Goal: Task Accomplishment & Management: Use online tool/utility

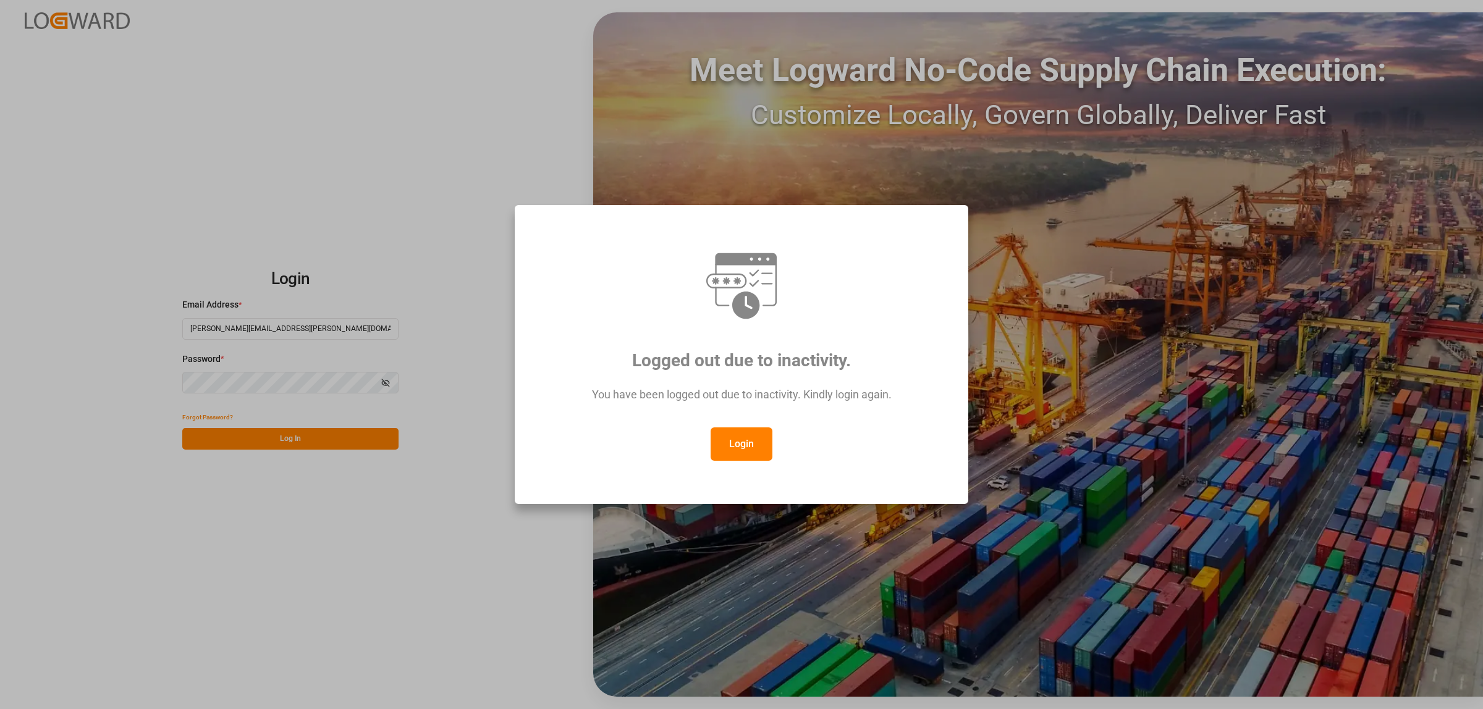
click at [732, 449] on button "Login" at bounding box center [741, 444] width 62 height 33
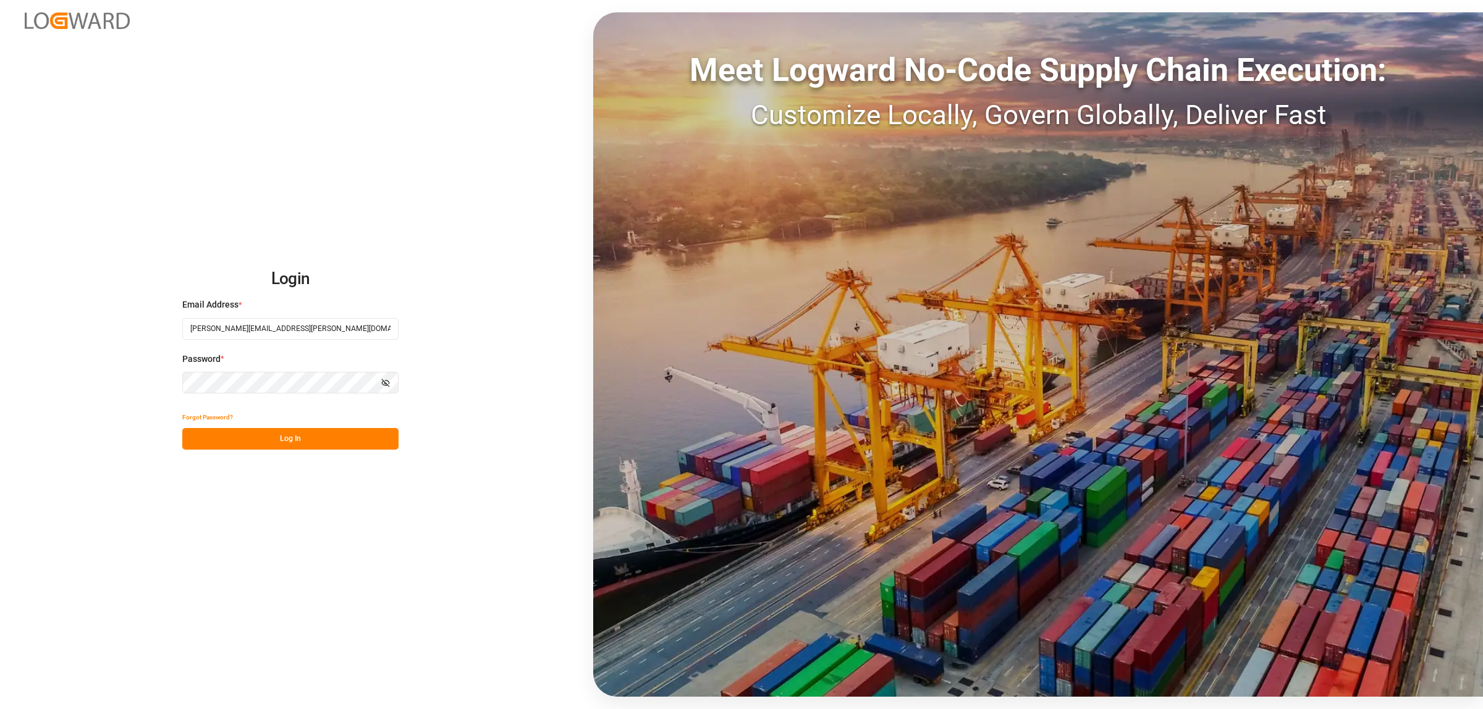
click at [343, 447] on button "Log In" at bounding box center [290, 439] width 216 height 22
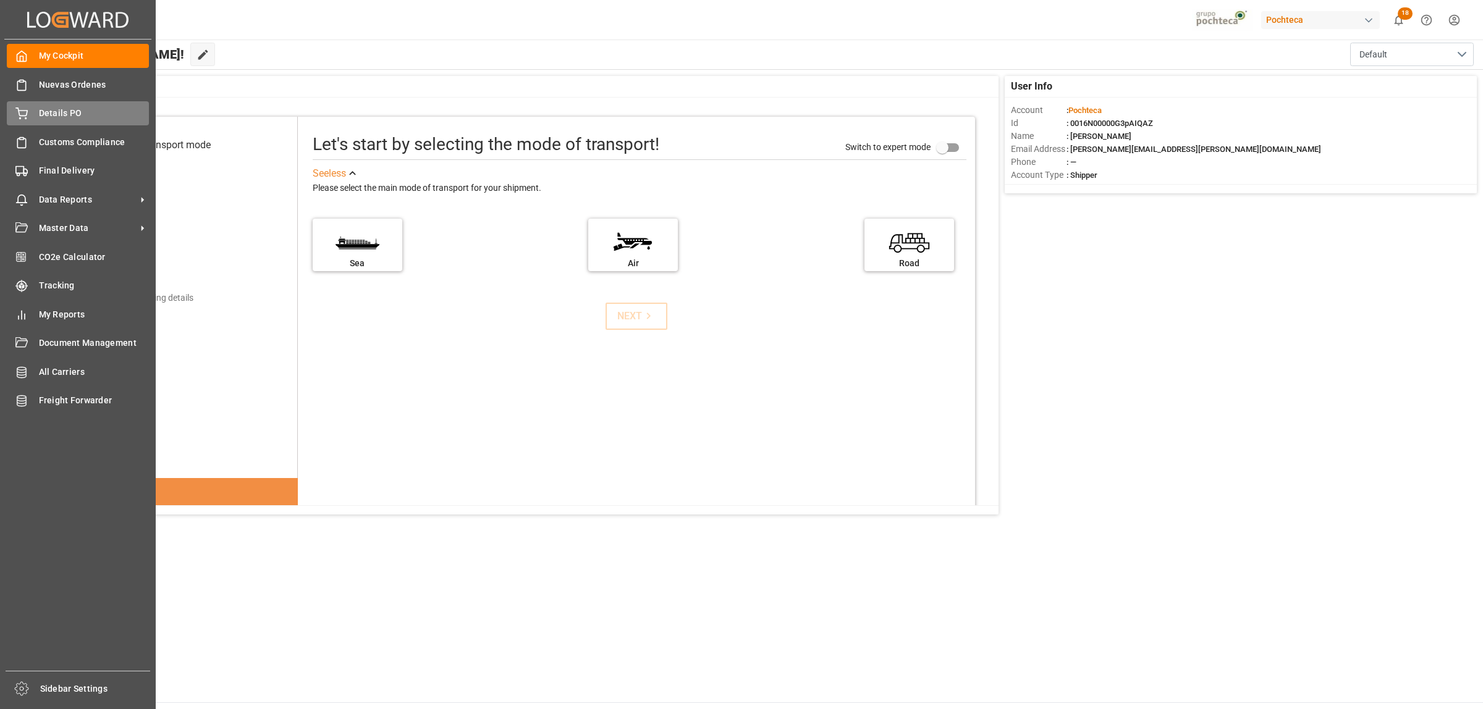
click at [38, 117] on div "Details PO Details PO" at bounding box center [78, 113] width 142 height 24
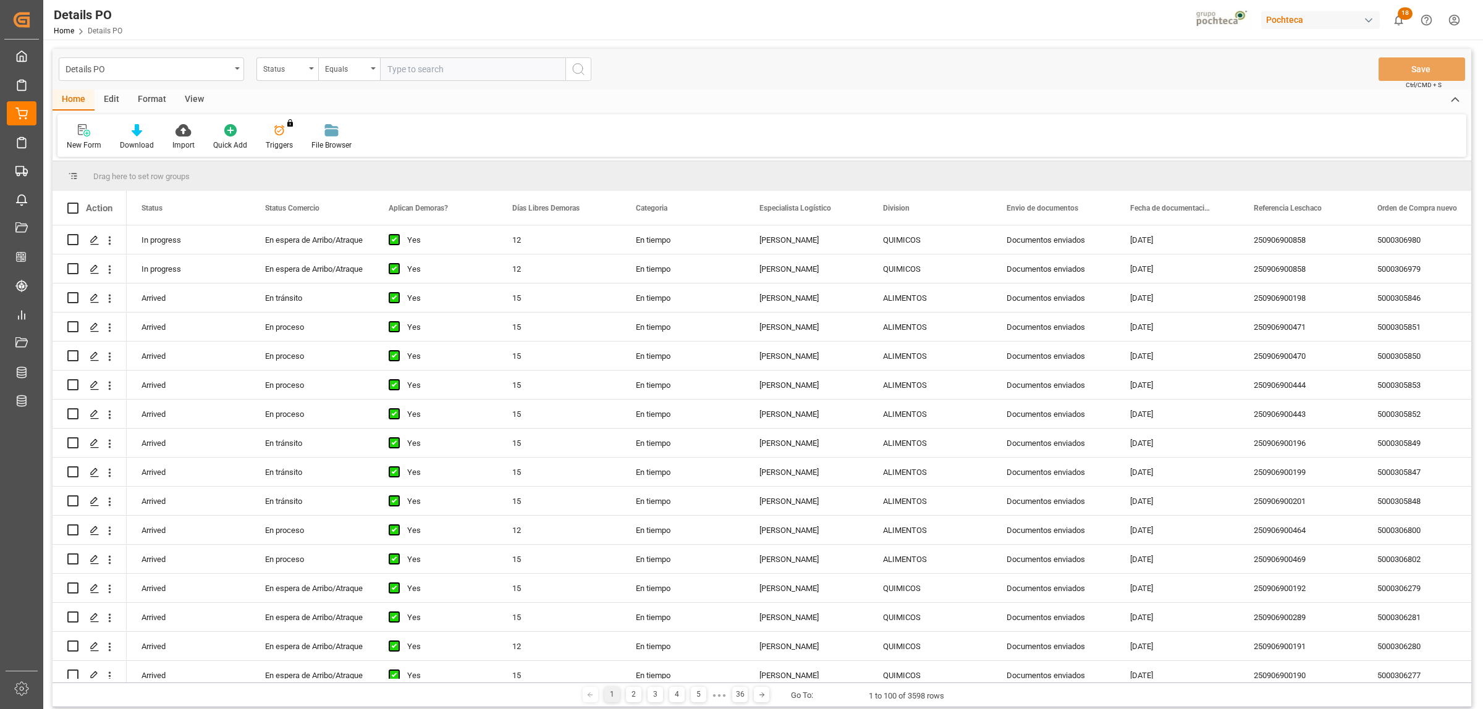
click at [165, 100] on div "Format" at bounding box center [152, 100] width 47 height 21
click at [87, 130] on icon at bounding box center [84, 130] width 11 height 12
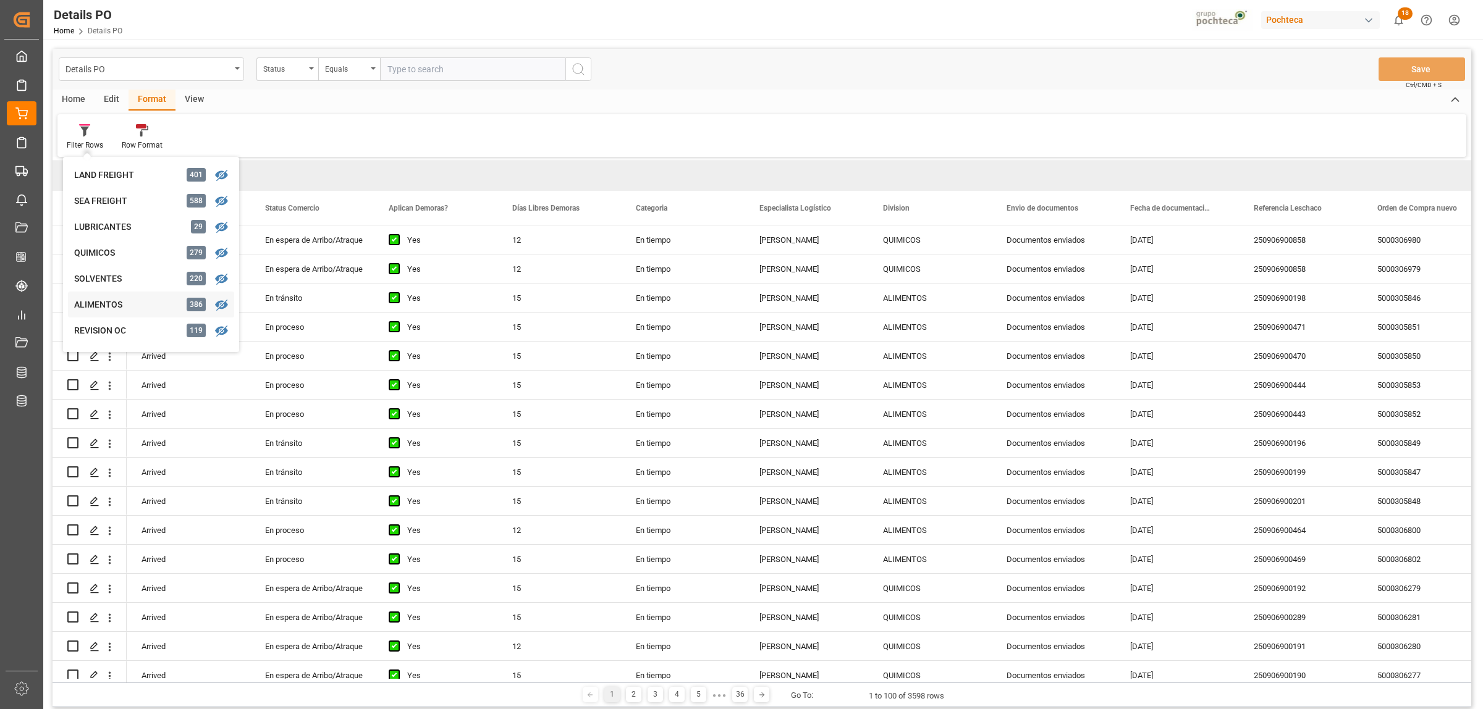
click at [114, 305] on div "ALIMENTOS" at bounding box center [128, 304] width 108 height 13
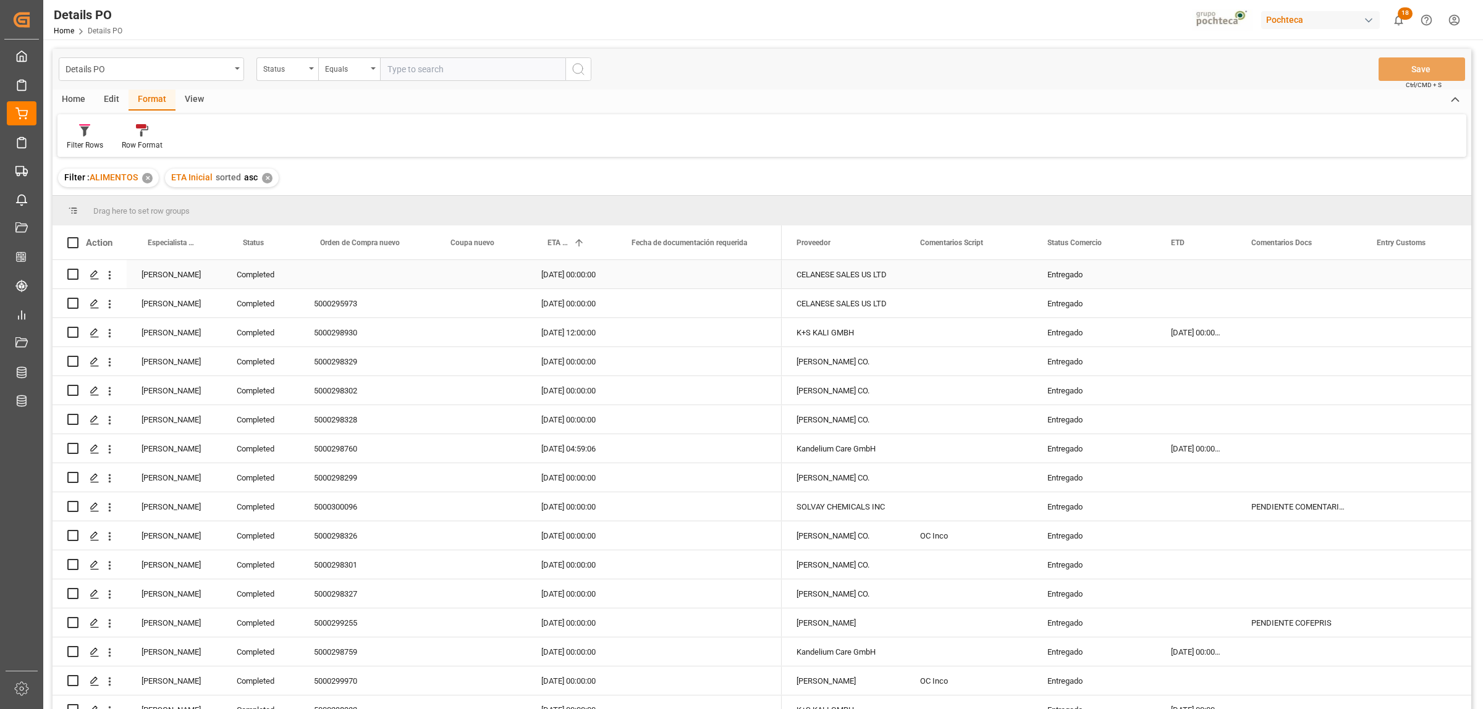
click at [1077, 275] on div "Entregado" at bounding box center [1094, 275] width 94 height 28
click at [1138, 243] on span at bounding box center [1135, 242] width 11 height 11
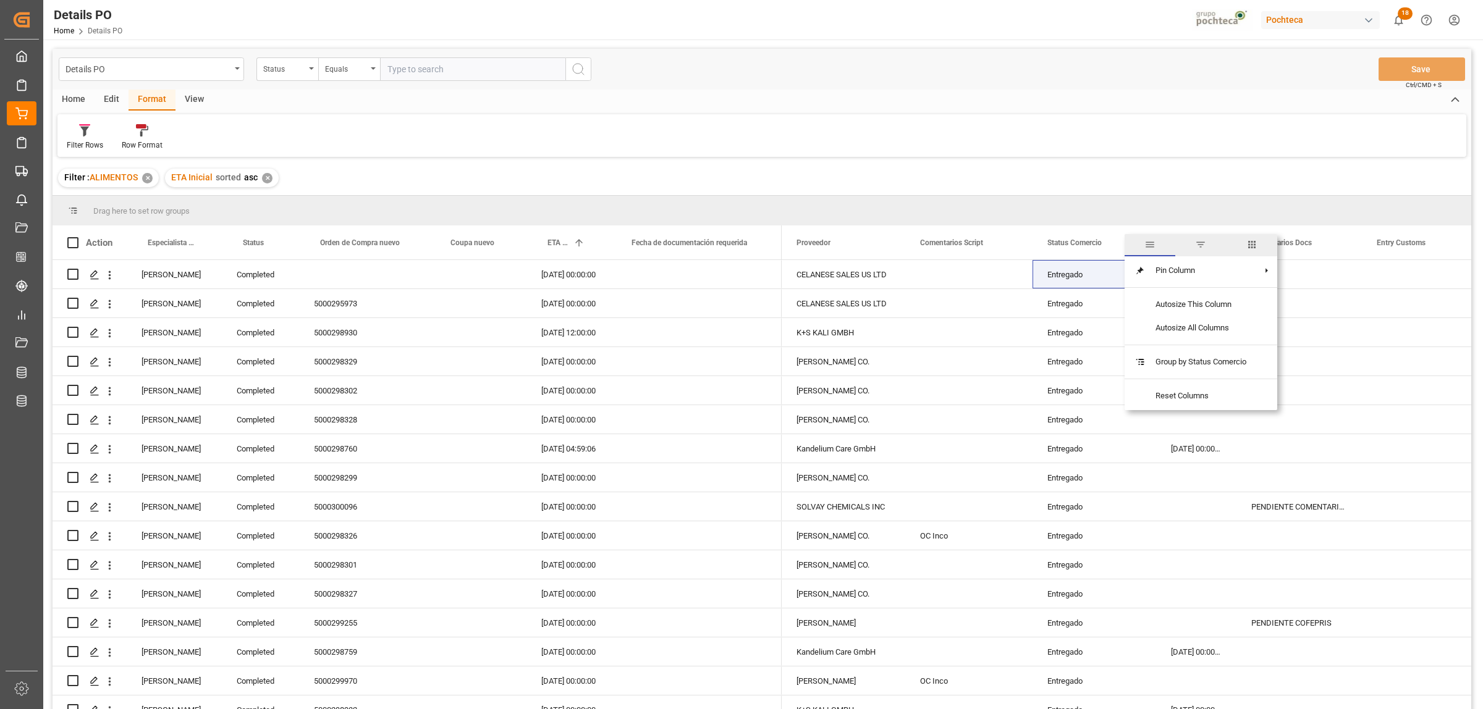
click at [1208, 243] on span "filter" at bounding box center [1200, 245] width 51 height 22
click at [1246, 277] on span "Filtering operator" at bounding box center [1246, 278] width 11 height 11
click at [1150, 317] on span "Not equal" at bounding box center [1150, 317] width 33 height 9
click at [1147, 313] on input "Filter Value" at bounding box center [1192, 309] width 121 height 25
paste input "Entregado"
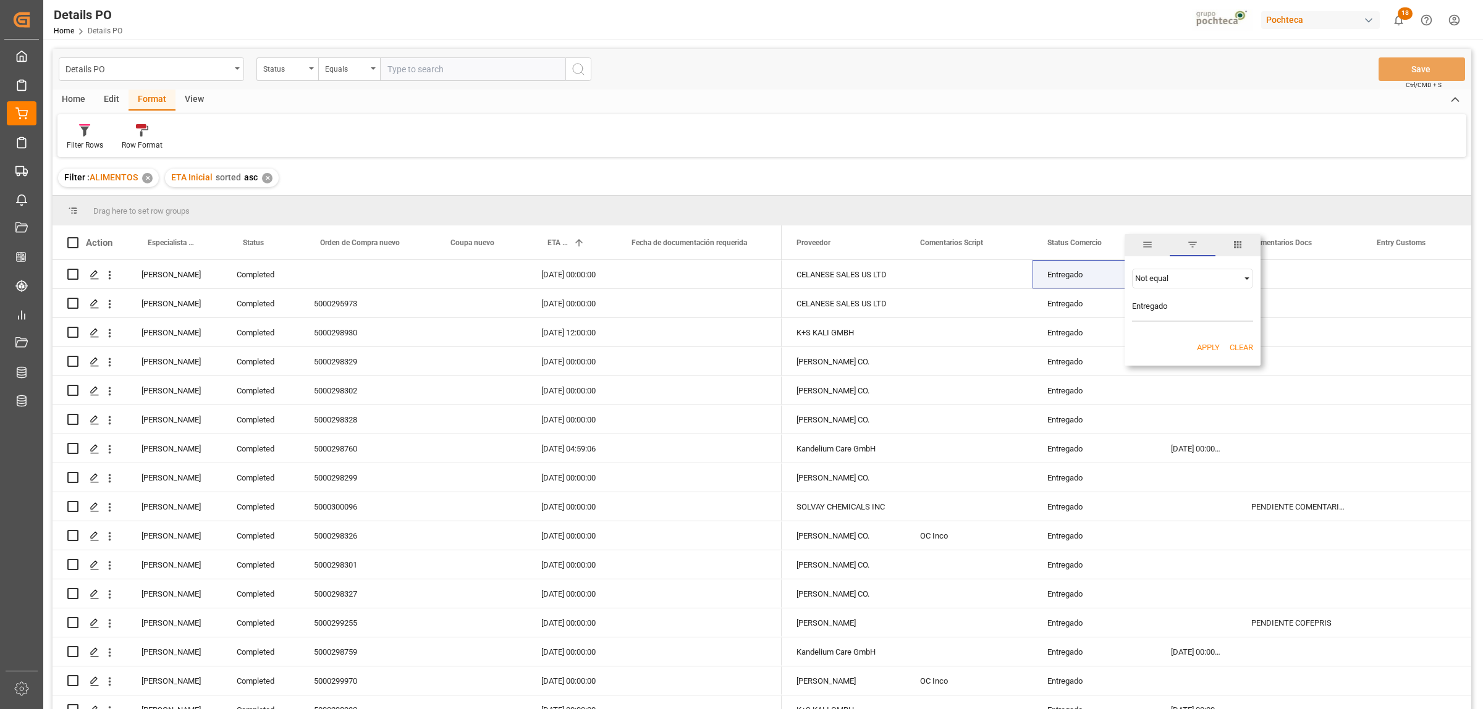
type input "Entregado"
click at [1204, 344] on button "Apply" at bounding box center [1208, 348] width 23 height 12
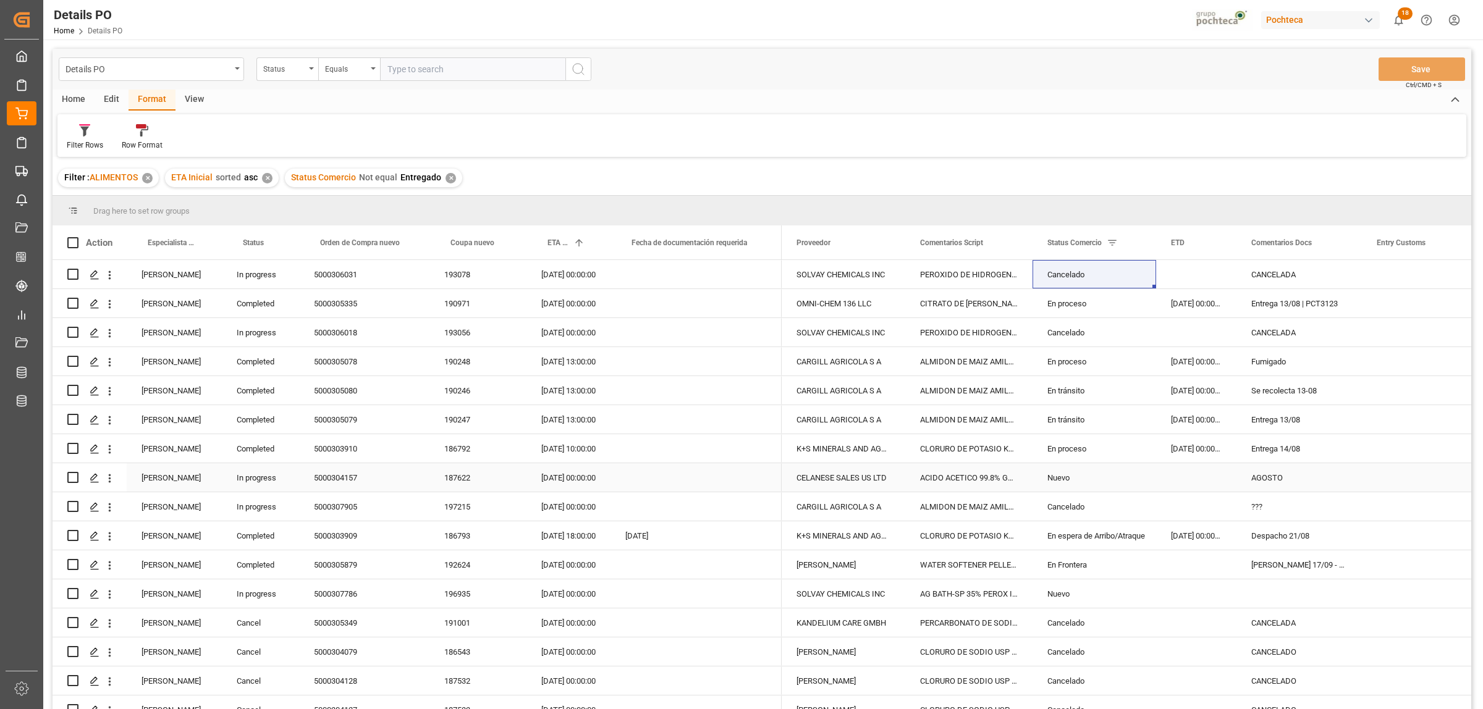
click at [174, 476] on div "[PERSON_NAME]" at bounding box center [174, 477] width 95 height 28
click at [201, 242] on span at bounding box center [201, 242] width 11 height 11
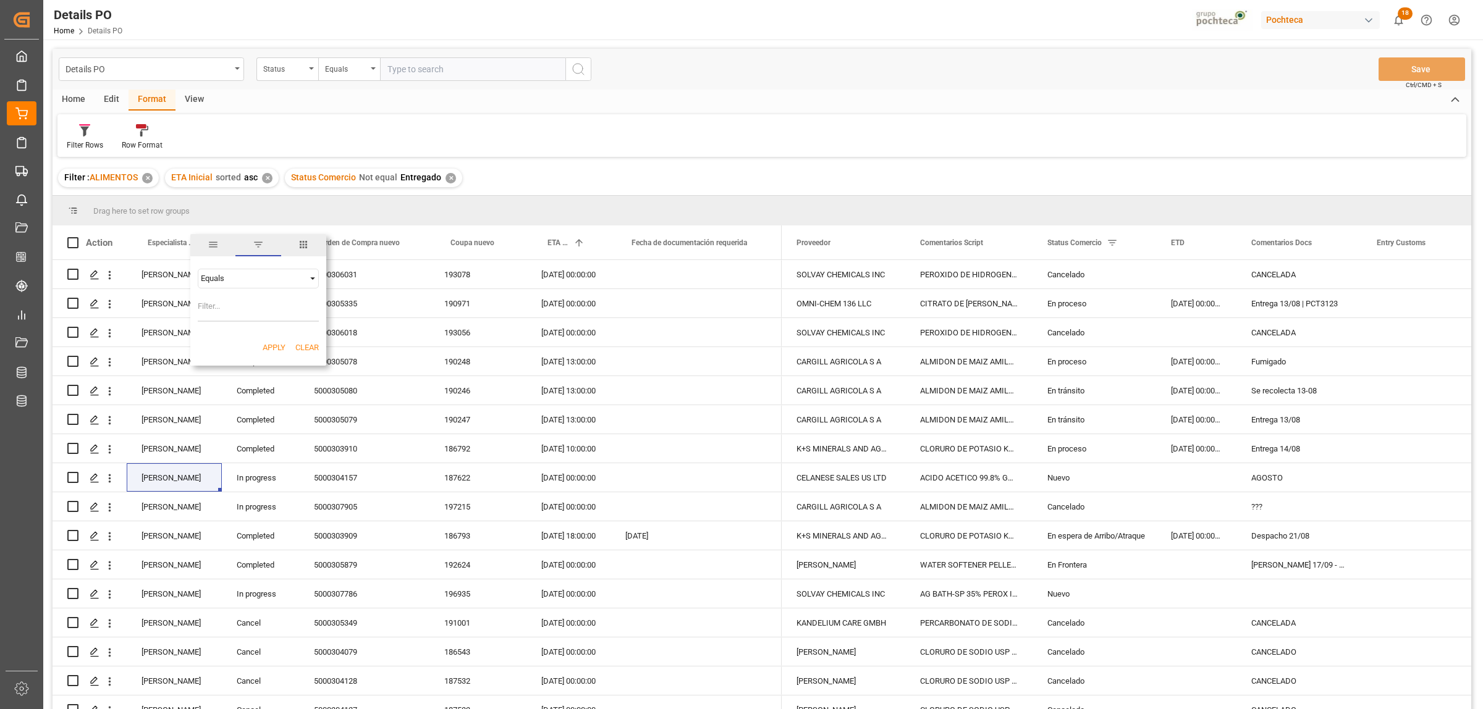
click at [312, 282] on span "Filtering operator" at bounding box center [312, 278] width 11 height 11
click at [229, 359] on span "Not equal" at bounding box center [216, 357] width 33 height 9
click at [319, 279] on div "Not equal AND OR Equals" at bounding box center [258, 295] width 136 height 73
click at [310, 279] on span "Filtering operator" at bounding box center [312, 278] width 11 height 11
click at [224, 298] on div "Equals" at bounding box center [258, 299] width 121 height 20
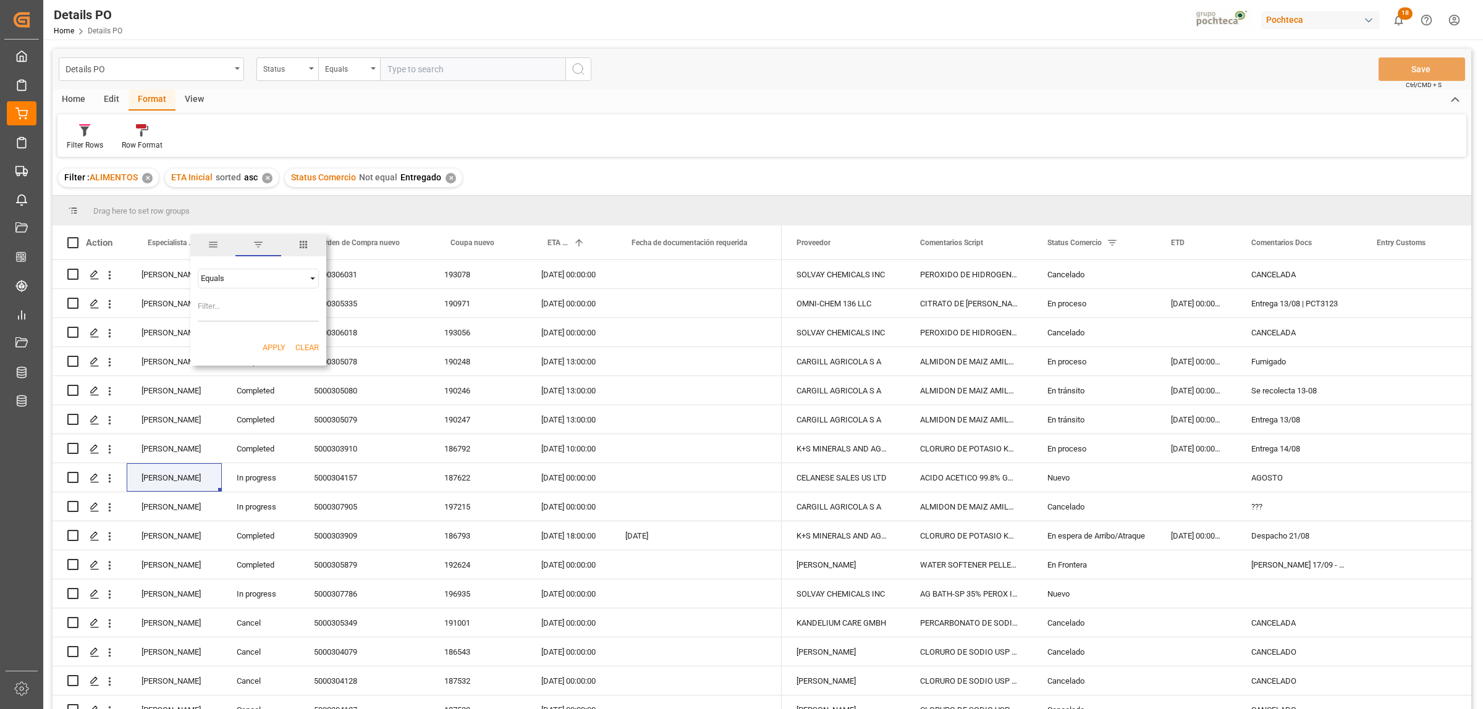
click at [217, 311] on input "Filter Value" at bounding box center [258, 309] width 121 height 25
paste input "[PERSON_NAME]"
type input "[PERSON_NAME]"
click at [270, 347] on button "Apply" at bounding box center [274, 348] width 23 height 12
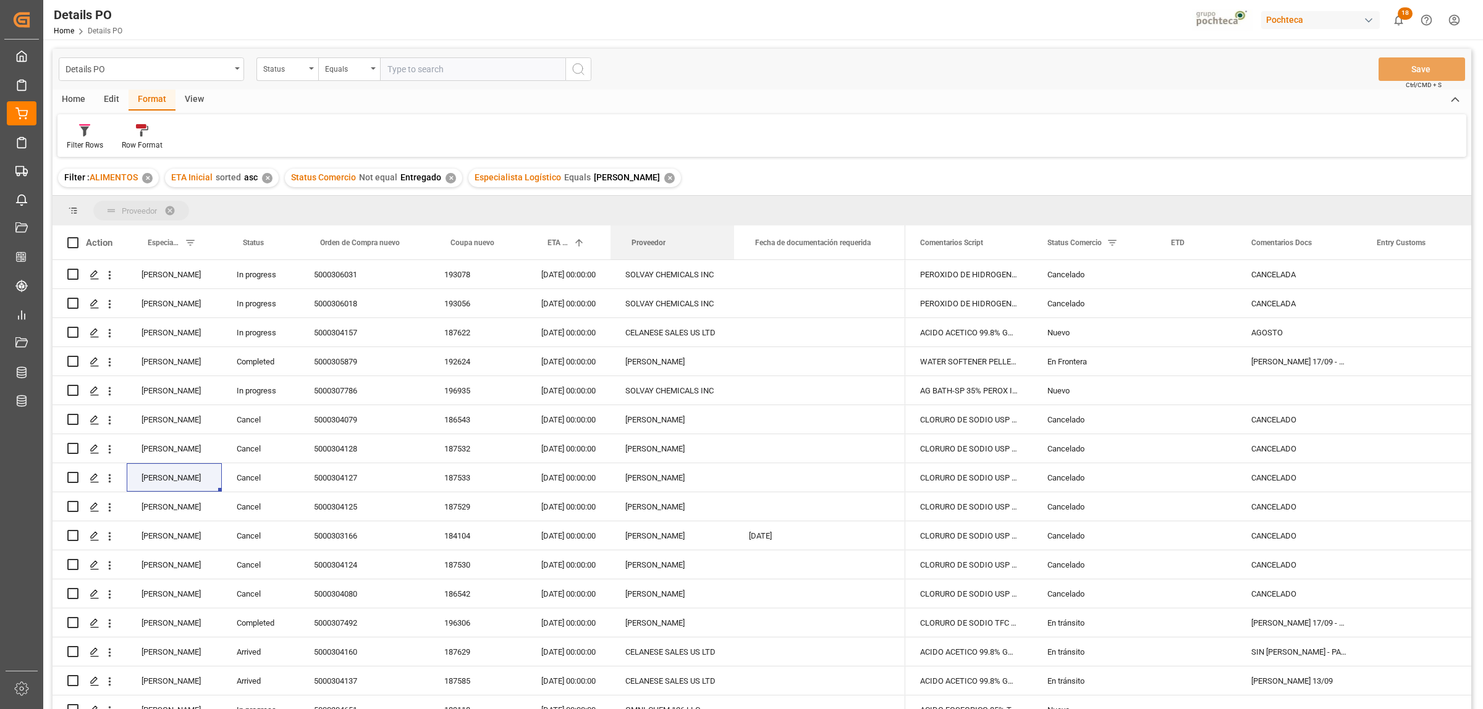
drag, startPoint x: 798, startPoint y: 245, endPoint x: 760, endPoint y: 217, distance: 46.5
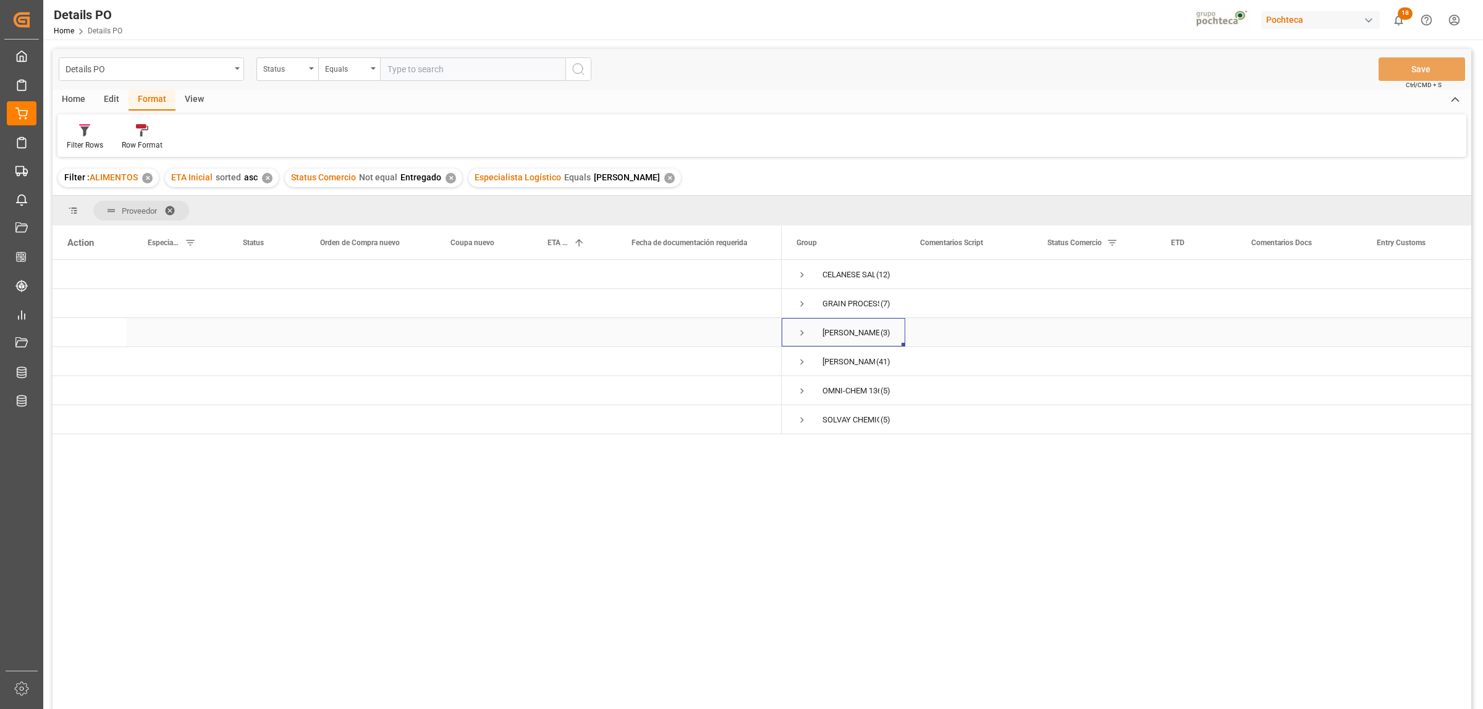
click at [795, 334] on div "[PERSON_NAME] CO. (3)" at bounding box center [844, 332] width 124 height 28
click at [801, 334] on span "Press SPACE to select this row." at bounding box center [801, 332] width 11 height 11
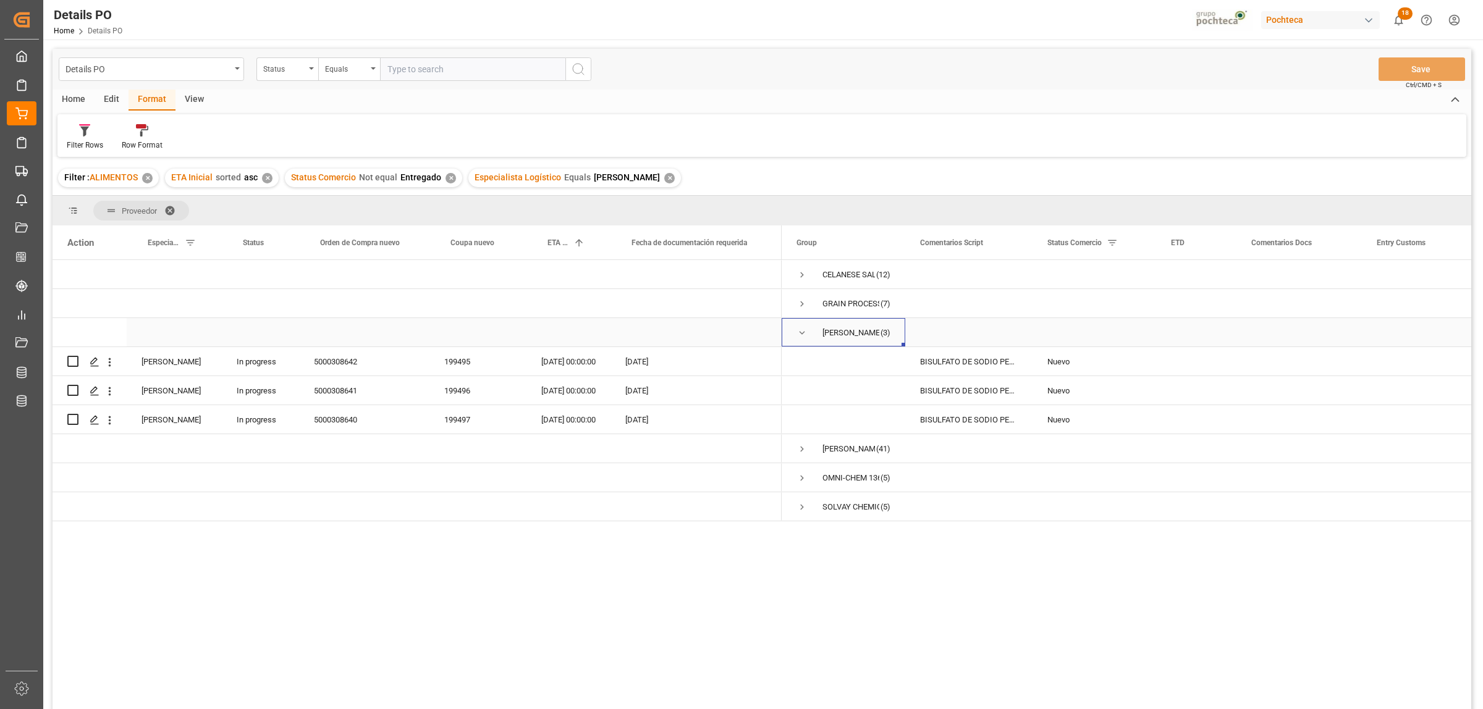
click at [800, 334] on span "Press SPACE to select this row." at bounding box center [801, 332] width 11 height 11
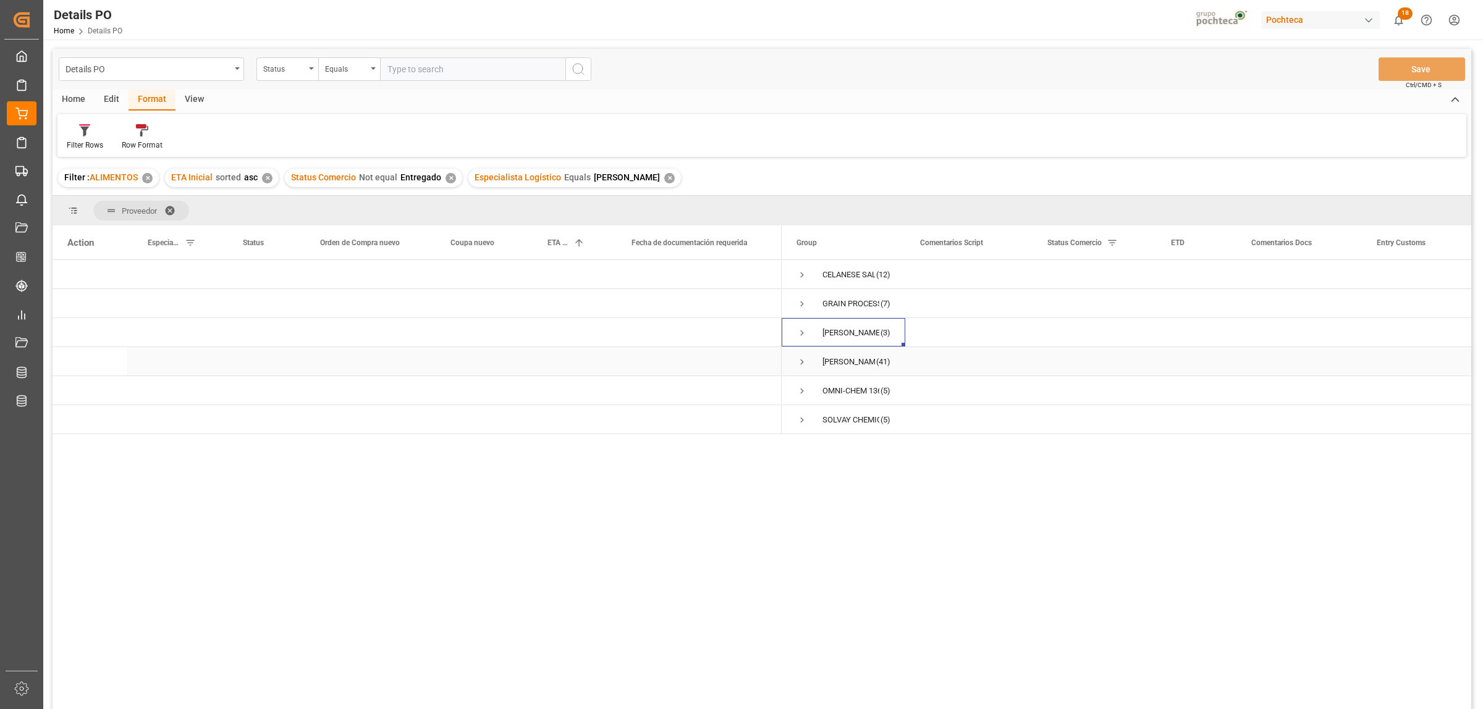
click at [800, 365] on span "Press SPACE to select this row." at bounding box center [801, 361] width 11 height 11
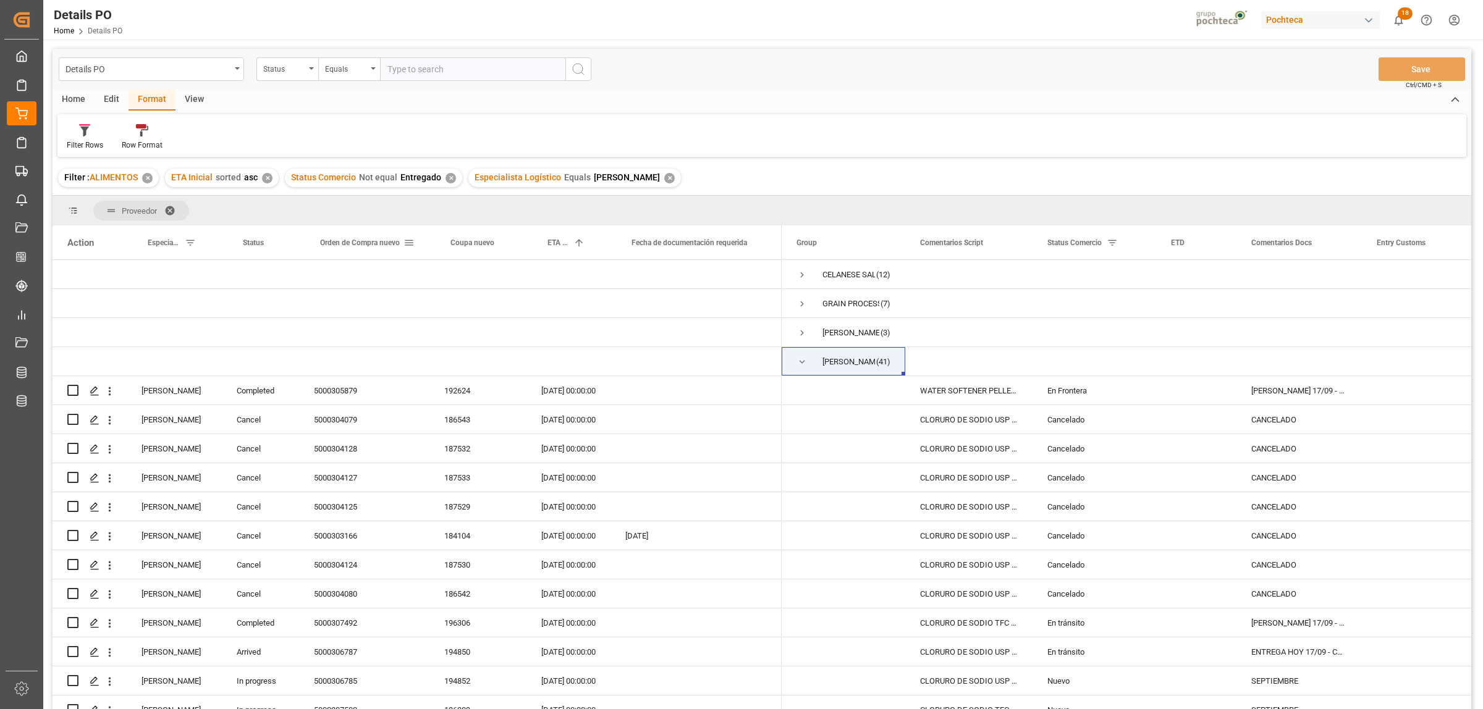
click at [405, 242] on span at bounding box center [408, 242] width 11 height 11
type input "5000308677"
click at [470, 344] on button "Apply" at bounding box center [481, 348] width 23 height 12
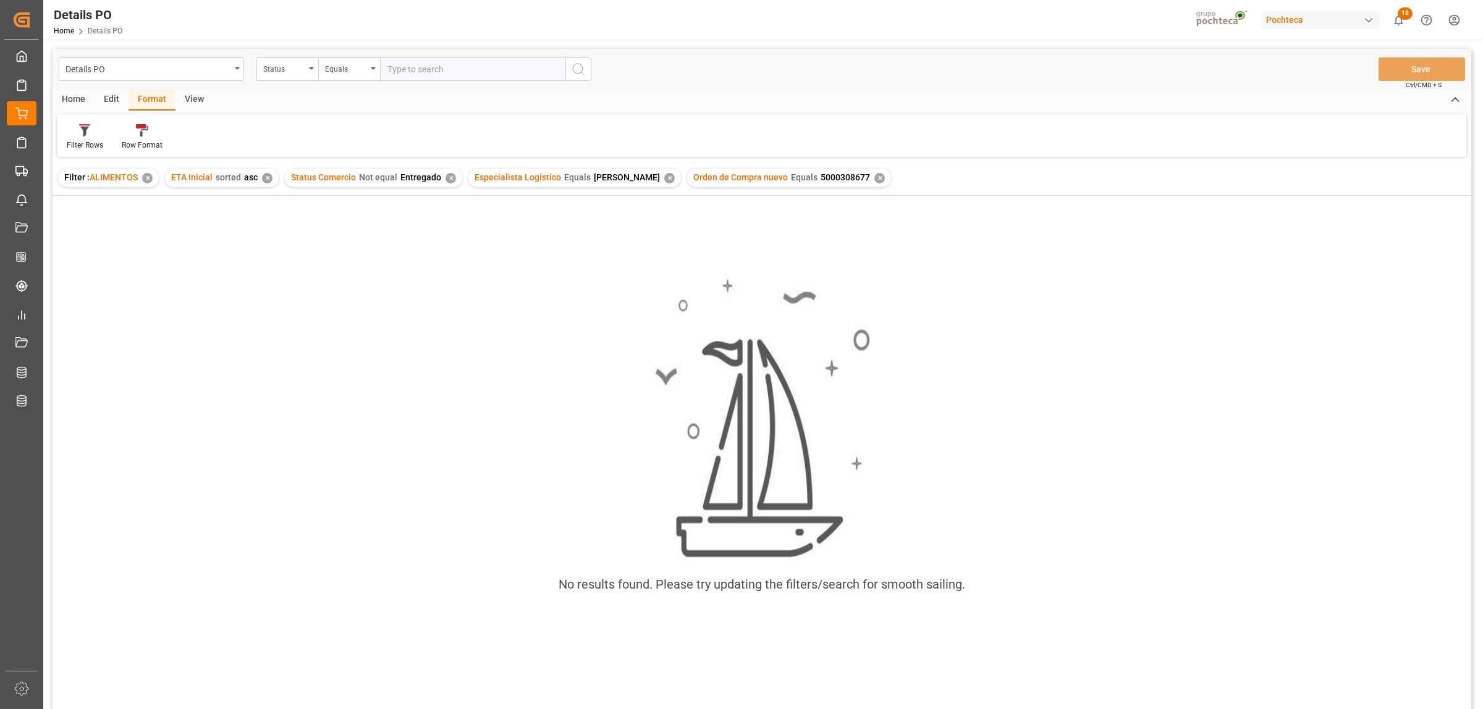
click at [874, 180] on div "✕" at bounding box center [879, 178] width 11 height 11
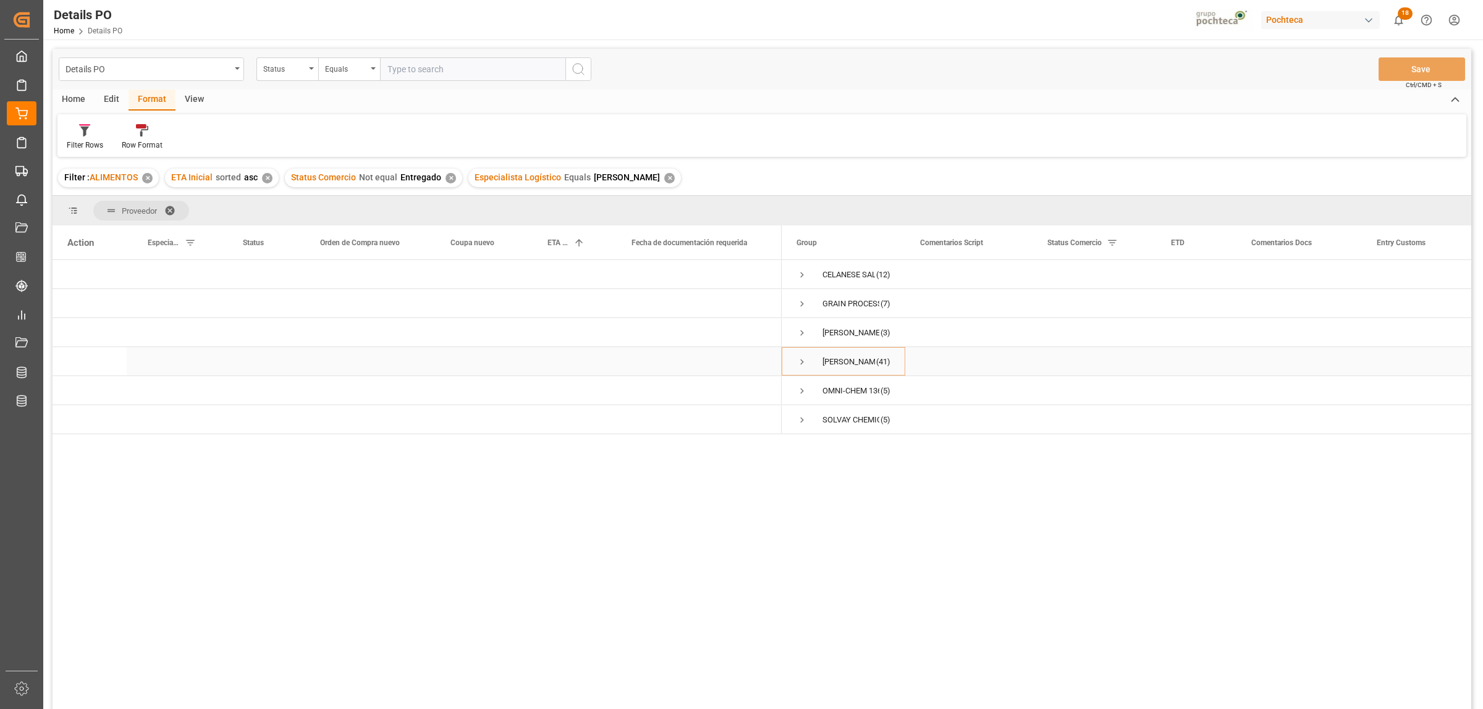
click at [803, 363] on span "Press SPACE to select this row." at bounding box center [801, 361] width 11 height 11
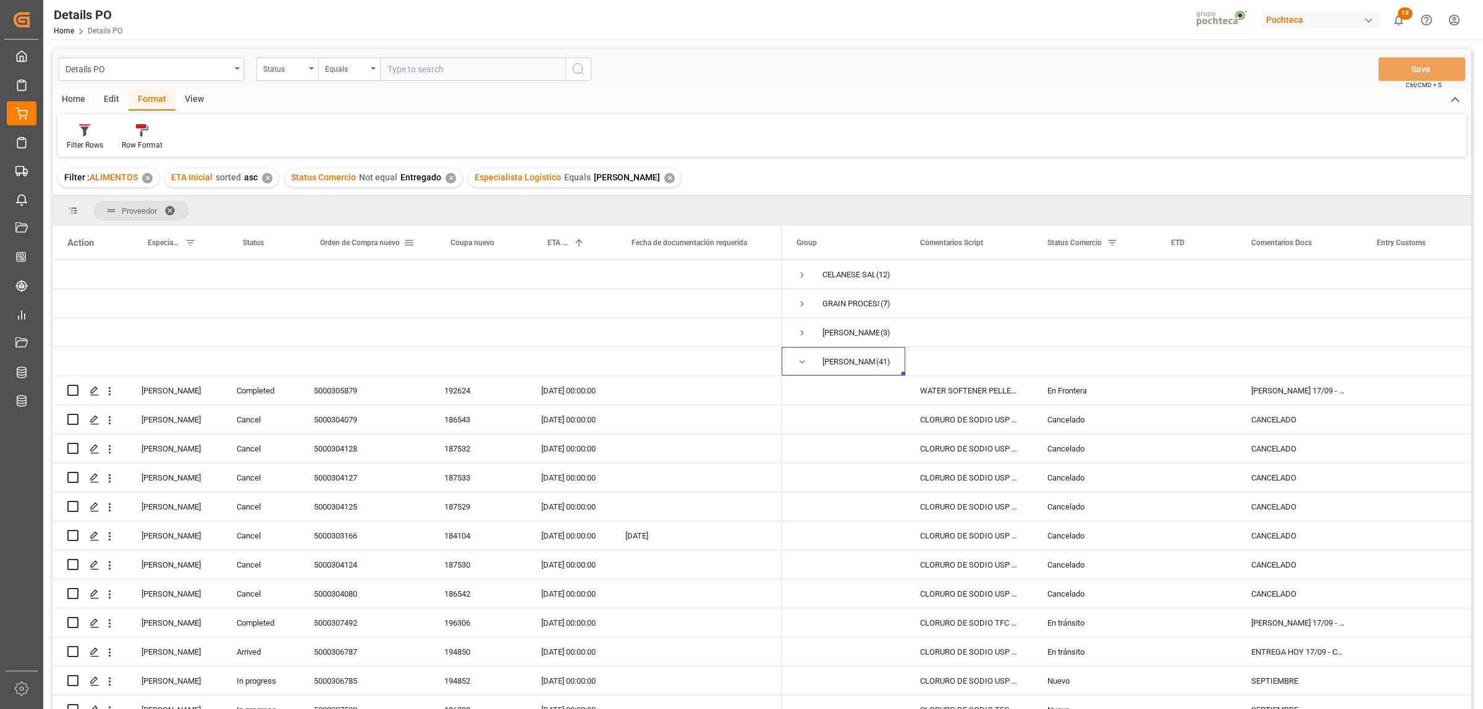
click at [411, 248] on div "Orden de Compra nuevo" at bounding box center [364, 243] width 101 height 34
click at [408, 244] on span at bounding box center [408, 242] width 11 height 11
type input "5000308676"
click at [477, 345] on button "Apply" at bounding box center [481, 348] width 23 height 12
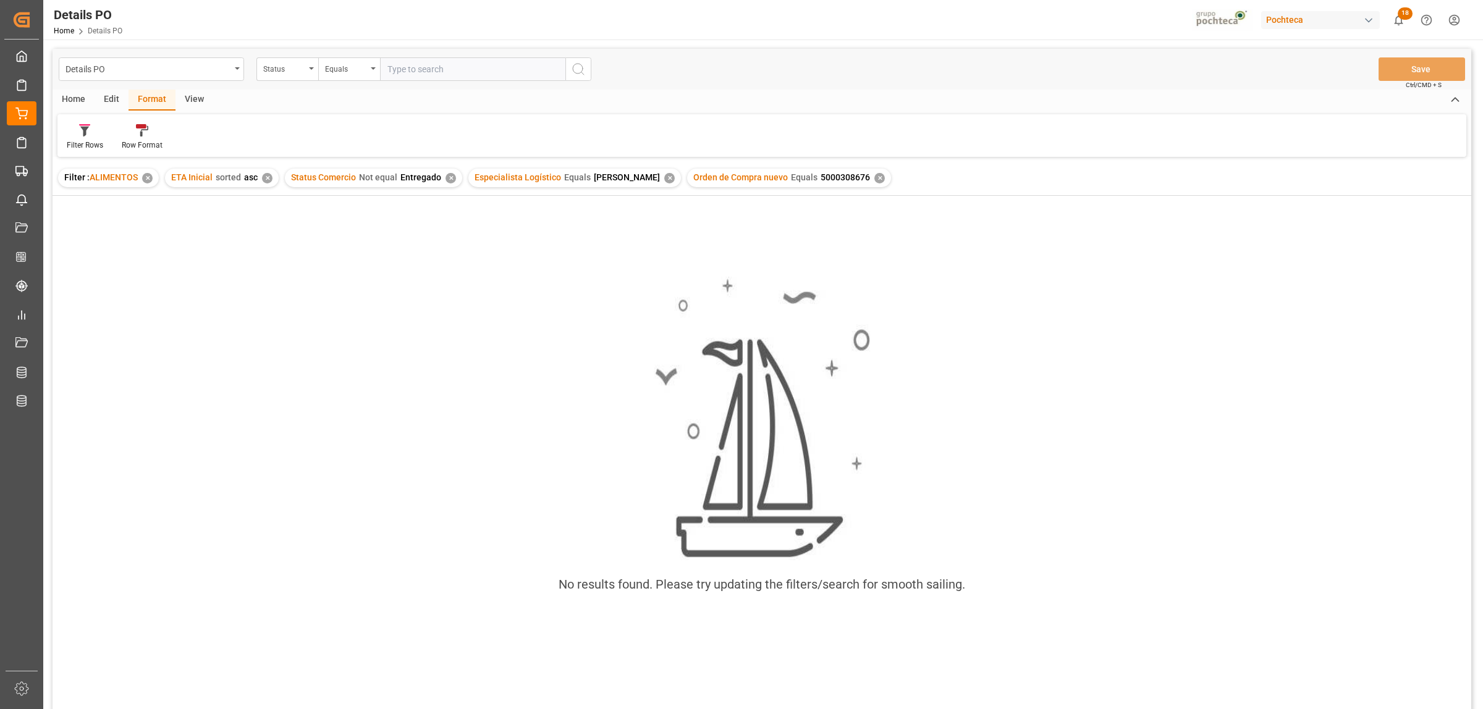
click at [868, 184] on div "Orden de Compra nuevo Equals 5000308676 ✕" at bounding box center [789, 178] width 204 height 19
click at [874, 178] on div "✕" at bounding box center [879, 178] width 11 height 11
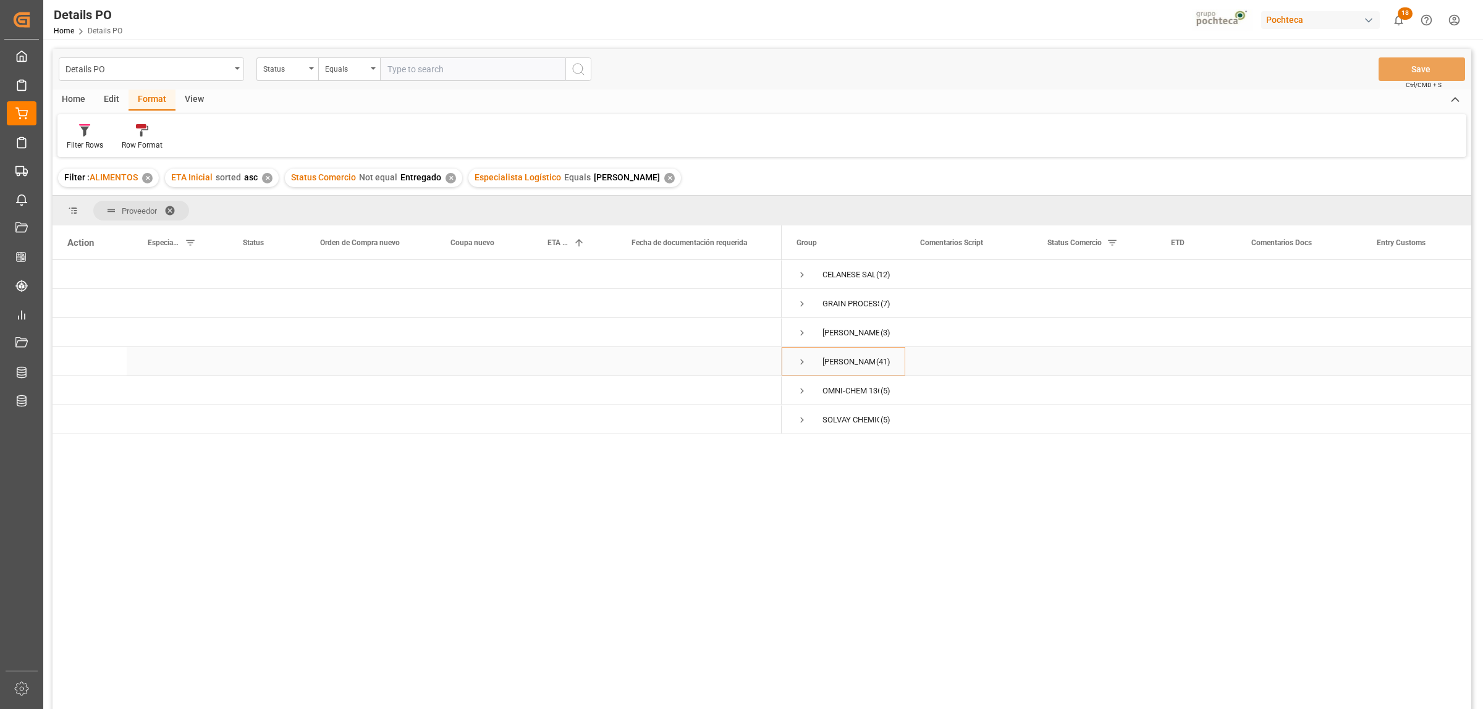
click at [797, 359] on span "Press SPACE to select this row." at bounding box center [801, 361] width 11 height 11
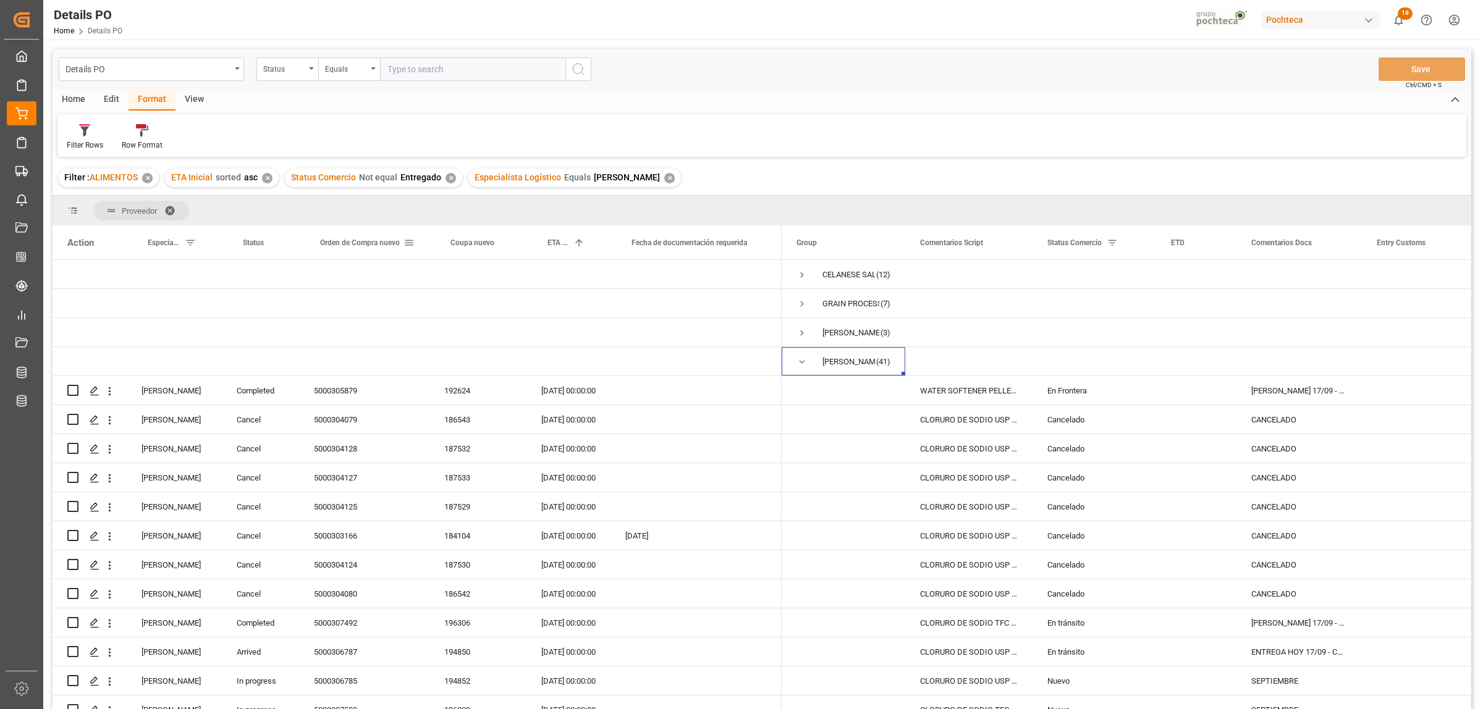
click at [415, 243] on div "Orden de Compra nuevo" at bounding box center [364, 243] width 130 height 34
click at [410, 242] on span at bounding box center [408, 242] width 11 height 11
type input "5000308675"
click at [477, 343] on button "Apply" at bounding box center [481, 348] width 23 height 12
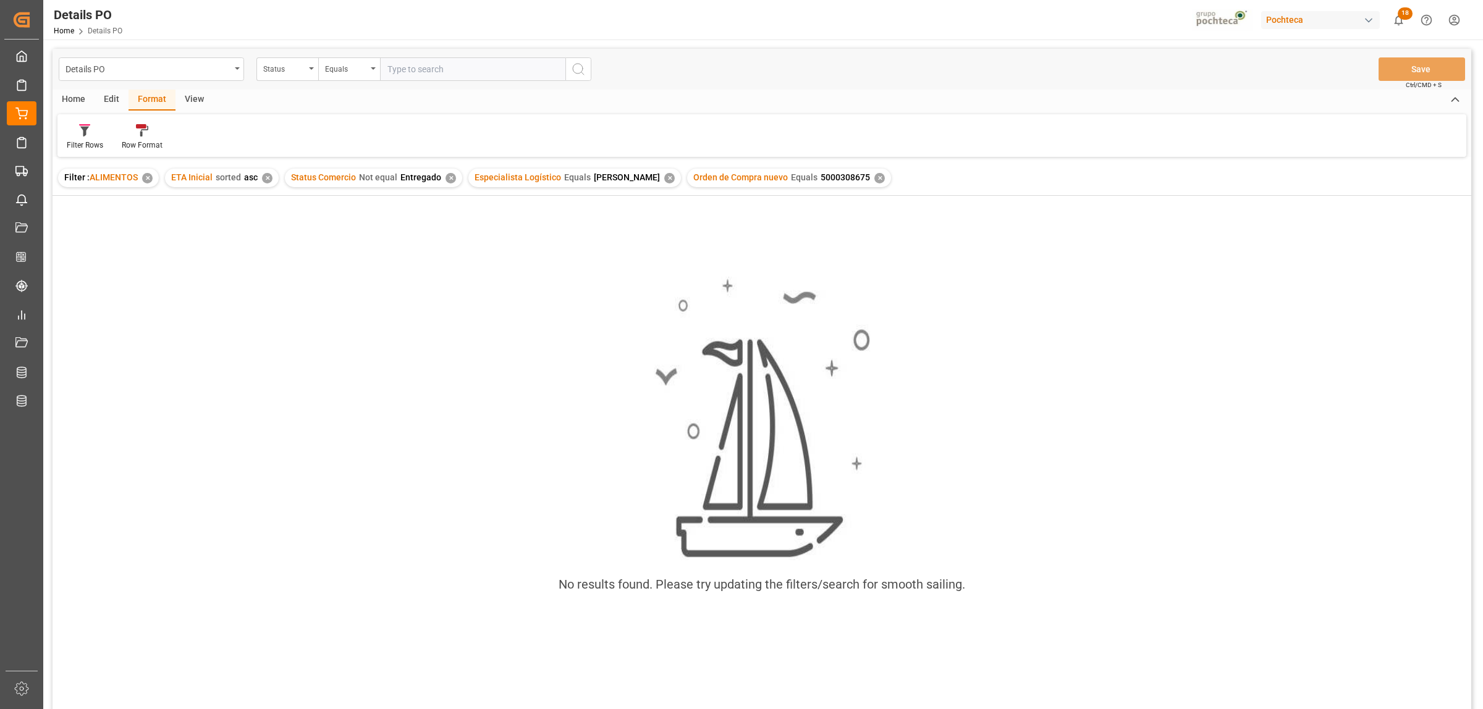
click at [874, 181] on div "✕" at bounding box center [879, 178] width 11 height 11
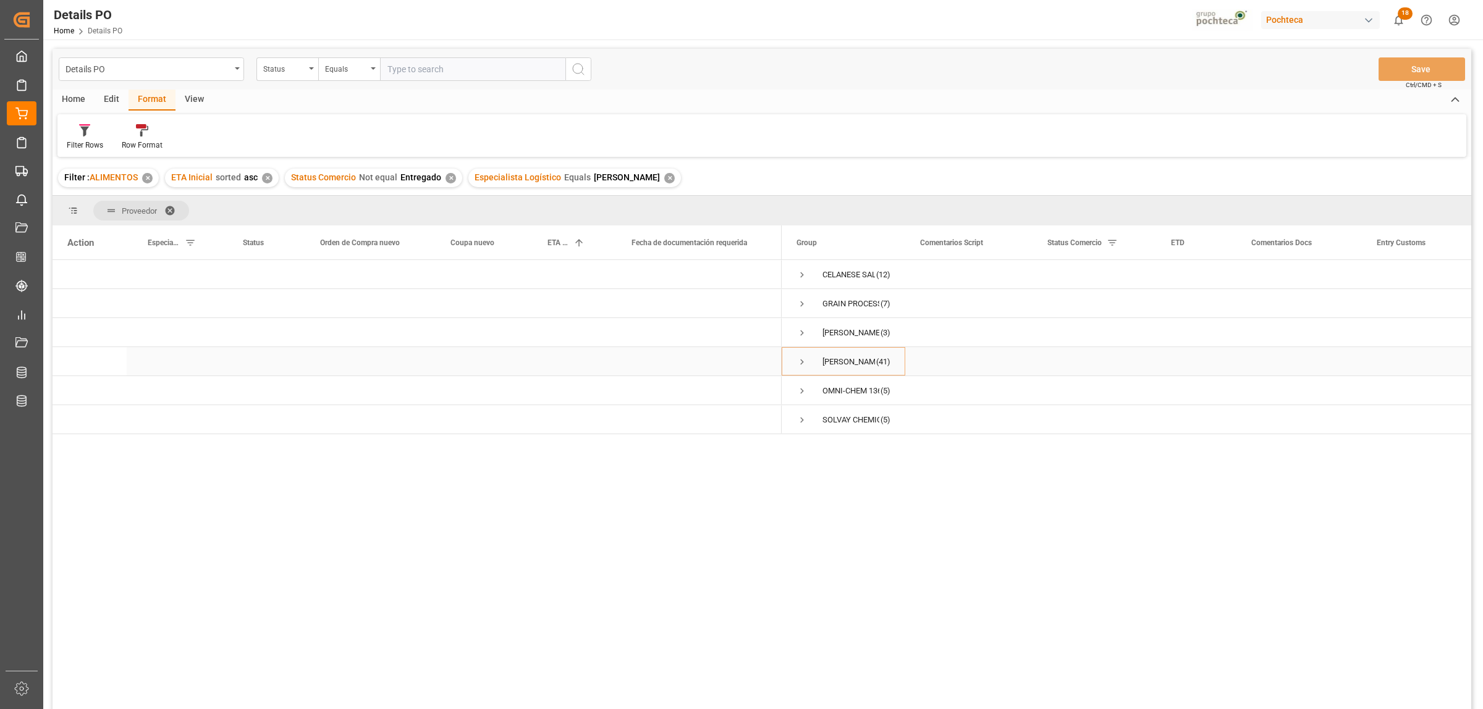
click at [801, 360] on span "Press SPACE to select this row." at bounding box center [801, 361] width 11 height 11
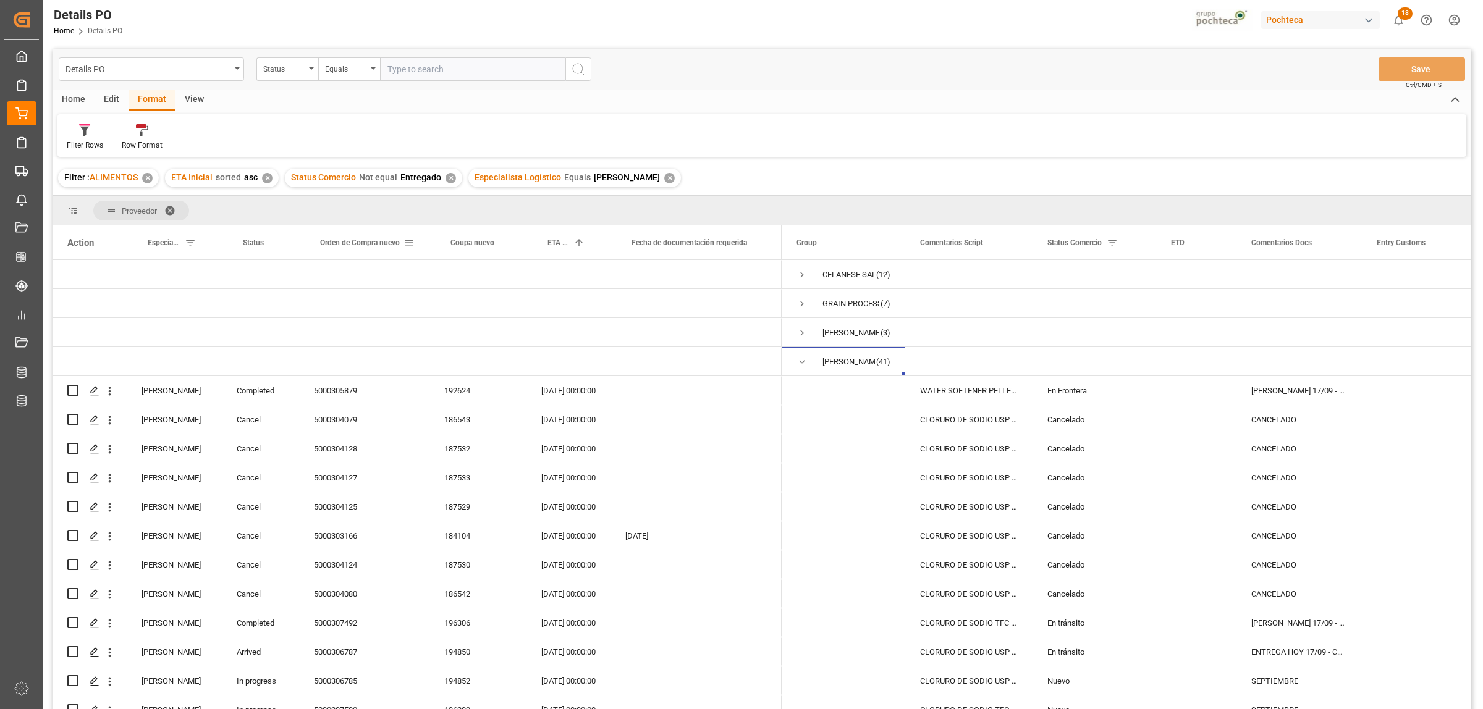
click at [405, 242] on span at bounding box center [408, 242] width 11 height 11
type input "5000308674"
click at [476, 345] on button "Apply" at bounding box center [481, 348] width 23 height 12
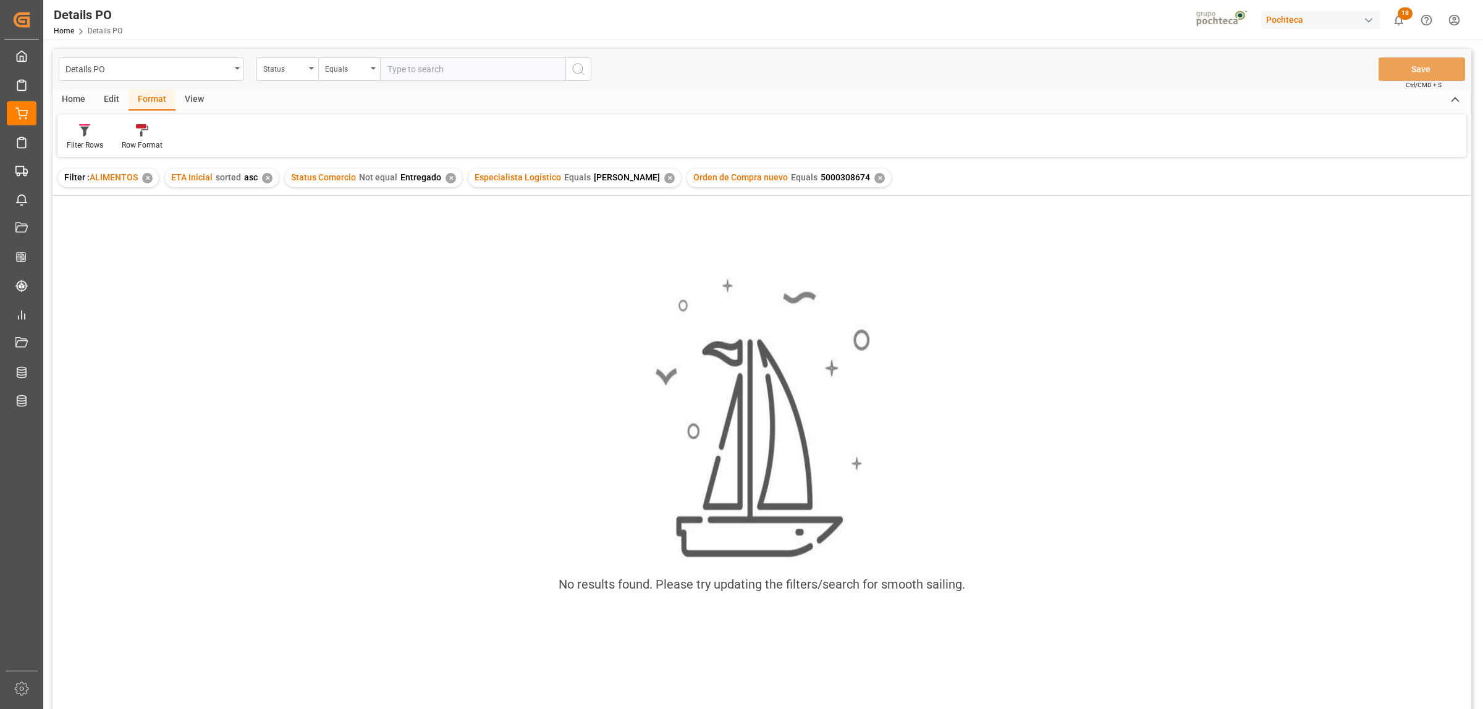
click at [874, 180] on div "✕" at bounding box center [879, 178] width 11 height 11
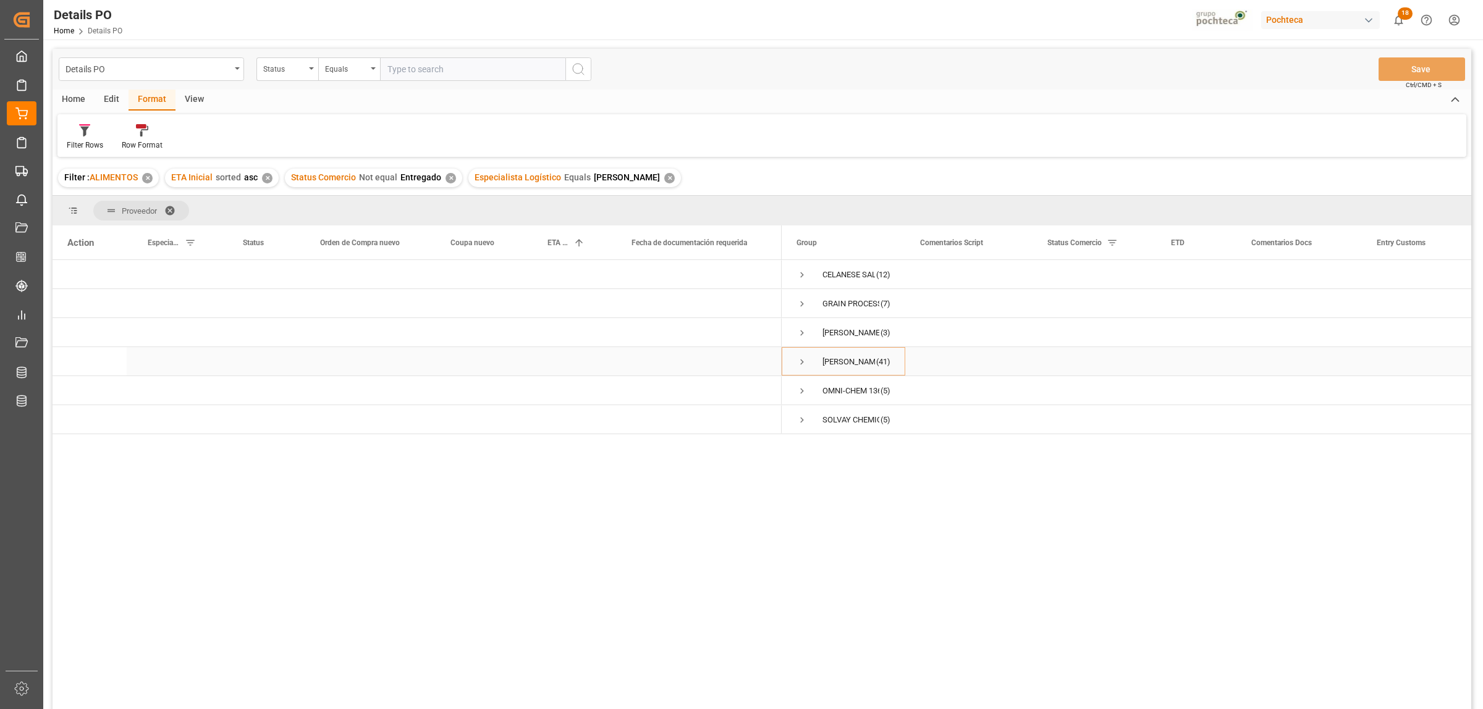
click at [802, 362] on span "Press SPACE to select this row." at bounding box center [801, 361] width 11 height 11
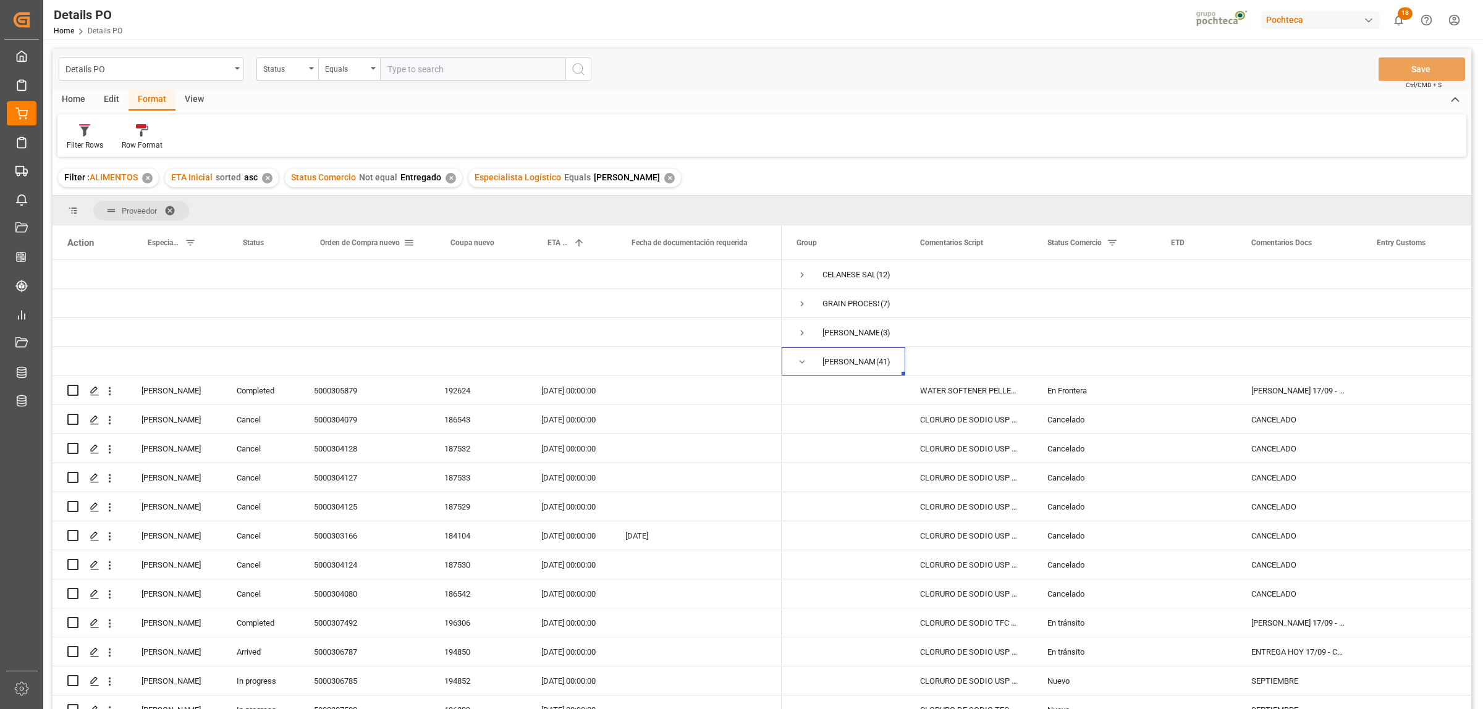
click at [407, 240] on span at bounding box center [408, 242] width 11 height 11
type input "5000308673"
click at [473, 350] on div "Press SPACE to select this row." at bounding box center [477, 361] width 97 height 28
click at [408, 245] on span at bounding box center [408, 242] width 11 height 11
click at [479, 342] on button "Apply" at bounding box center [481, 348] width 23 height 12
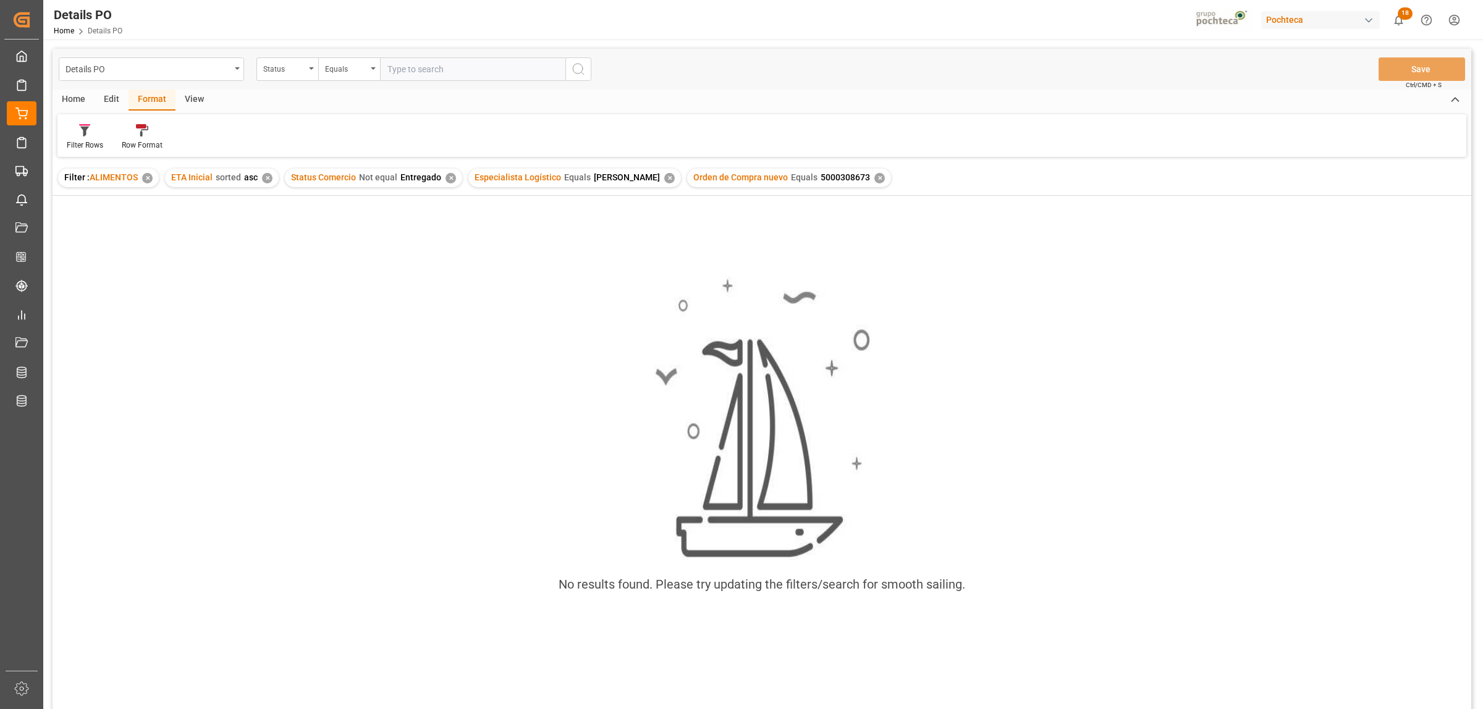
click at [874, 177] on div "✕" at bounding box center [879, 178] width 11 height 11
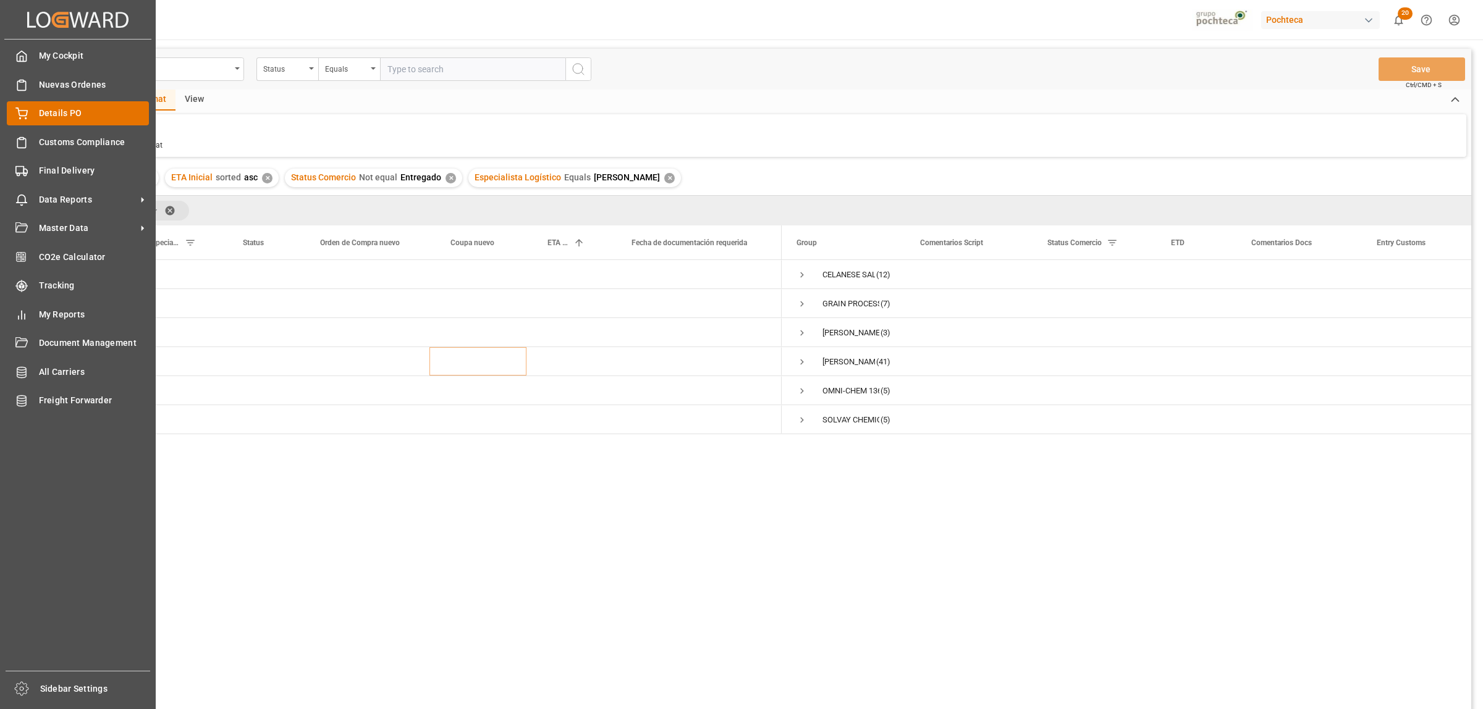
click at [41, 117] on span "Details PO" at bounding box center [94, 113] width 111 height 13
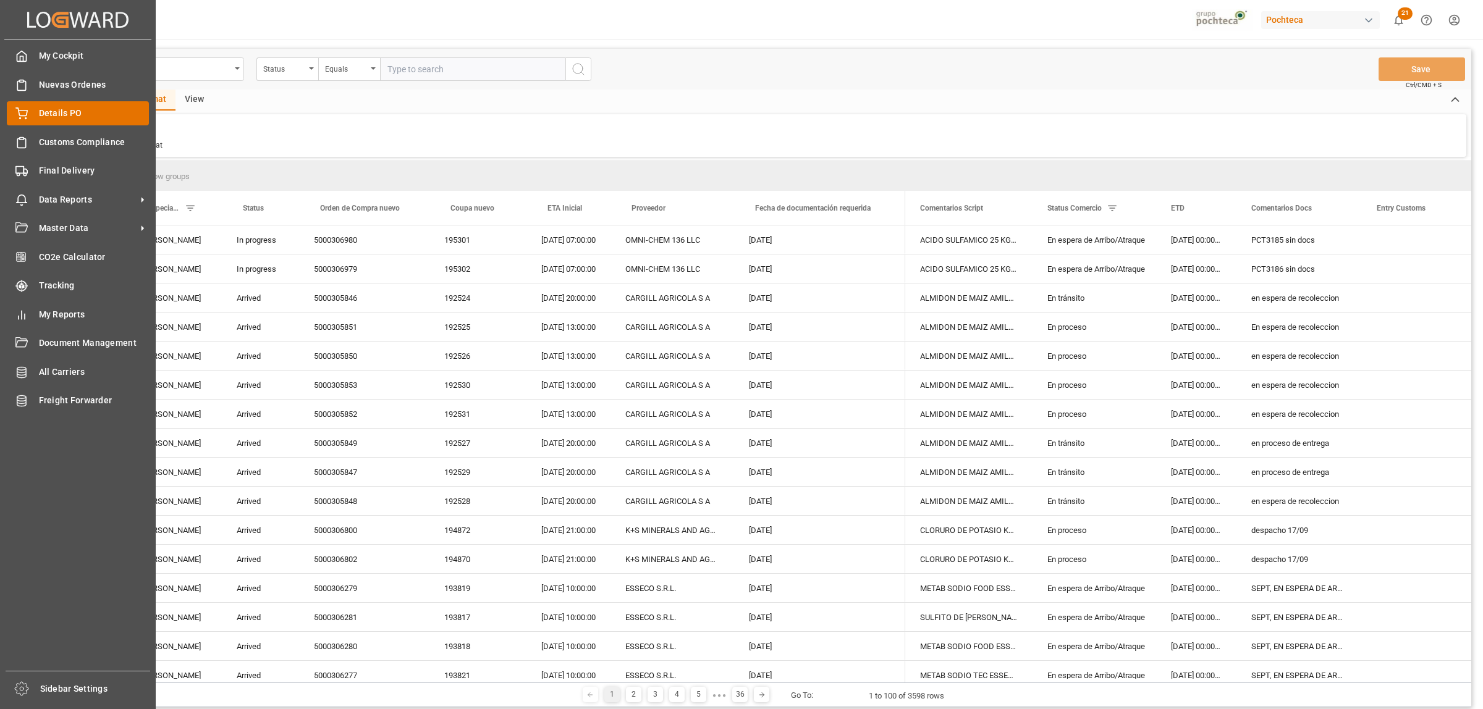
click at [39, 111] on span "Details PO" at bounding box center [94, 113] width 111 height 13
click at [51, 112] on span "Details PO" at bounding box center [94, 113] width 111 height 13
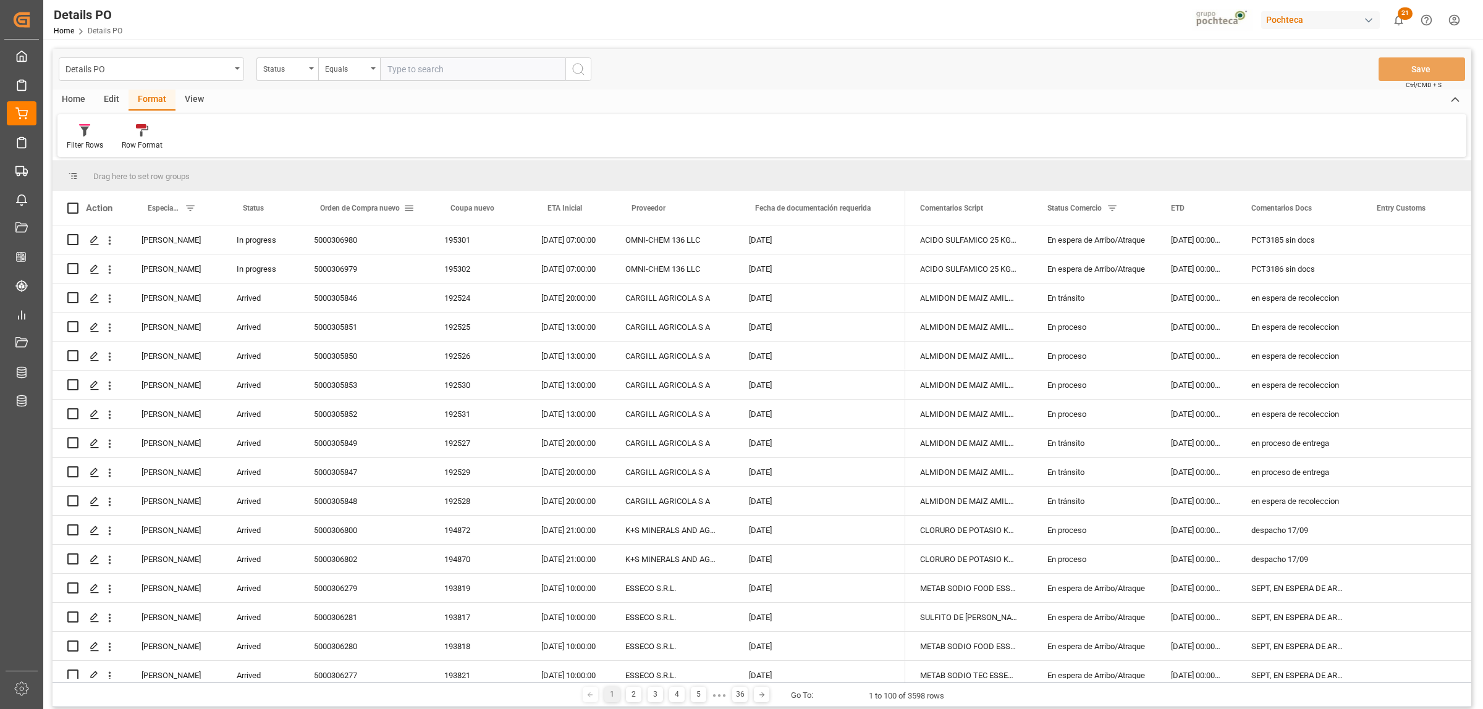
click at [410, 208] on span at bounding box center [408, 208] width 11 height 11
type input "5000308447"
click at [474, 312] on button "Apply" at bounding box center [481, 313] width 23 height 12
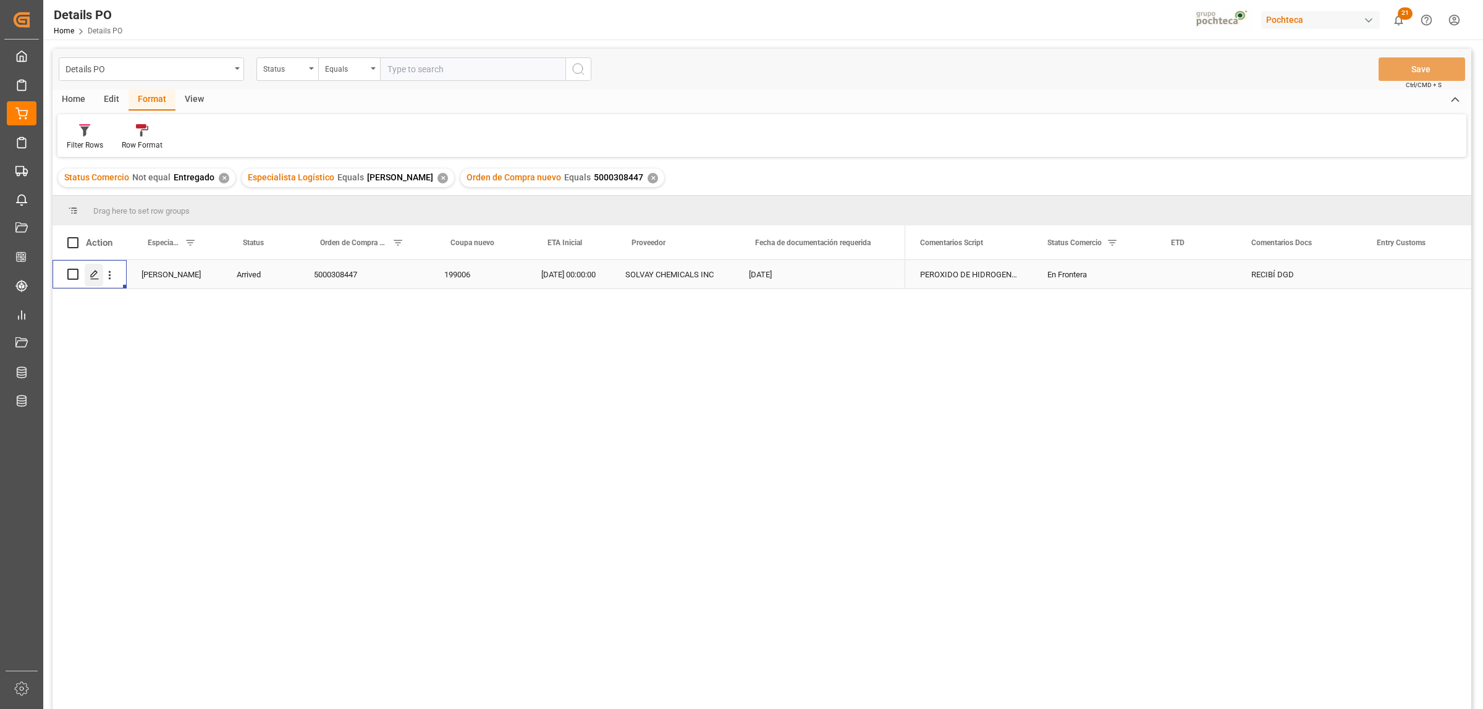
click at [96, 270] on icon "Press SPACE to select this row." at bounding box center [95, 275] width 10 height 10
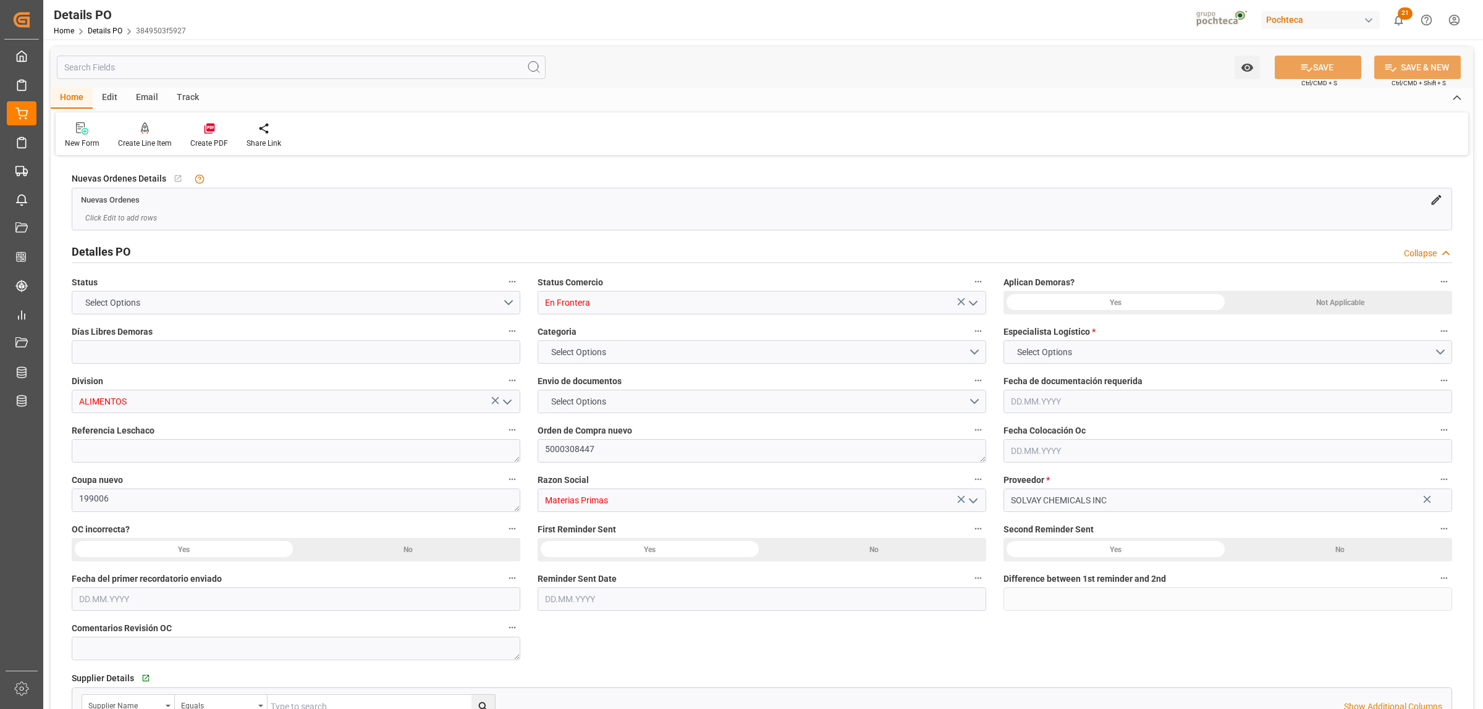
type input "0"
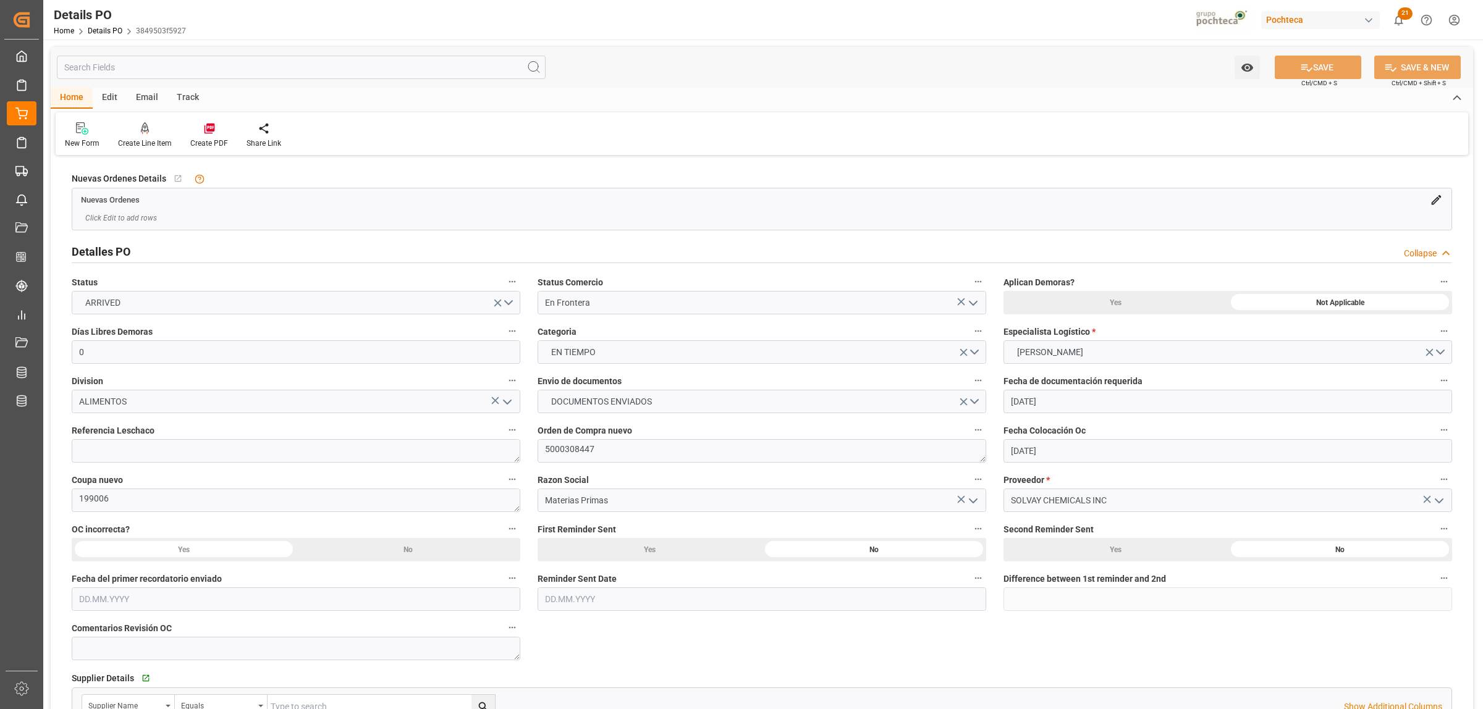
type input "[DATE]"
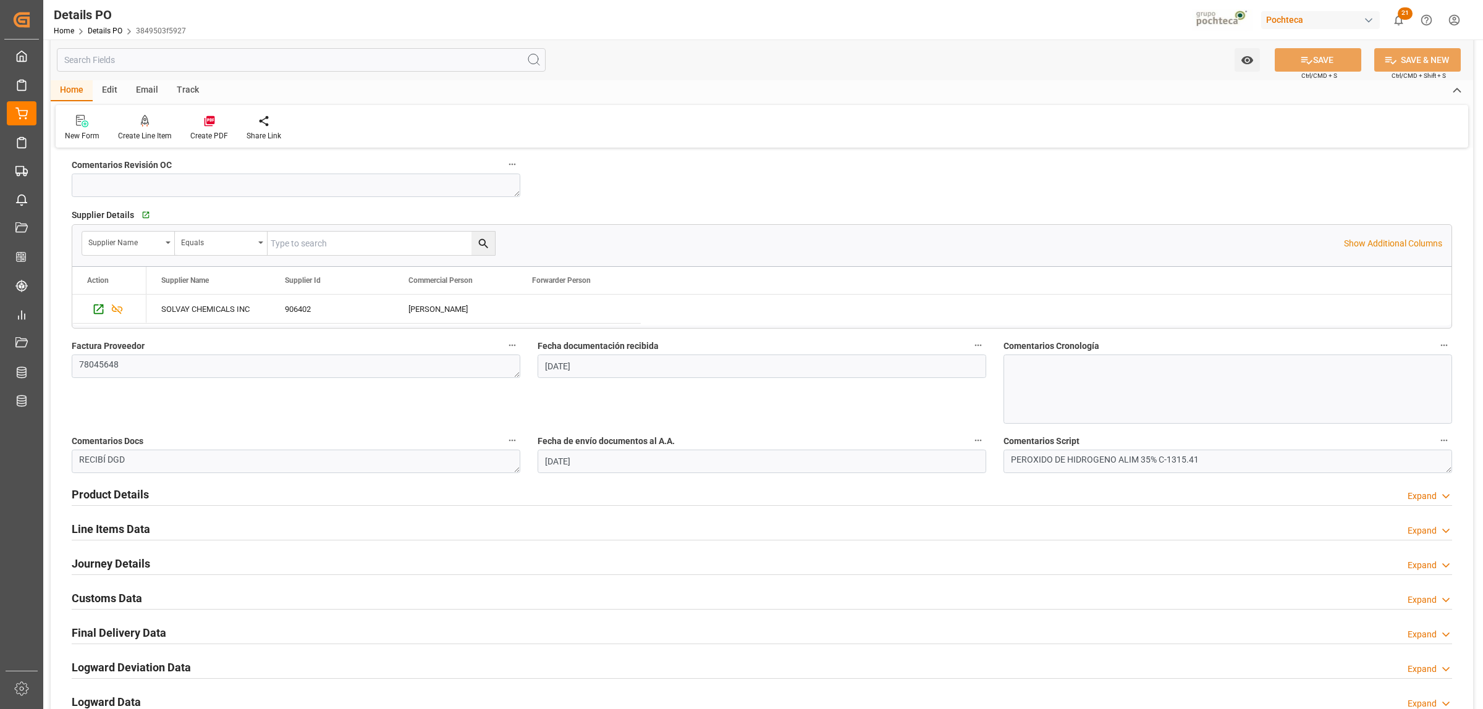
scroll to position [541, 0]
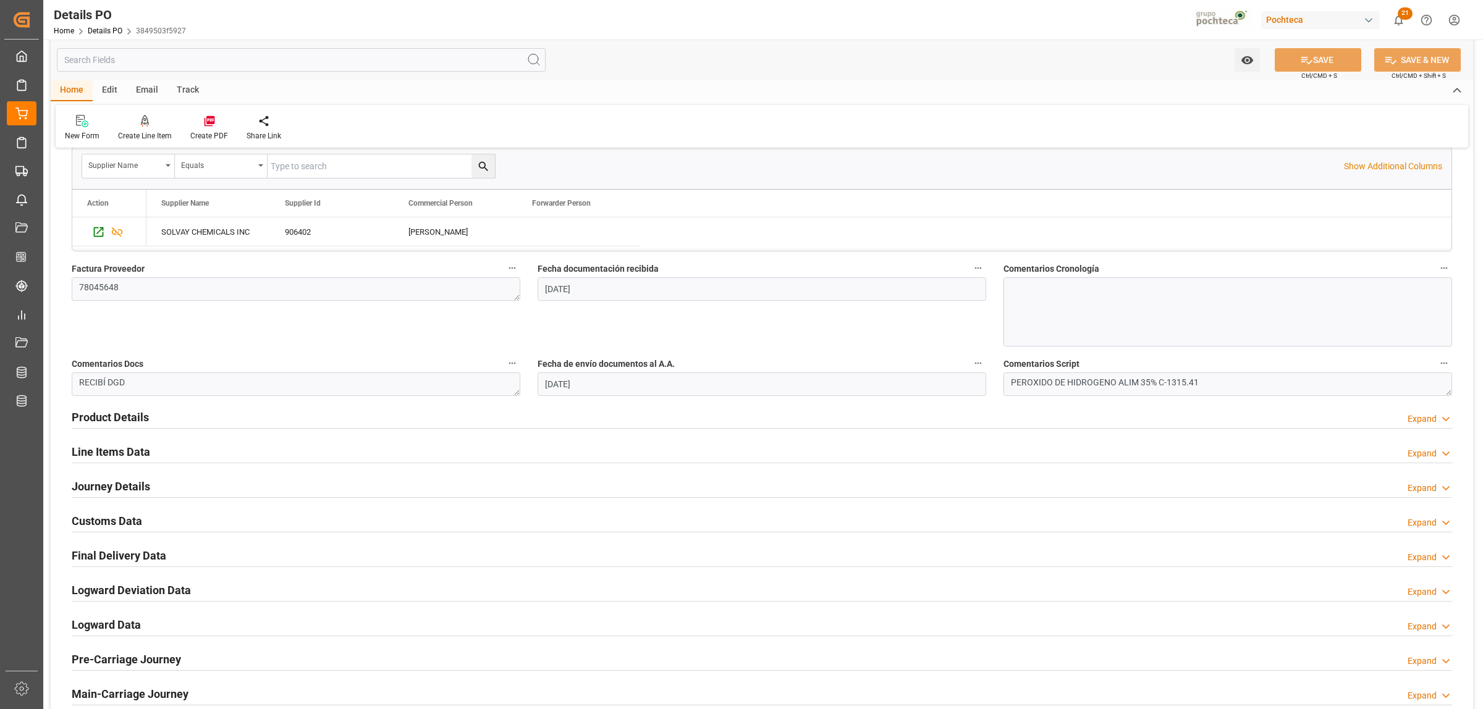
click at [104, 487] on h2 "Journey Details" at bounding box center [111, 486] width 78 height 17
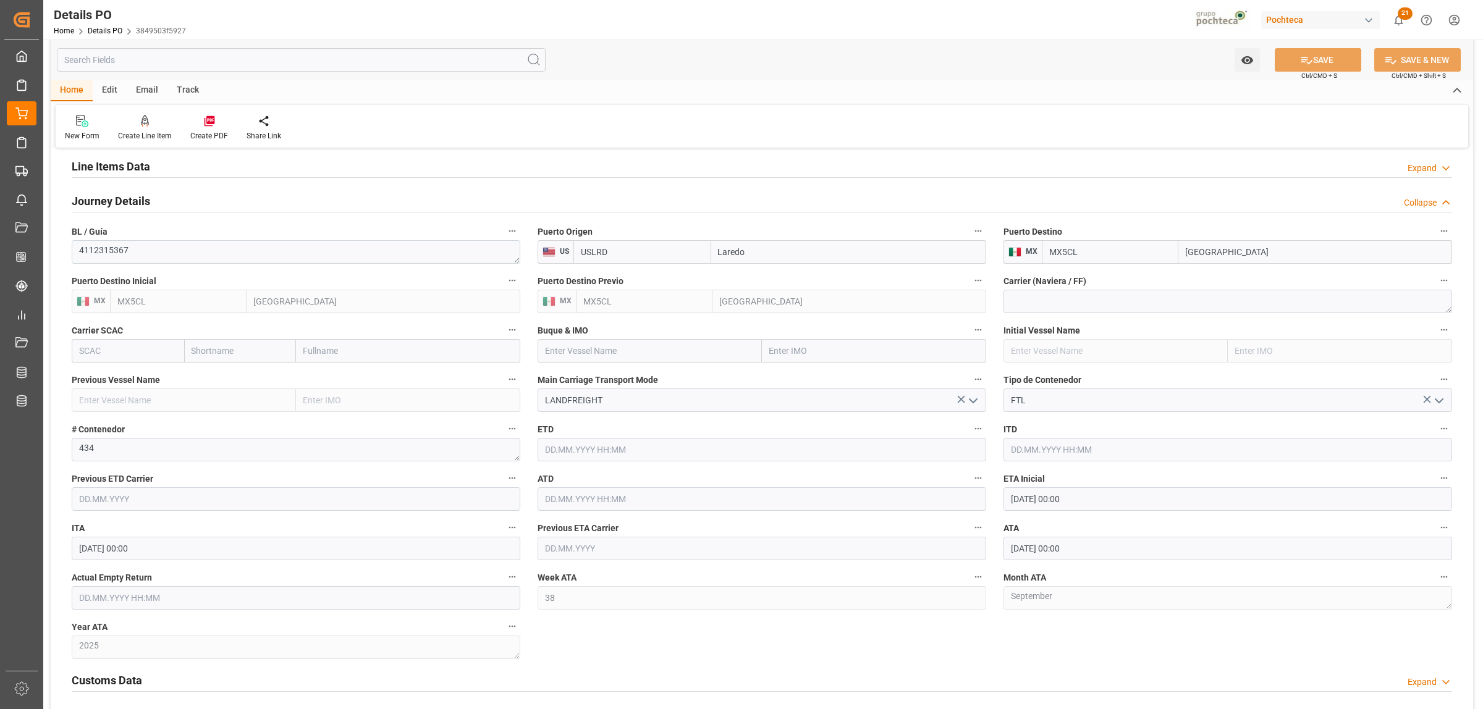
scroll to position [850, 0]
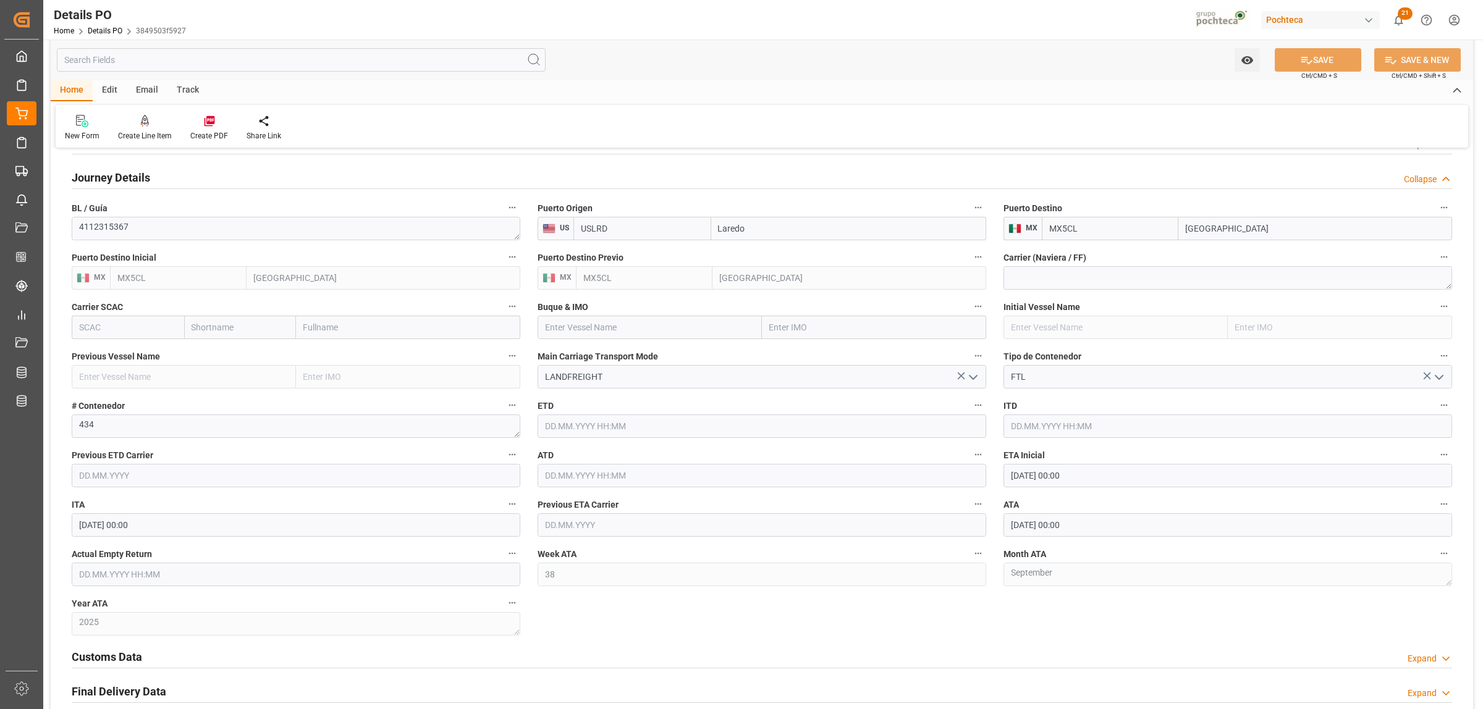
click at [973, 378] on icon "open menu" at bounding box center [973, 377] width 15 height 15
click at [604, 458] on div "LANDFREIGHT" at bounding box center [761, 460] width 447 height 28
drag, startPoint x: 91, startPoint y: 426, endPoint x: 53, endPoint y: 426, distance: 38.9
click at [53, 426] on div "Nuevas Ordenes Details   No child Object linked Nuevas Ordenes Click Edit to ad…" at bounding box center [762, 101] width 1422 height 1585
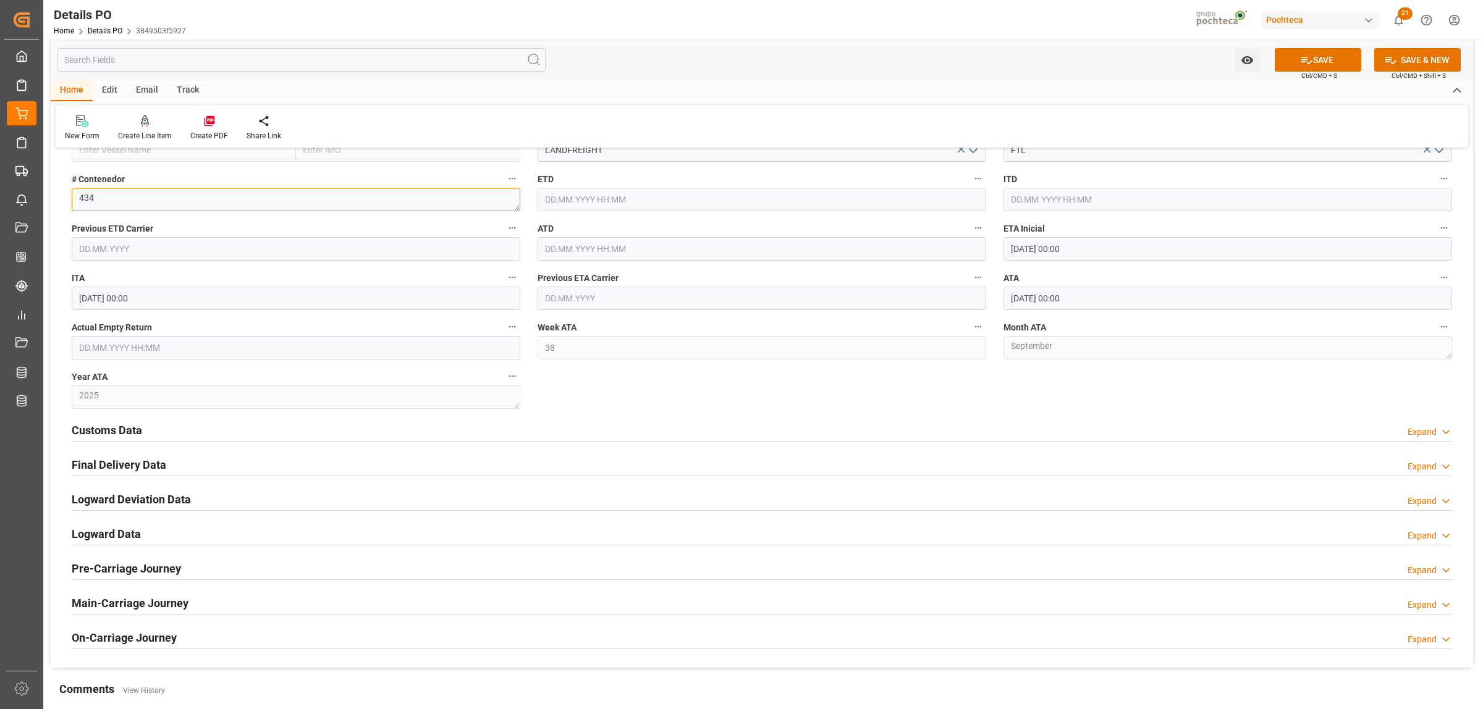
scroll to position [1081, 0]
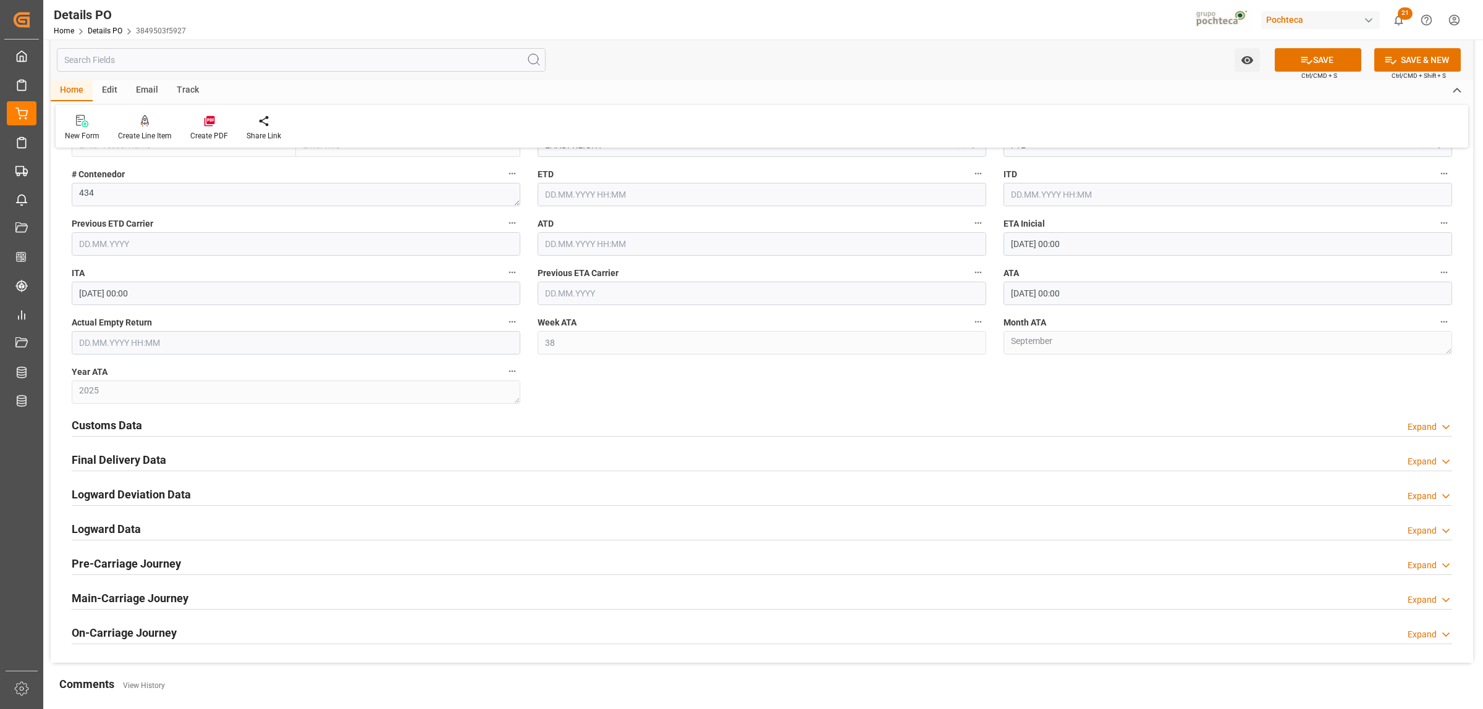
click at [93, 421] on h2 "Customs Data" at bounding box center [107, 425] width 70 height 17
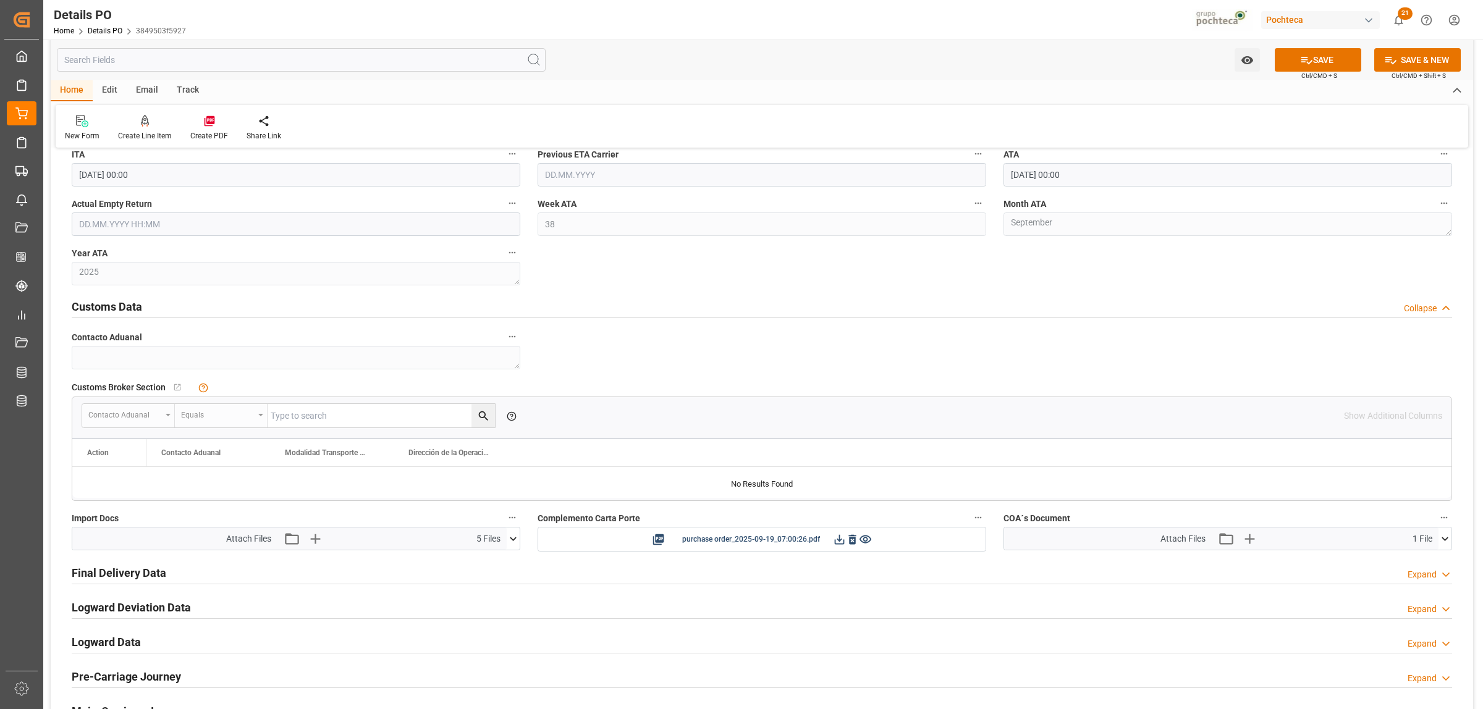
scroll to position [1236, 0]
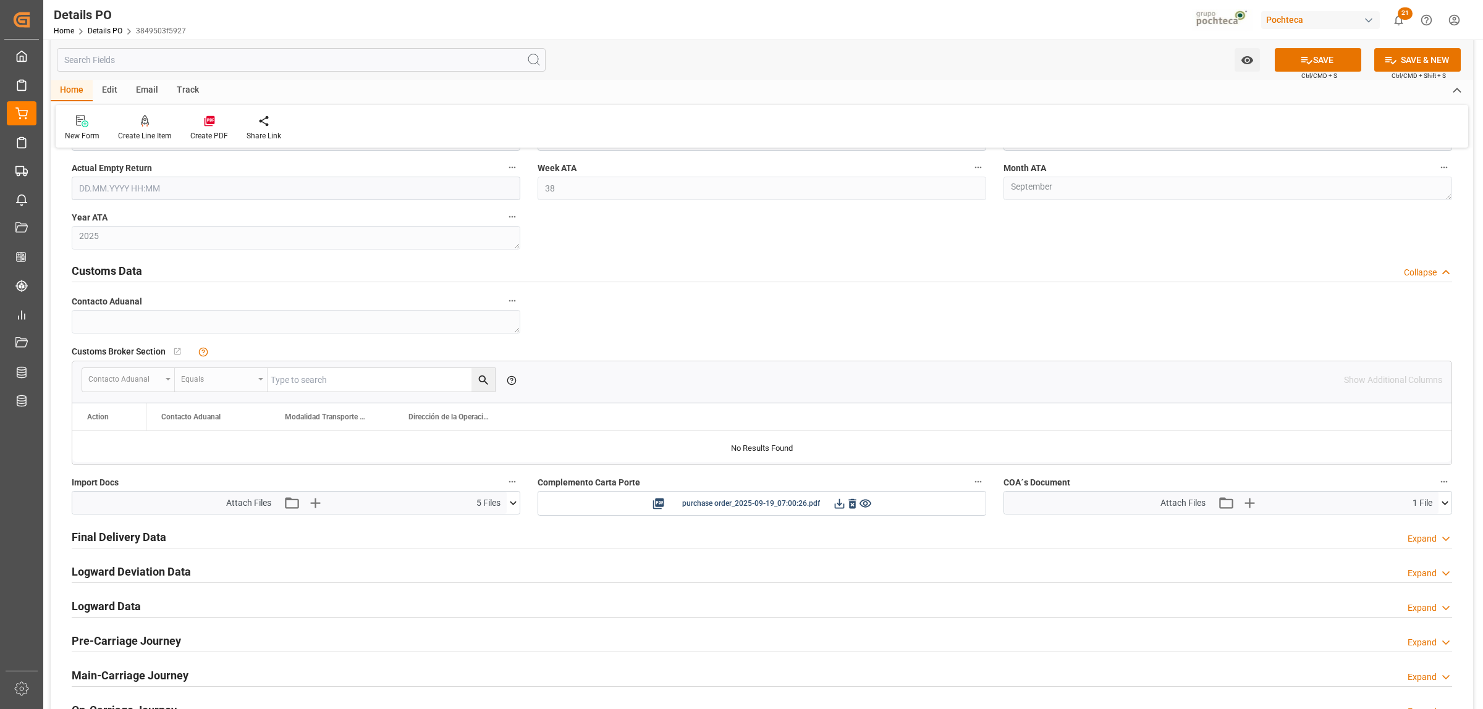
click at [513, 510] on icon at bounding box center [513, 503] width 13 height 13
click at [1444, 504] on icon at bounding box center [1444, 503] width 13 height 13
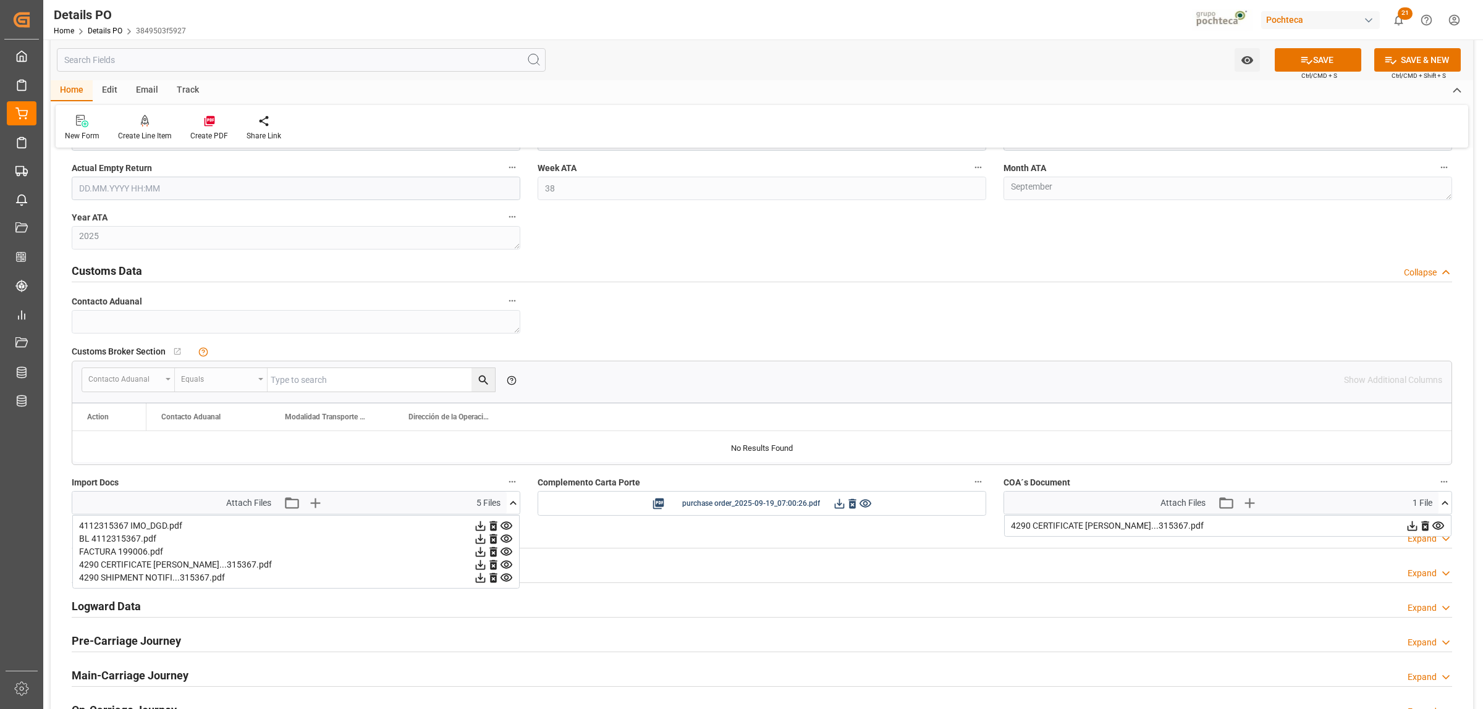
click at [1083, 411] on div "Contacto Aduanal Modalidad Transporte Aduana Dirección de la Operación" at bounding box center [798, 416] width 1305 height 27
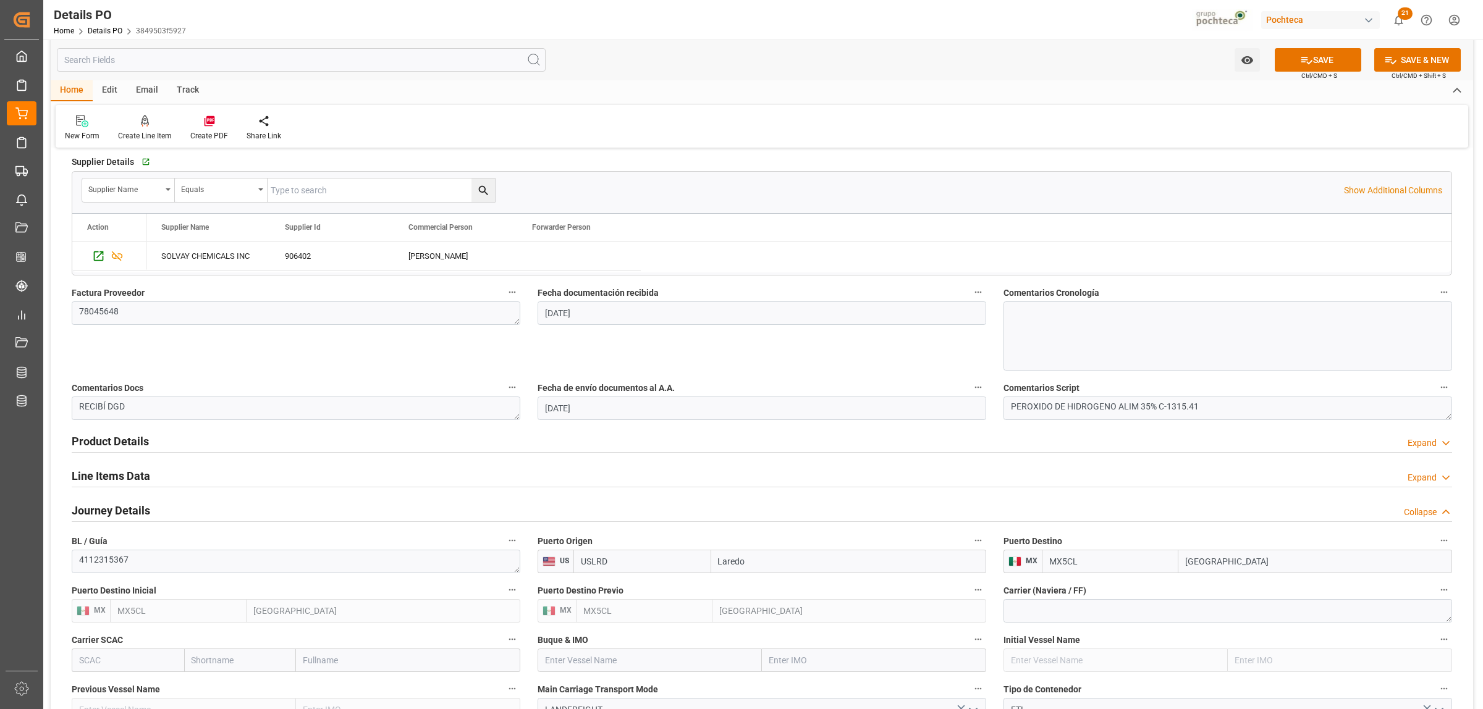
scroll to position [541, 0]
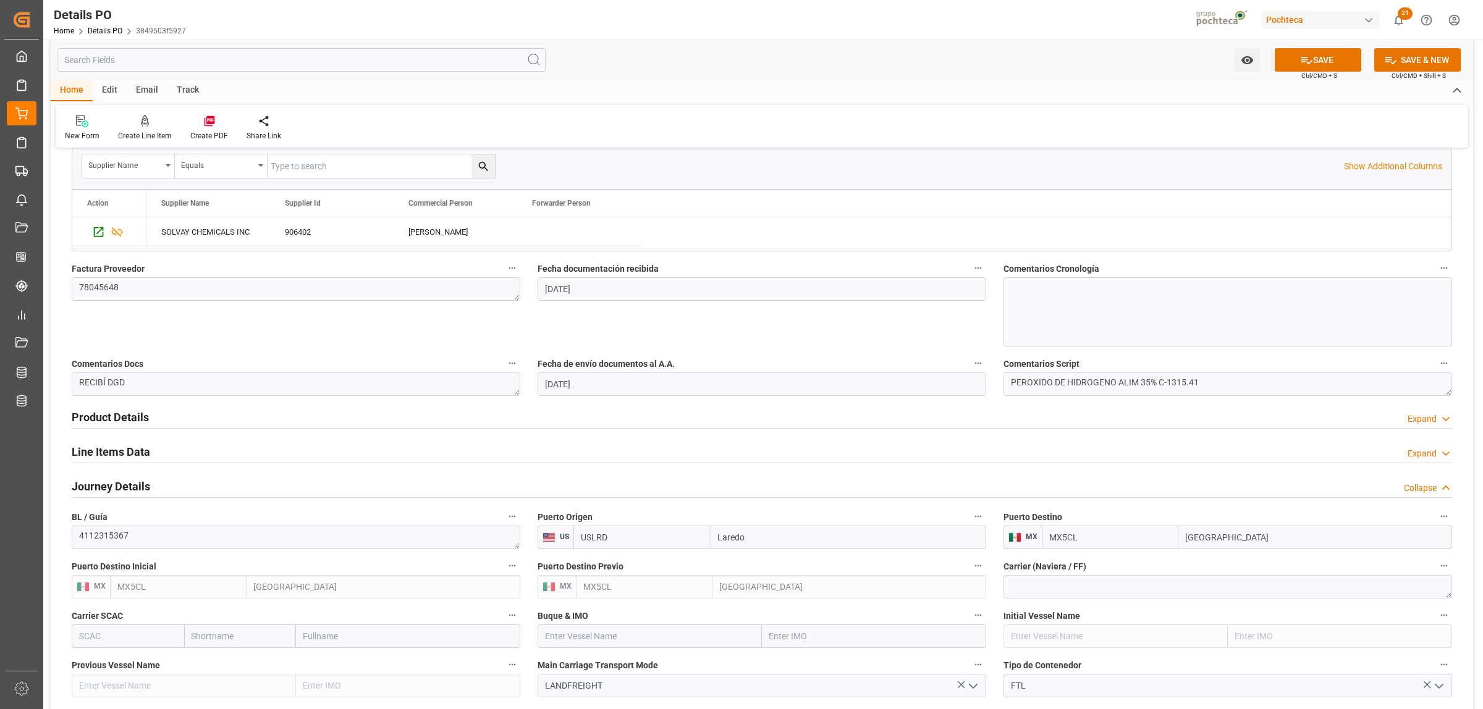
click at [124, 452] on h2 "Line Items Data" at bounding box center [111, 452] width 78 height 17
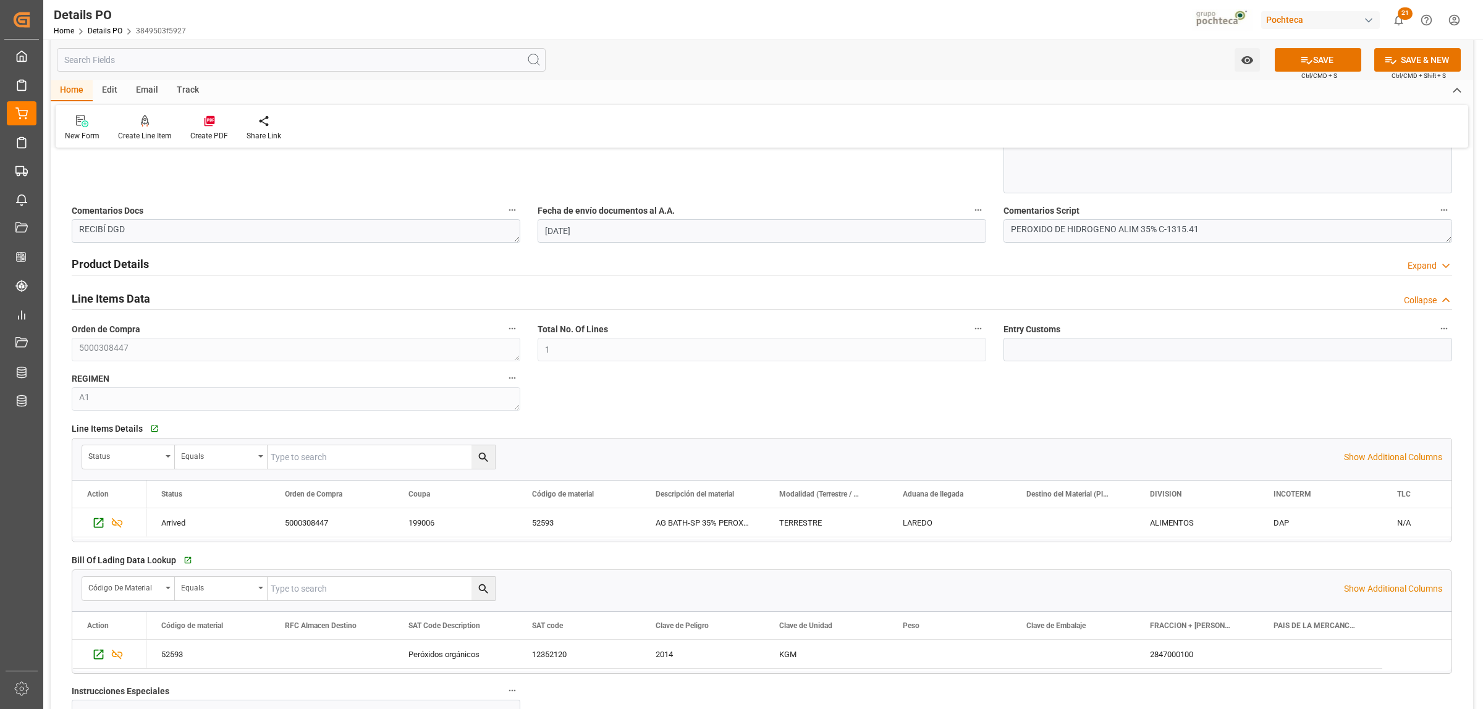
scroll to position [695, 0]
click at [170, 452] on div "Status" at bounding box center [128, 455] width 93 height 23
click at [101, 539] on div "Orden de Compra" at bounding box center [175, 539] width 184 height 26
click at [291, 453] on input "text" at bounding box center [381, 455] width 227 height 23
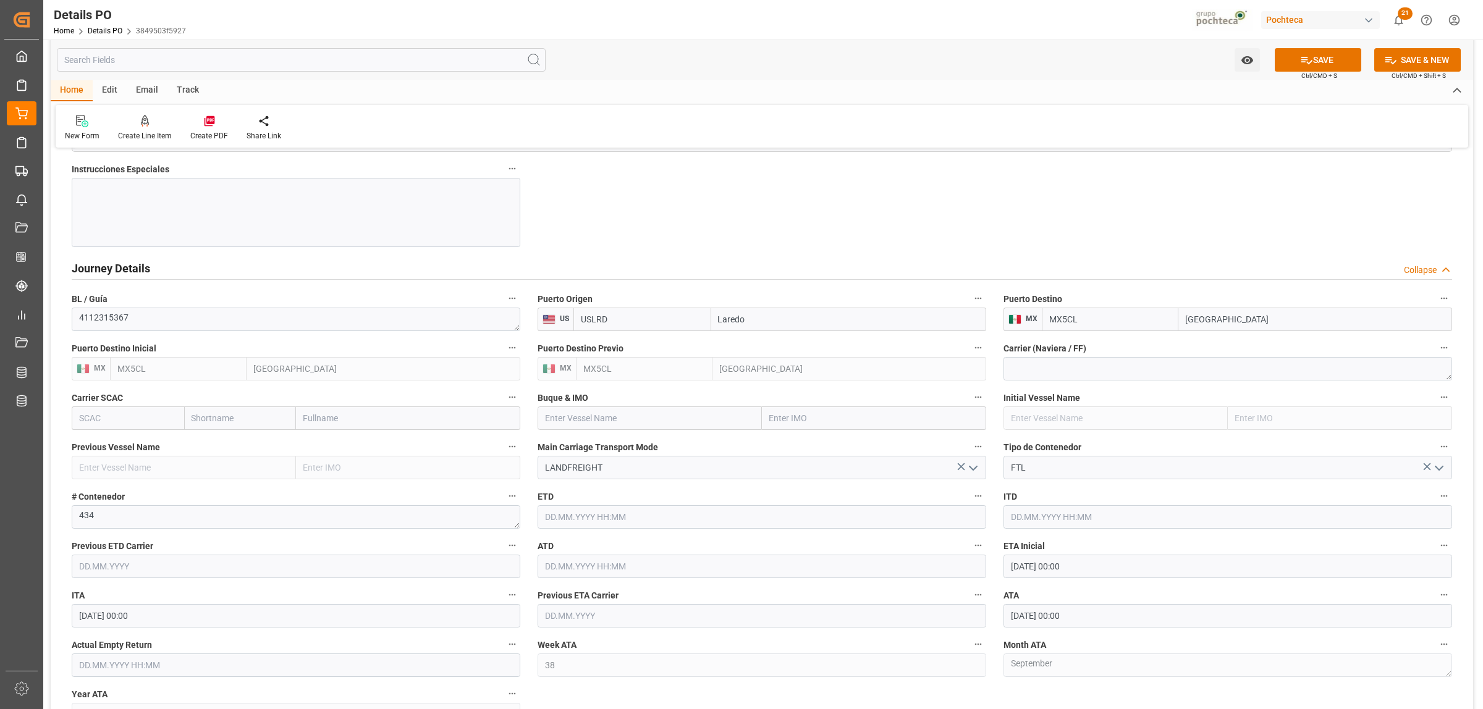
scroll to position [1390, 0]
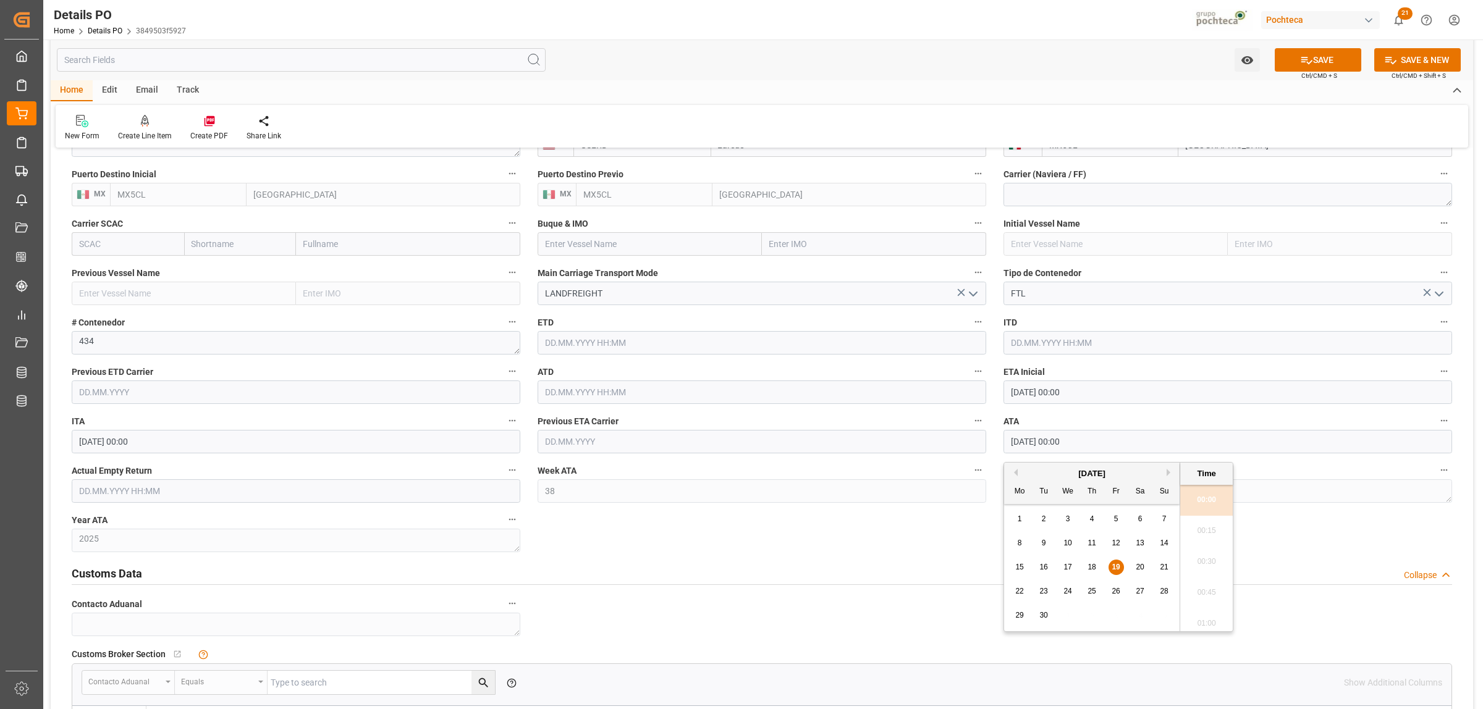
drag, startPoint x: 1094, startPoint y: 442, endPoint x: 1008, endPoint y: 439, distance: 86.5
click at [1008, 439] on input "[DATE] 00:00" at bounding box center [1227, 441] width 449 height 23
click at [874, 563] on div "Customs Data Collapse" at bounding box center [762, 572] width 1380 height 23
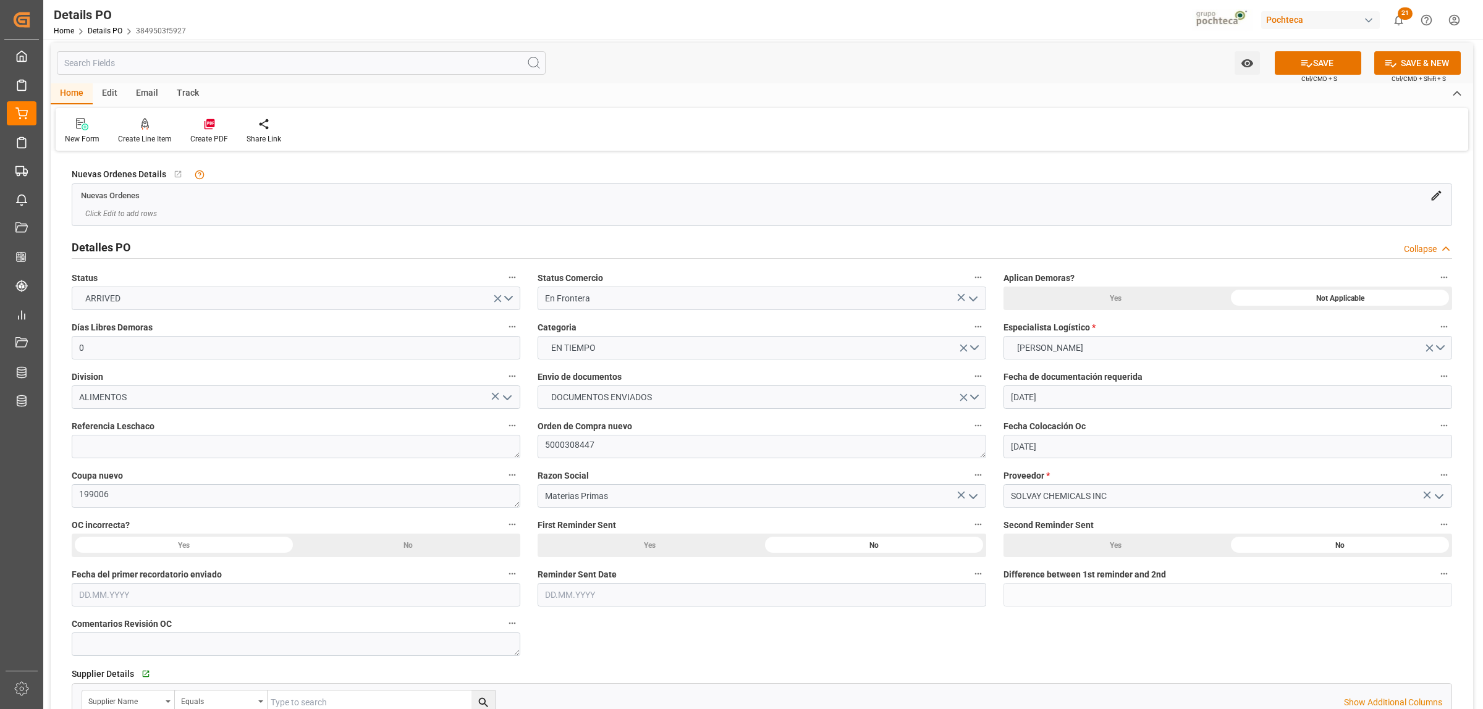
scroll to position [0, 0]
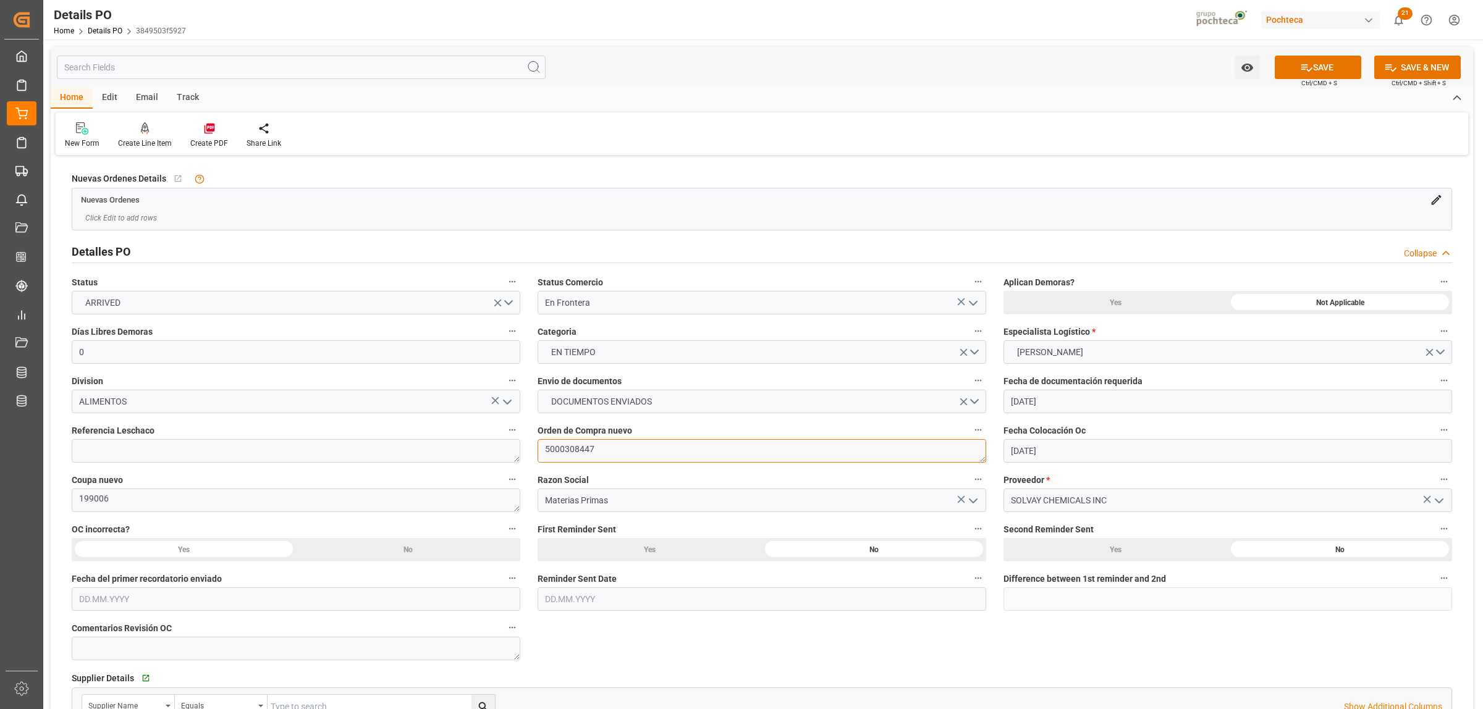
drag, startPoint x: 603, startPoint y: 445, endPoint x: 544, endPoint y: 446, distance: 58.7
click at [544, 446] on textarea "5000308447" at bounding box center [762, 450] width 449 height 23
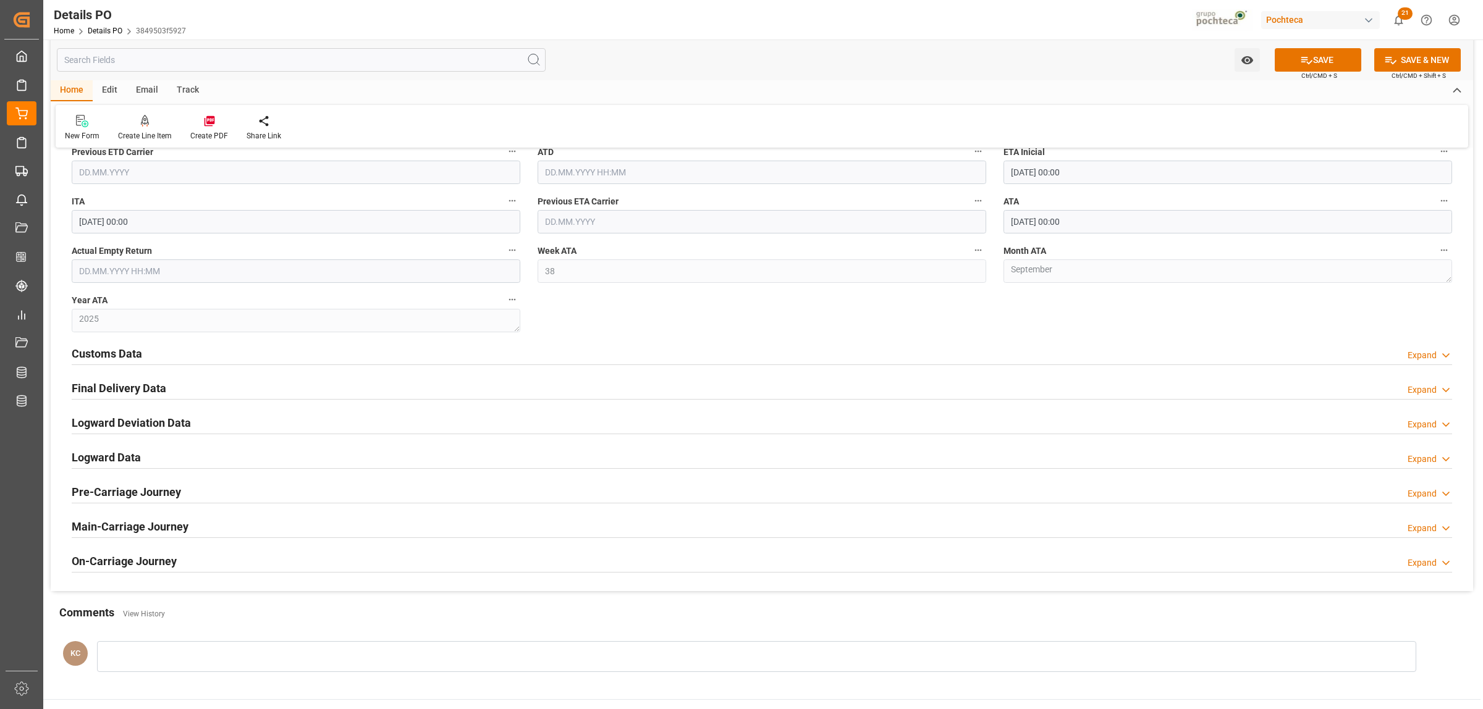
scroll to position [1622, 0]
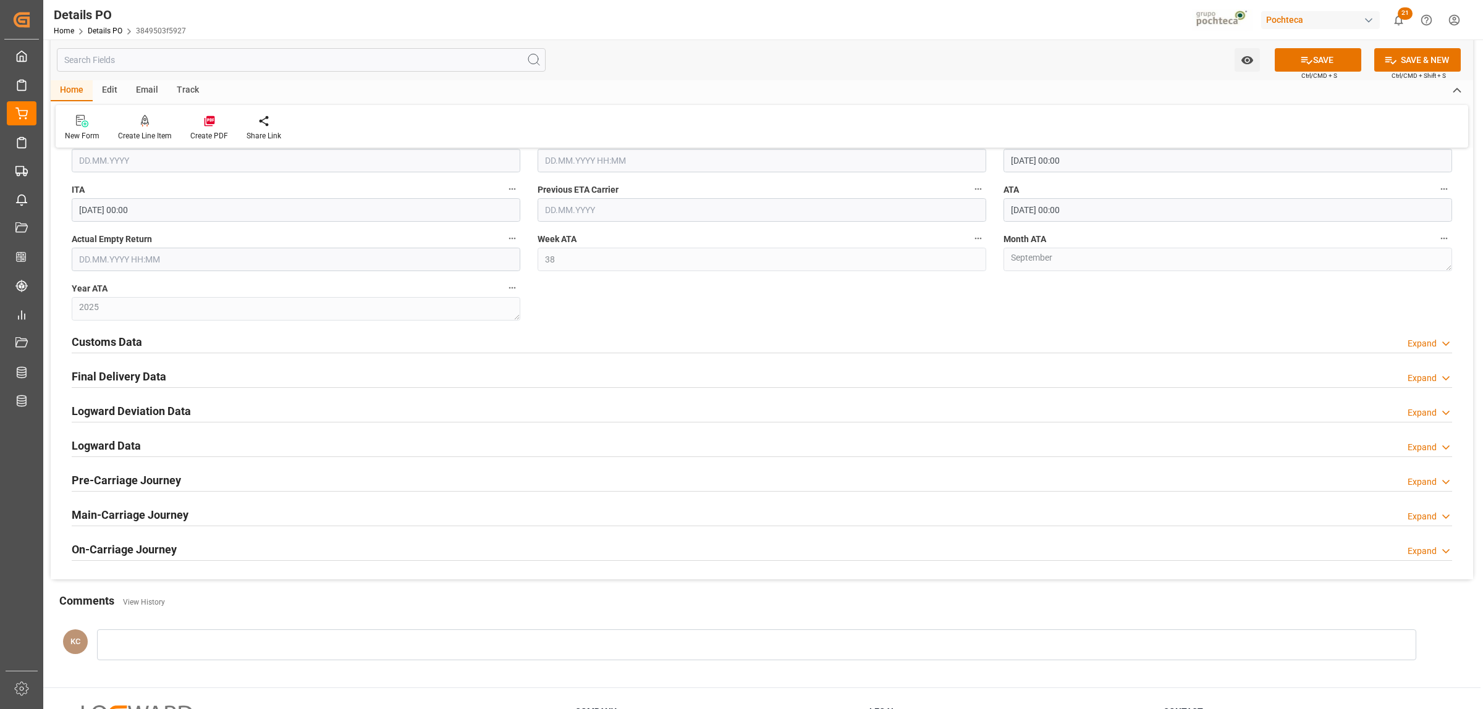
click at [96, 347] on h2 "Customs Data" at bounding box center [107, 342] width 70 height 17
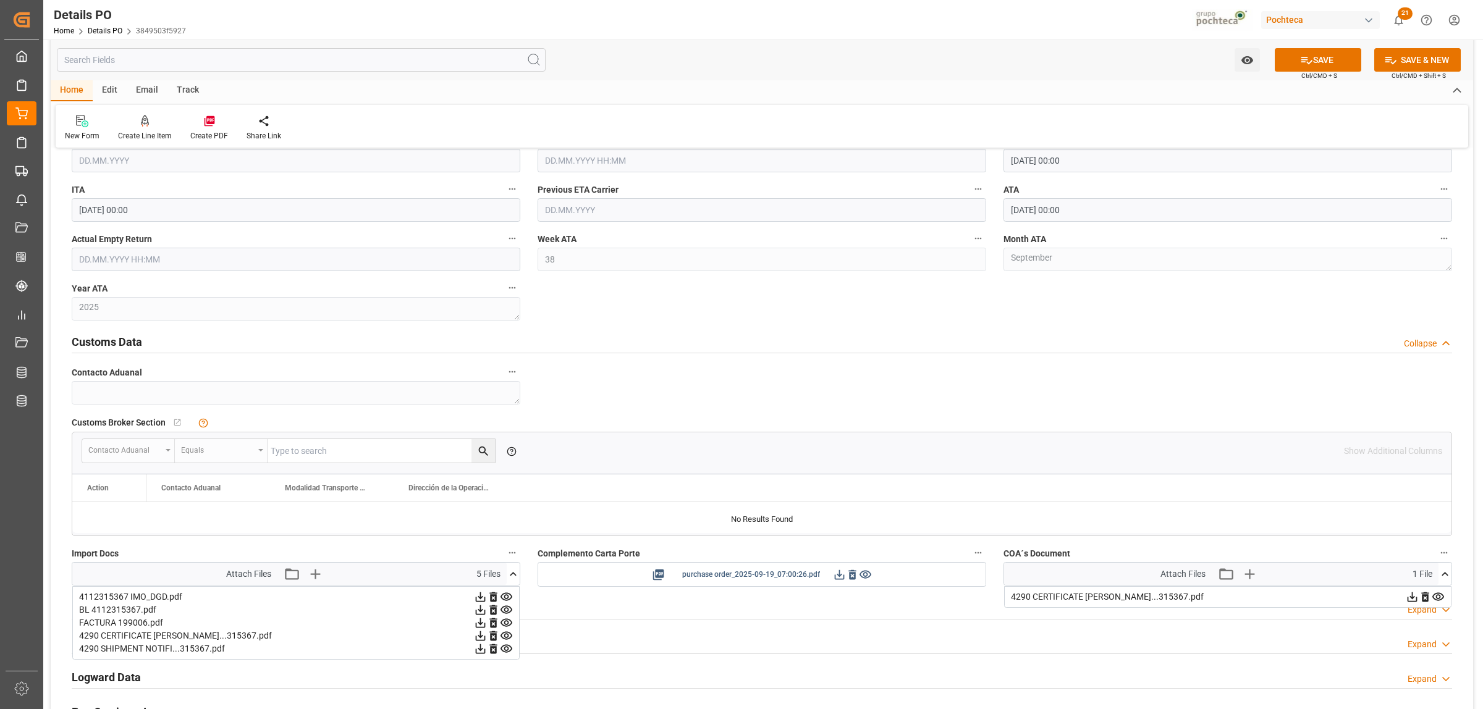
click at [865, 580] on icon at bounding box center [865, 574] width 13 height 13
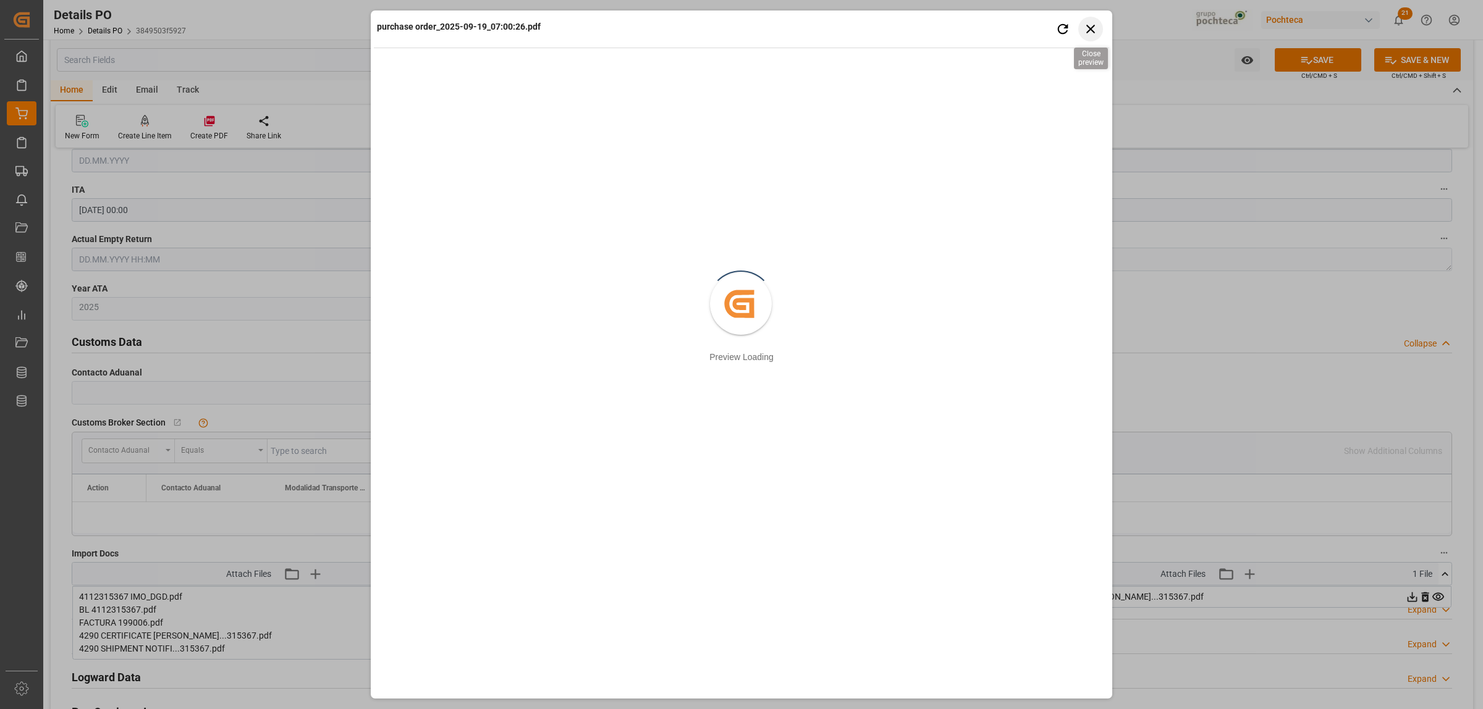
click at [1092, 33] on icon "button" at bounding box center [1090, 28] width 15 height 15
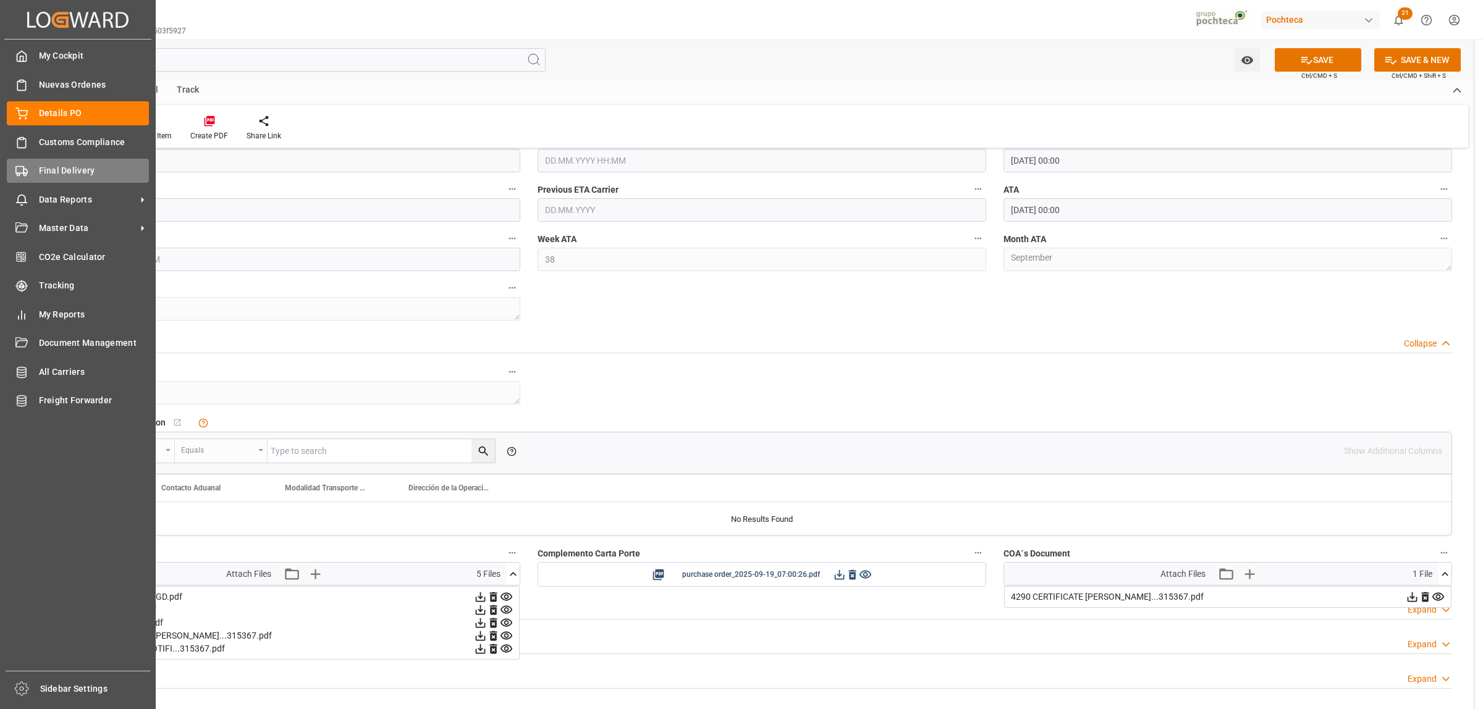
click at [63, 172] on span "Final Delivery" at bounding box center [94, 170] width 111 height 13
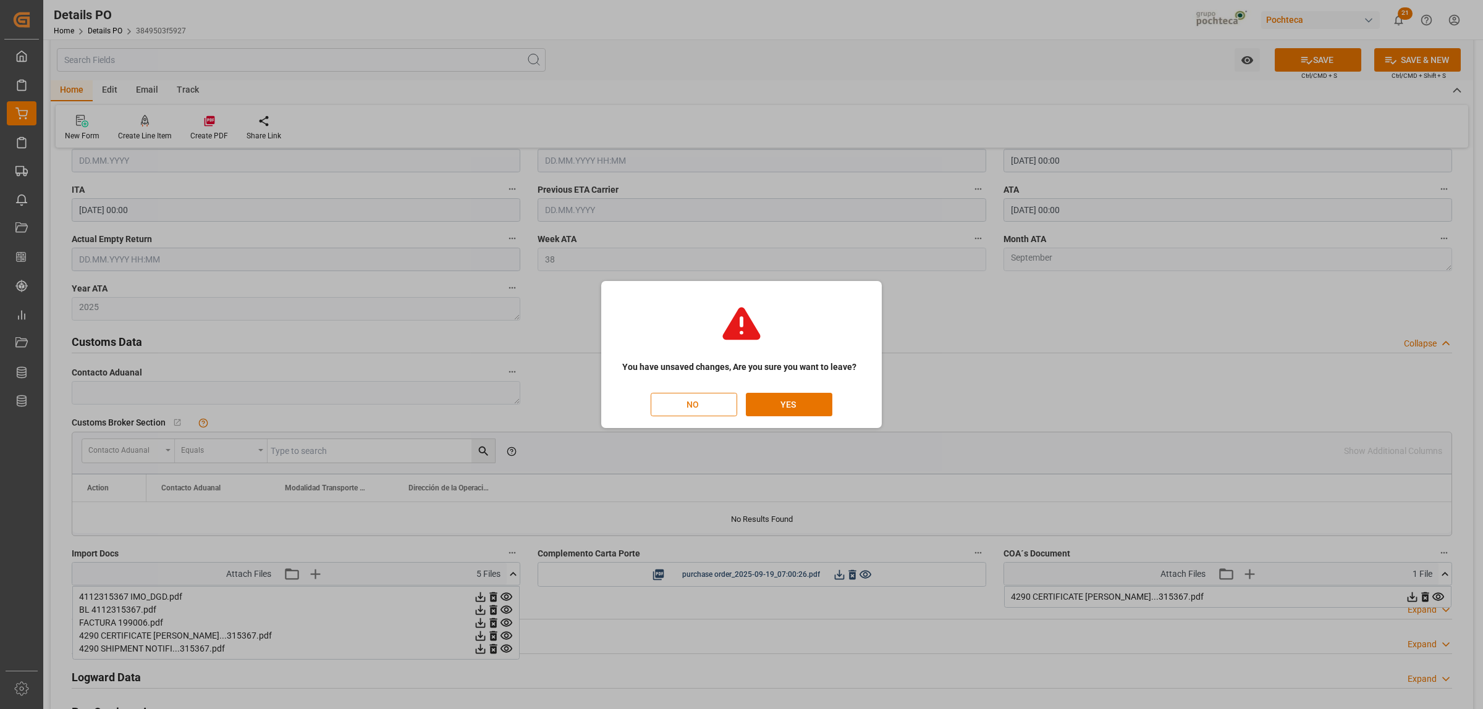
click at [695, 405] on button "NO" at bounding box center [694, 404] width 86 height 23
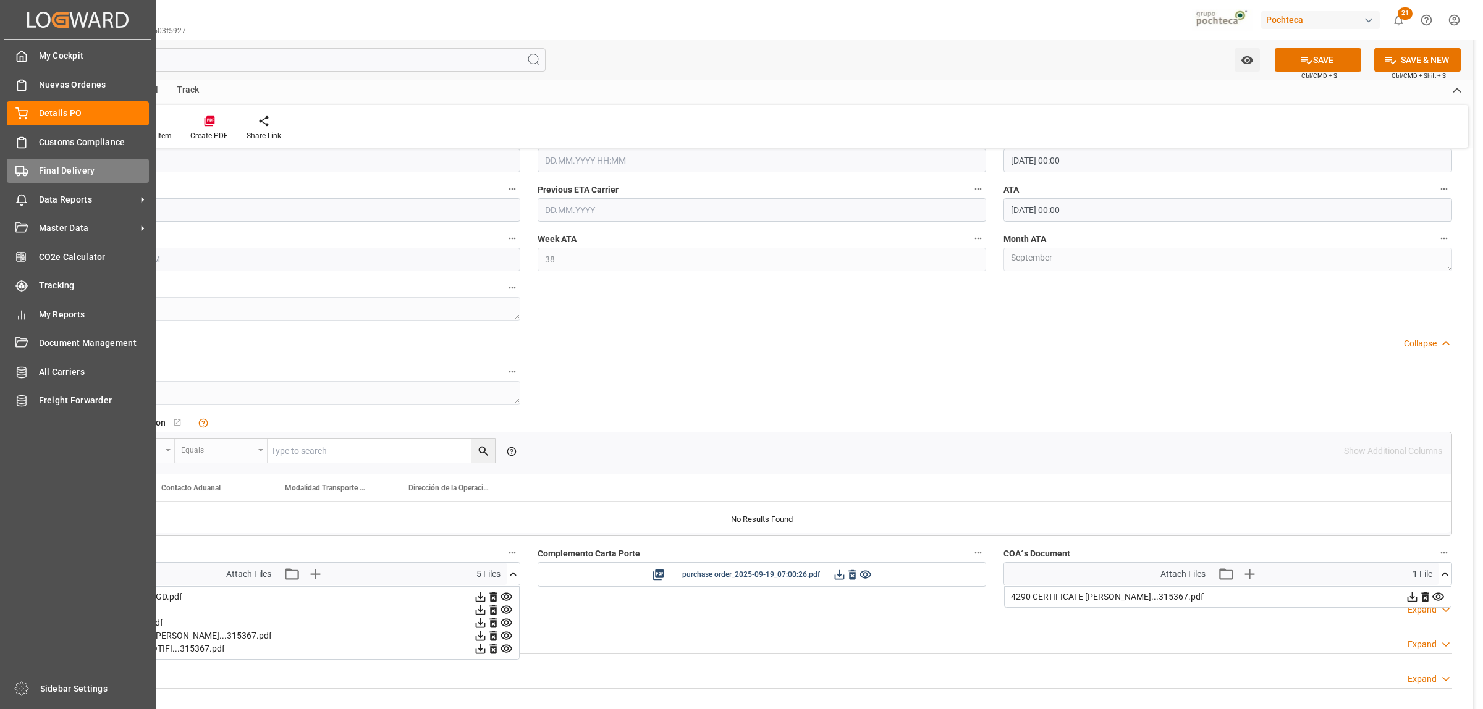
click at [64, 177] on div "Final Delivery Final Delivery" at bounding box center [78, 171] width 142 height 24
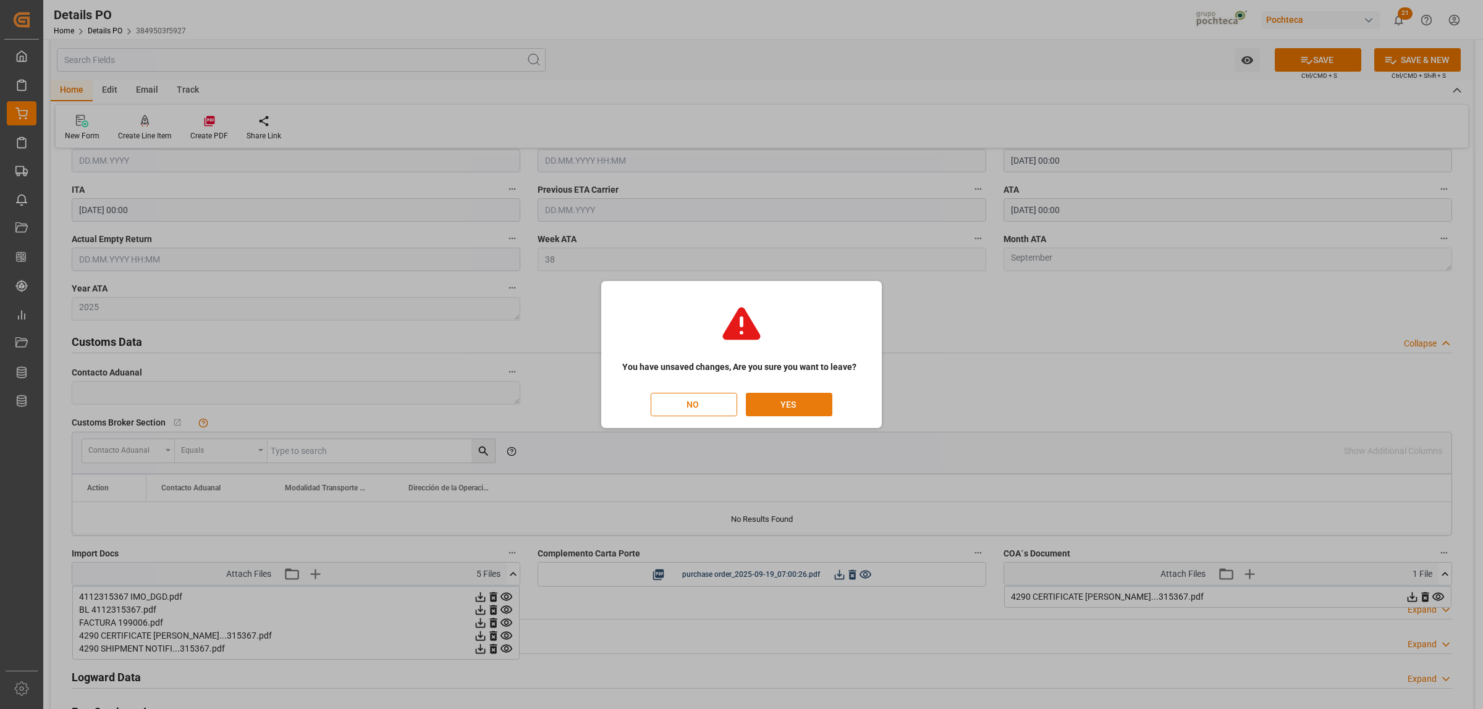
click at [816, 410] on button "YES" at bounding box center [789, 404] width 86 height 23
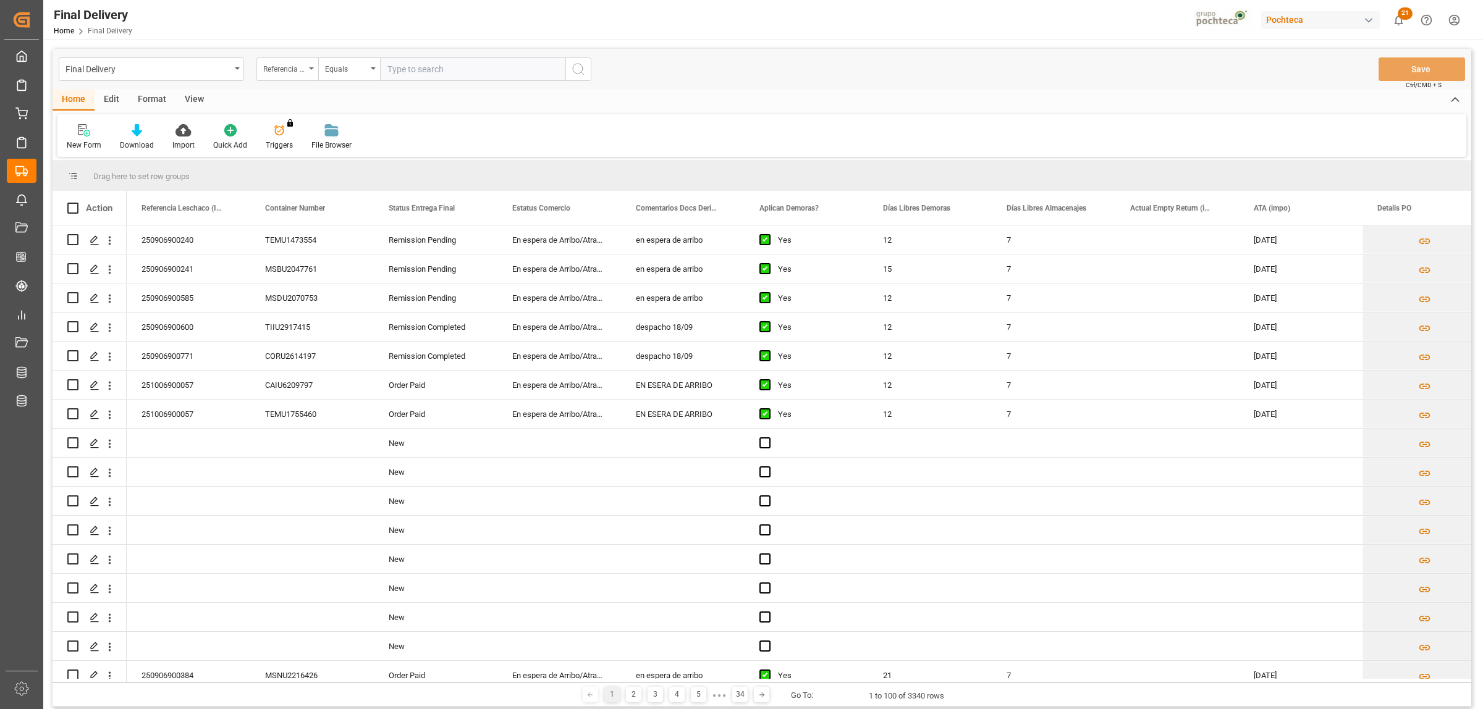
click at [315, 69] on div "Referencia Leschaco (Impo)" at bounding box center [287, 68] width 62 height 23
type input "orde"
click at [282, 233] on div "Orden de compra" at bounding box center [349, 230] width 184 height 26
click at [412, 68] on input "text" at bounding box center [472, 68] width 185 height 23
paste input "5000308447"
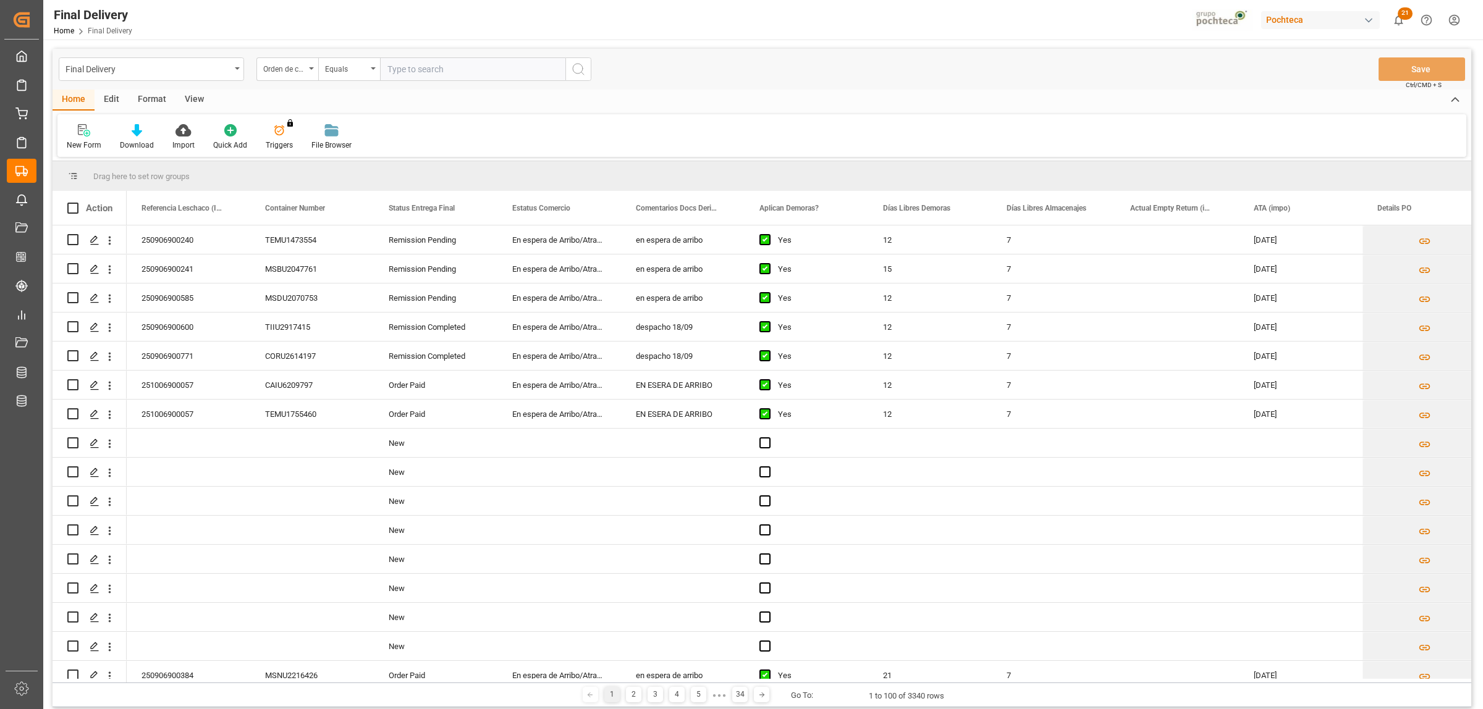
type input "5000308447"
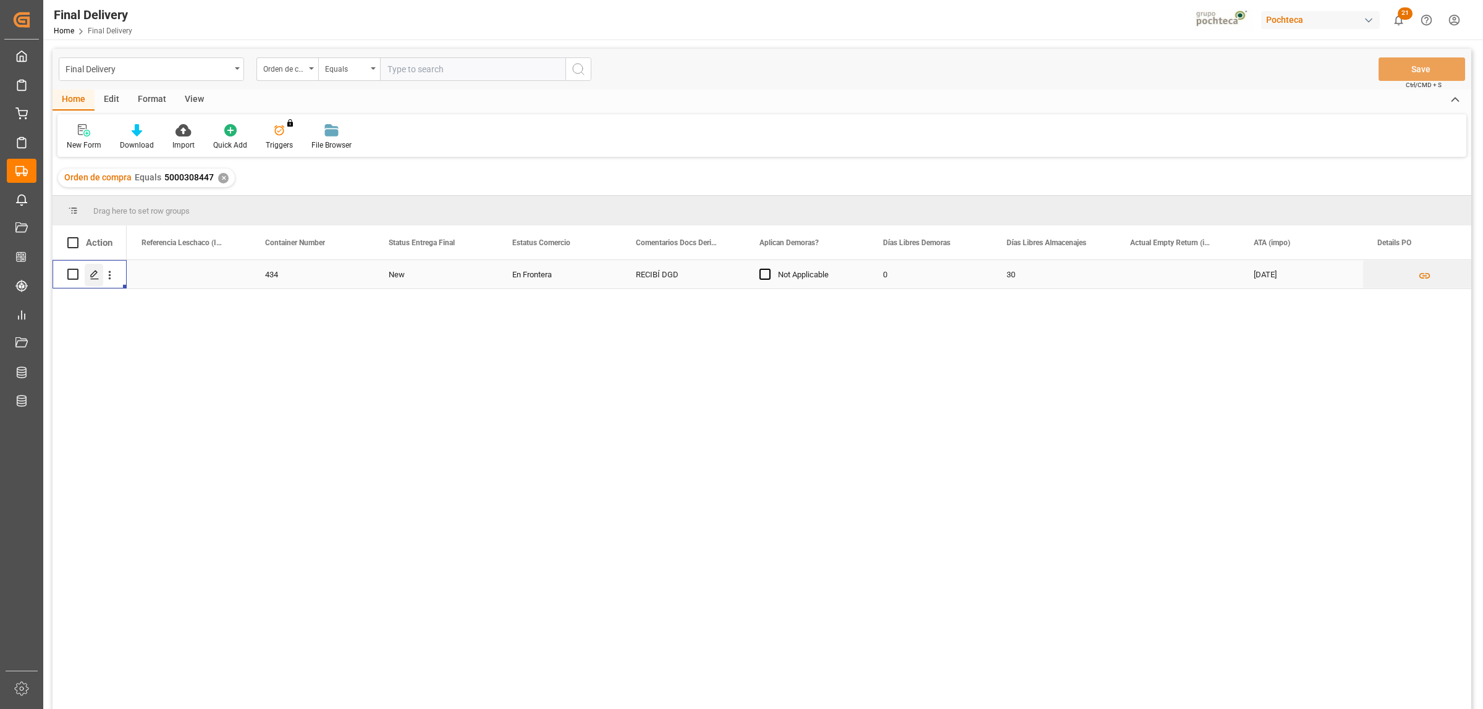
click at [90, 279] on icon "Press SPACE to select this row." at bounding box center [95, 275] width 10 height 10
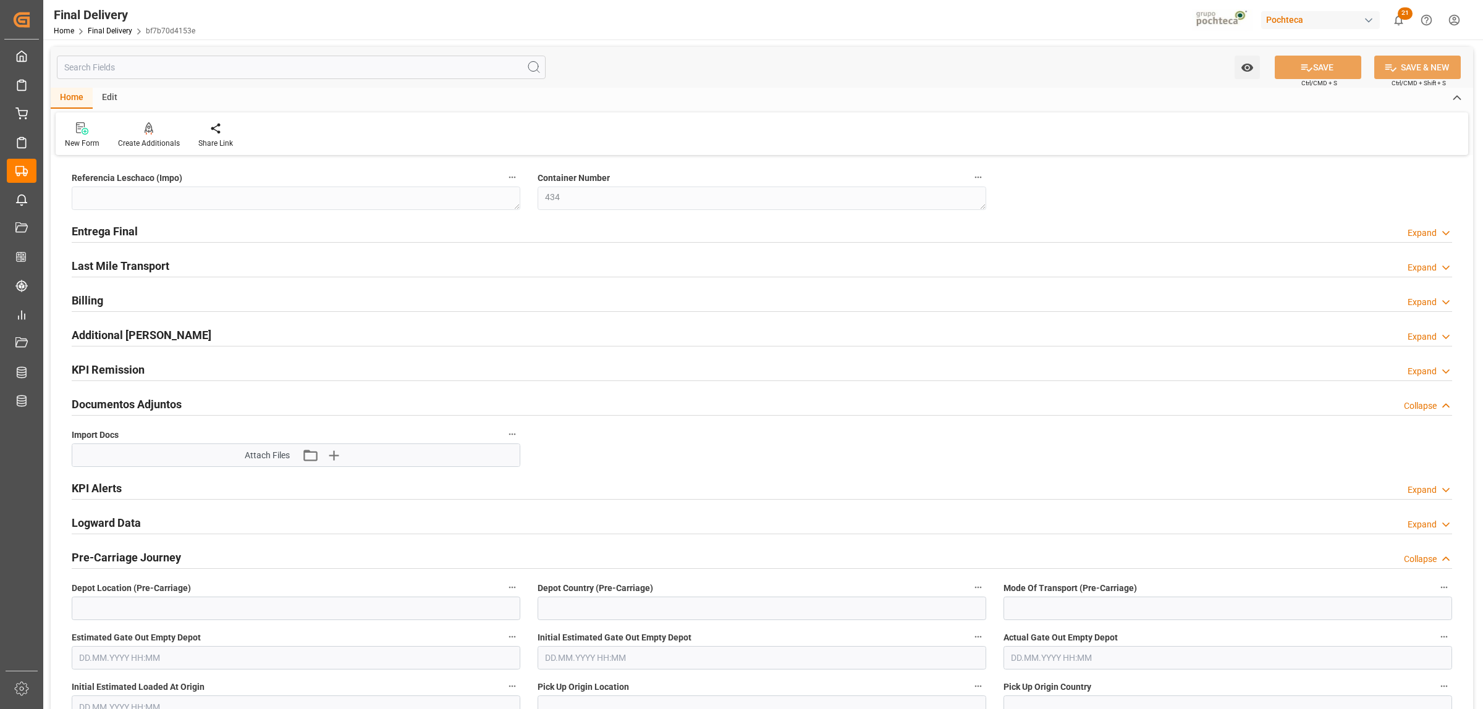
type input "0"
type input "30"
type input "[DATE]"
click at [118, 232] on h2 "Entrega Final" at bounding box center [105, 231] width 66 height 17
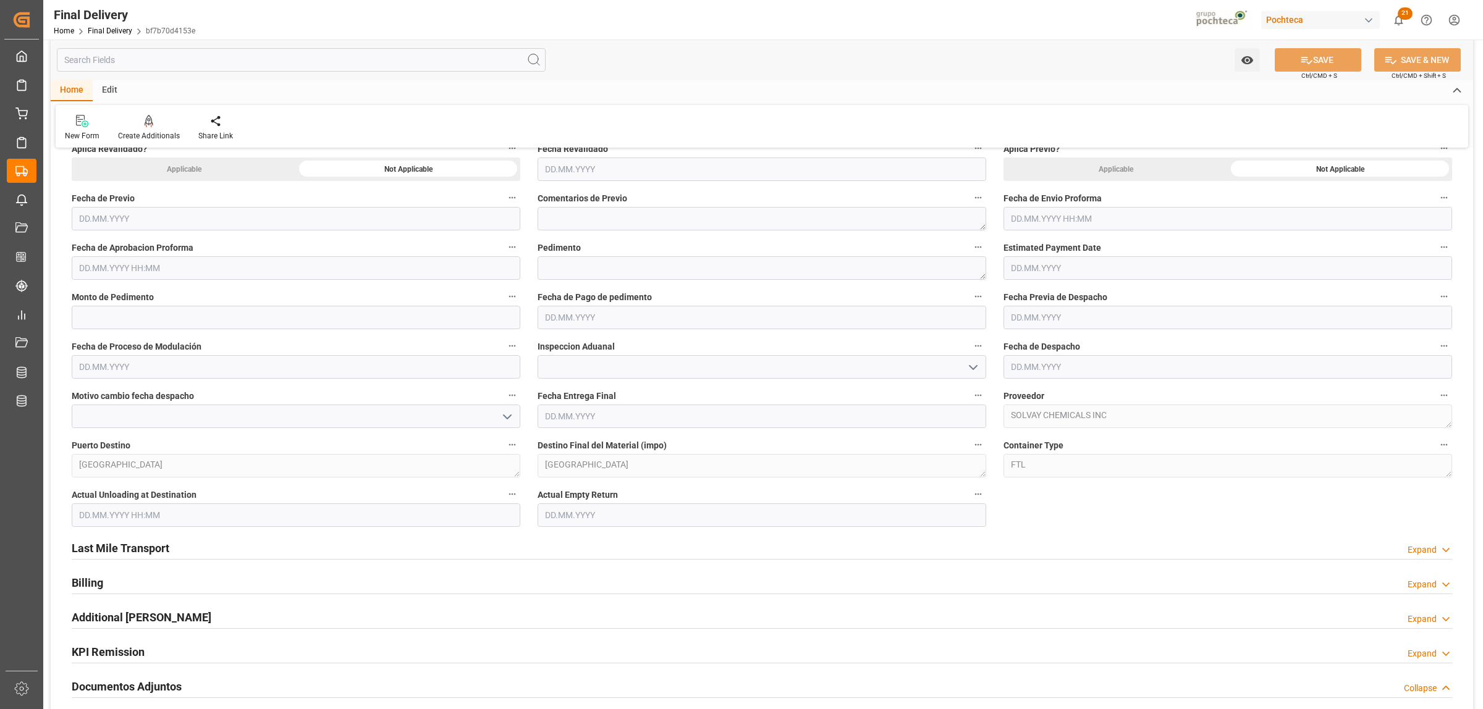
scroll to position [541, 0]
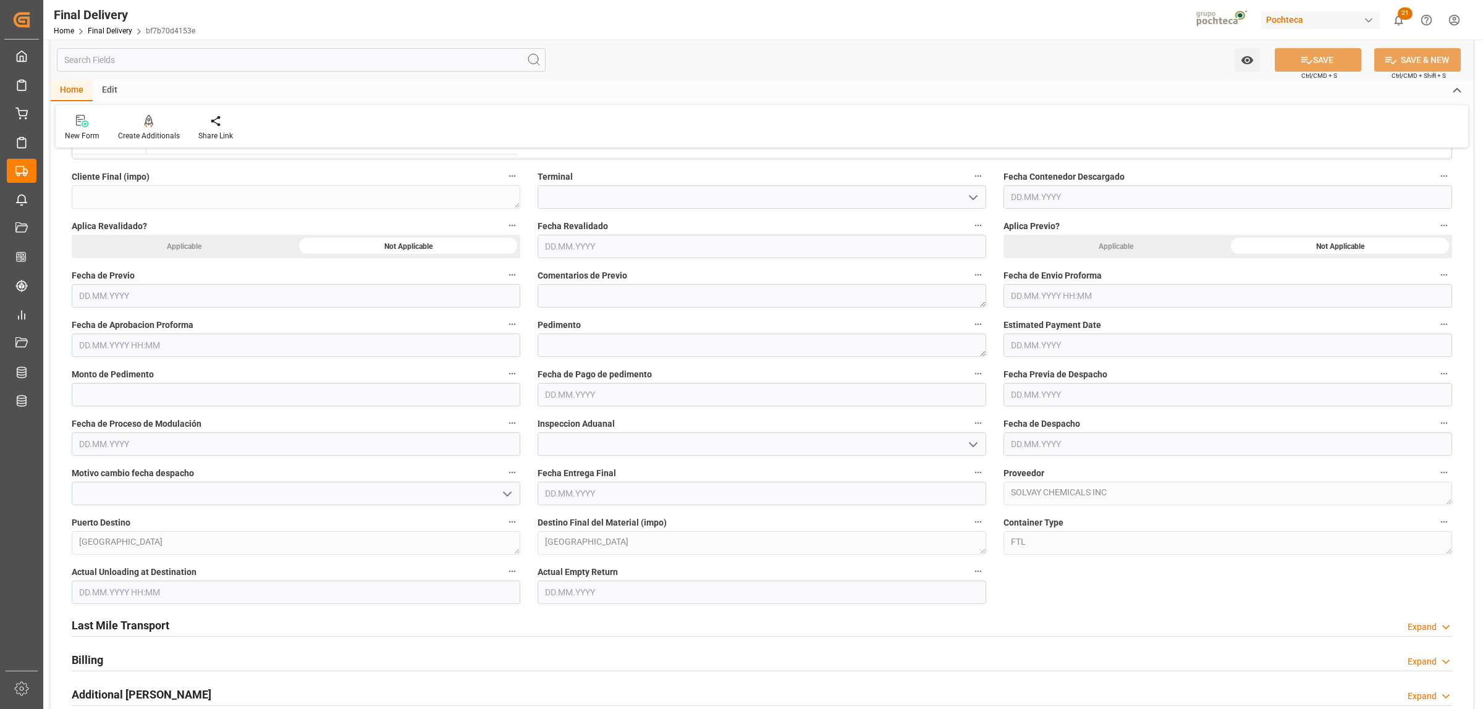
click at [1050, 298] on input "text" at bounding box center [1227, 295] width 449 height 23
click at [122, 352] on input "text" at bounding box center [296, 345] width 449 height 23
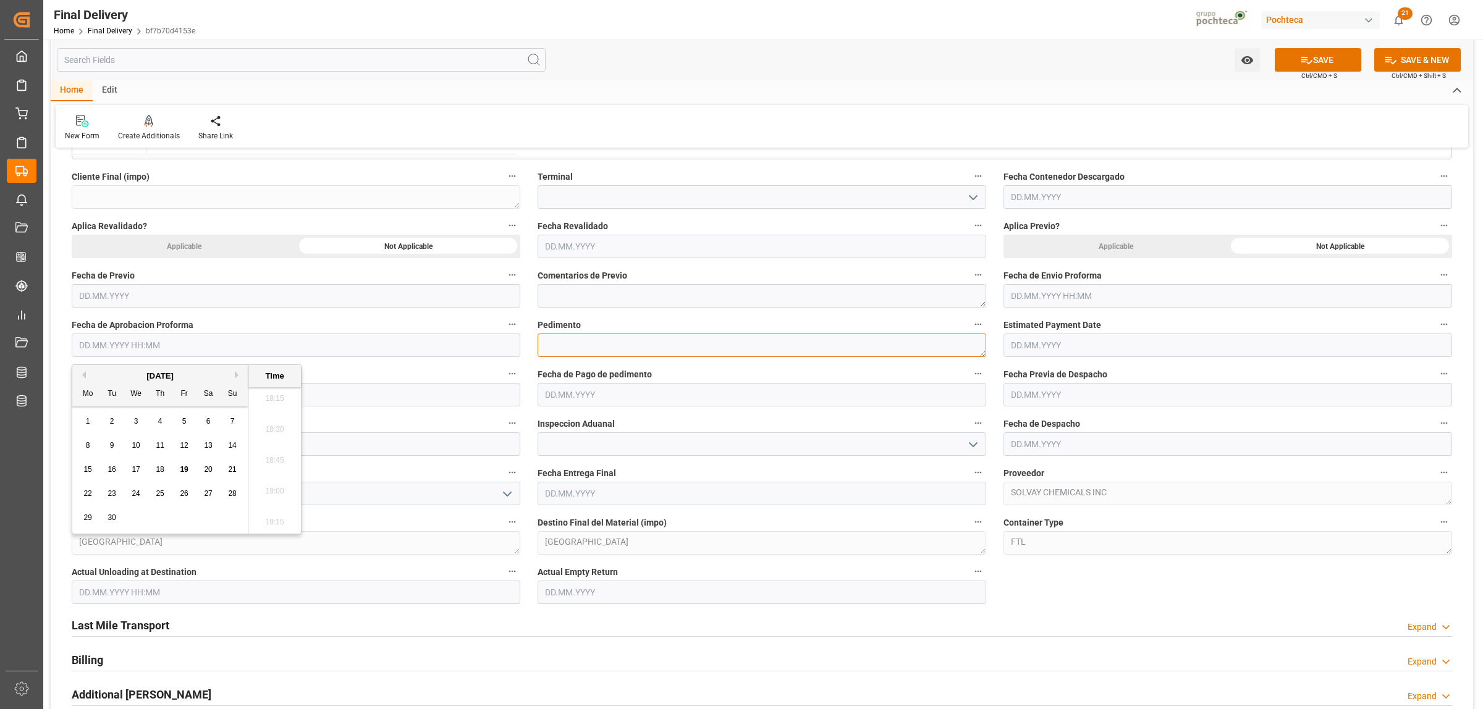
click at [567, 349] on textarea at bounding box center [762, 345] width 449 height 23
click at [607, 490] on input "text" at bounding box center [762, 493] width 449 height 23
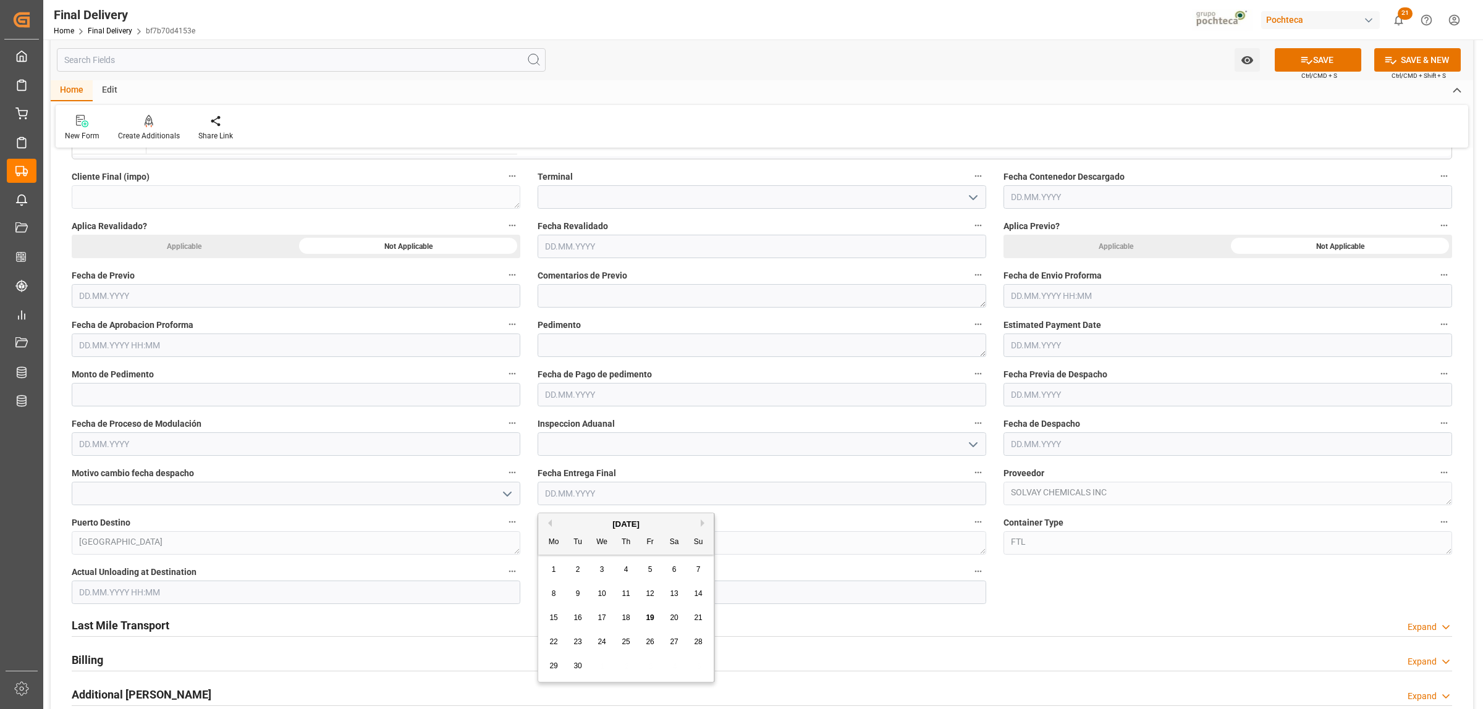
click at [654, 466] on label "Fecha Entrega Final" at bounding box center [762, 473] width 449 height 17
click at [970, 466] on button "Fecha Entrega Final" at bounding box center [978, 473] width 16 height 16
click at [152, 625] on div at bounding box center [741, 354] width 1483 height 709
drag, startPoint x: 148, startPoint y: 628, endPoint x: 141, endPoint y: 633, distance: 8.9
click at [146, 628] on h2 "Last Mile Transport" at bounding box center [121, 625] width 98 height 17
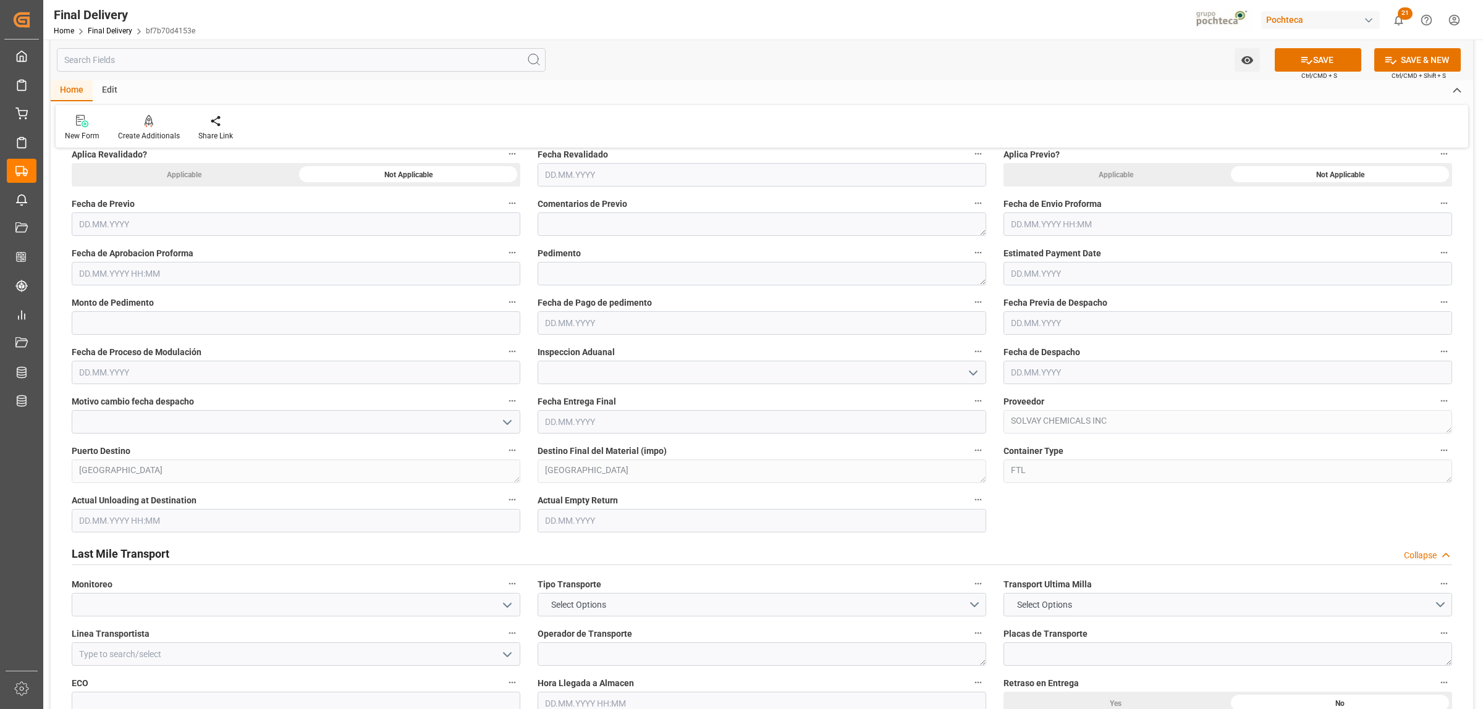
scroll to position [772, 0]
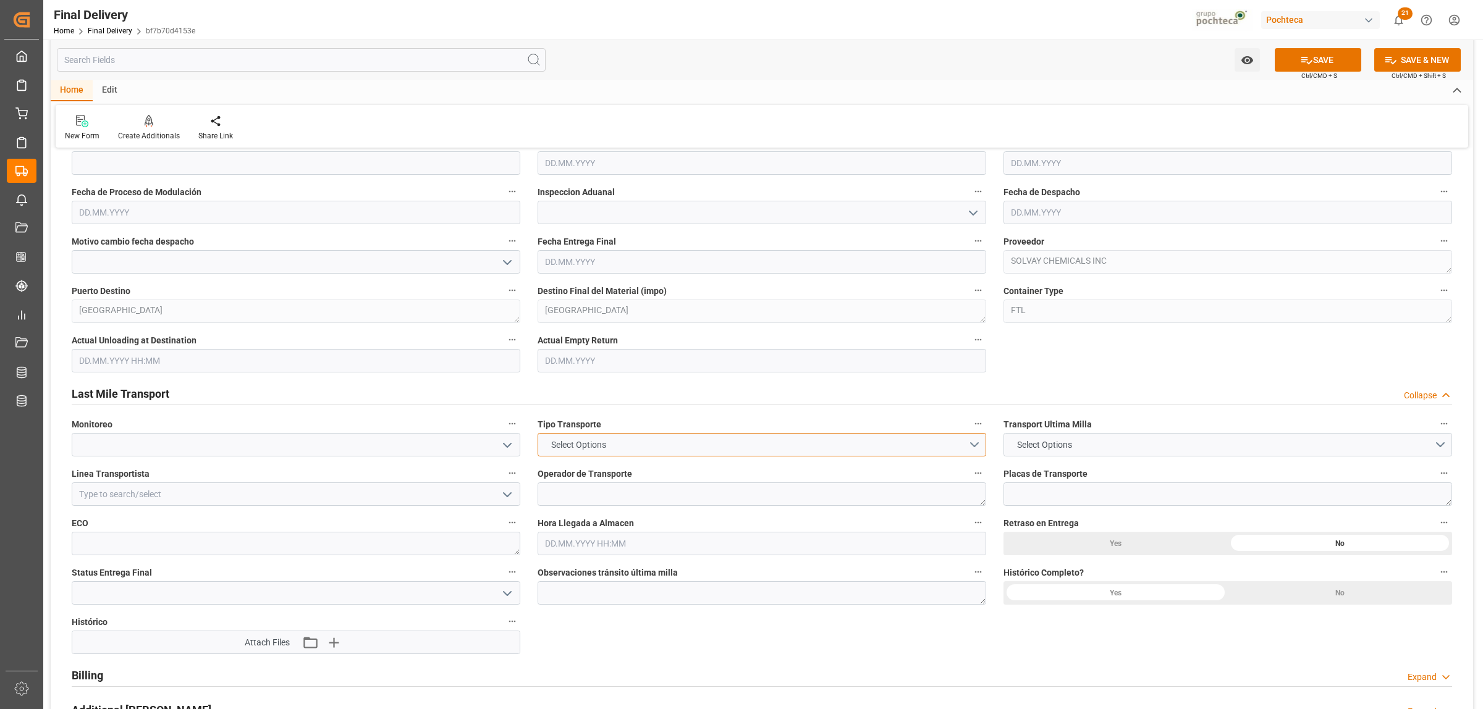
click at [965, 443] on button "Select Options" at bounding box center [762, 444] width 449 height 23
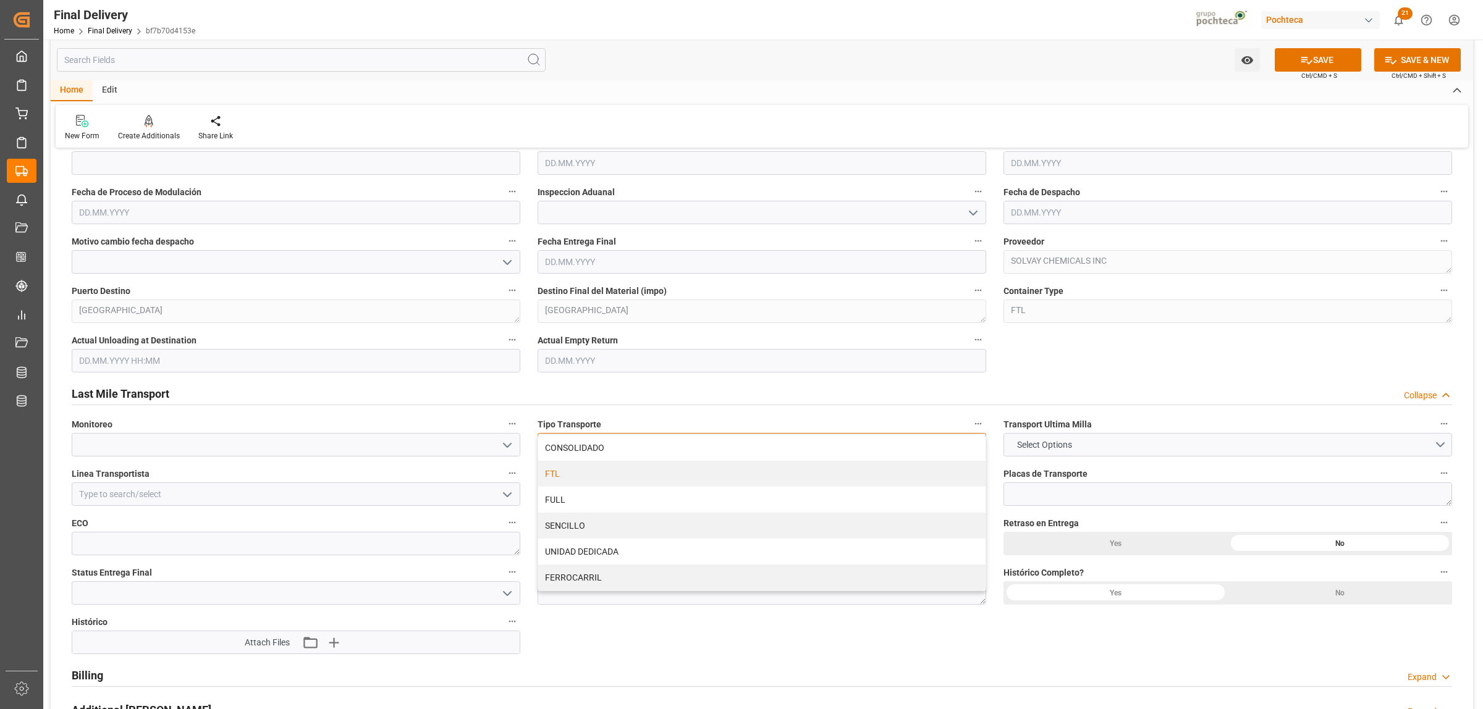
click at [588, 481] on div "FTL" at bounding box center [761, 474] width 447 height 26
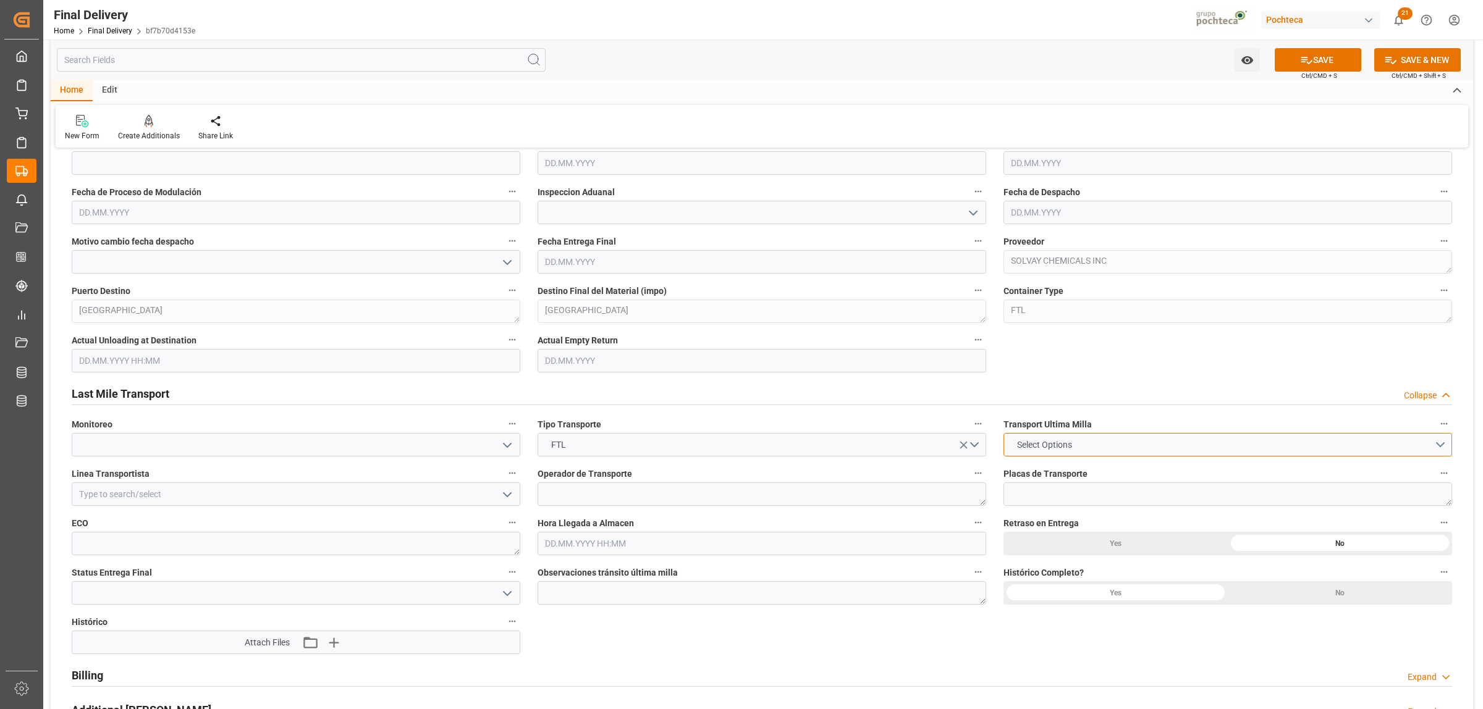
click at [1443, 451] on button "Select Options" at bounding box center [1227, 444] width 449 height 23
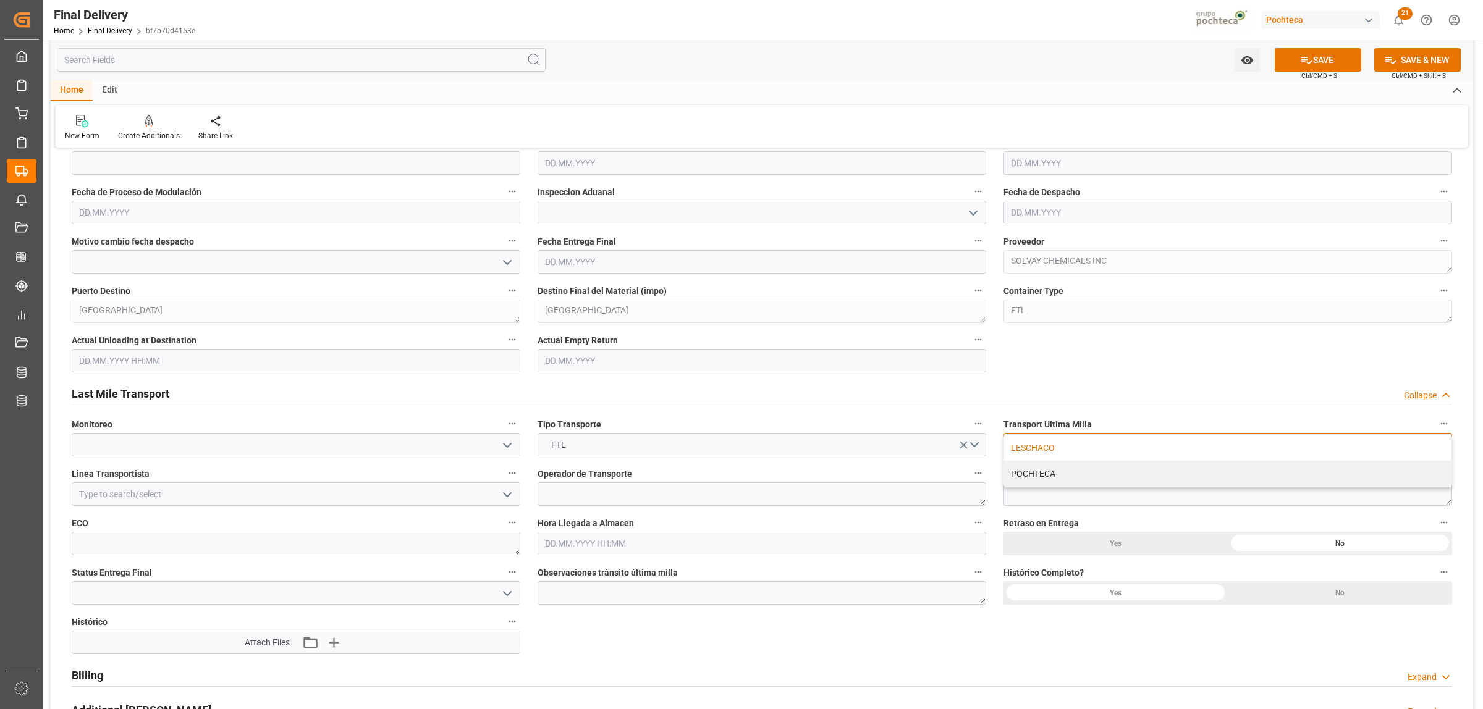
click at [1036, 447] on div "LESCHACO" at bounding box center [1227, 448] width 447 height 26
click at [504, 500] on icon "open menu" at bounding box center [507, 494] width 15 height 15
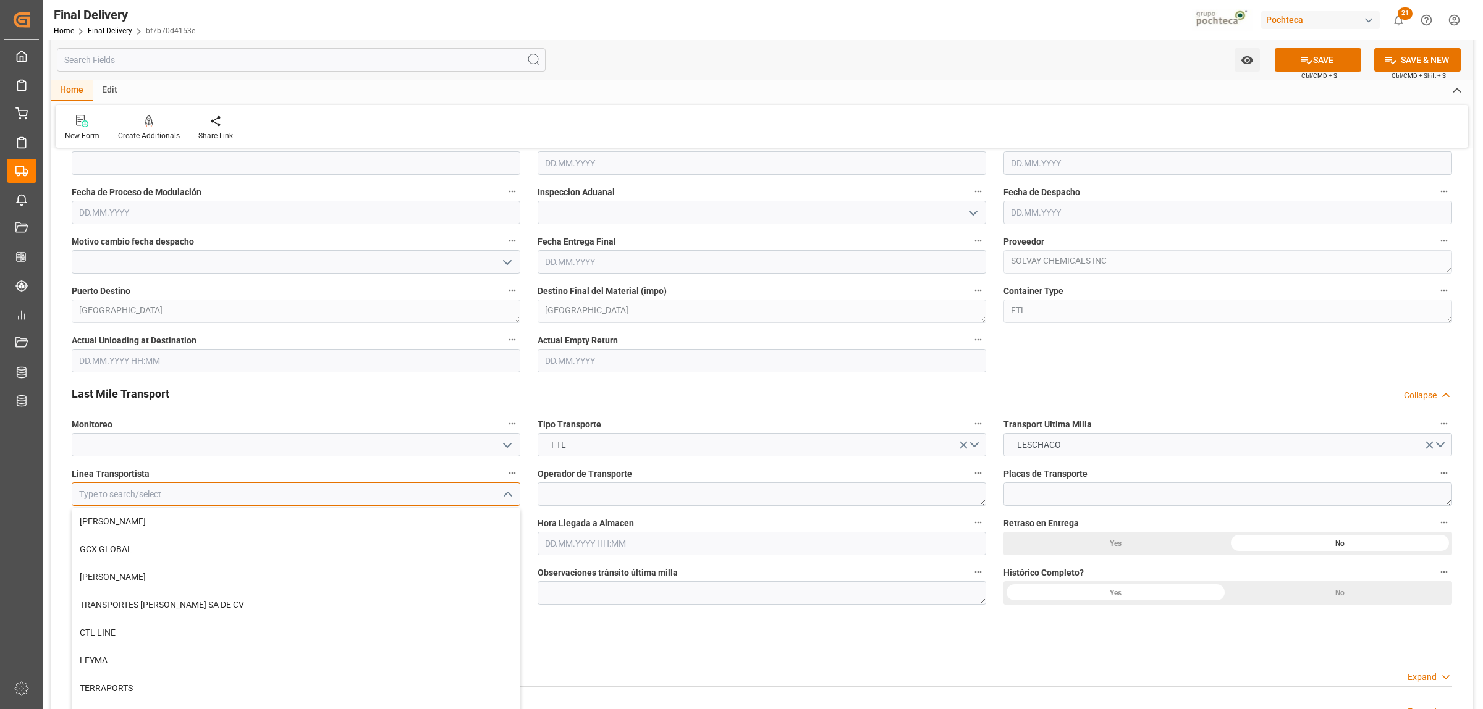
click at [433, 486] on input at bounding box center [296, 494] width 449 height 23
type input "t"
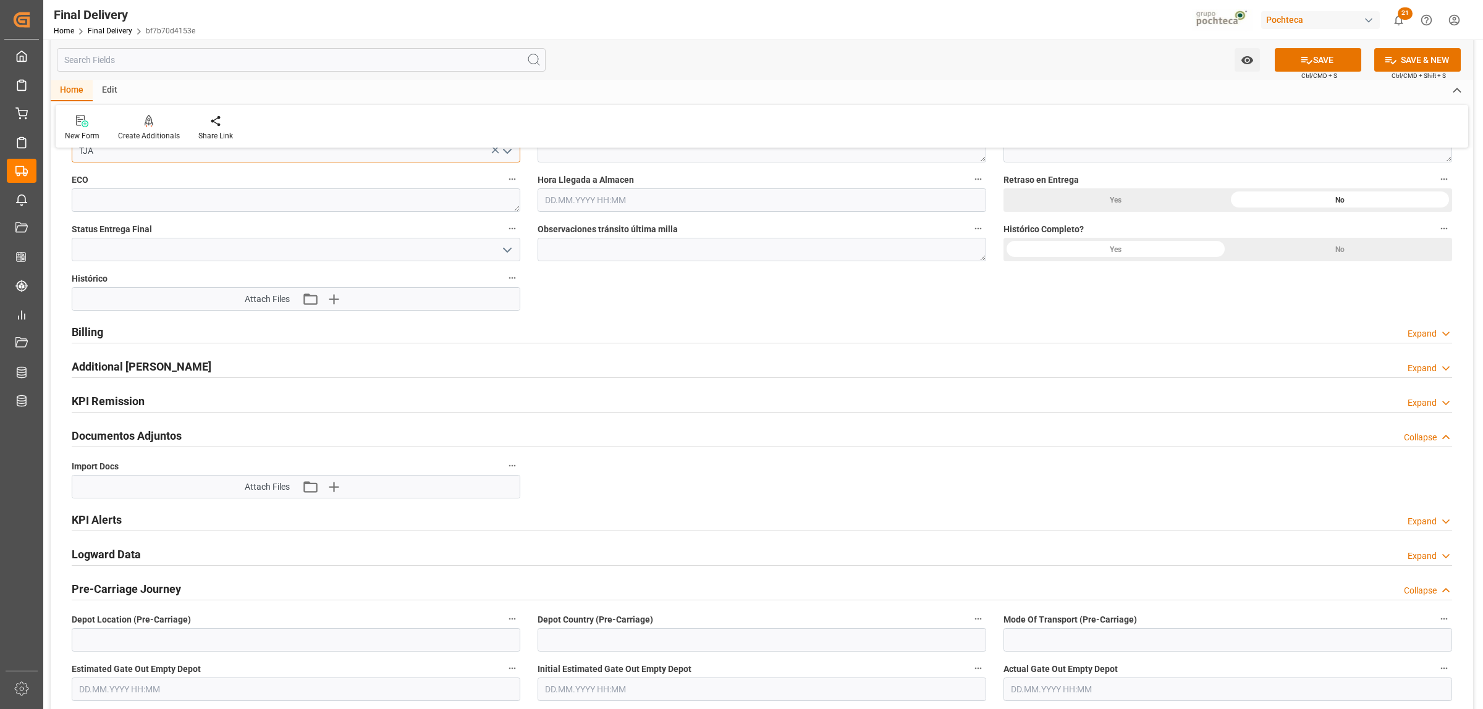
scroll to position [1158, 0]
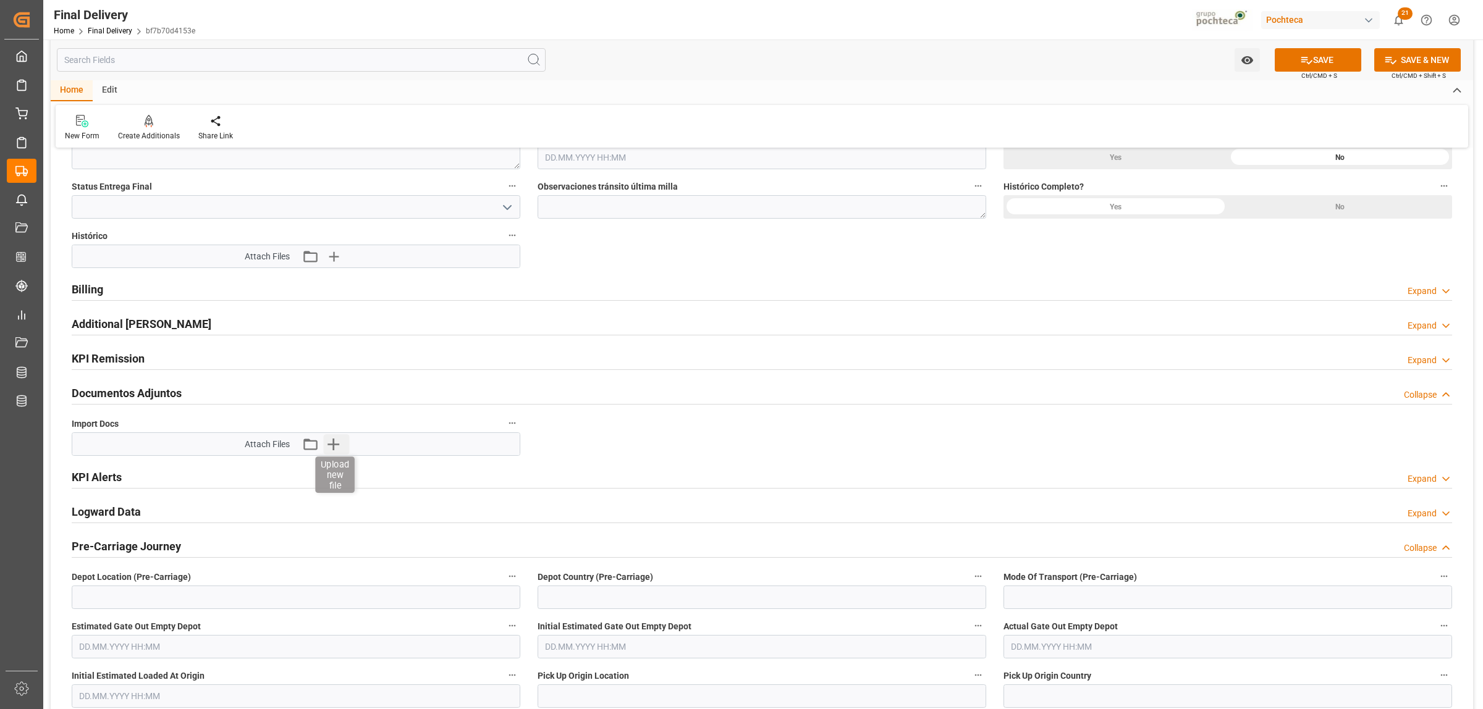
type input "TJA"
click at [335, 449] on icon "button" at bounding box center [334, 444] width 20 height 20
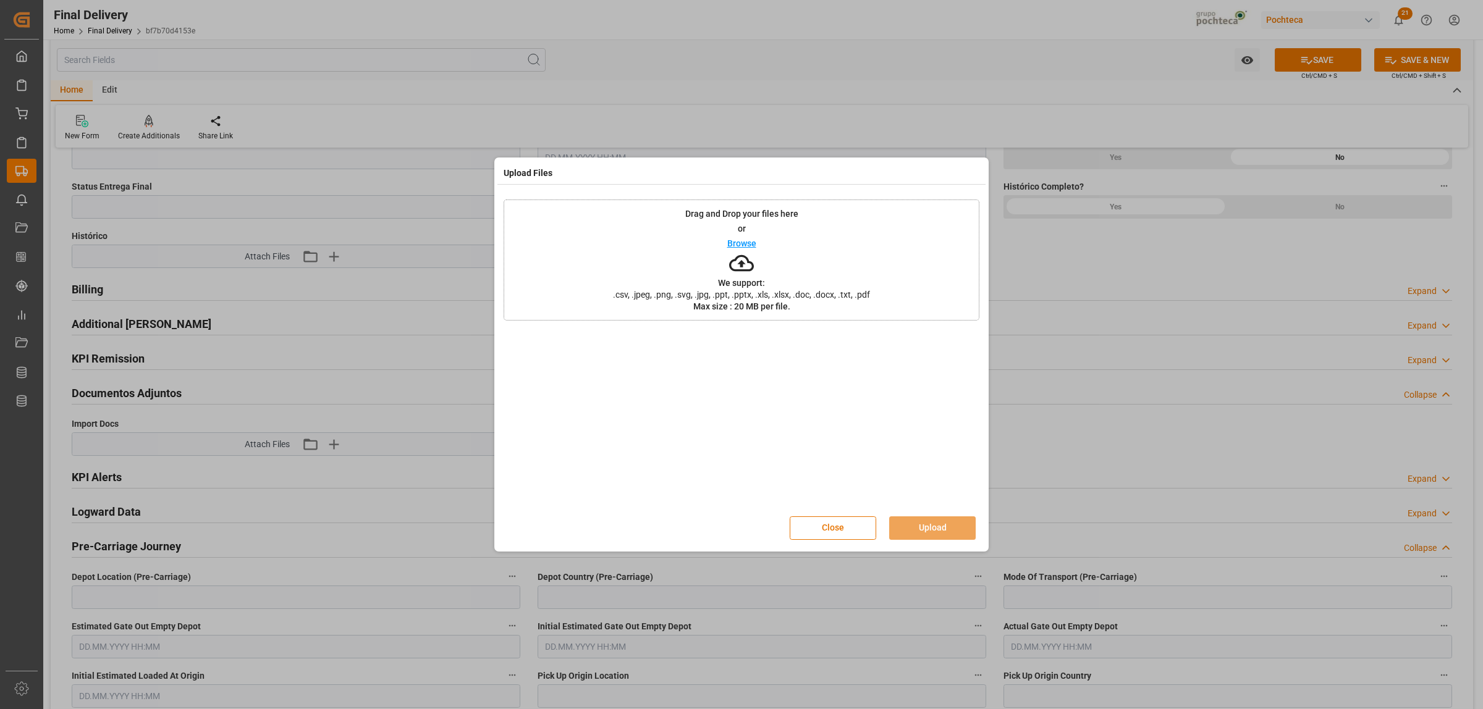
click at [1152, 465] on div "Upload Files Drag and Drop your files here or Browse We support: .csv, .jpeg, .…" at bounding box center [741, 354] width 1483 height 709
click at [807, 530] on button "Close" at bounding box center [833, 527] width 86 height 23
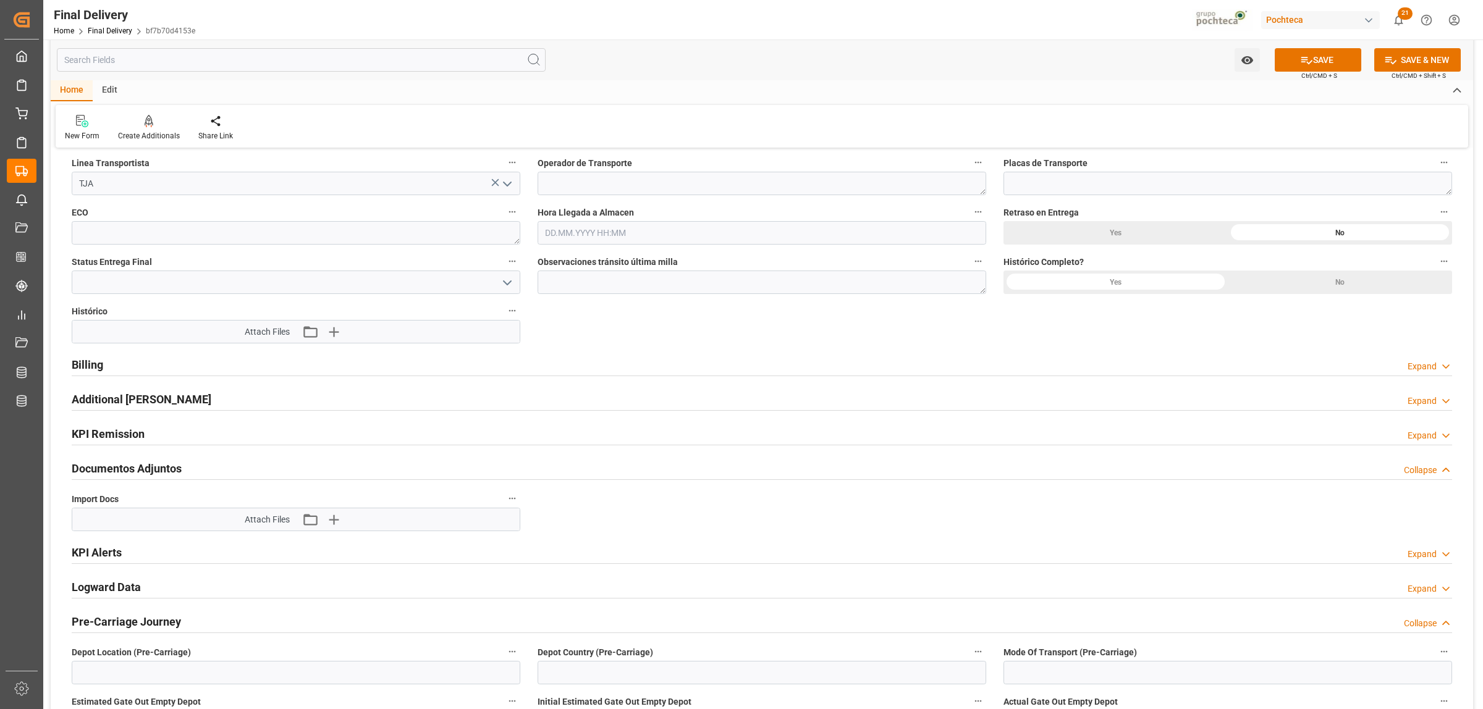
scroll to position [1081, 0]
click at [1313, 62] on button "SAVE" at bounding box center [1318, 59] width 86 height 23
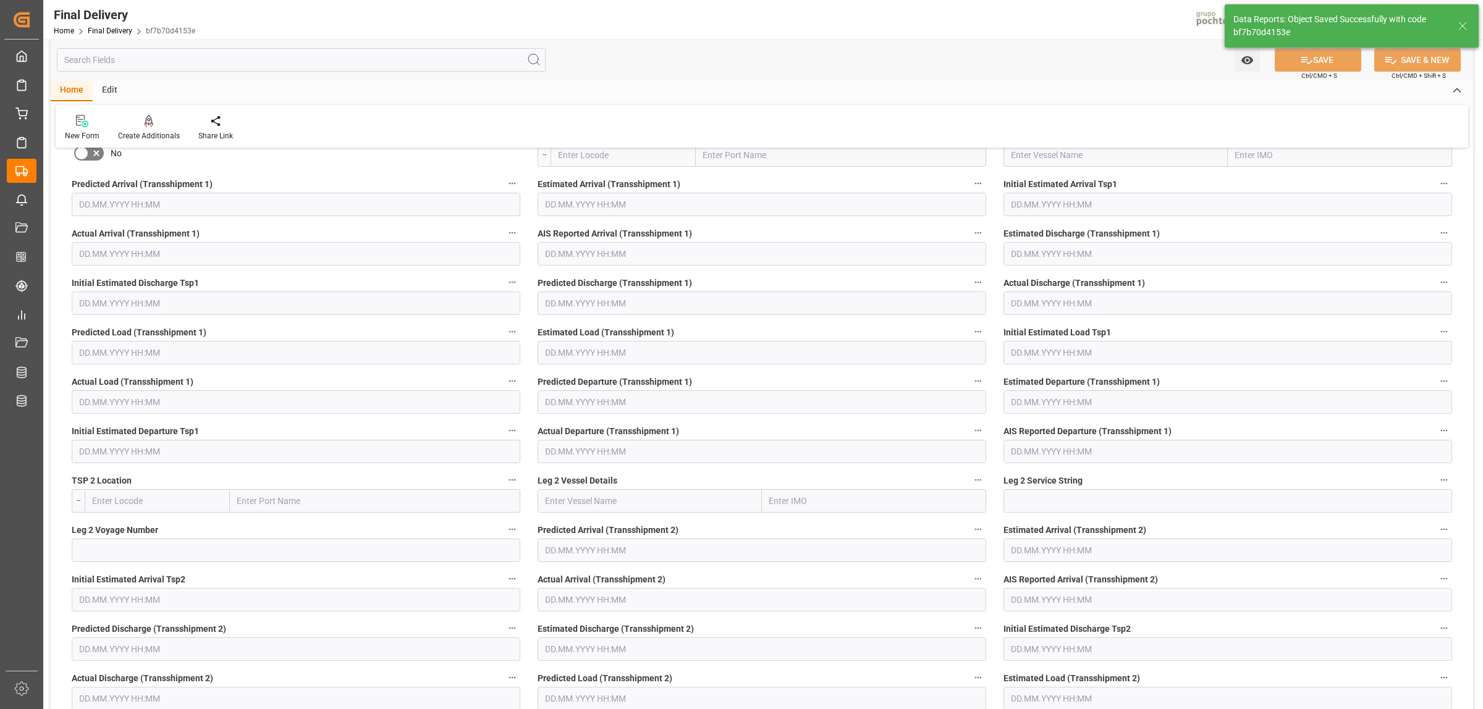
scroll to position [180, 0]
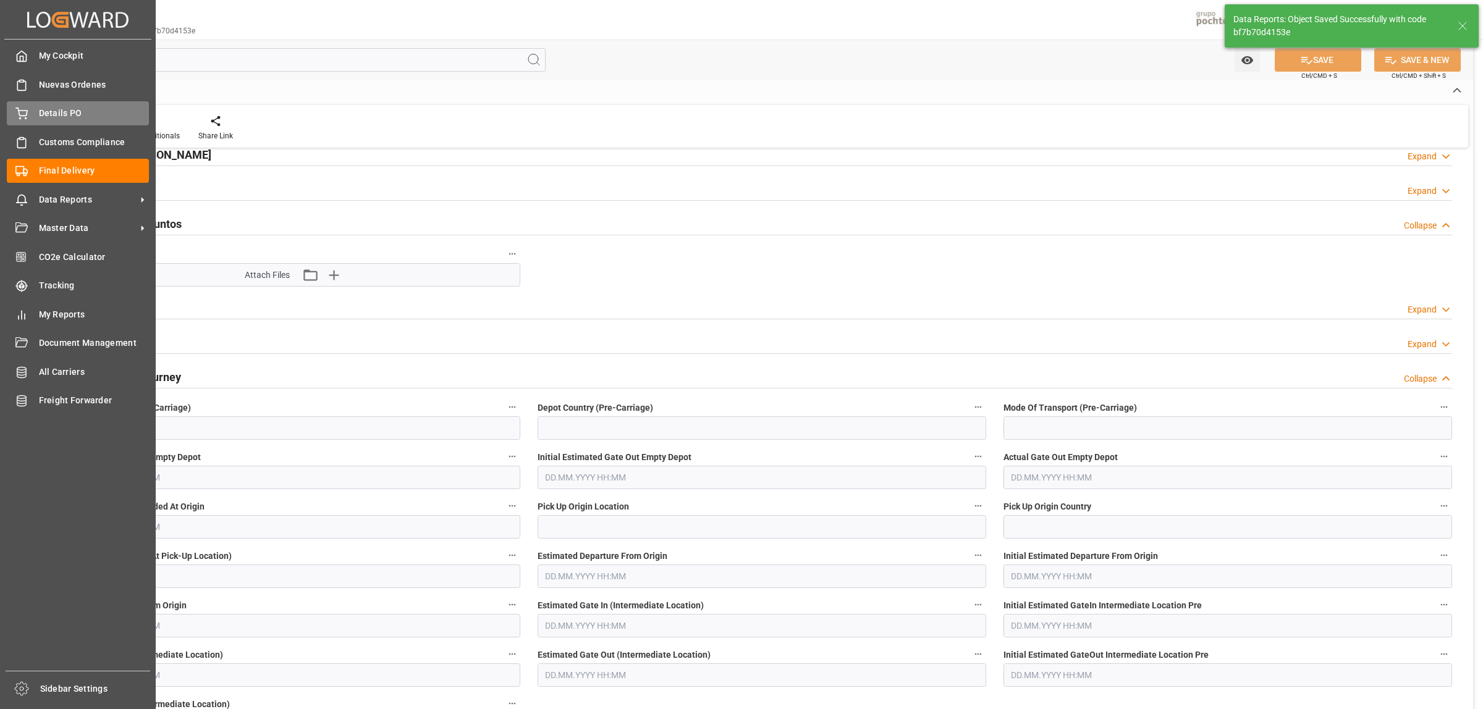
click at [62, 111] on span "Details PO" at bounding box center [94, 113] width 111 height 13
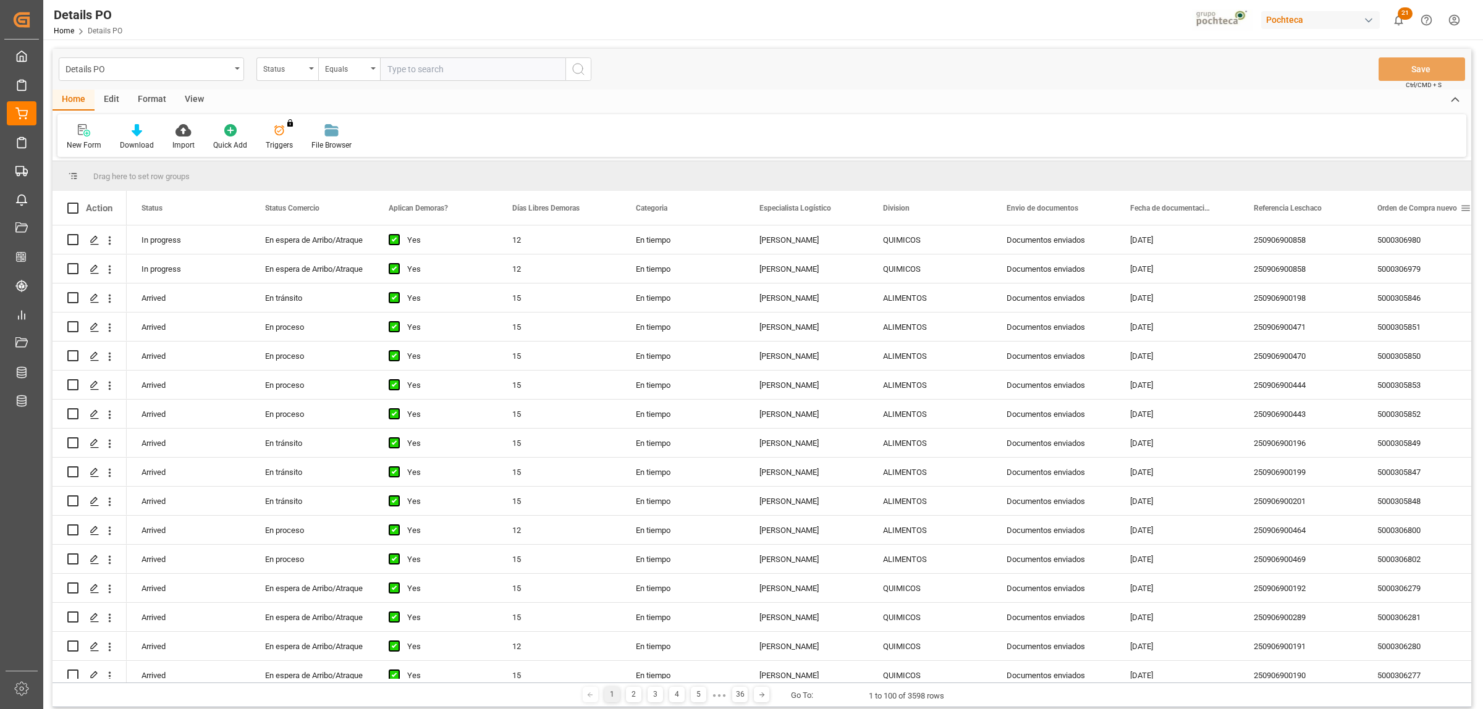
click at [1465, 208] on span at bounding box center [1465, 208] width 11 height 11
click at [1421, 214] on span "filter" at bounding box center [1424, 209] width 11 height 11
type input "5000308447"
click at [1419, 313] on button "Apply" at bounding box center [1418, 313] width 23 height 12
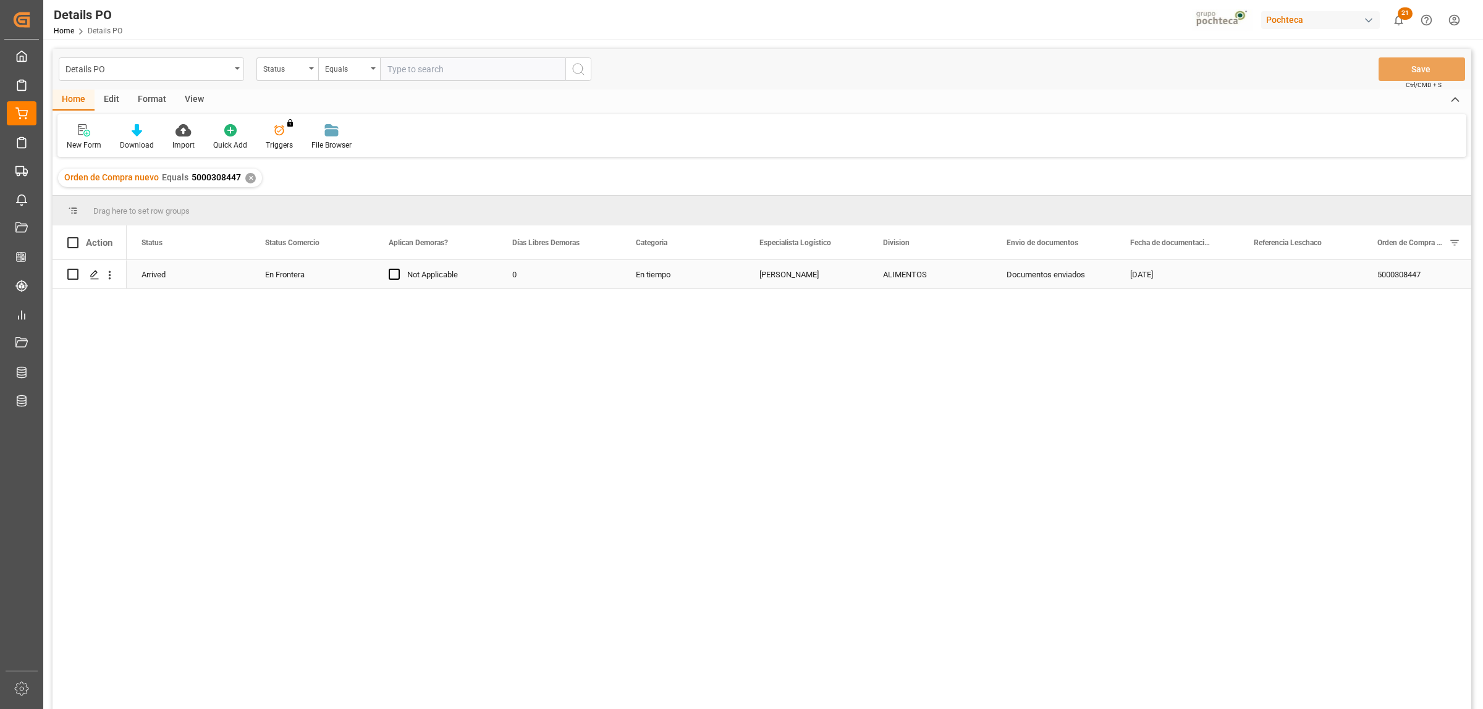
click at [300, 275] on div "En Frontera" at bounding box center [312, 275] width 94 height 28
drag, startPoint x: 467, startPoint y: 403, endPoint x: 459, endPoint y: 421, distance: 20.2
click at [465, 406] on div "Arrived En Frontera Not Applicable 0 En tiempo [PERSON_NAME] ALIMENTOS Document…" at bounding box center [799, 488] width 1344 height 457
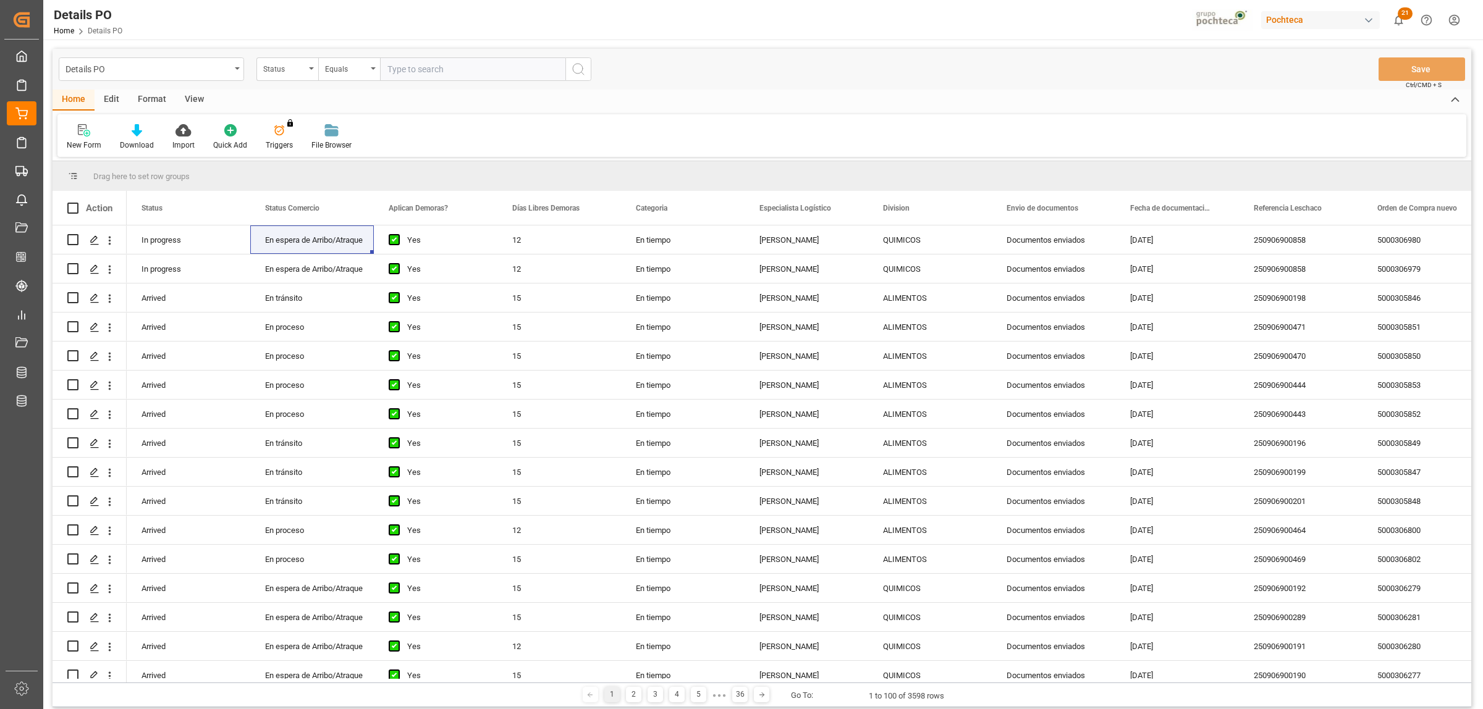
click at [149, 97] on div "Format" at bounding box center [152, 100] width 47 height 21
click at [90, 140] on div "Filter Rows" at bounding box center [85, 145] width 36 height 11
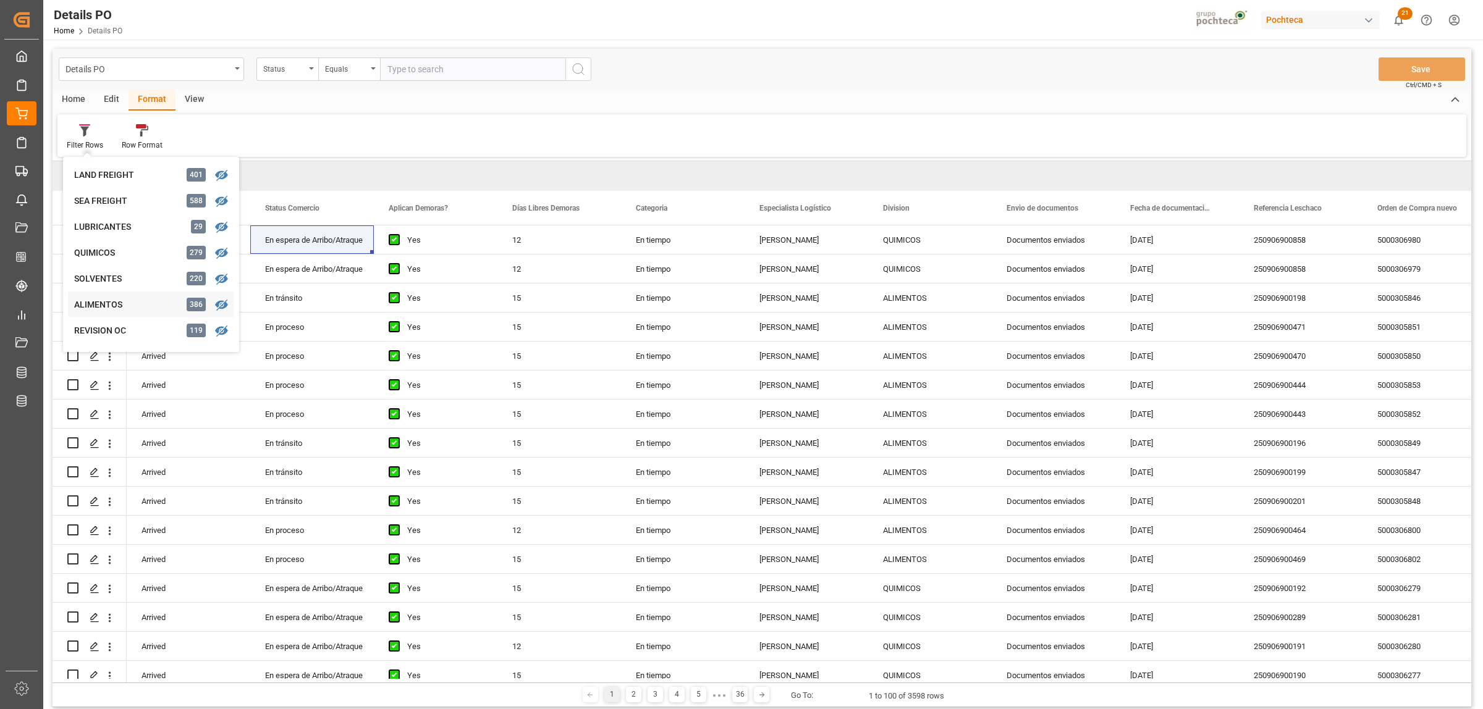
click at [105, 304] on div "ALIMENTOS" at bounding box center [128, 304] width 108 height 13
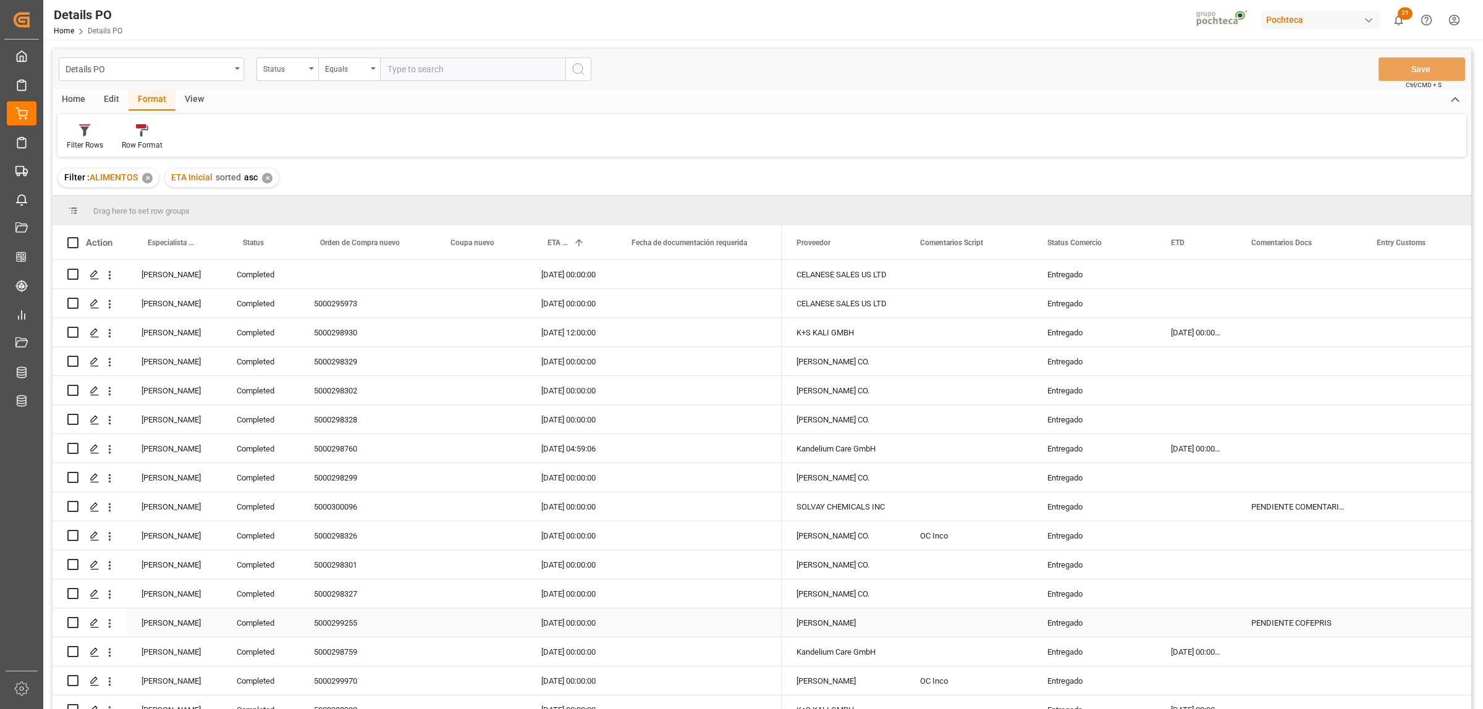
click at [159, 626] on div "[PERSON_NAME]" at bounding box center [174, 623] width 95 height 28
click at [204, 238] on span at bounding box center [201, 242] width 11 height 11
click at [316, 276] on span "Filtering operator" at bounding box center [312, 278] width 11 height 11
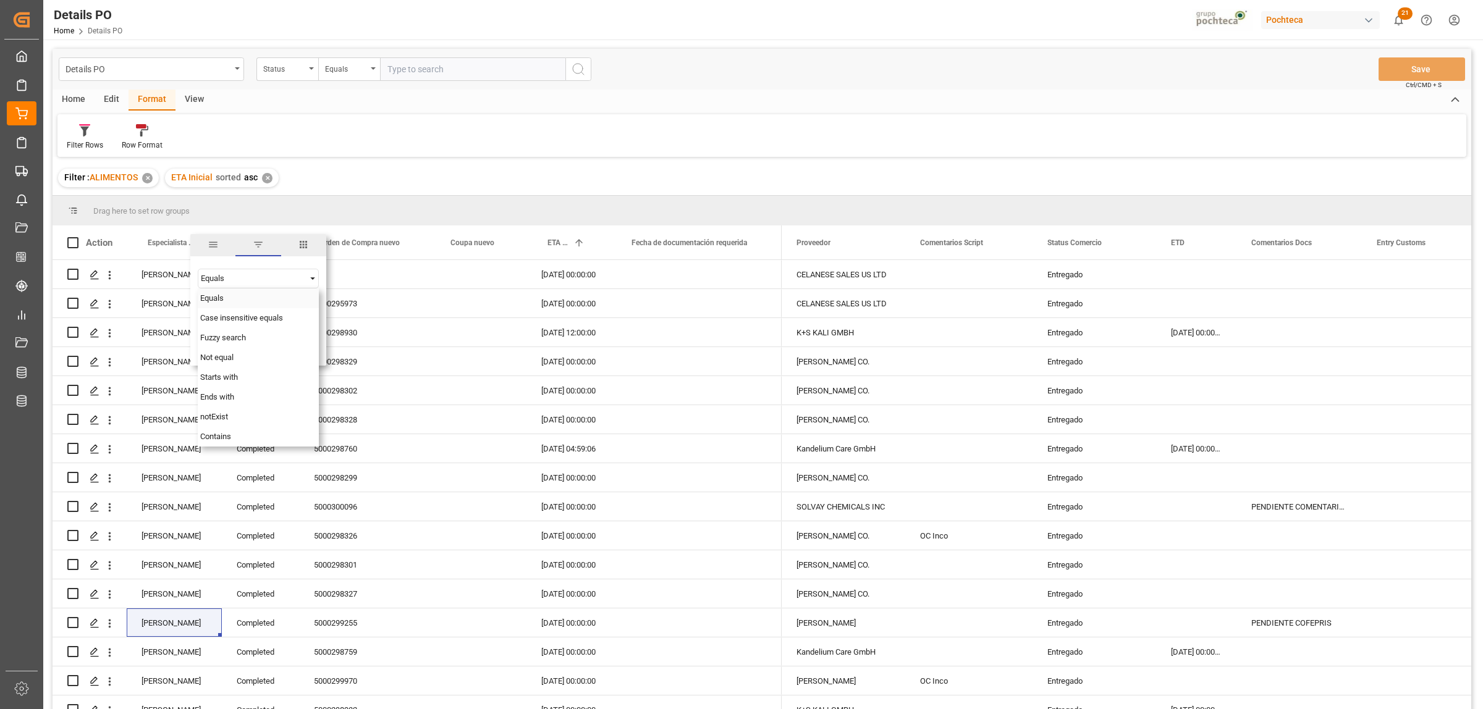
click at [250, 295] on div "Equals" at bounding box center [258, 299] width 121 height 20
click at [234, 313] on input "Filter Value" at bounding box center [258, 309] width 121 height 25
paste input "[PERSON_NAME]"
type input "[PERSON_NAME]"
click at [276, 351] on button "Apply" at bounding box center [274, 348] width 23 height 12
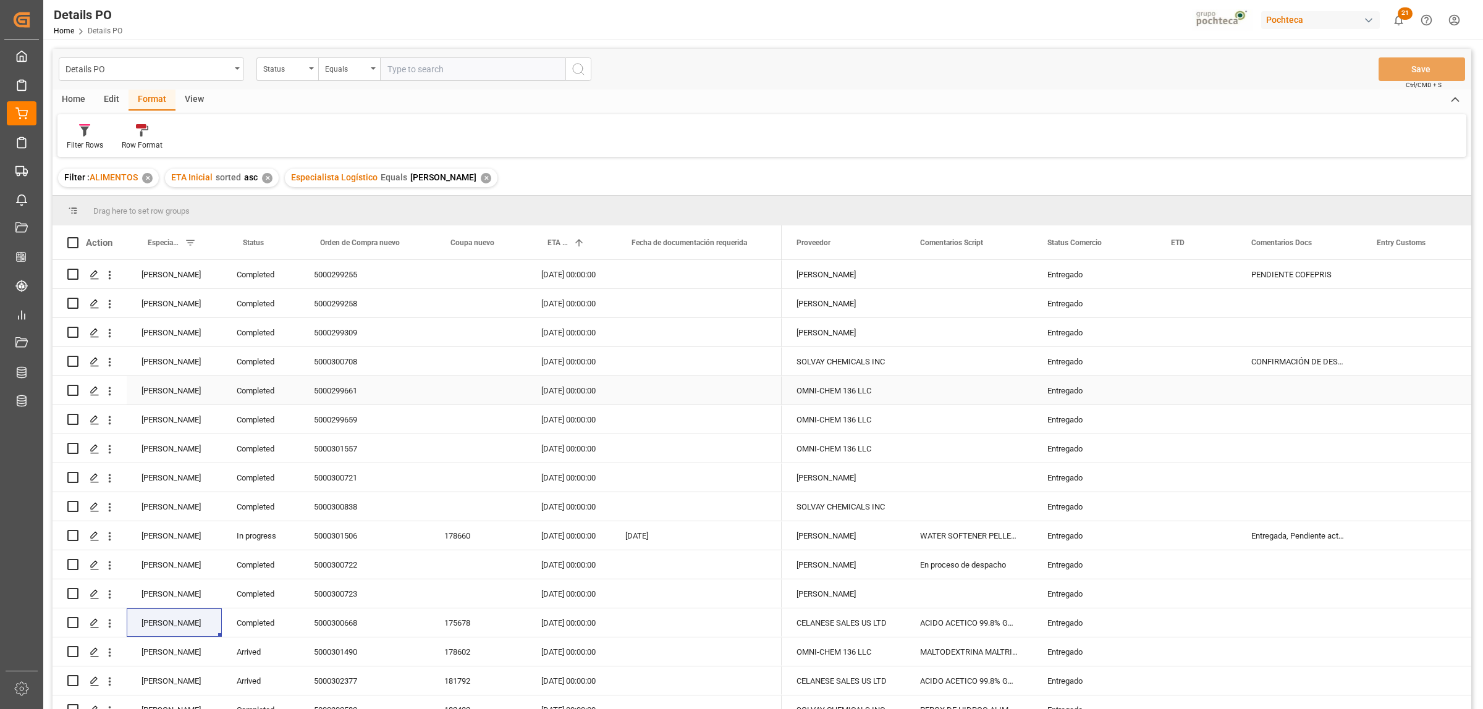
click at [1066, 391] on div "Entregado" at bounding box center [1094, 391] width 94 height 28
click at [1144, 245] on div "Status Comercio" at bounding box center [1094, 243] width 124 height 34
click at [1136, 242] on span at bounding box center [1135, 242] width 11 height 11
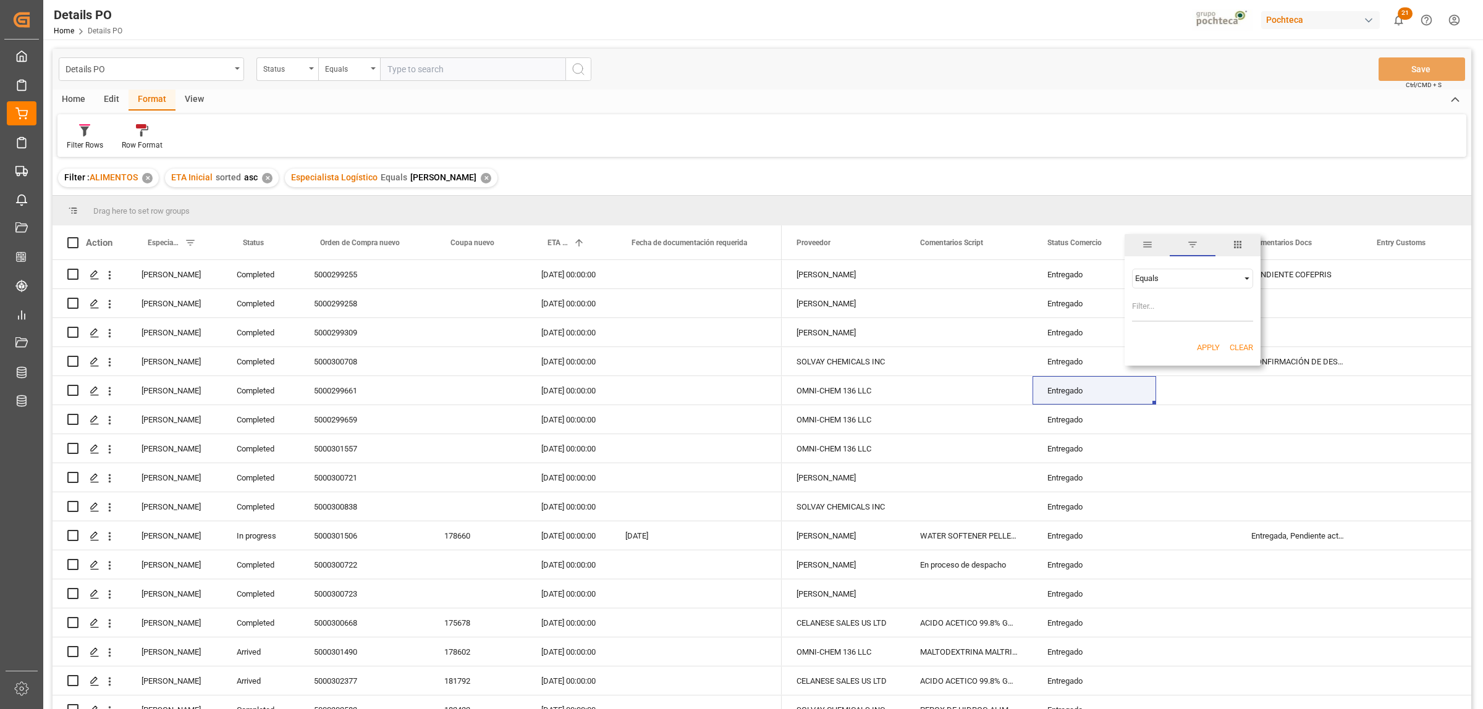
click at [1253, 279] on div "Equals AND OR Equals" at bounding box center [1192, 295] width 136 height 73
click at [1246, 281] on span "Filtering operator" at bounding box center [1246, 278] width 11 height 11
click at [1153, 321] on span "Not equal" at bounding box center [1150, 317] width 33 height 9
click at [1152, 313] on input "Filter Value" at bounding box center [1192, 309] width 121 height 25
paste input "Entregado"
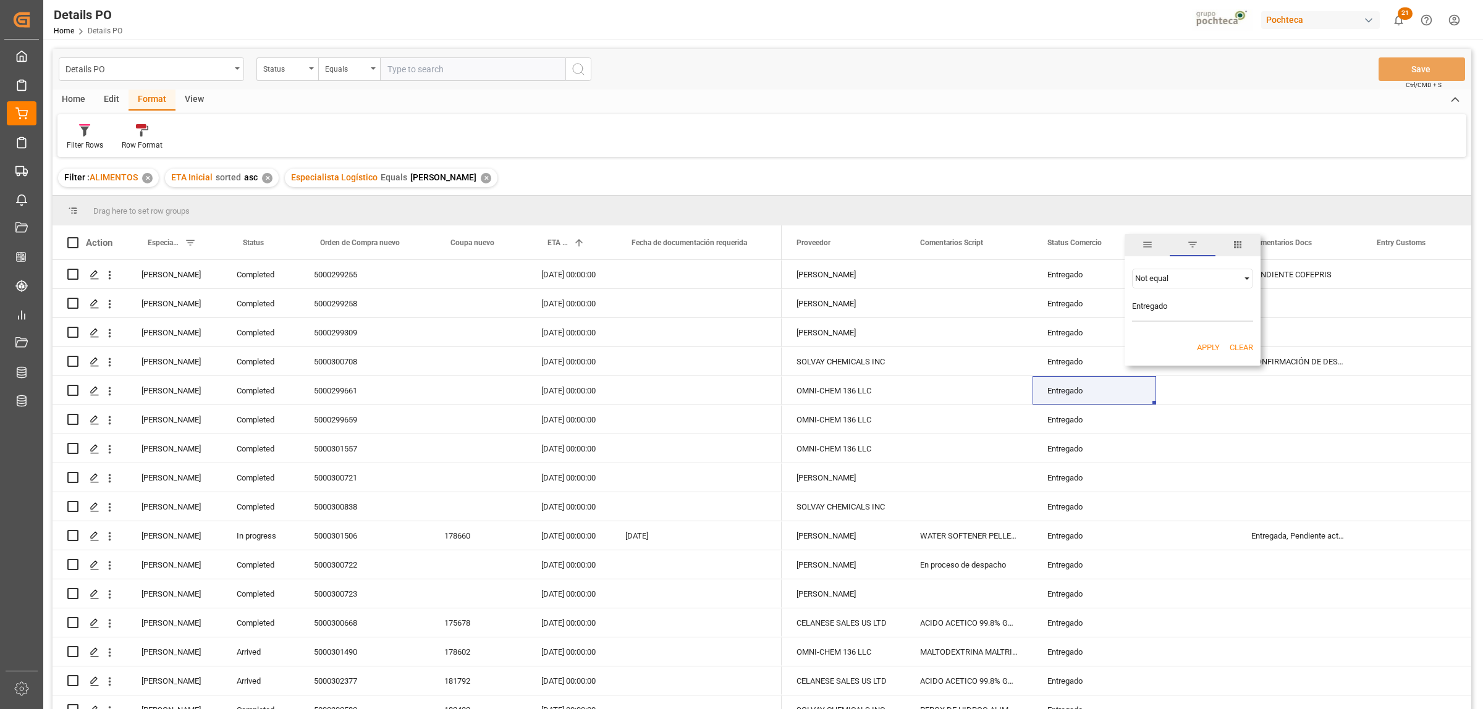
type input "Entregado"
click at [1204, 346] on button "Apply" at bounding box center [1208, 348] width 23 height 12
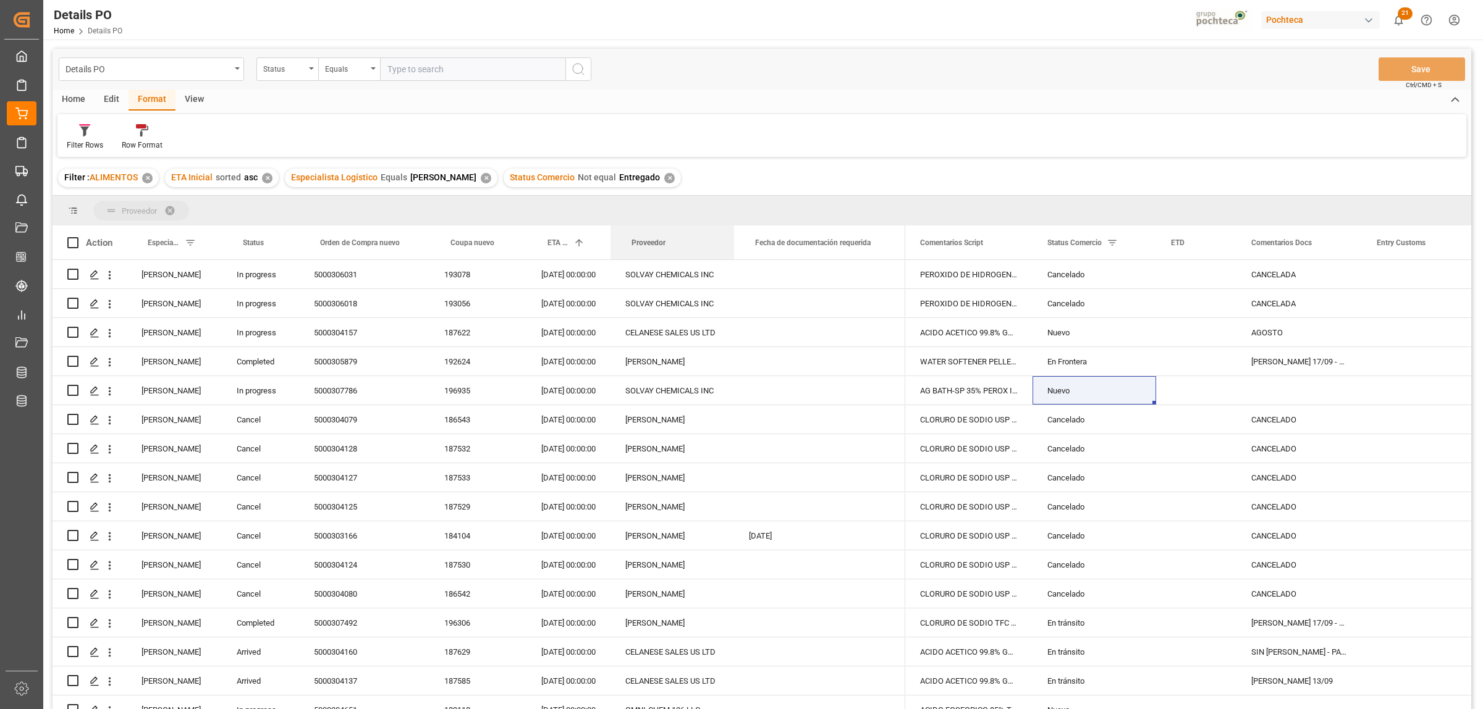
drag, startPoint x: 803, startPoint y: 243, endPoint x: 199, endPoint y: 206, distance: 605.4
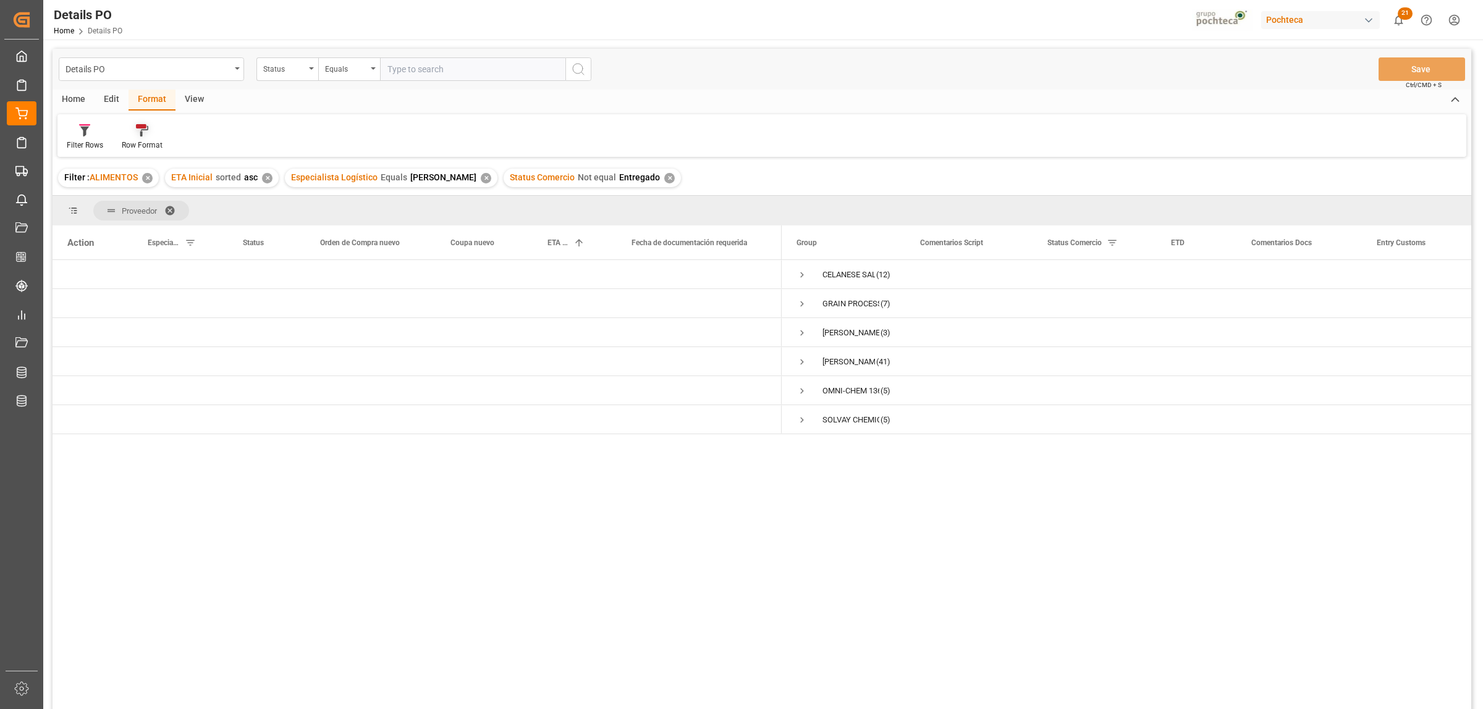
click at [148, 135] on div at bounding box center [142, 130] width 41 height 13
click at [151, 171] on div "Details PO Status Equals Save Ctrl/CMD + S Home Edit Format View Filter Rows Ro…" at bounding box center [762, 395] width 1419 height 693
click at [799, 280] on span "Press SPACE to select this row." at bounding box center [801, 274] width 11 height 11
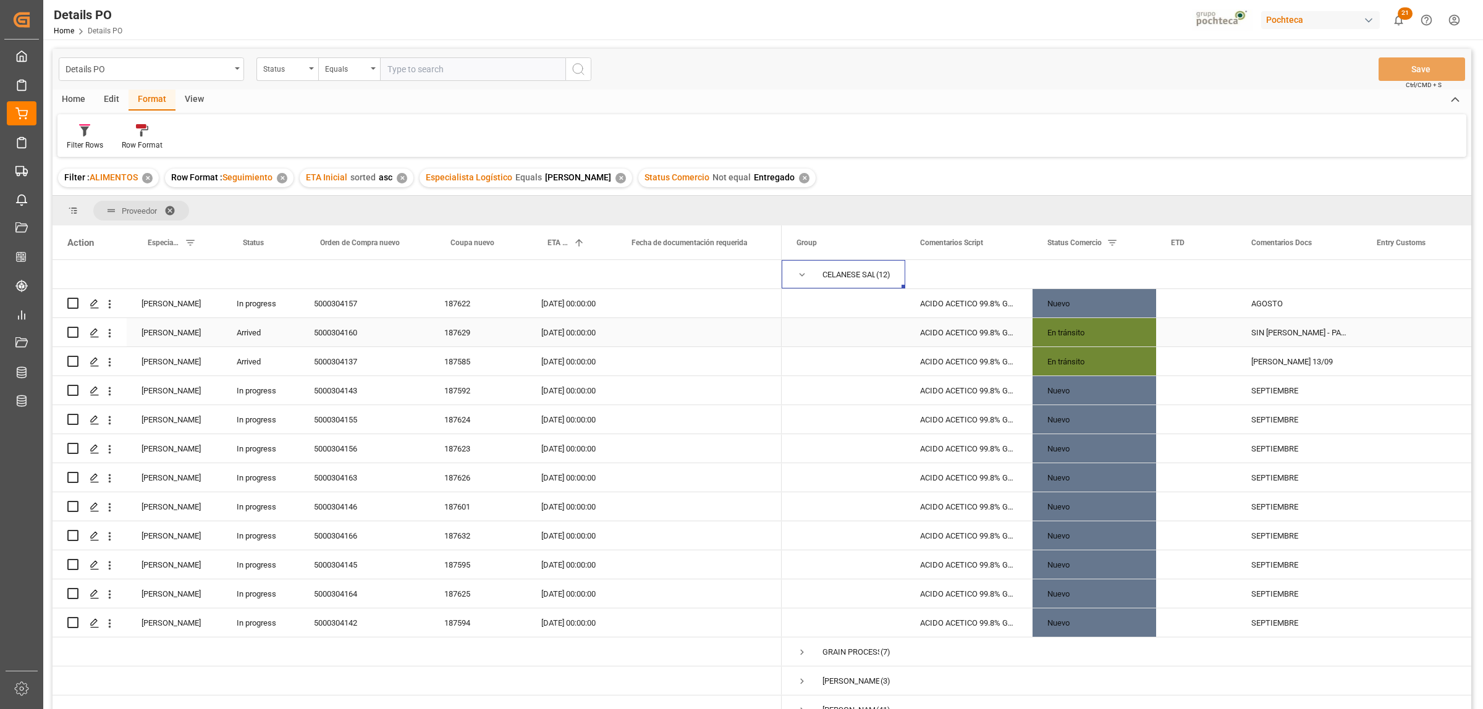
click at [1277, 335] on div "SIN [PERSON_NAME] - PAGO DE PEDIMENTO 05/09" at bounding box center [1298, 332] width 125 height 28
click at [801, 277] on span "Press SPACE to select this row." at bounding box center [801, 274] width 11 height 11
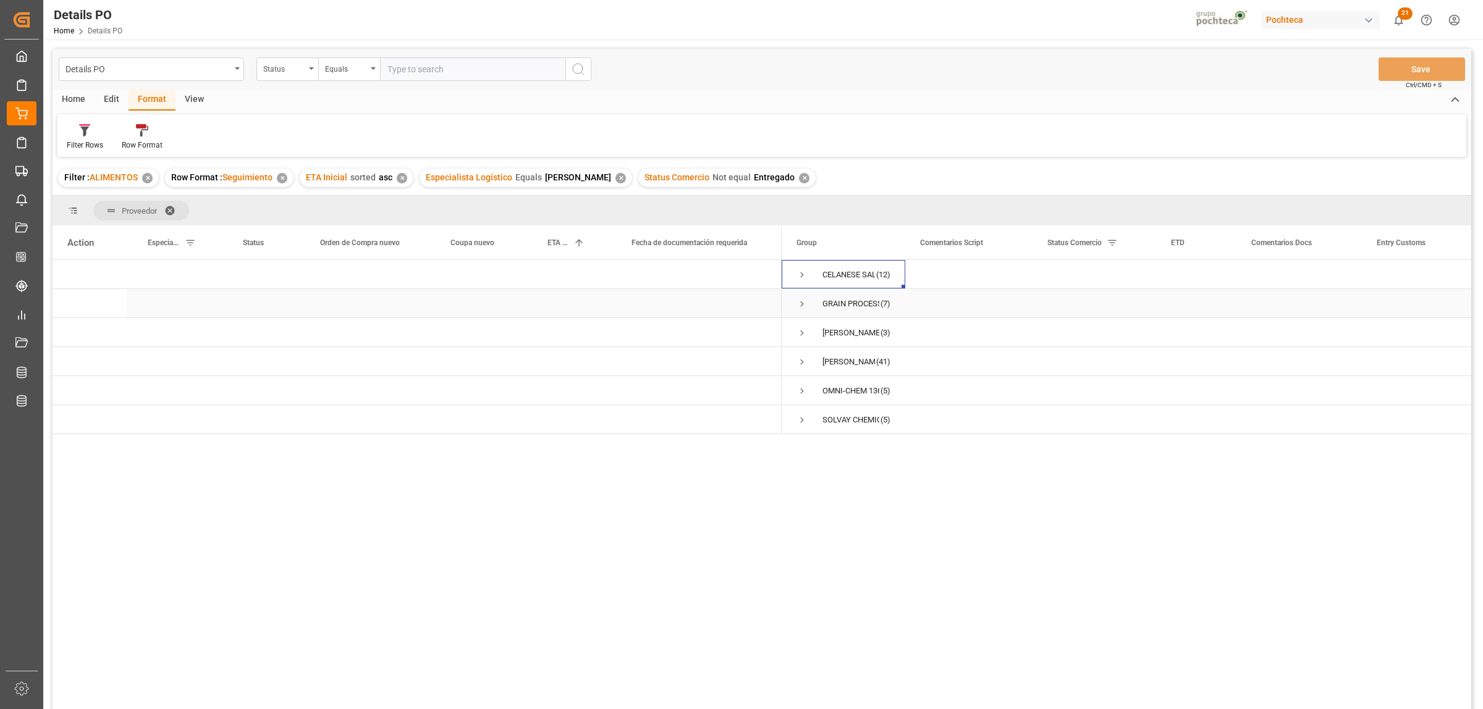
click at [798, 305] on span "Press SPACE to select this row." at bounding box center [801, 303] width 11 height 11
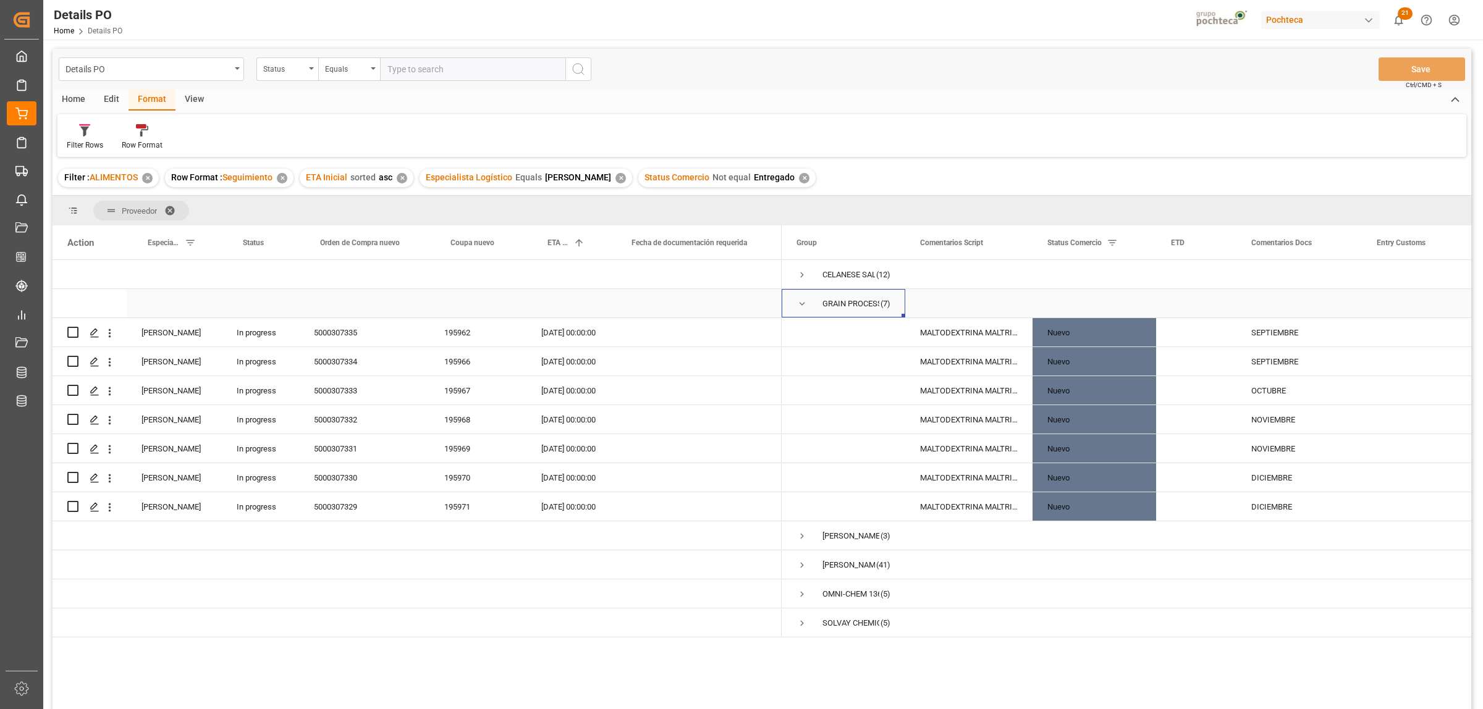
click at [802, 305] on span "Press SPACE to select this row." at bounding box center [801, 303] width 11 height 11
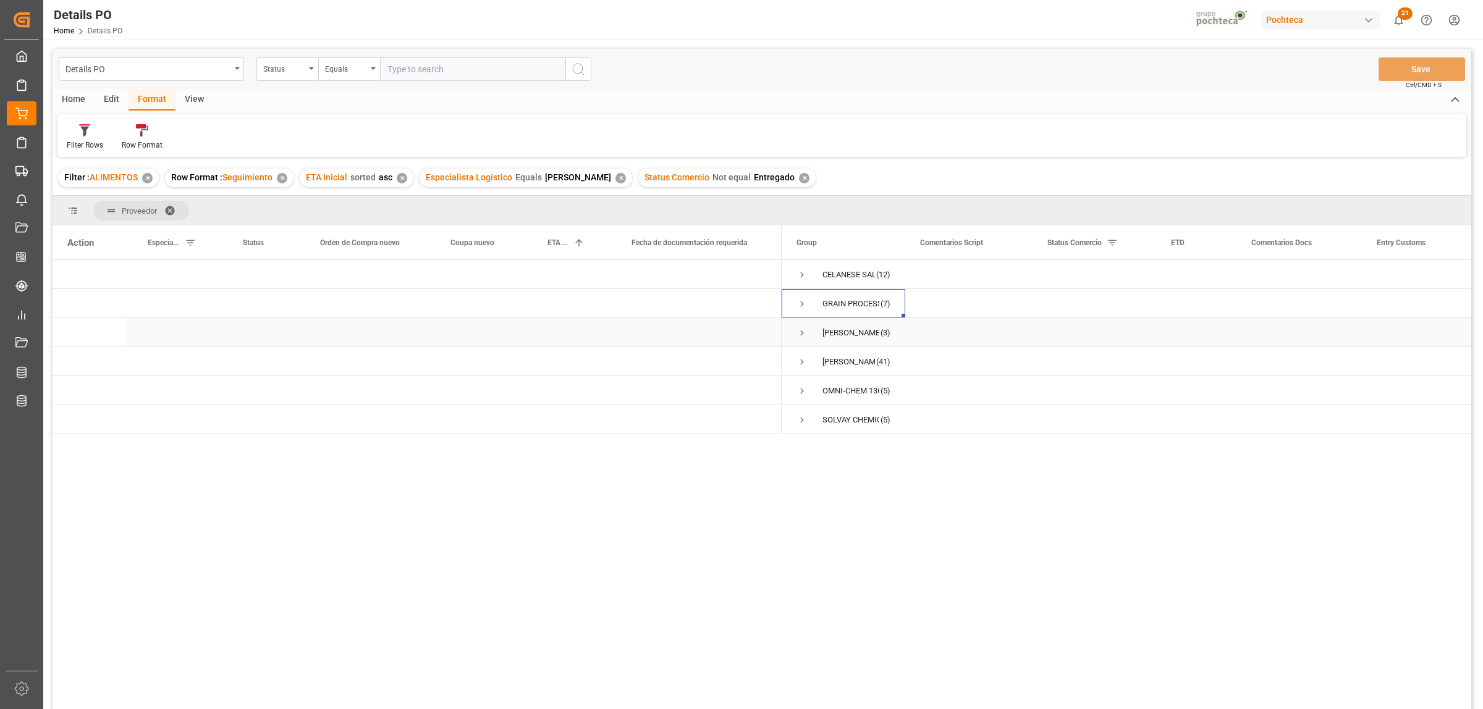
click at [803, 329] on span "Press SPACE to select this row." at bounding box center [801, 332] width 11 height 11
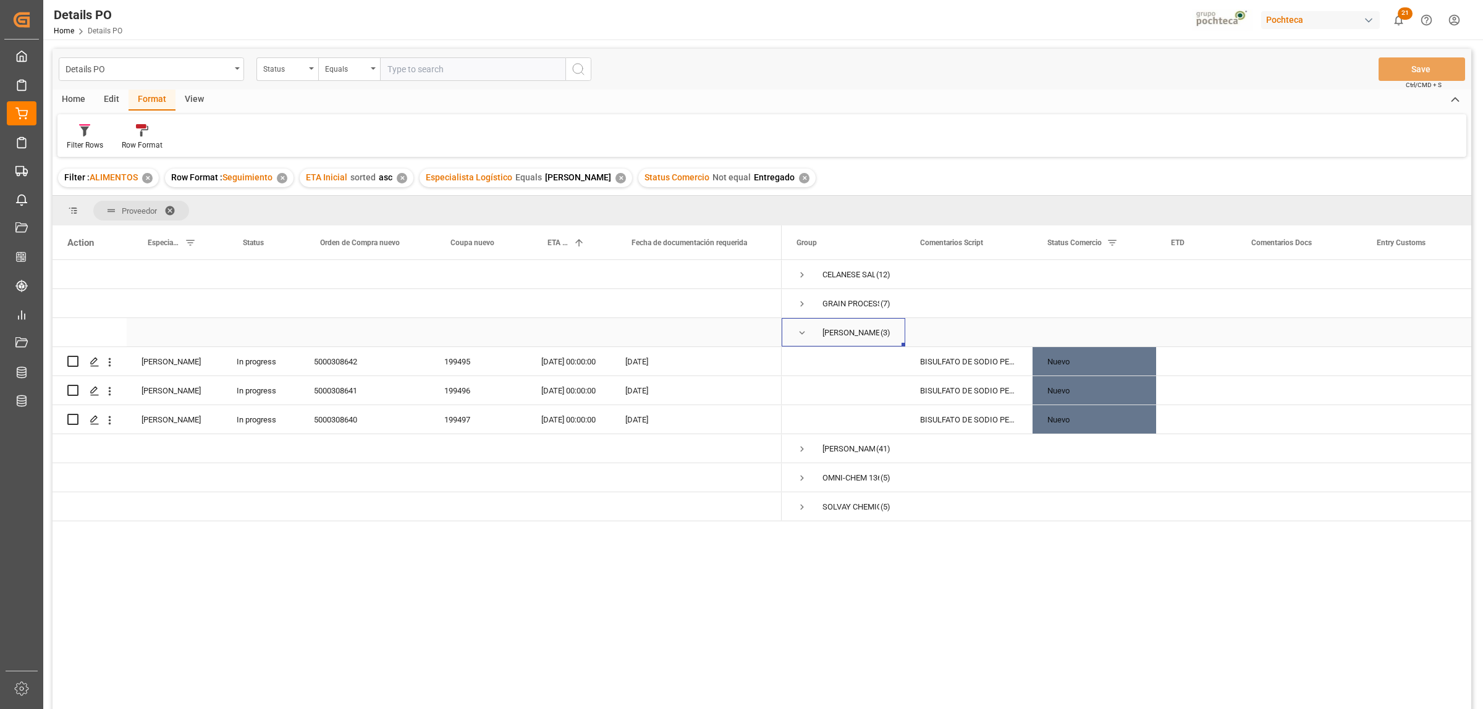
click at [802, 334] on span "Press SPACE to select this row." at bounding box center [801, 332] width 11 height 11
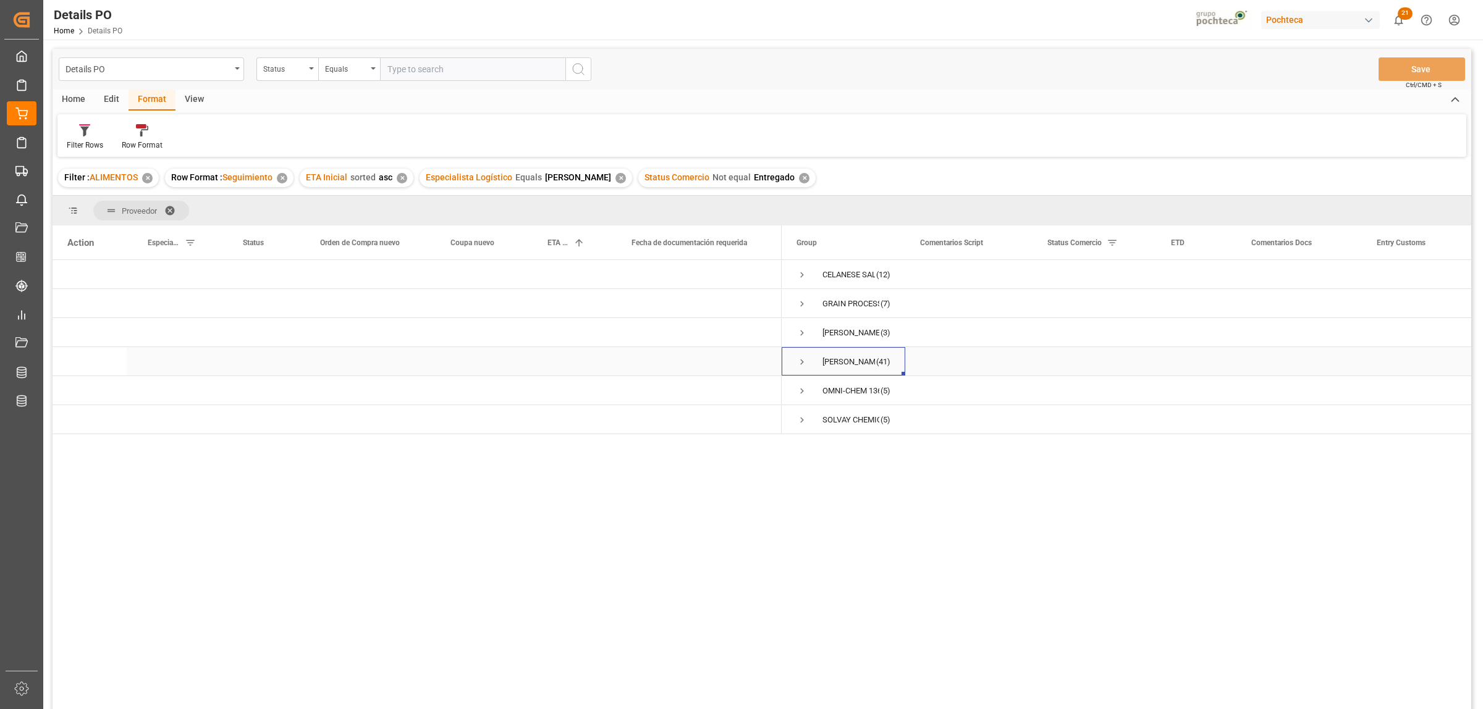
click at [803, 358] on span "Press SPACE to select this row." at bounding box center [801, 361] width 11 height 11
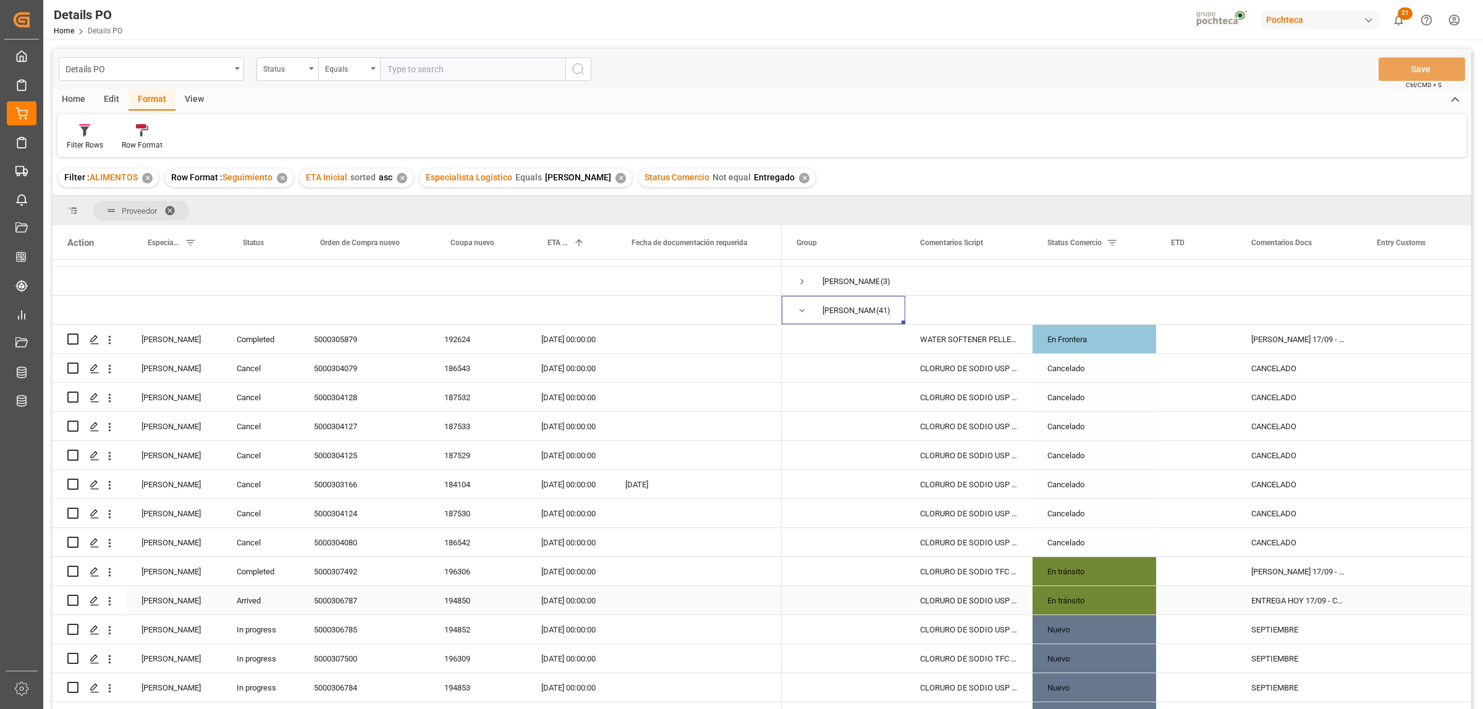
scroll to position [79, 0]
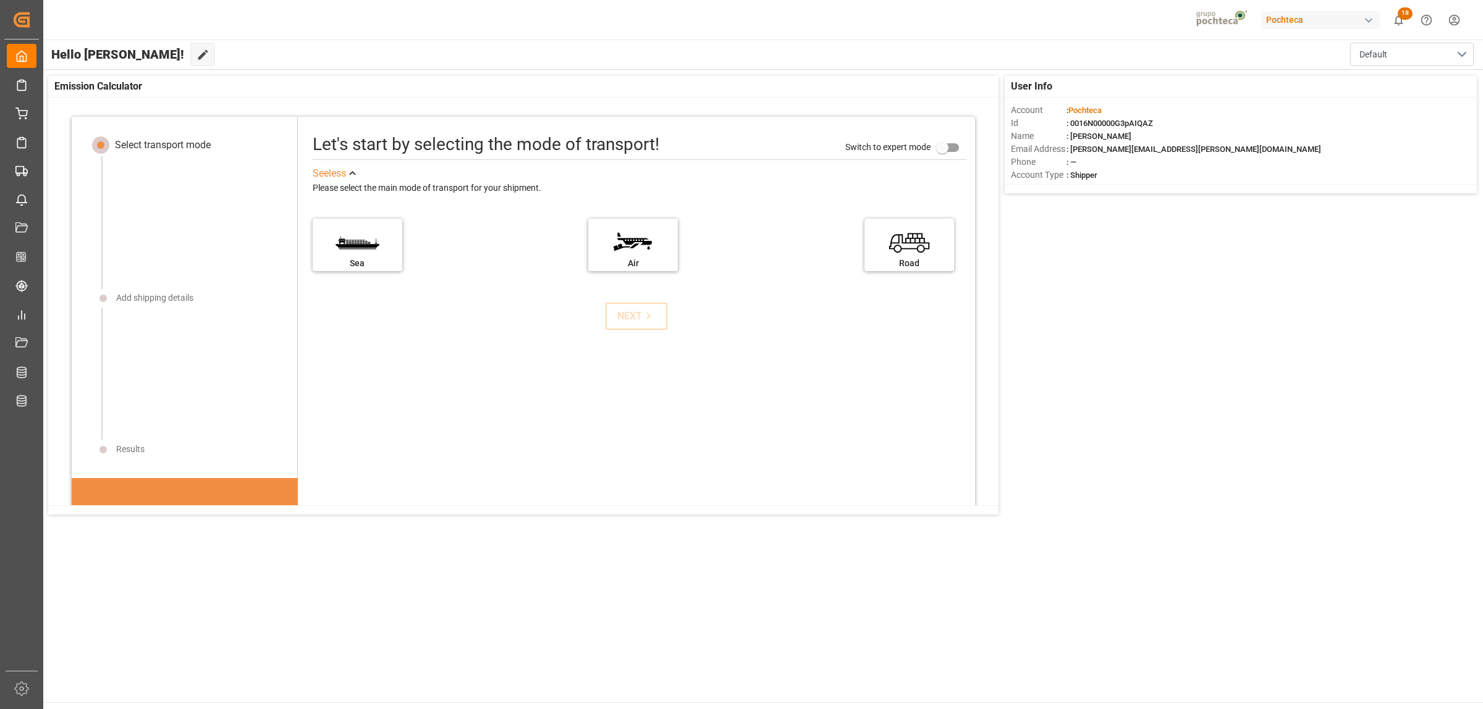
click at [773, 566] on main "Hello [PERSON_NAME]! Edit Cockpit Default User Info Account : Pochteca Id : 001…" at bounding box center [762, 371] width 1441 height 663
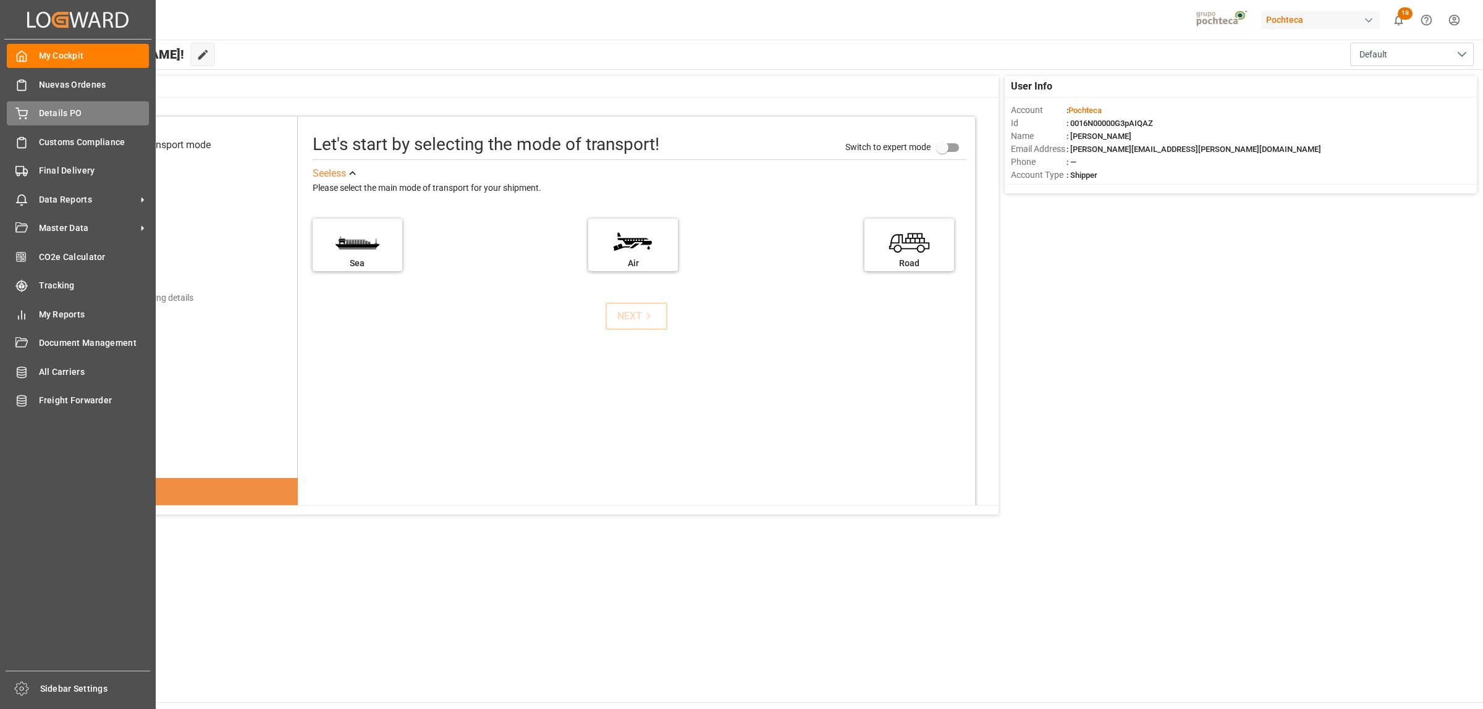
click at [46, 112] on span "Details PO" at bounding box center [94, 113] width 111 height 13
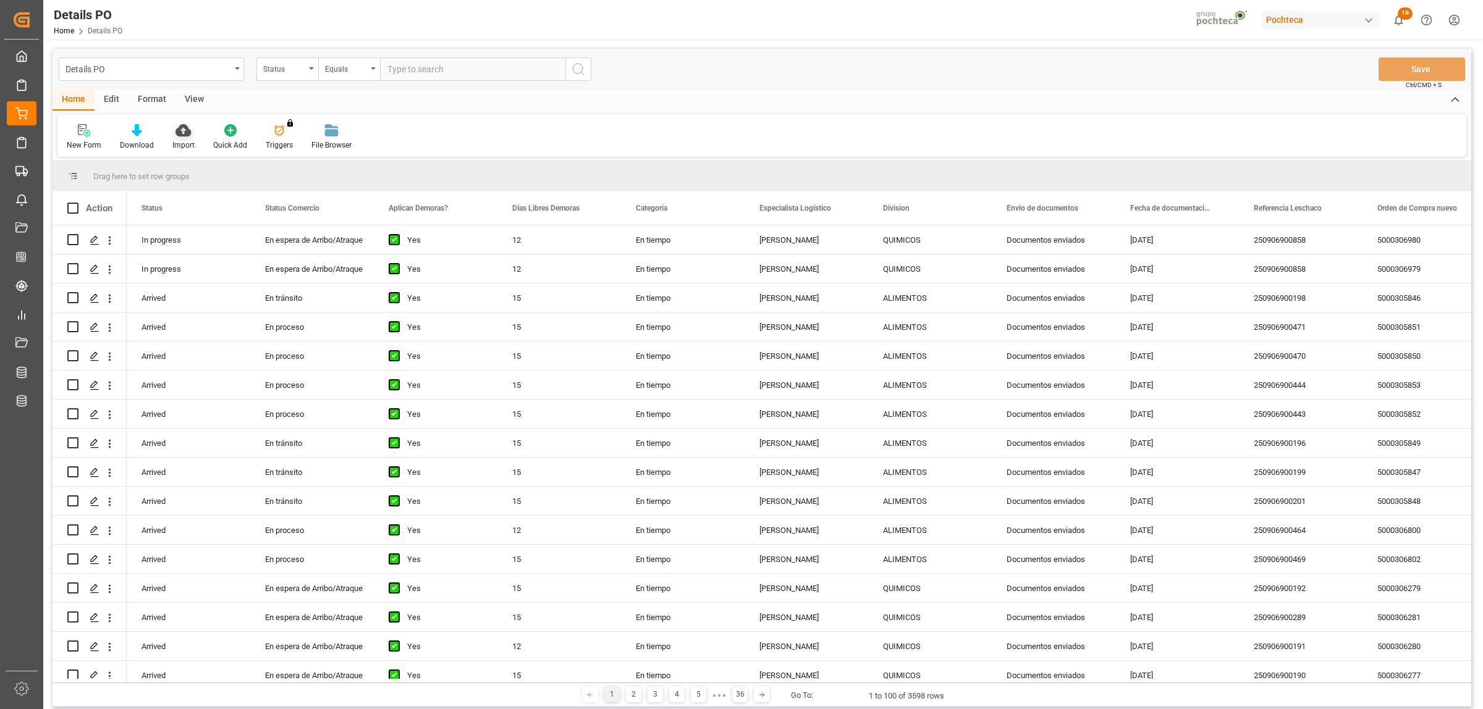
click at [178, 137] on div "Import" at bounding box center [183, 137] width 41 height 27
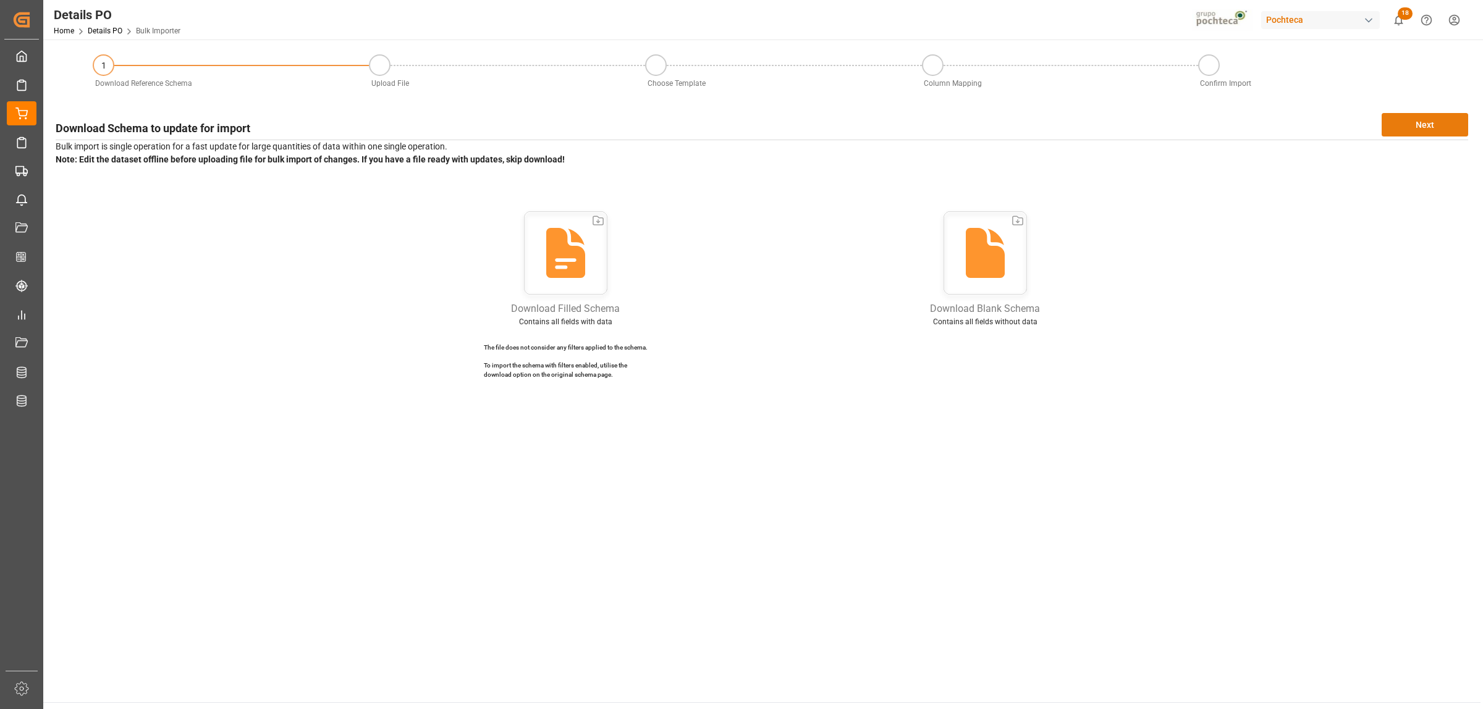
click at [1409, 119] on button "Next" at bounding box center [1424, 124] width 86 height 23
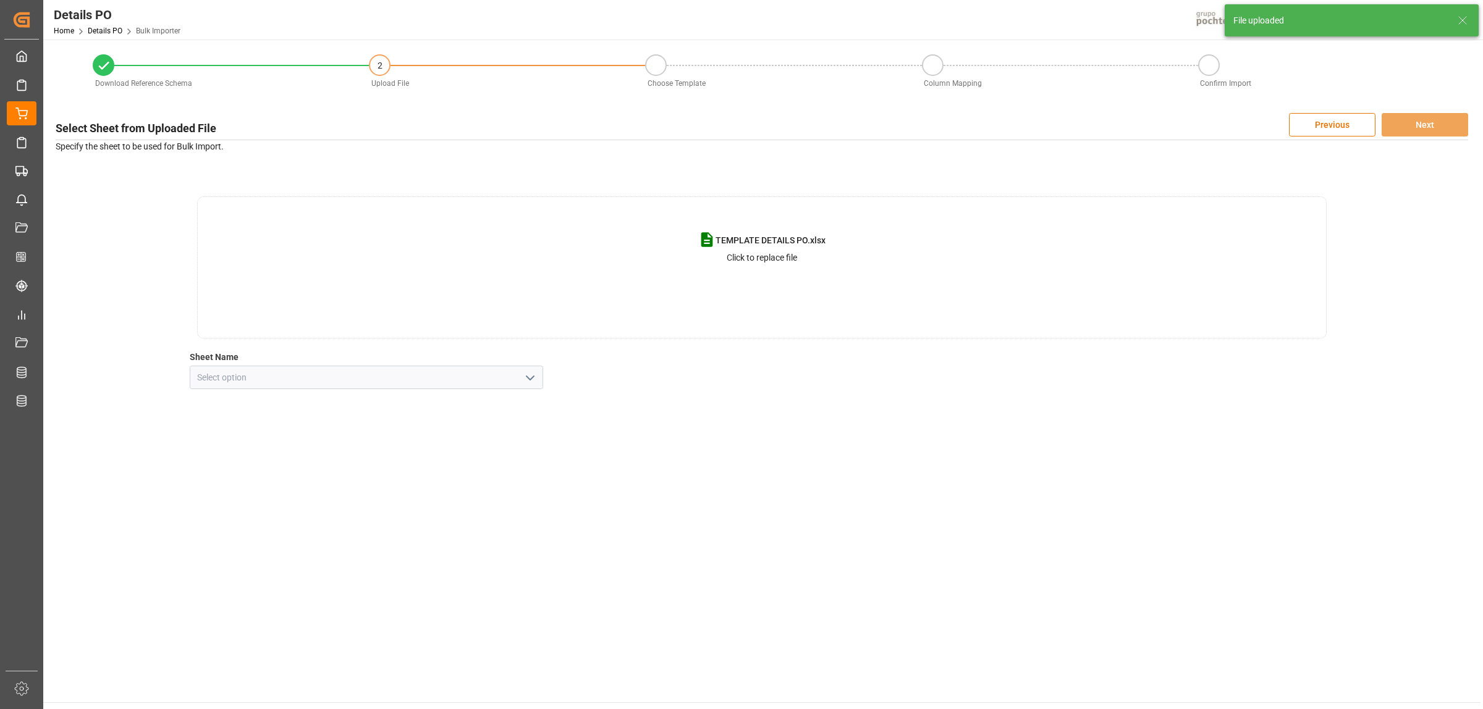
click at [532, 378] on icon "open menu" at bounding box center [530, 378] width 15 height 15
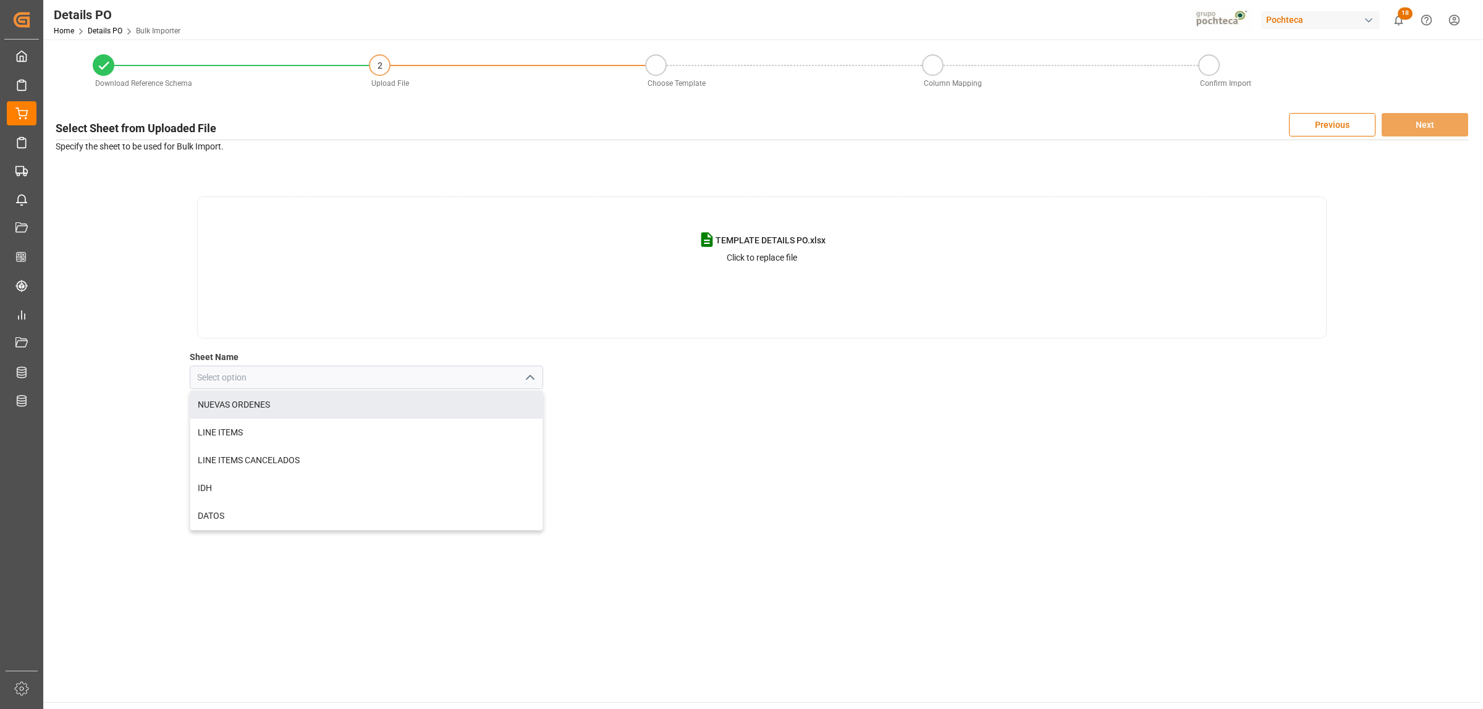
click at [246, 405] on div "NUEVAS ORDENES" at bounding box center [366, 405] width 352 height 28
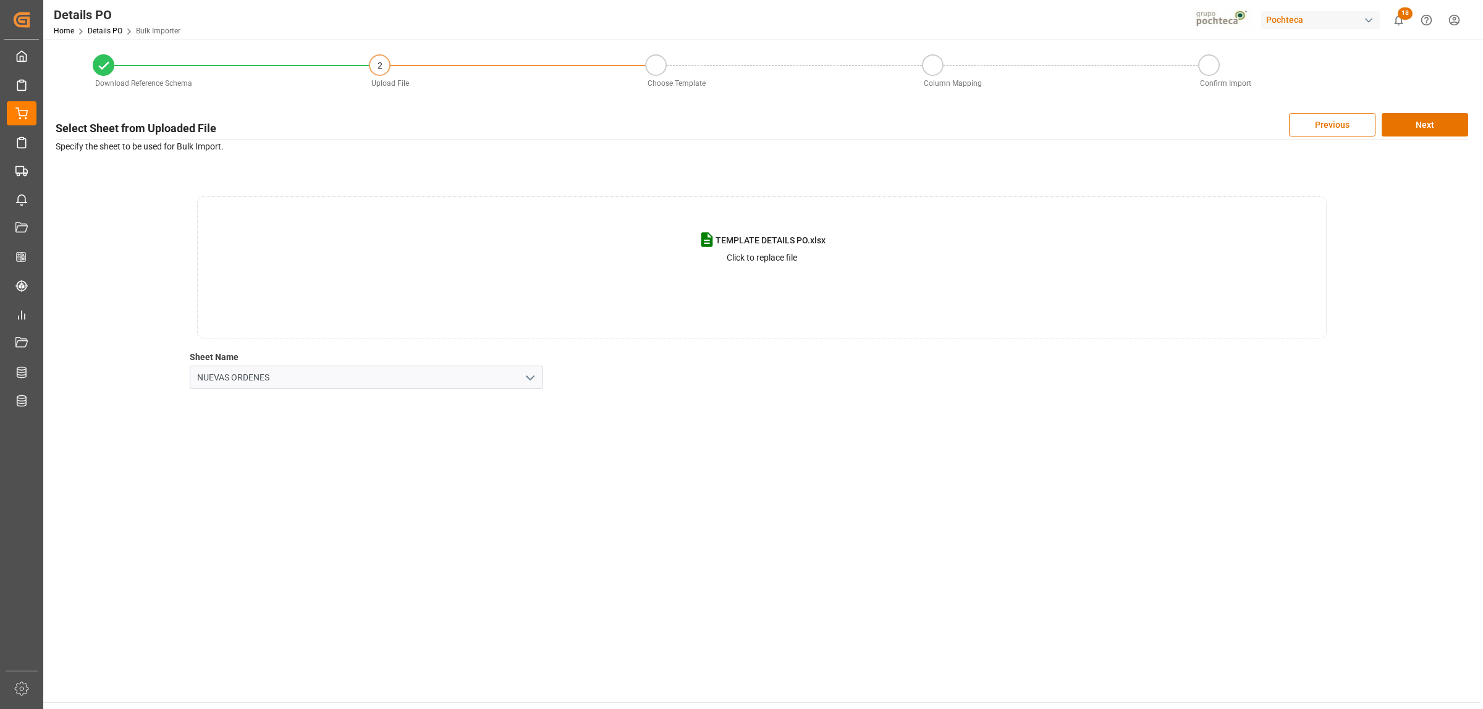
type input "NUEVAS ORDENES"
click at [1441, 125] on button "Next" at bounding box center [1424, 124] width 86 height 23
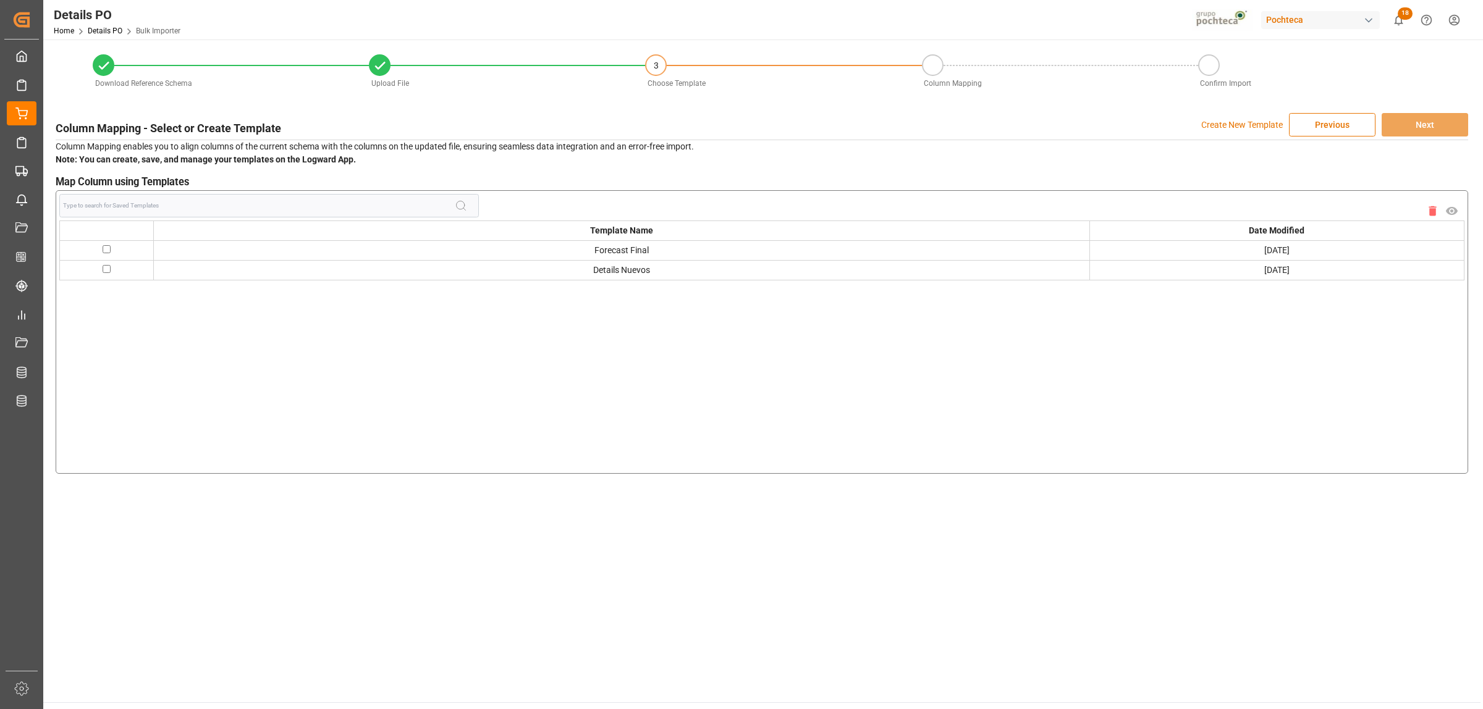
click at [103, 249] on input "checkbox" at bounding box center [107, 249] width 8 height 8
checkbox input "true"
click at [1418, 128] on button "Next" at bounding box center [1424, 124] width 86 height 23
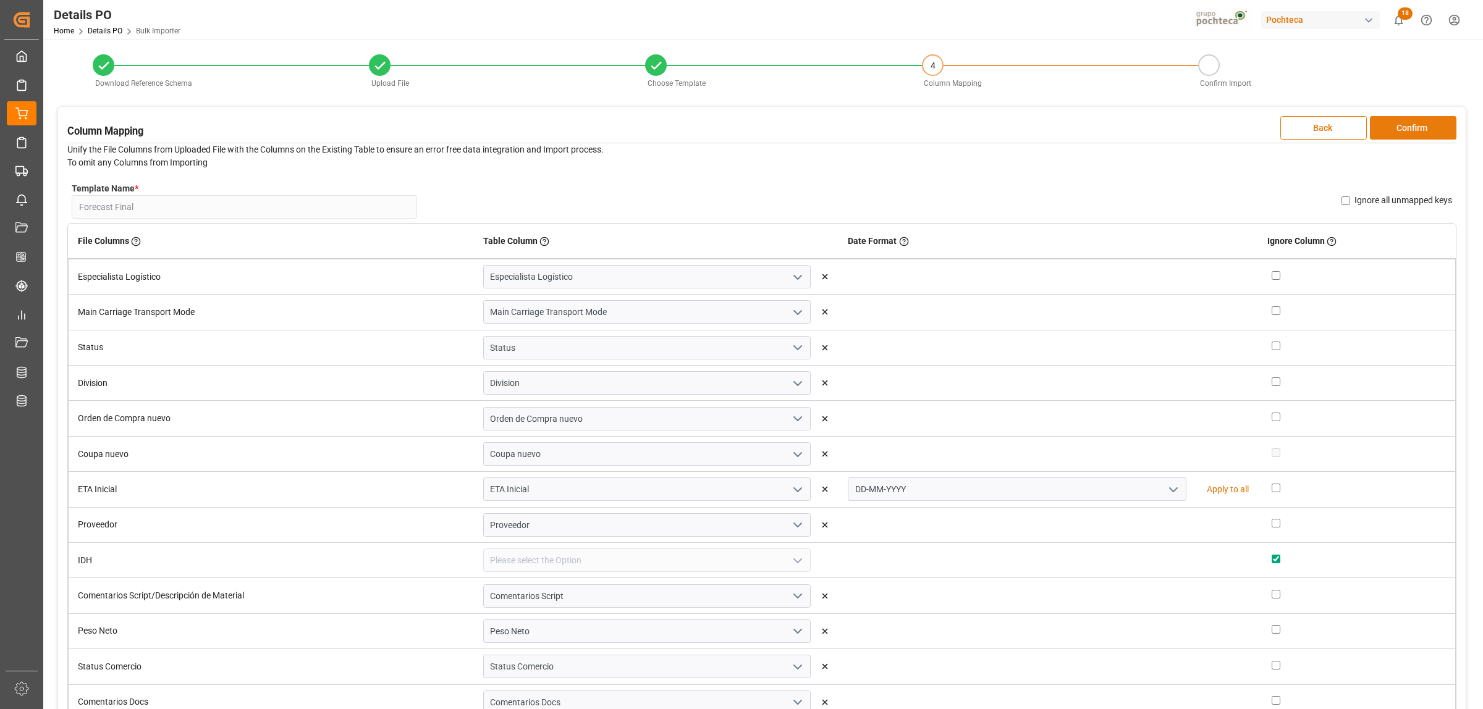
click at [1404, 127] on button "Confirm" at bounding box center [1413, 127] width 86 height 23
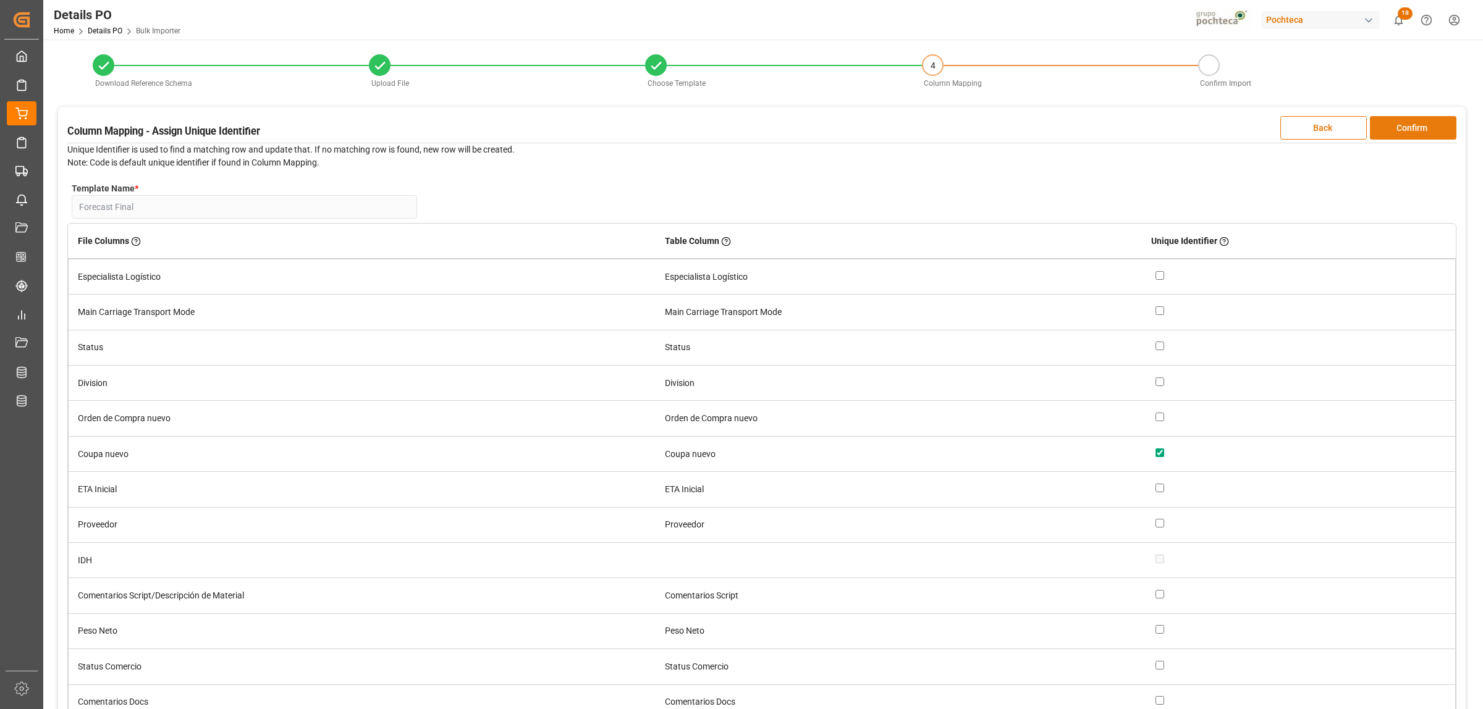
click at [1404, 127] on button "Confirm" at bounding box center [1413, 127] width 86 height 23
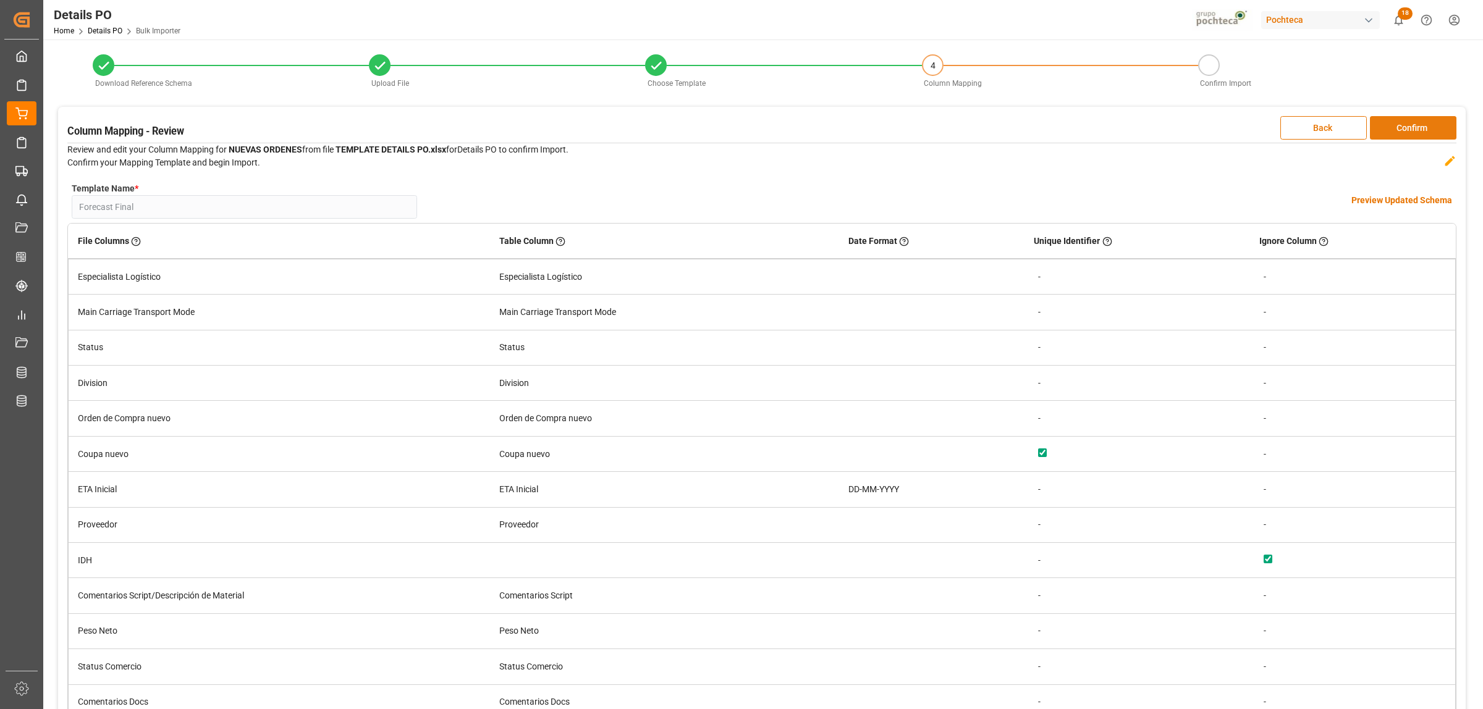
click at [1404, 127] on button "Confirm" at bounding box center [1413, 127] width 86 height 23
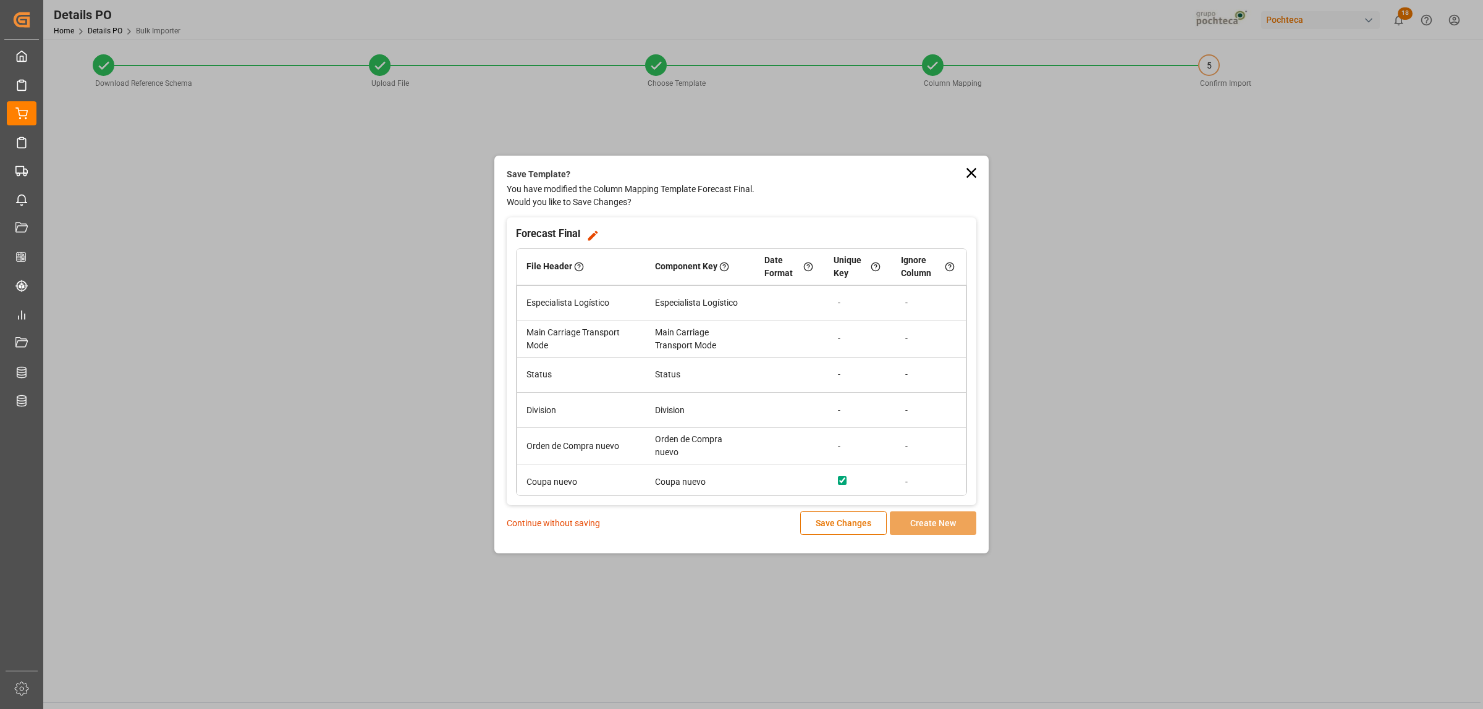
click at [972, 173] on icon at bounding box center [971, 172] width 10 height 10
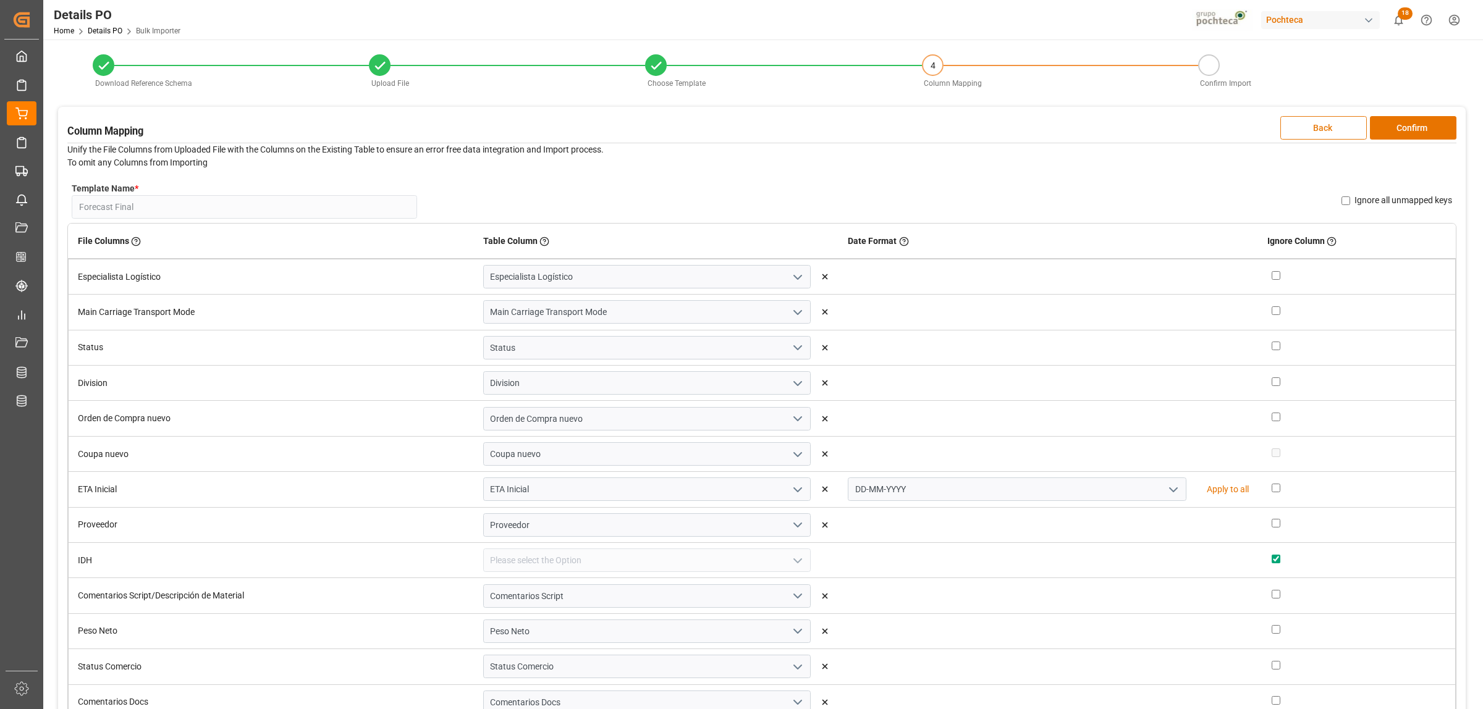
click at [1316, 131] on button "Back" at bounding box center [1323, 127] width 86 height 23
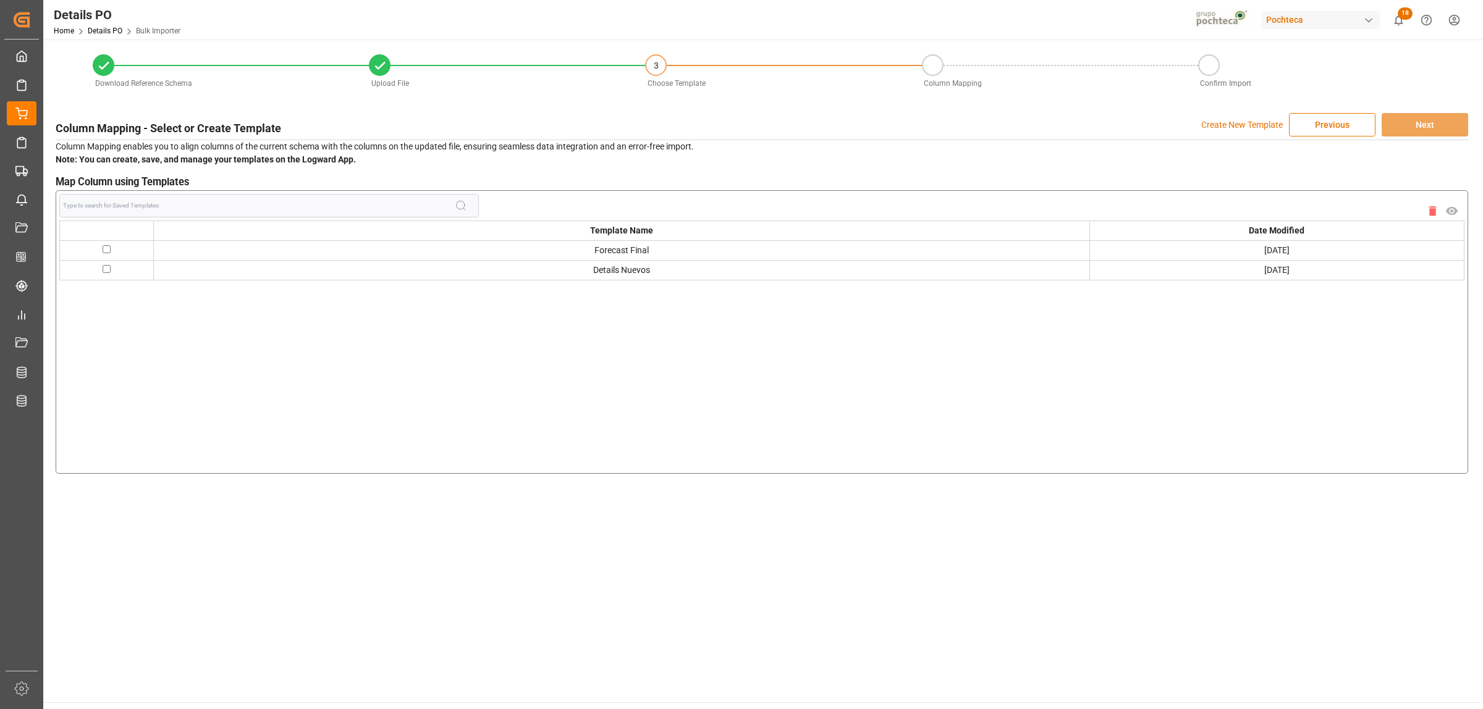
click at [109, 248] on input "checkbox" at bounding box center [107, 249] width 8 height 8
checkbox input "true"
click at [1427, 127] on button "Next" at bounding box center [1424, 124] width 86 height 23
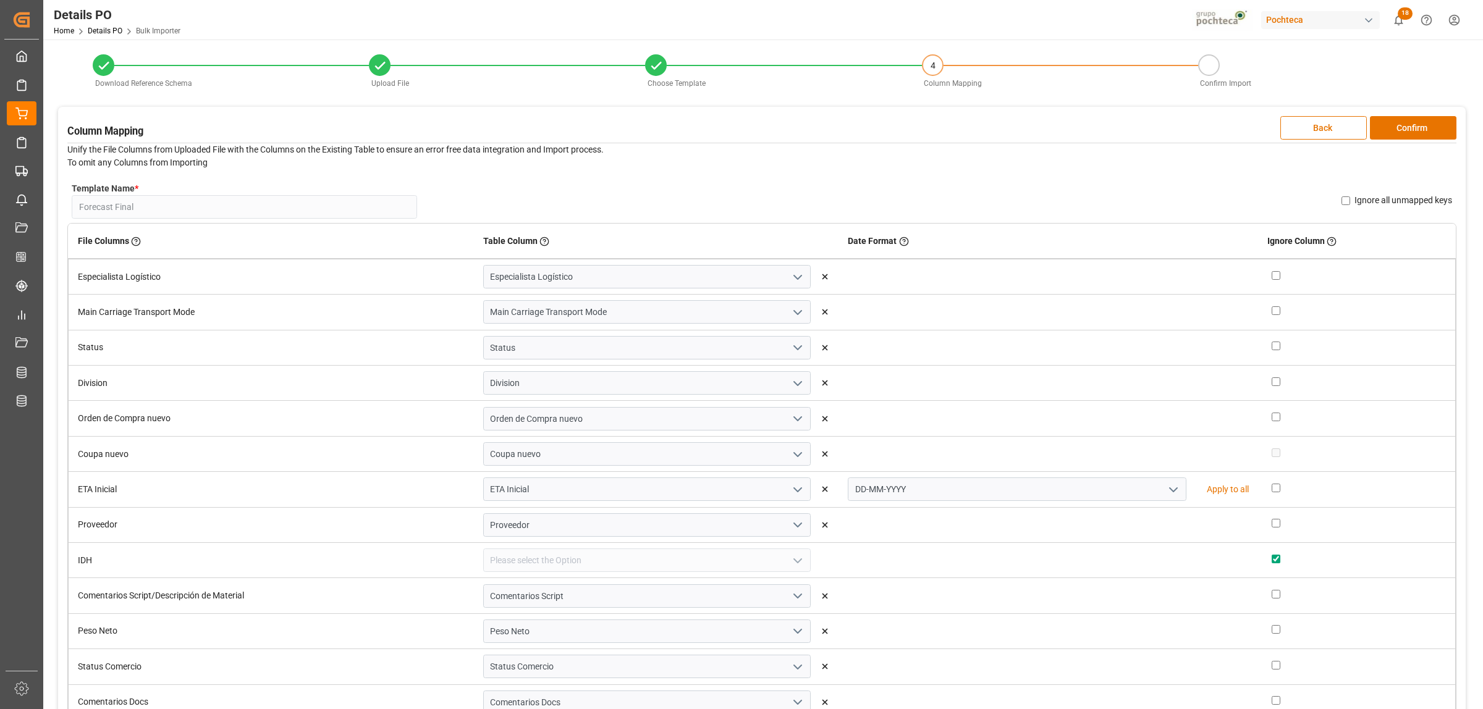
click at [1427, 127] on button "Confirm" at bounding box center [1413, 127] width 86 height 23
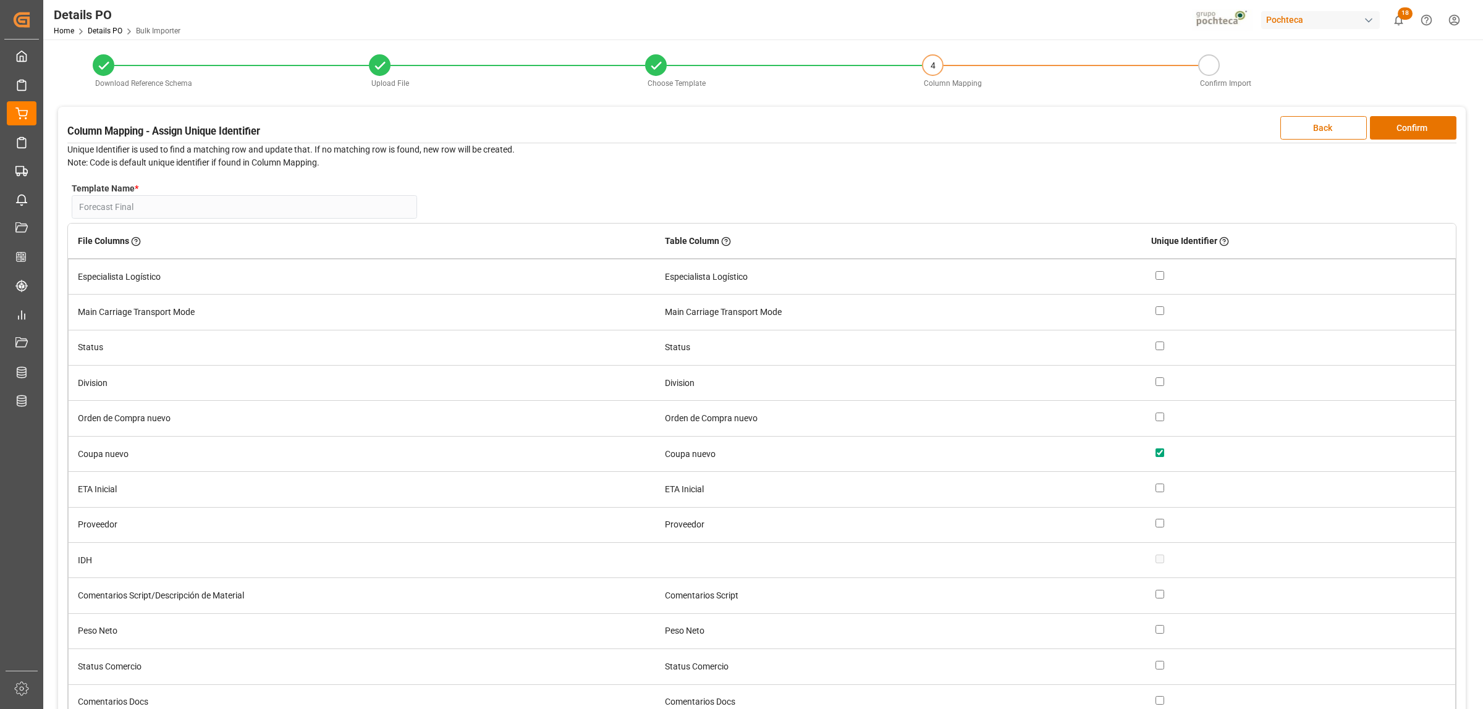
click at [1427, 127] on button "Confirm" at bounding box center [1413, 127] width 86 height 23
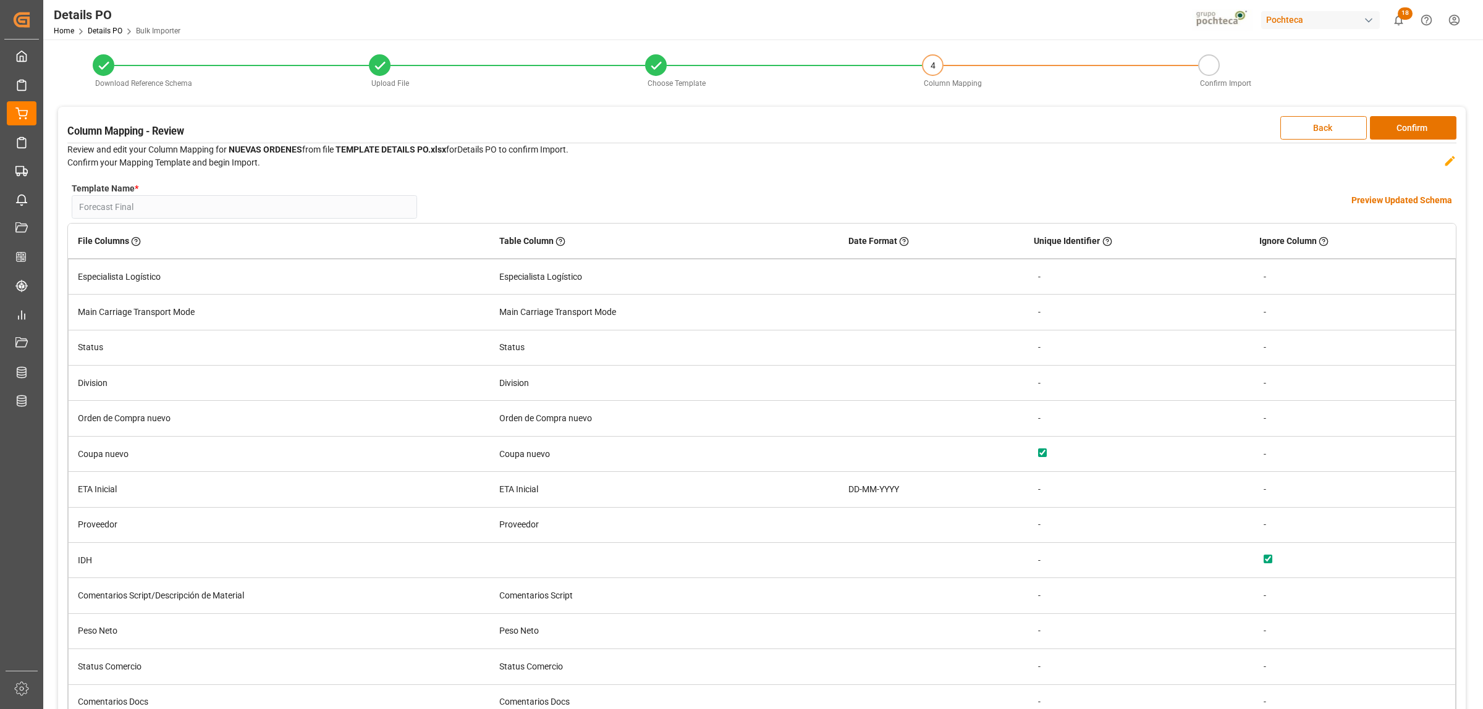
click at [1381, 200] on h4 "Preview Updated Schema" at bounding box center [1401, 200] width 101 height 13
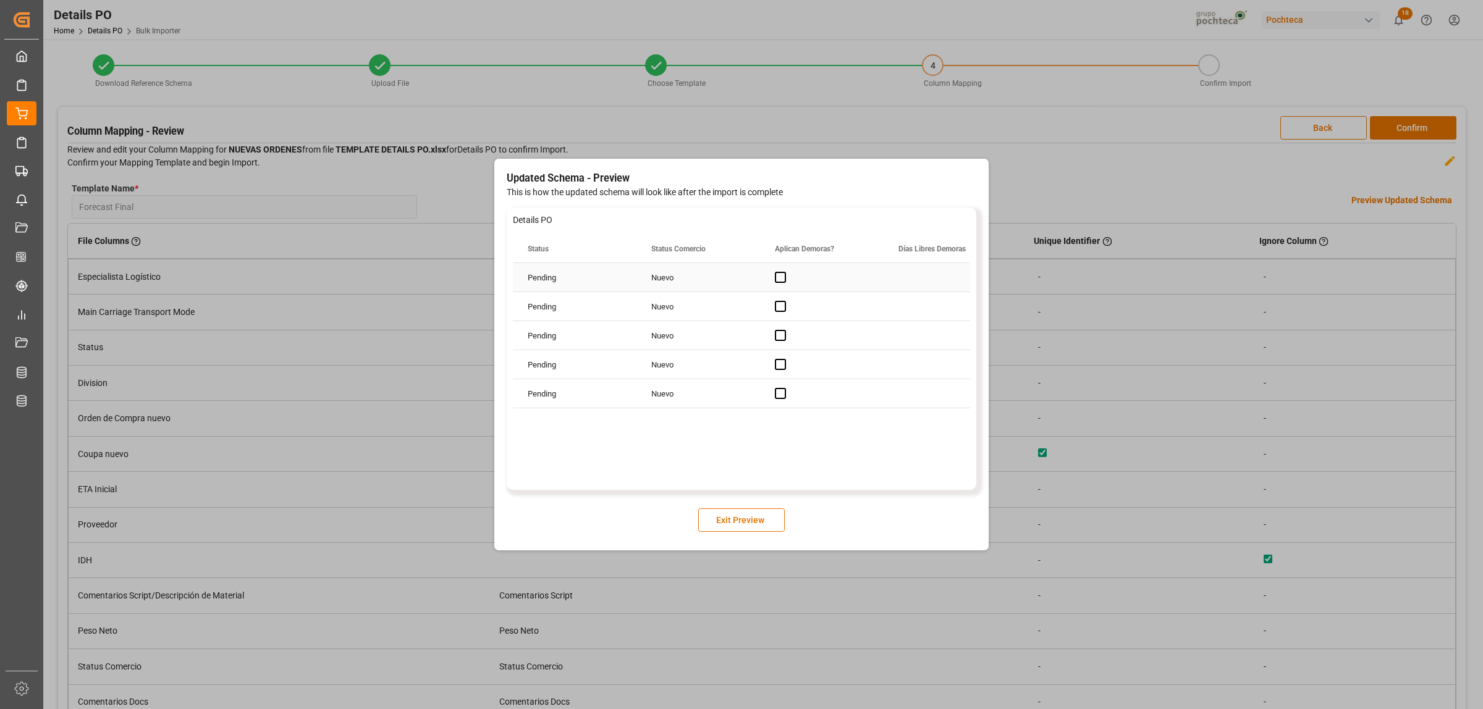
click at [727, 274] on div "Nuevo" at bounding box center [698, 277] width 124 height 28
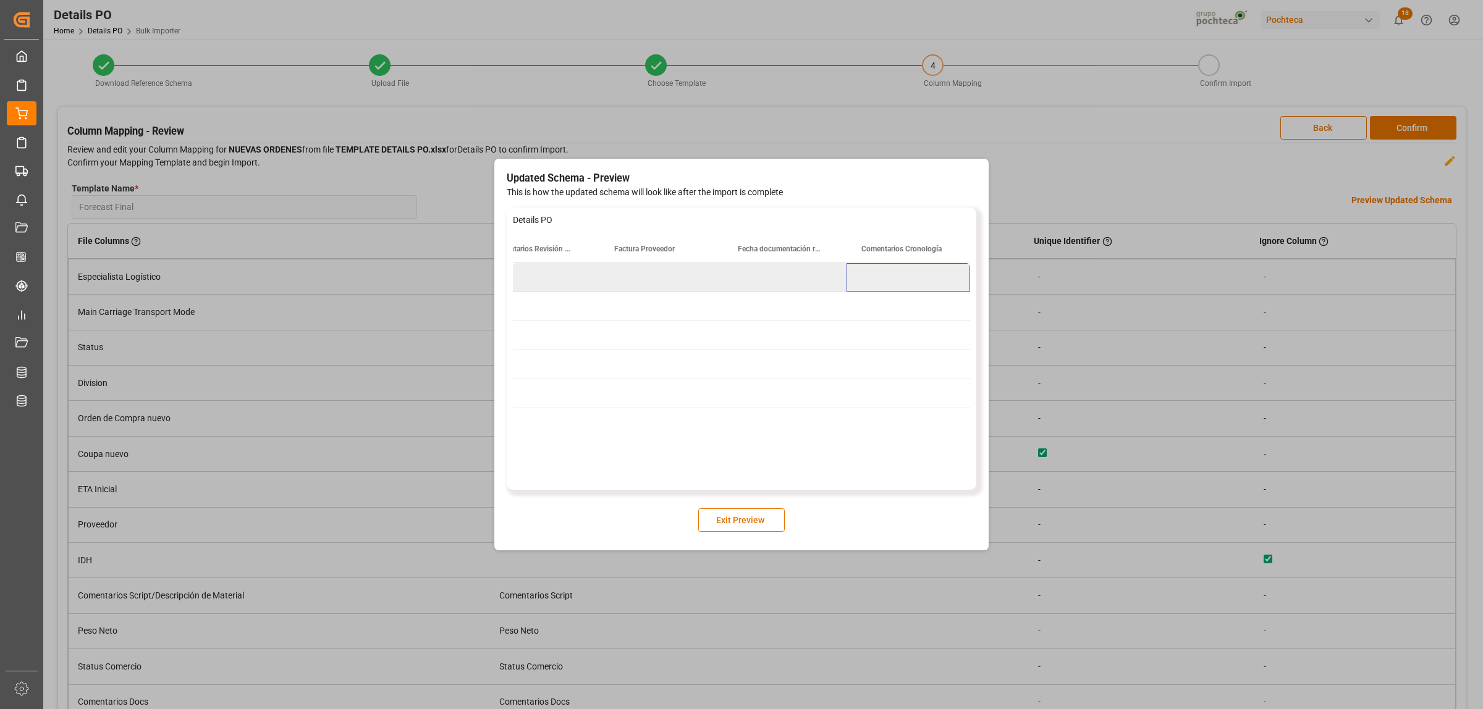
scroll to position [0, 2632]
click at [740, 528] on button "Exit Preview" at bounding box center [741, 519] width 86 height 23
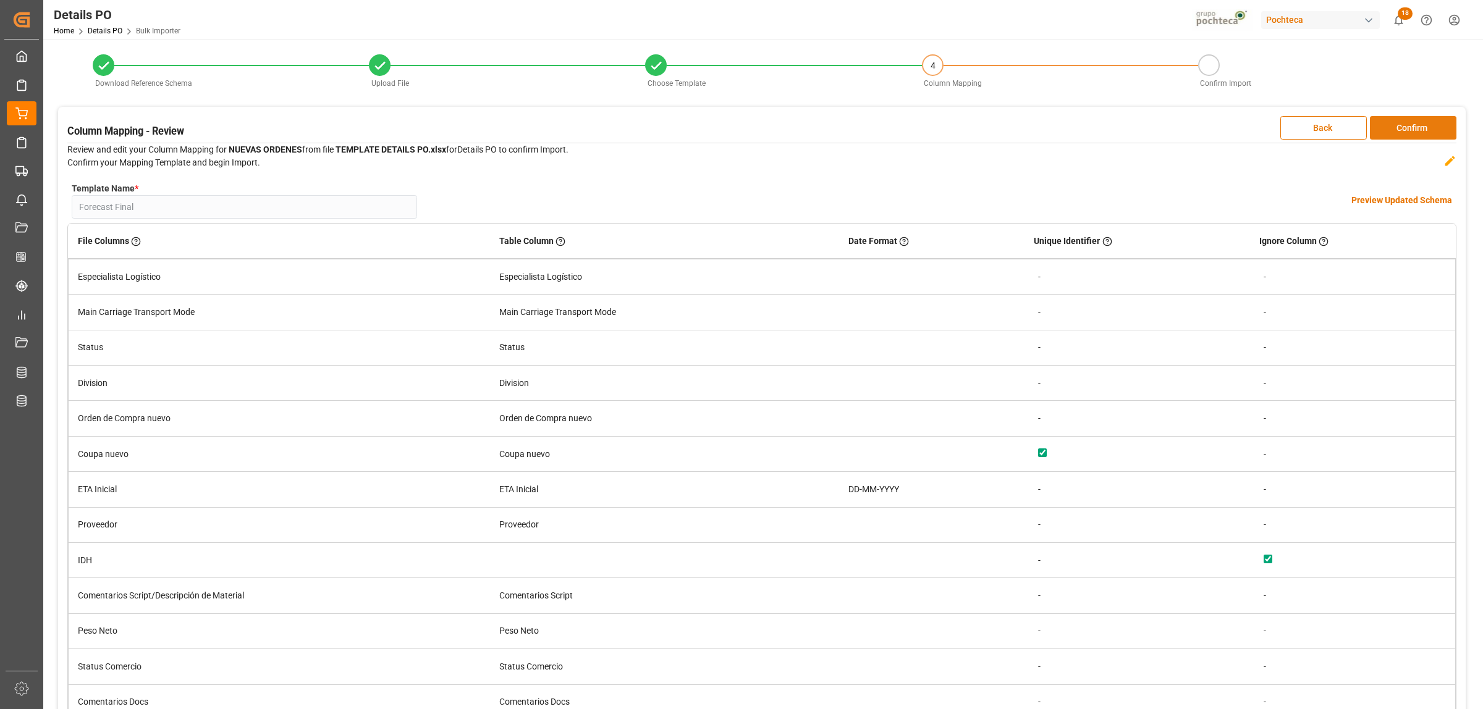
click at [1412, 129] on button "Confirm" at bounding box center [1413, 127] width 86 height 23
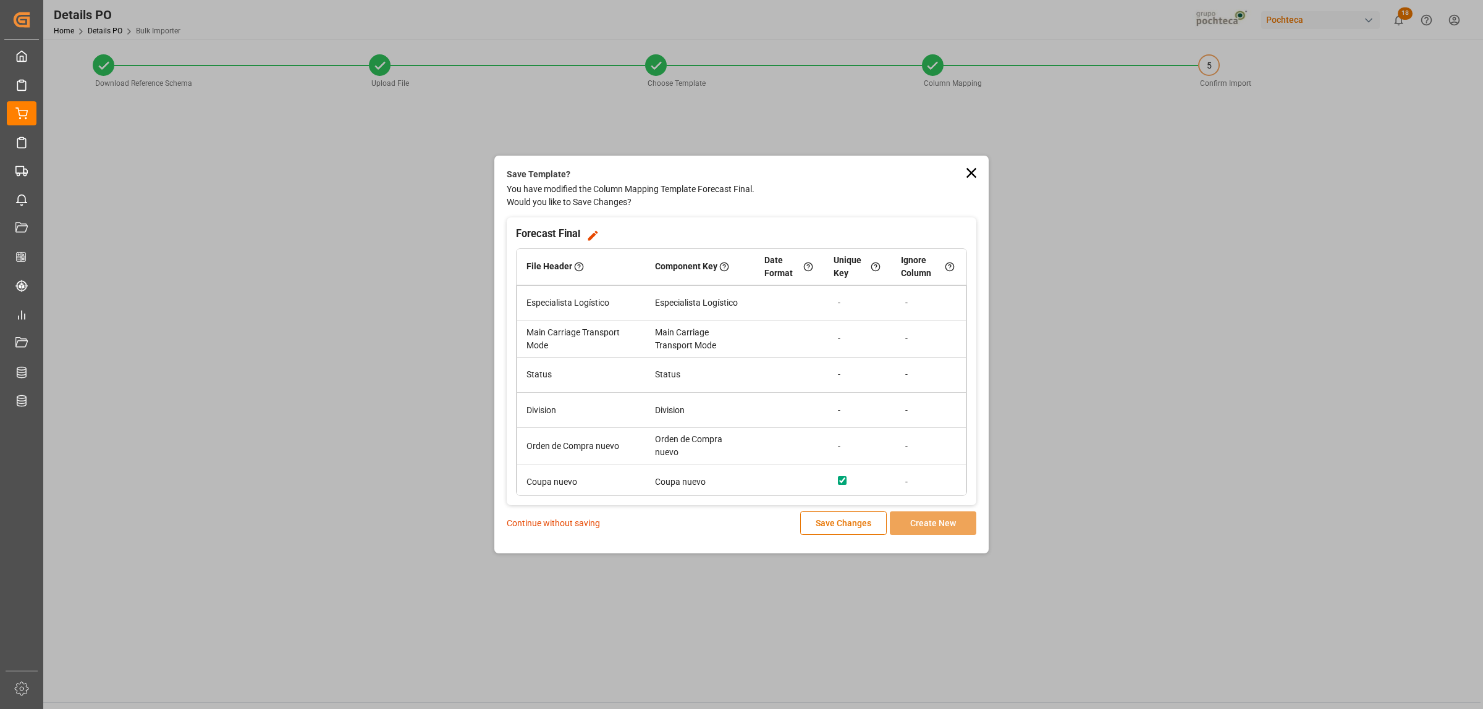
click at [546, 523] on p "Continue without saving" at bounding box center [553, 523] width 93 height 13
click at [548, 526] on p "Continue without saving" at bounding box center [553, 523] width 93 height 13
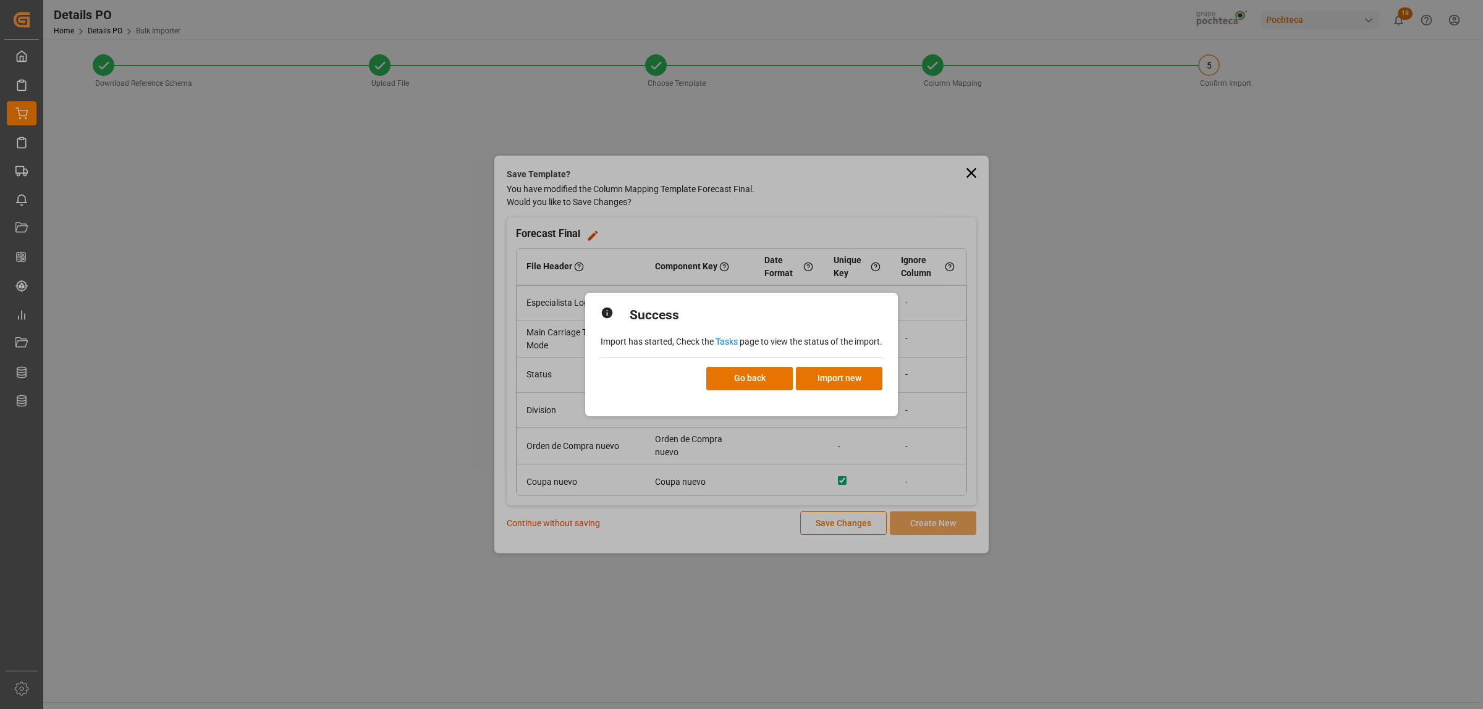
click at [725, 341] on link "Tasks" at bounding box center [726, 342] width 22 height 10
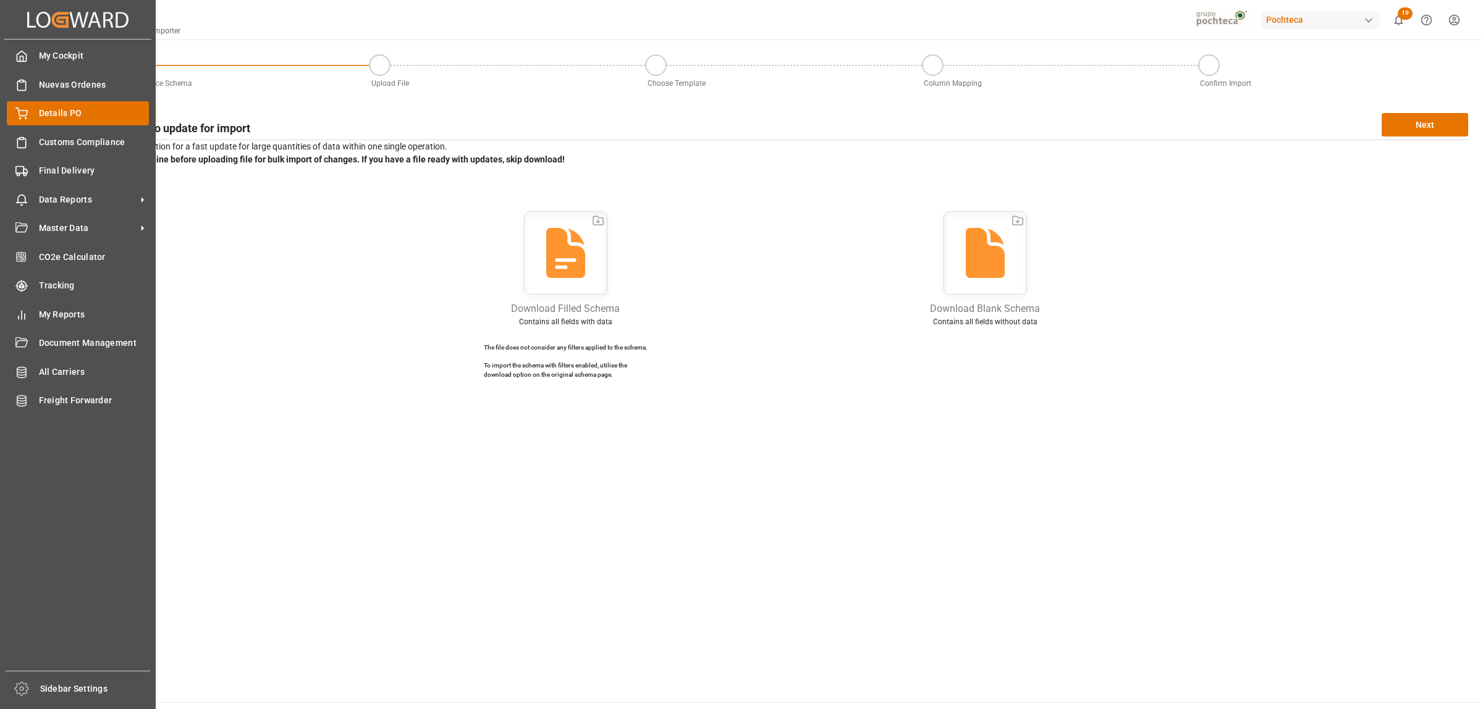
click at [49, 120] on div "Details PO Details PO" at bounding box center [78, 113] width 142 height 24
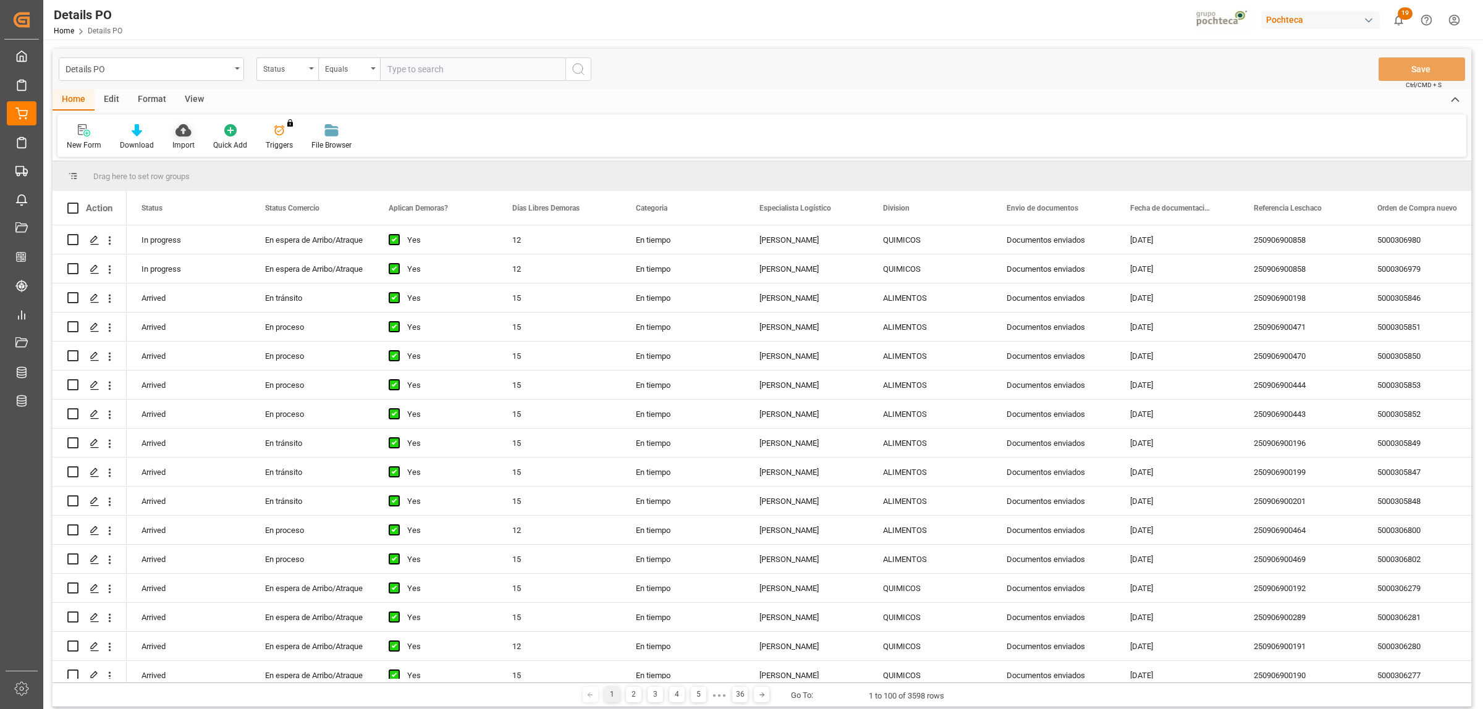
click at [175, 136] on icon at bounding box center [182, 130] width 15 height 12
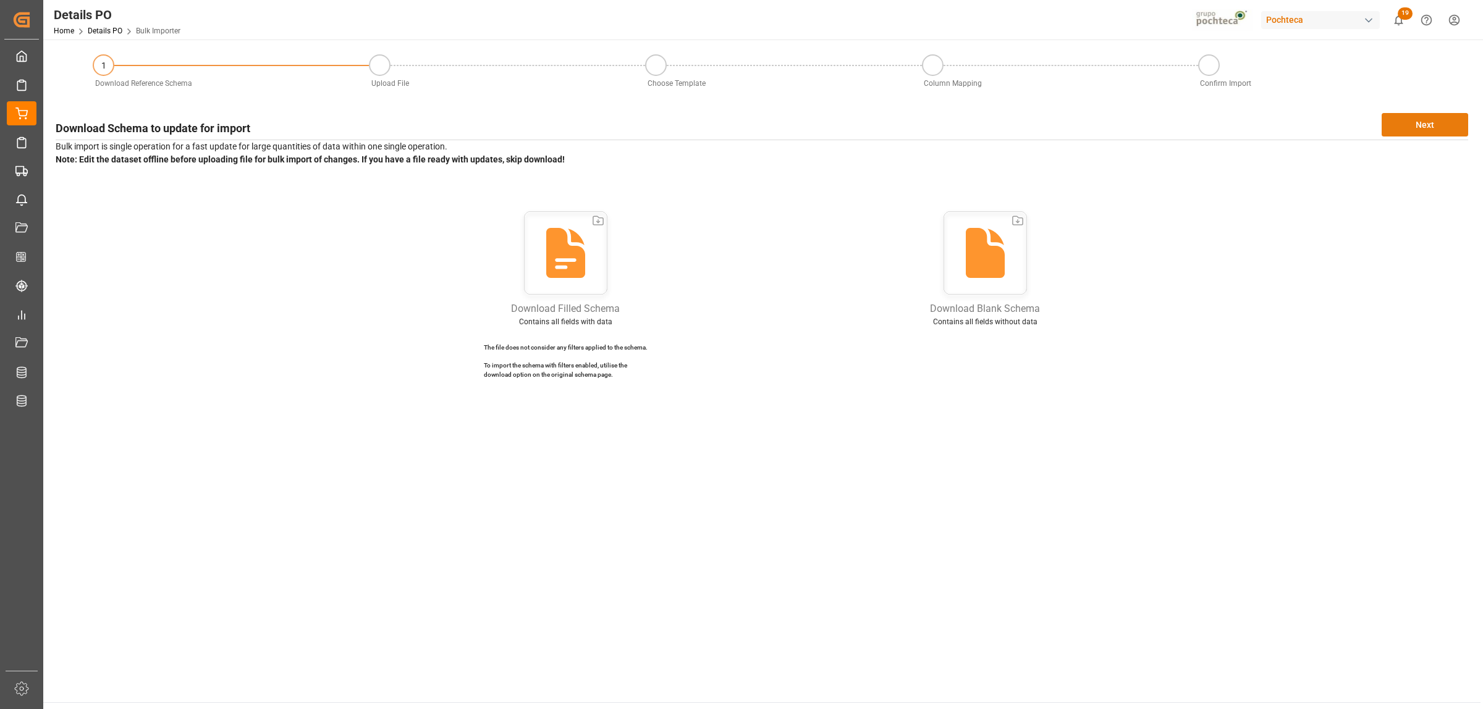
click at [1441, 129] on button "Next" at bounding box center [1424, 124] width 86 height 23
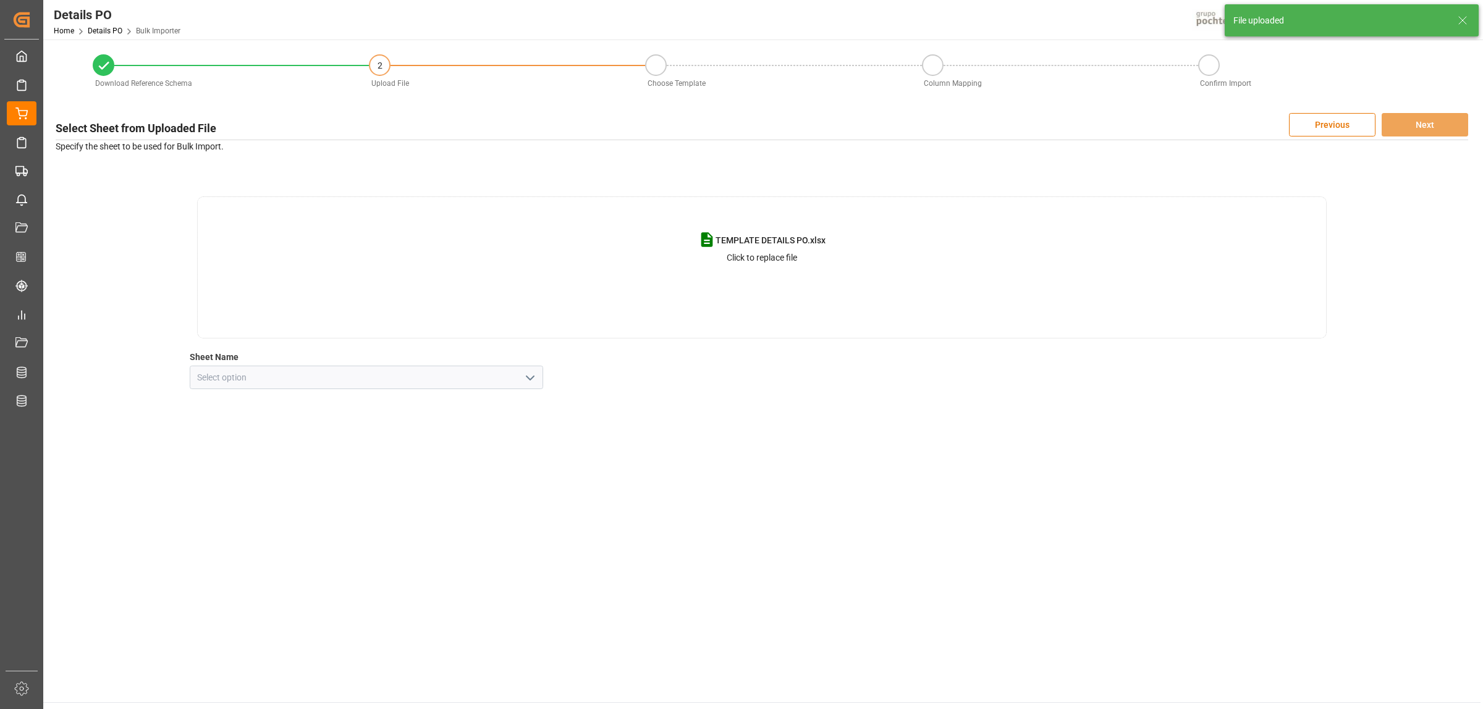
click at [531, 383] on icon "open menu" at bounding box center [530, 378] width 15 height 15
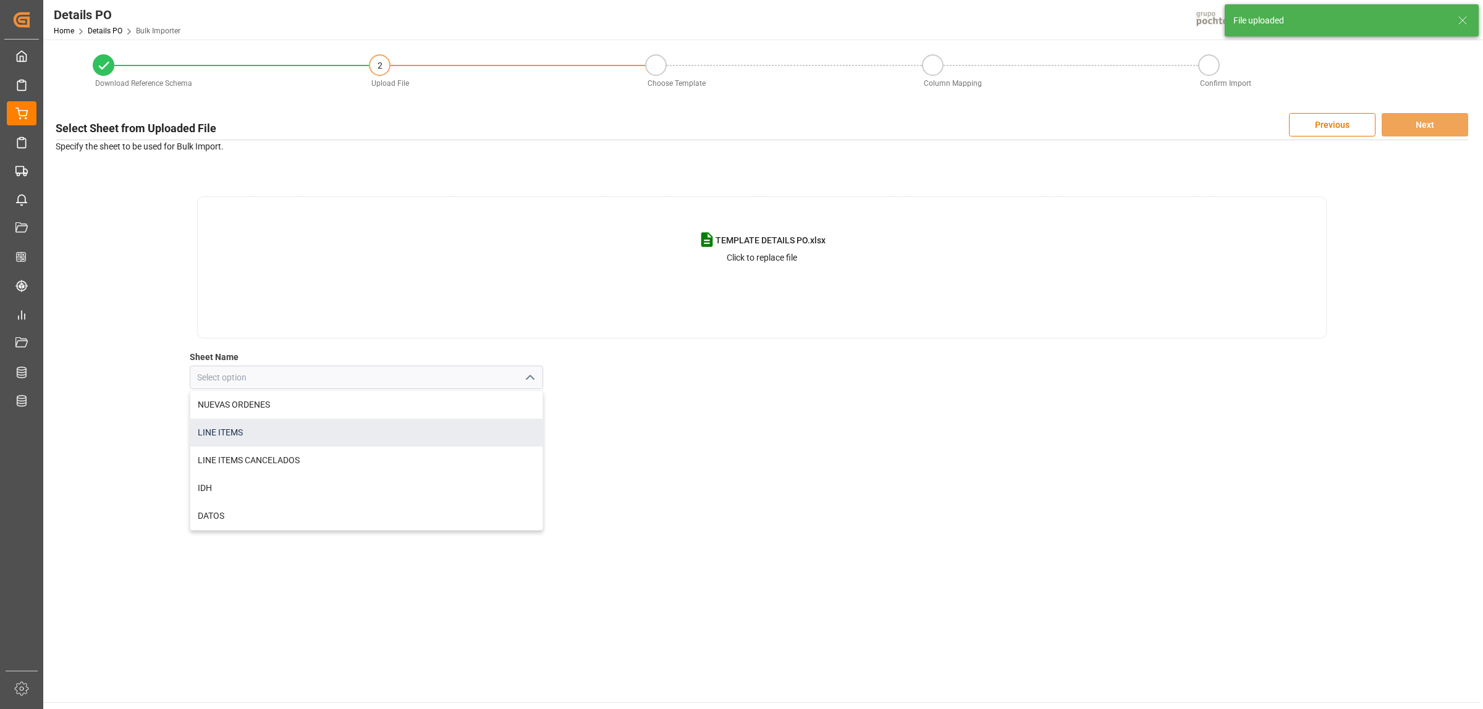
click at [210, 434] on div "LINE ITEMS" at bounding box center [366, 433] width 352 height 28
type input "LINE ITEMS"
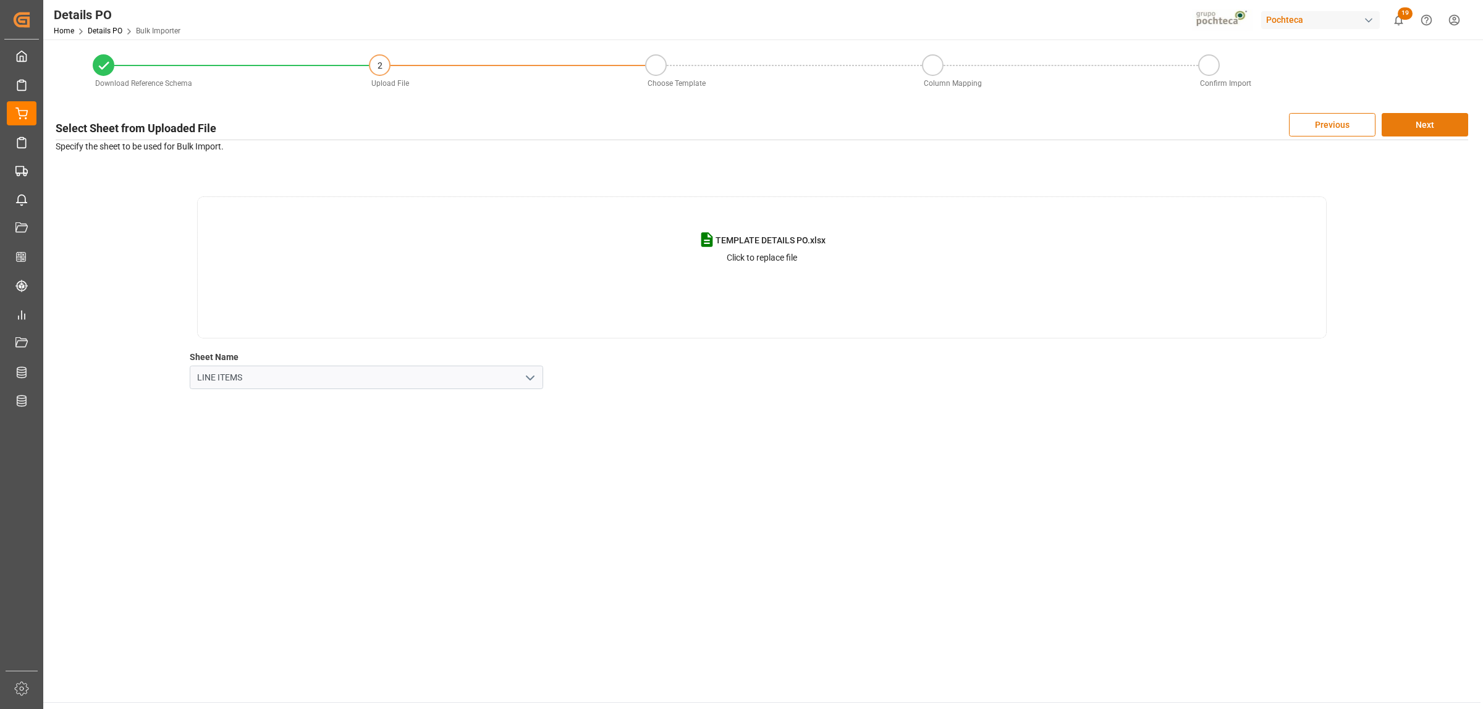
click at [1425, 127] on button "Next" at bounding box center [1424, 124] width 86 height 23
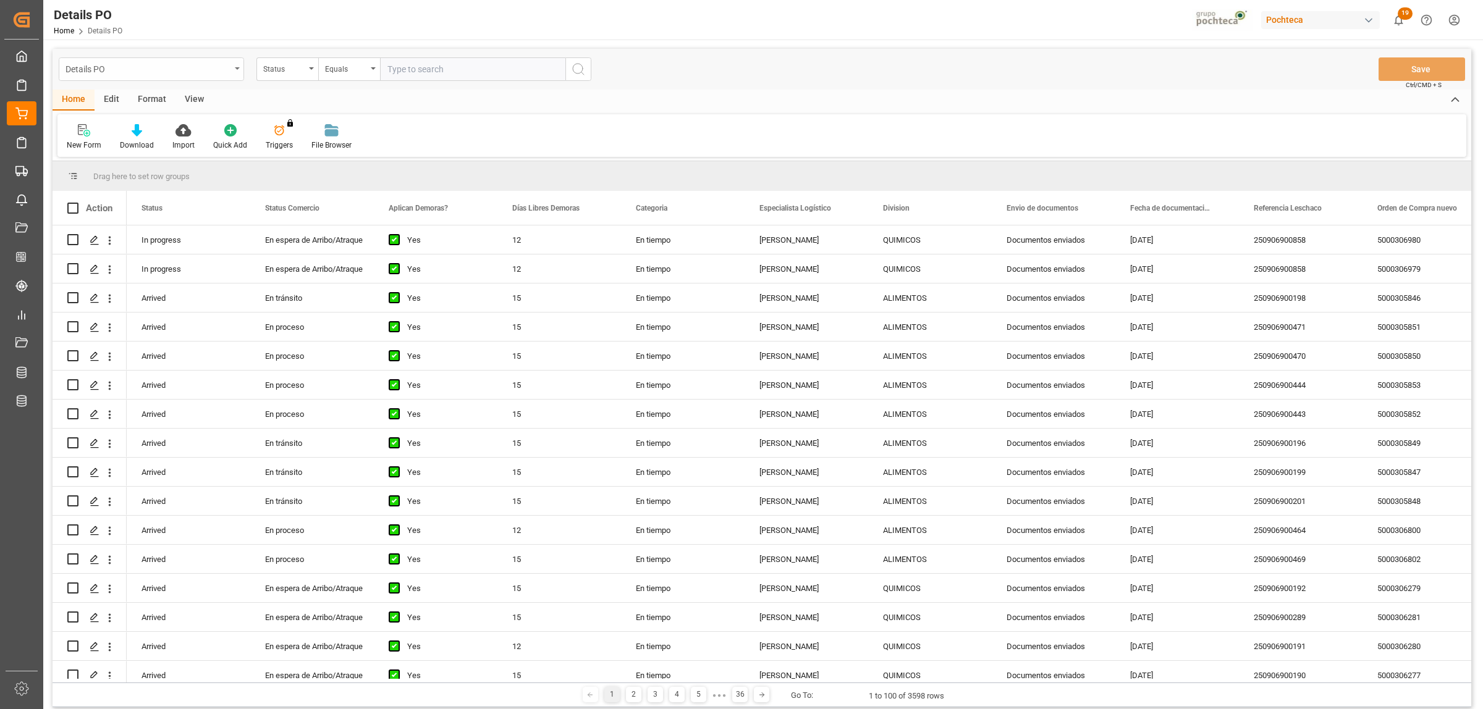
click at [234, 67] on div "Details PO" at bounding box center [151, 68] width 185 height 23
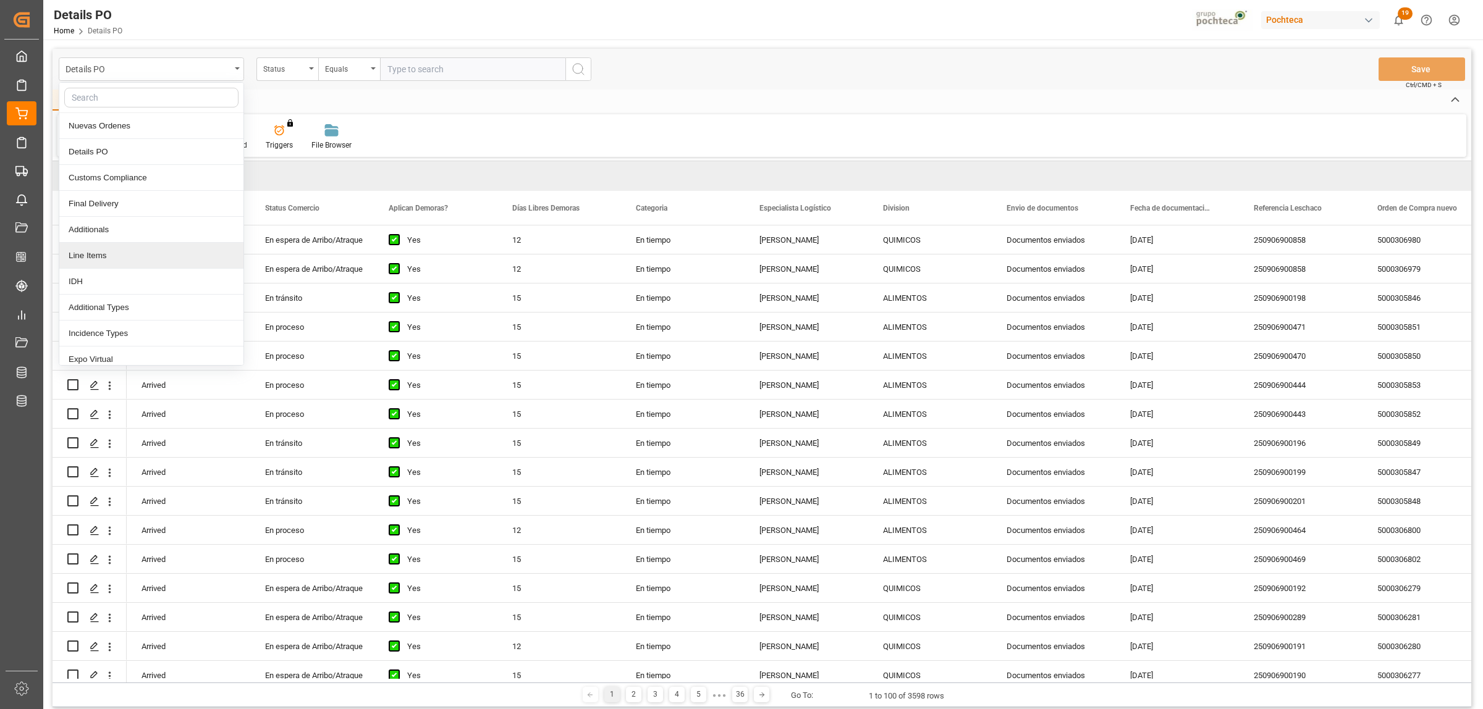
click at [84, 256] on div "Line Items" at bounding box center [151, 256] width 184 height 26
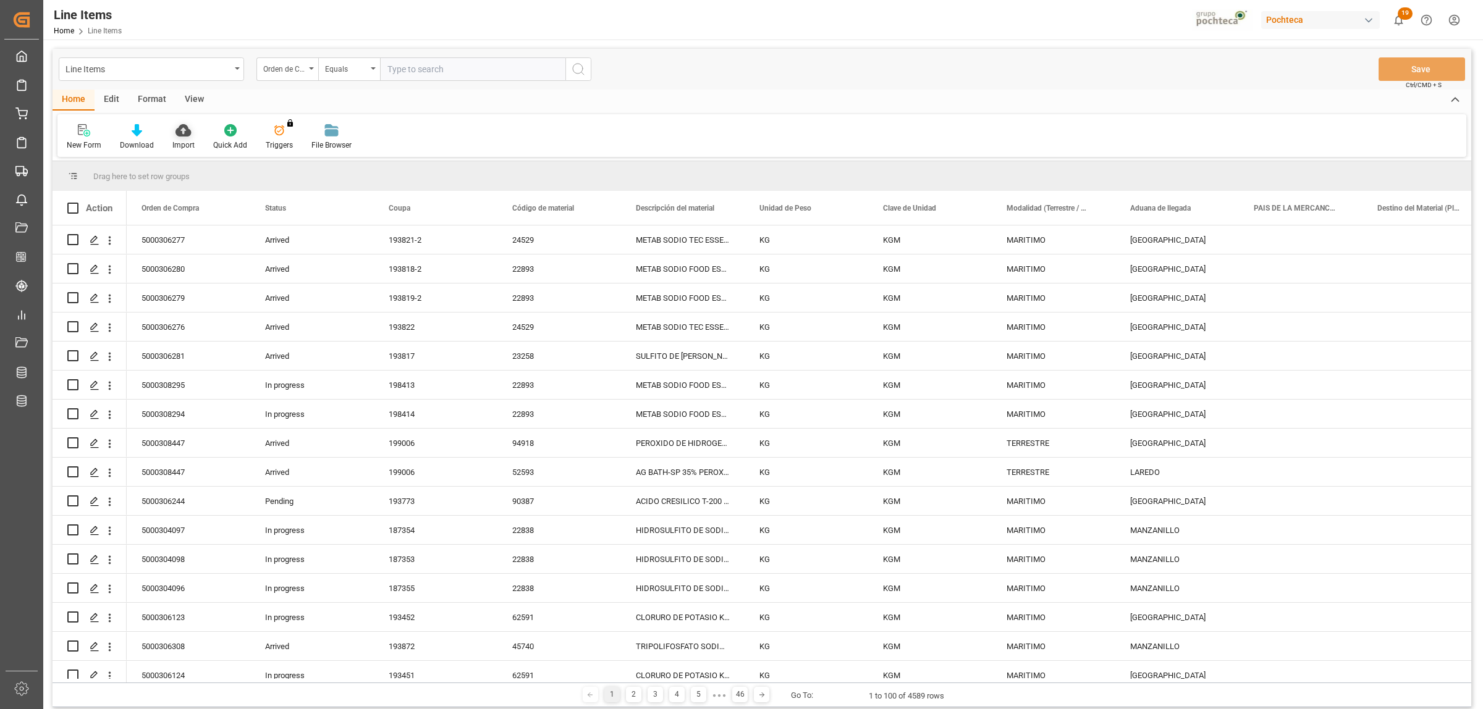
click at [178, 135] on icon at bounding box center [182, 130] width 15 height 12
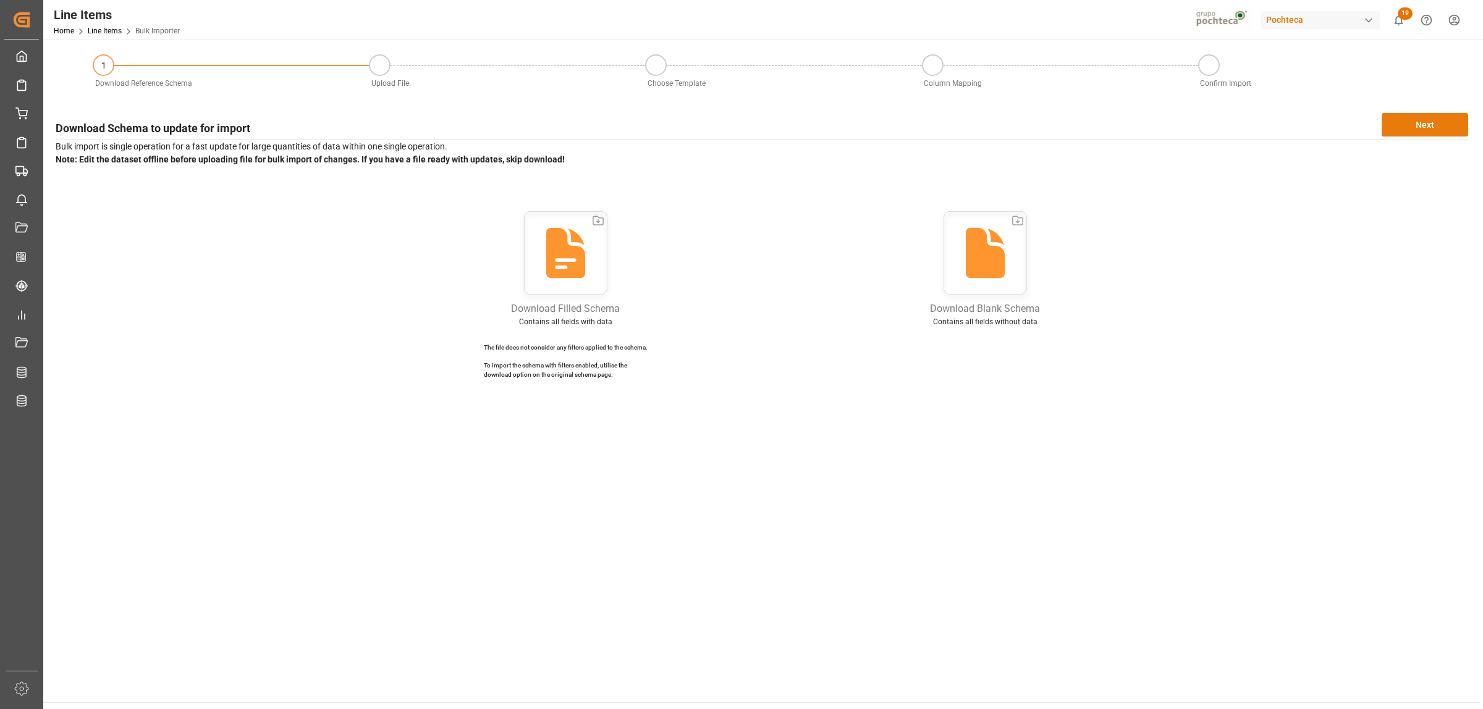
click at [1395, 130] on button "Next" at bounding box center [1424, 124] width 86 height 23
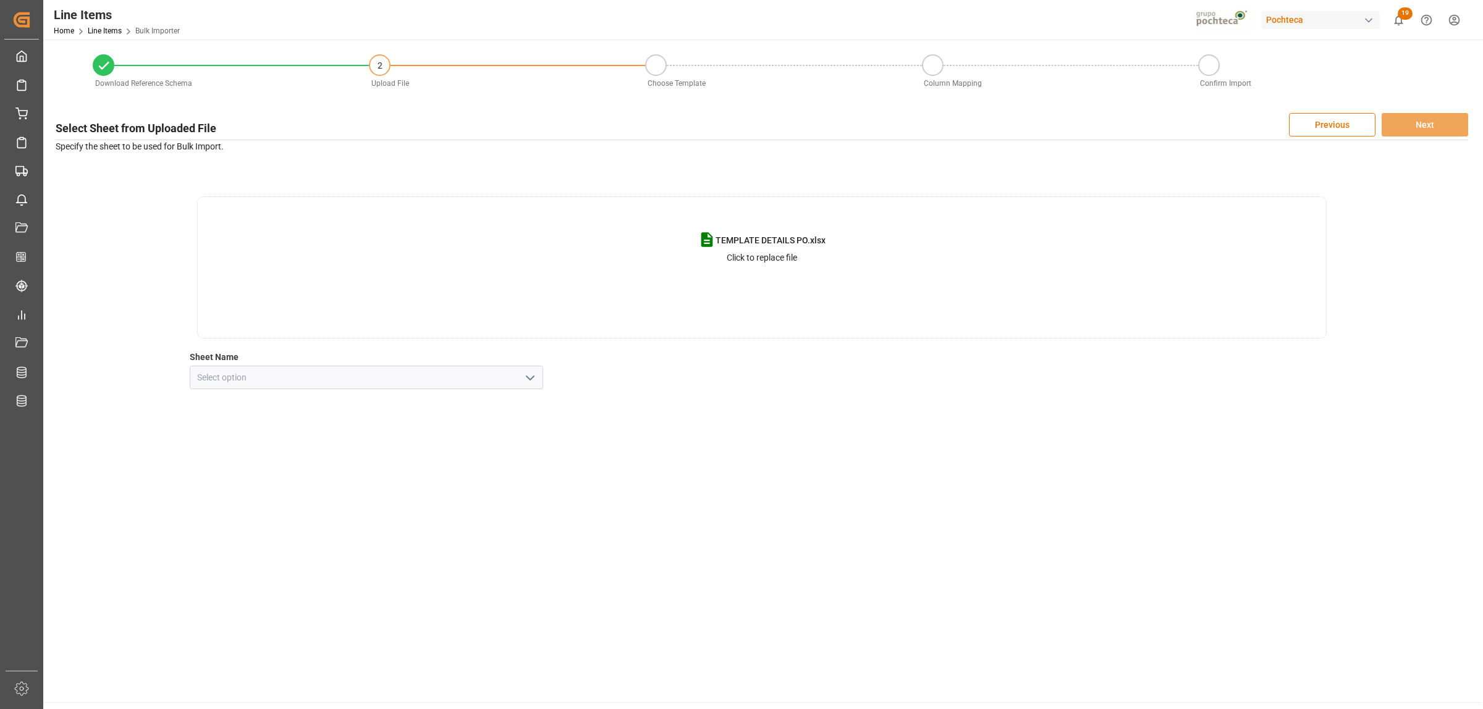
click at [525, 374] on icon "open menu" at bounding box center [530, 378] width 15 height 15
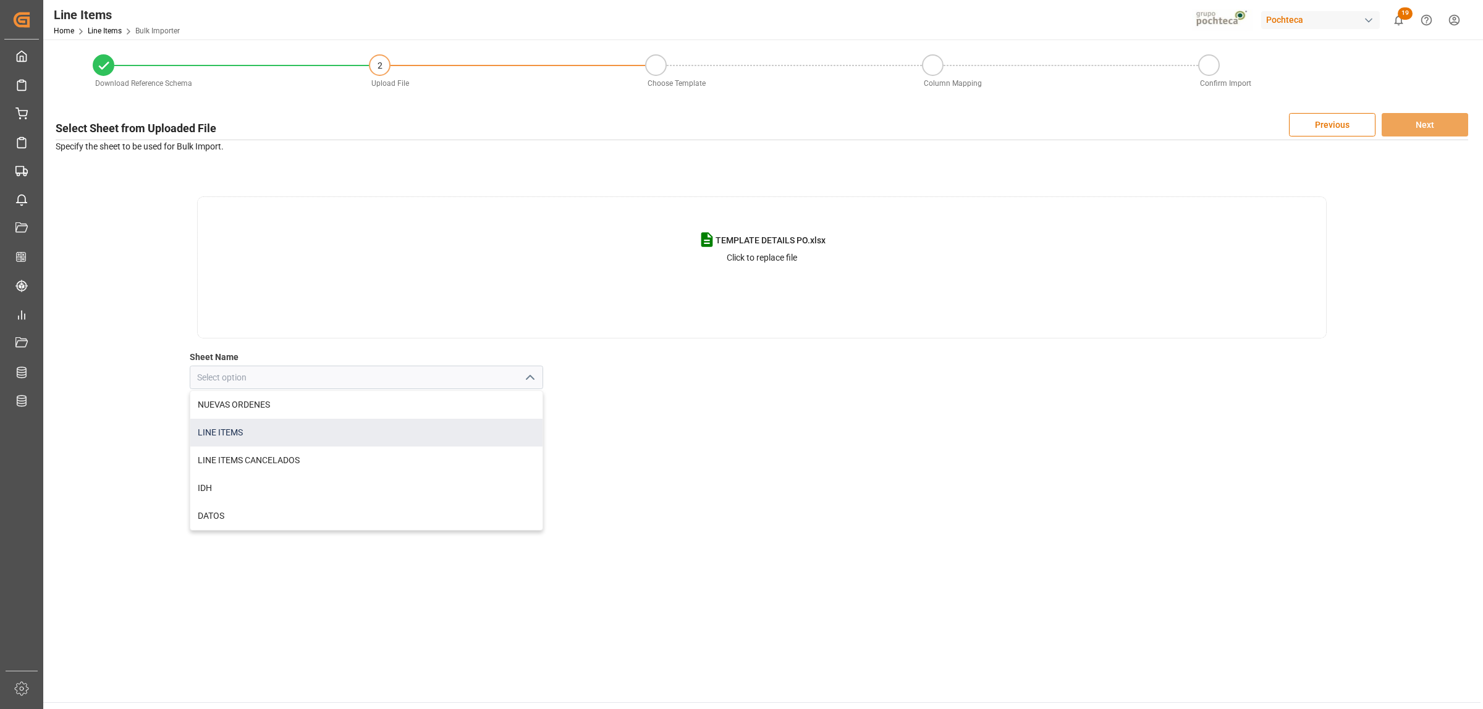
click at [221, 434] on div "LINE ITEMS" at bounding box center [366, 433] width 352 height 28
type input "LINE ITEMS"
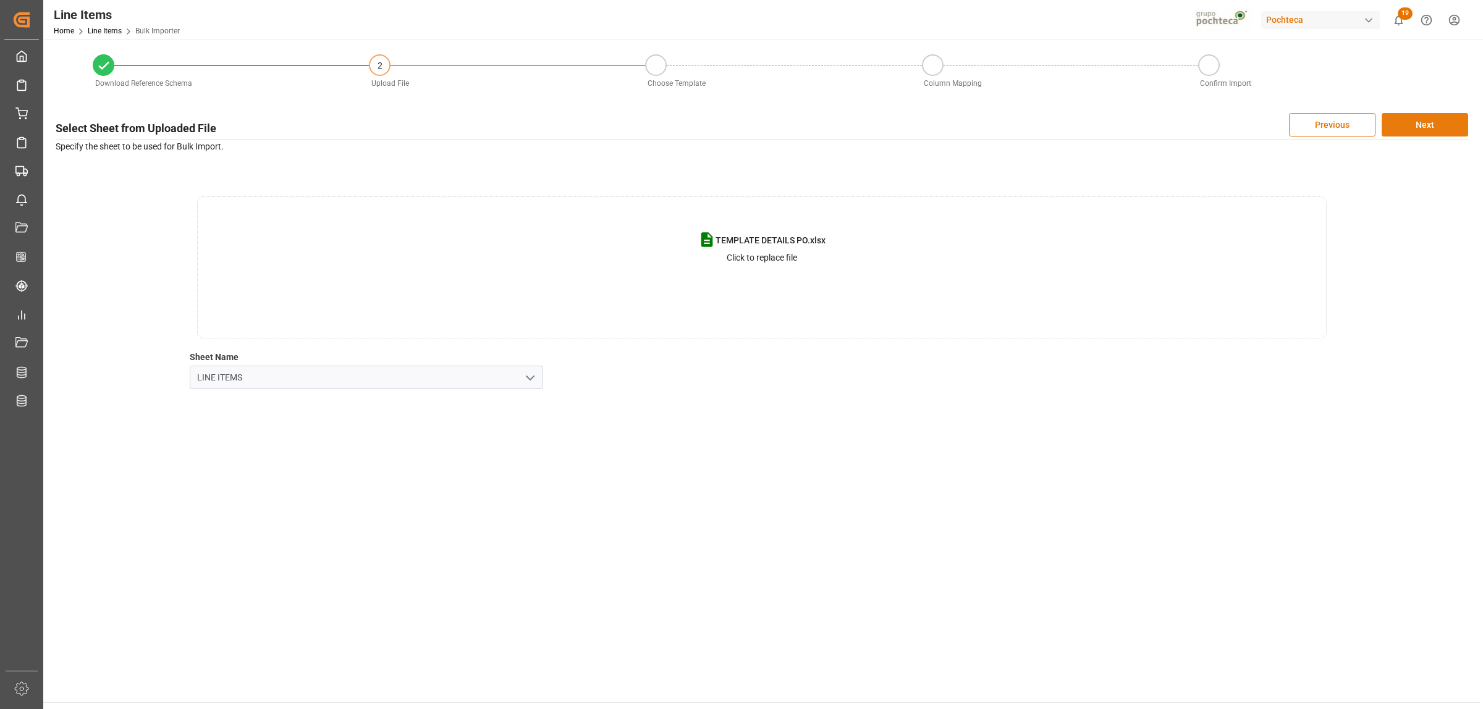
click at [1443, 127] on button "Next" at bounding box center [1424, 124] width 86 height 23
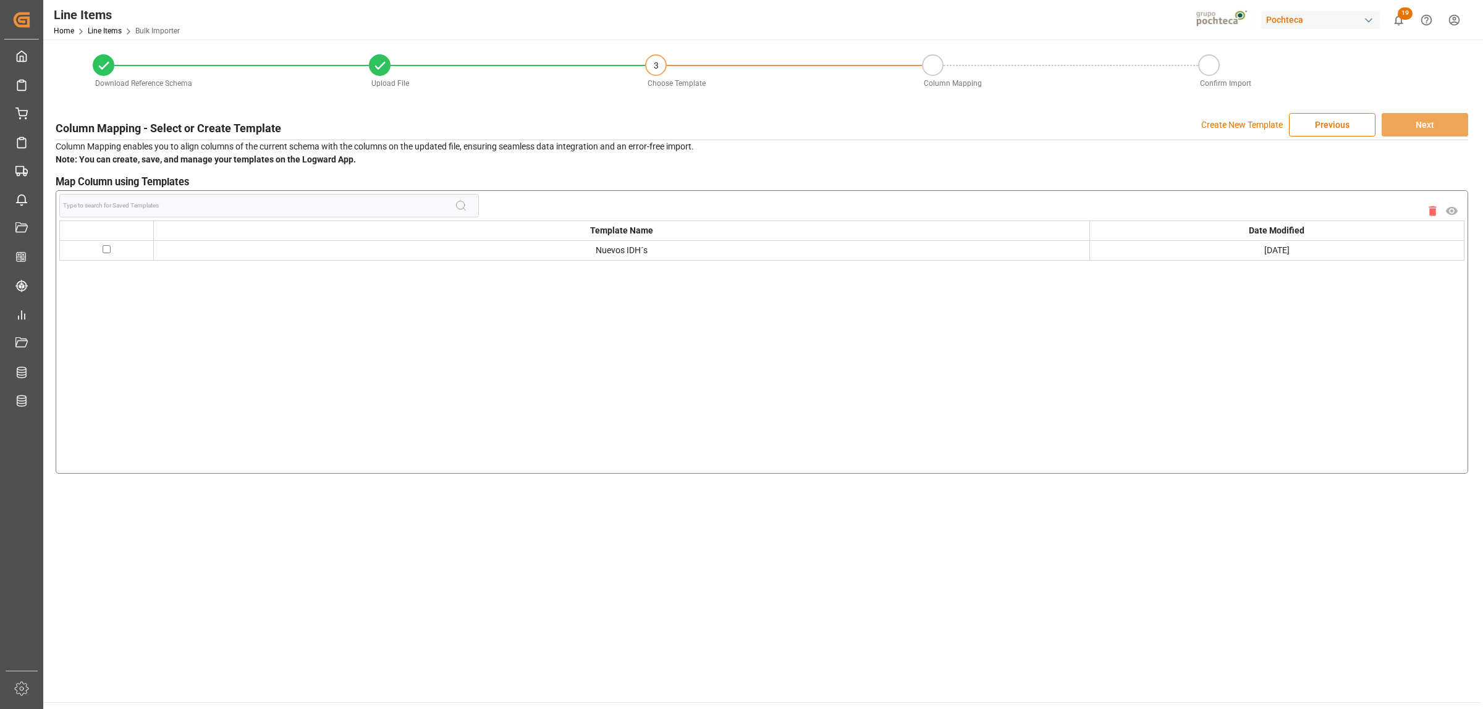
click at [106, 245] on input "checkbox" at bounding box center [107, 249] width 8 height 8
checkbox input "true"
click at [1431, 129] on button "Next" at bounding box center [1424, 124] width 86 height 23
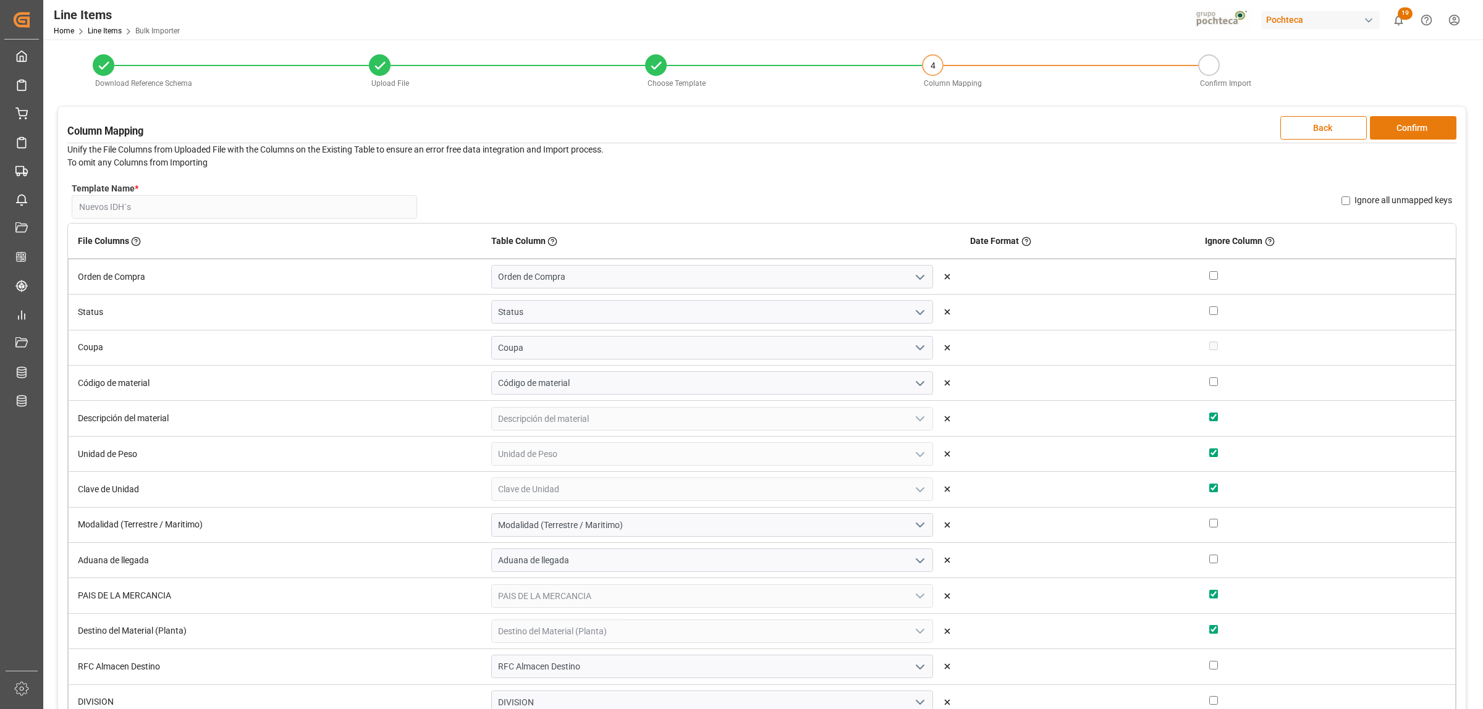
click at [1398, 125] on button "Confirm" at bounding box center [1413, 127] width 86 height 23
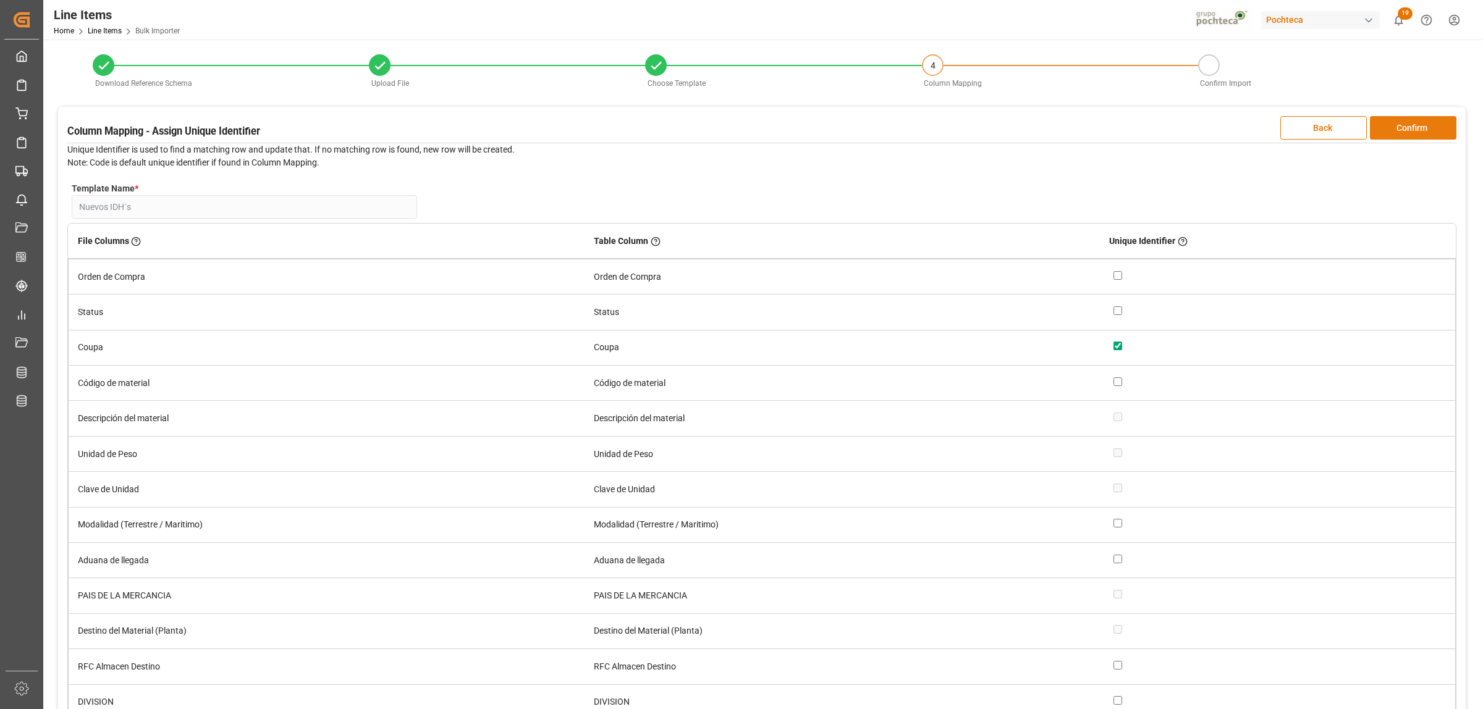
click at [1431, 125] on button "Confirm" at bounding box center [1413, 127] width 86 height 23
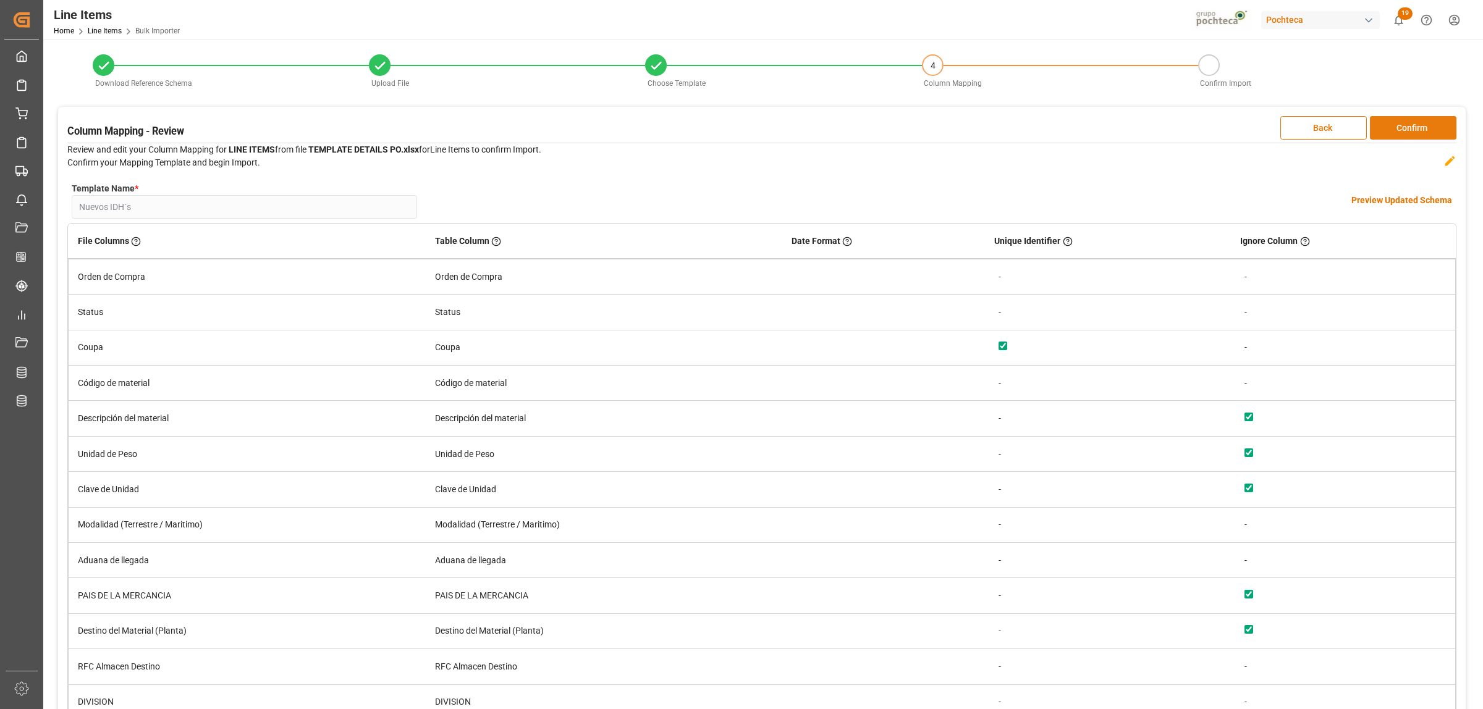
click at [1430, 125] on button "Confirm" at bounding box center [1413, 127] width 86 height 23
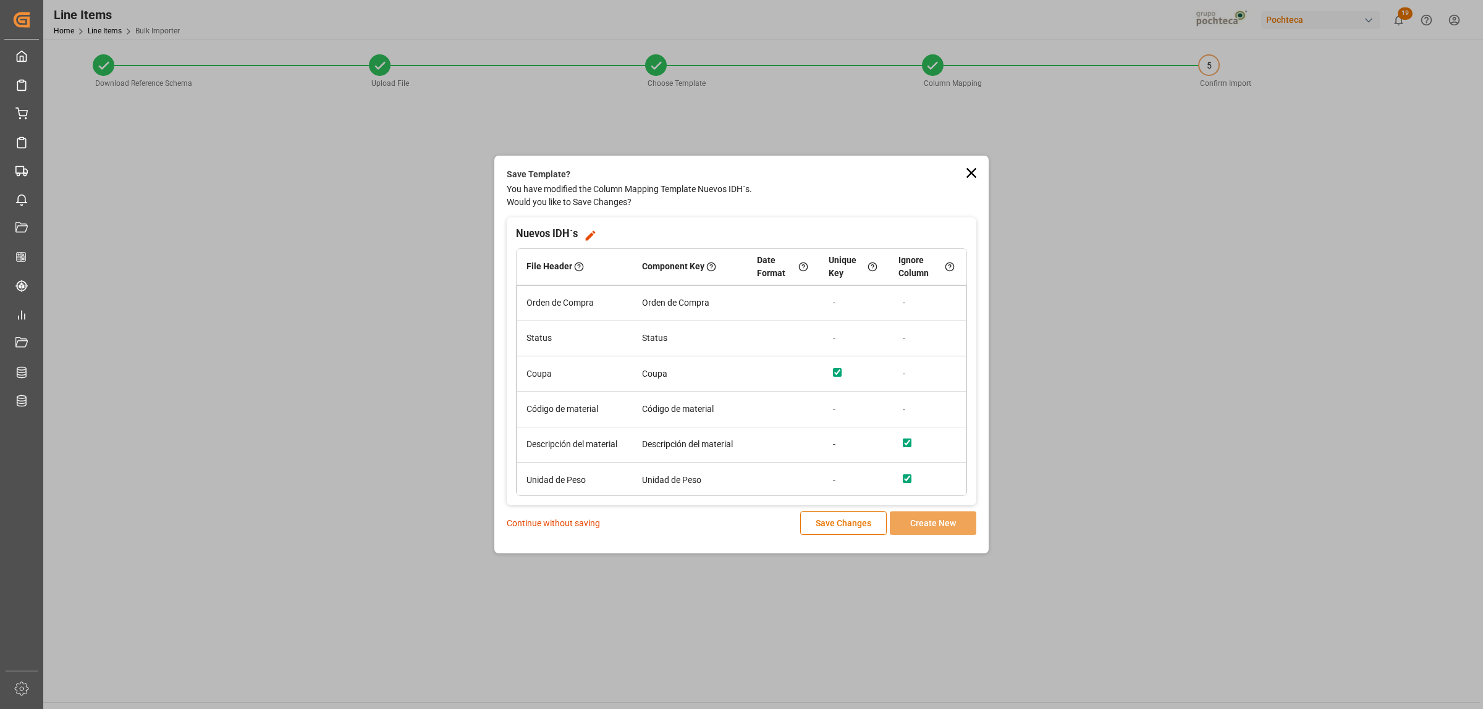
click at [964, 170] on icon at bounding box center [971, 172] width 17 height 17
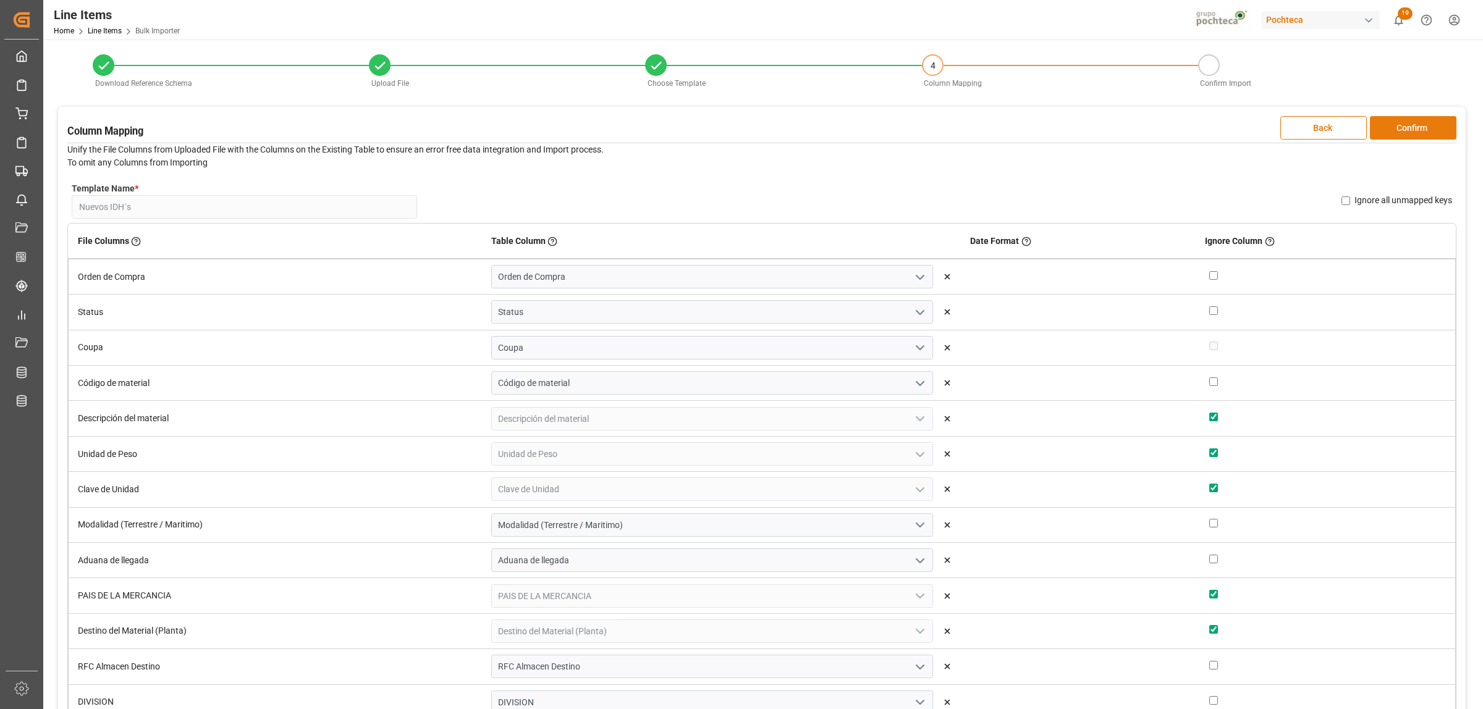
click at [1386, 137] on button "Confirm" at bounding box center [1413, 127] width 86 height 23
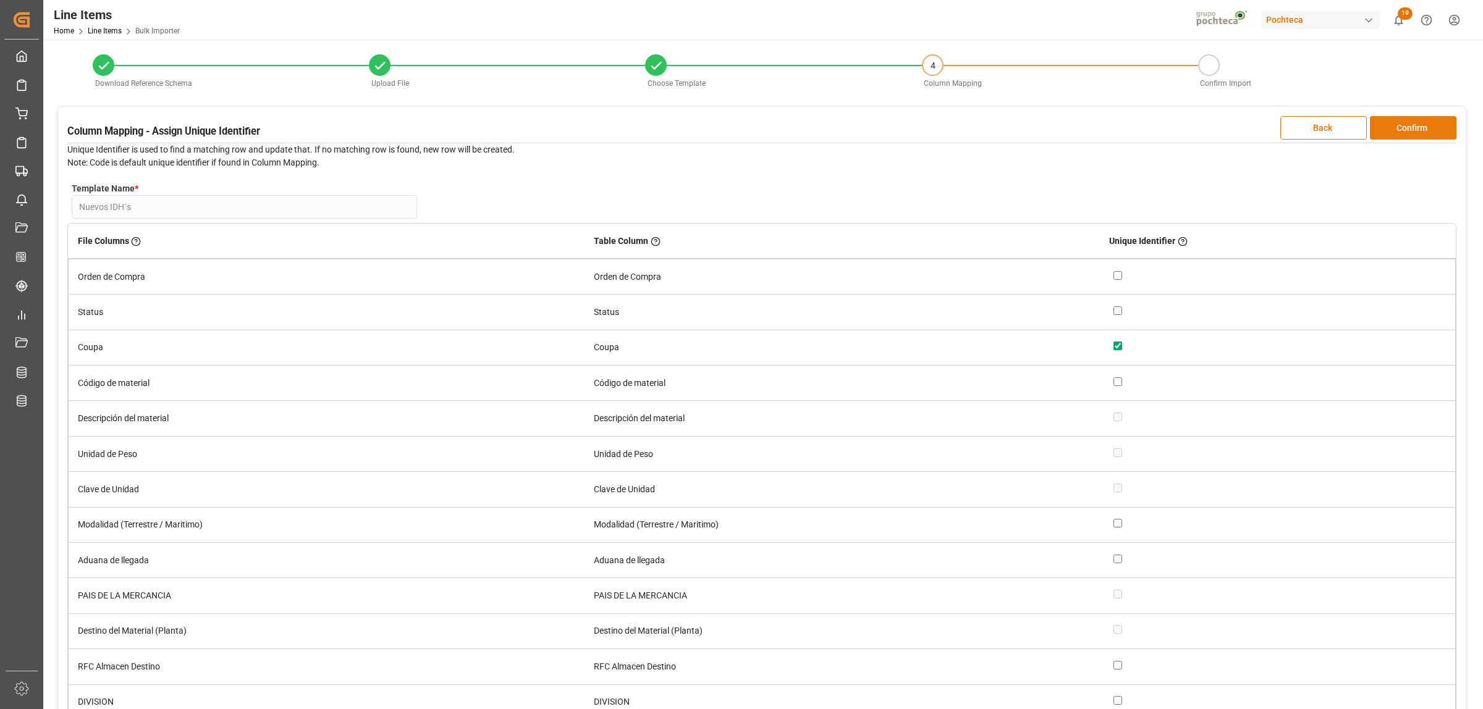
click at [1389, 133] on button "Confirm" at bounding box center [1413, 127] width 86 height 23
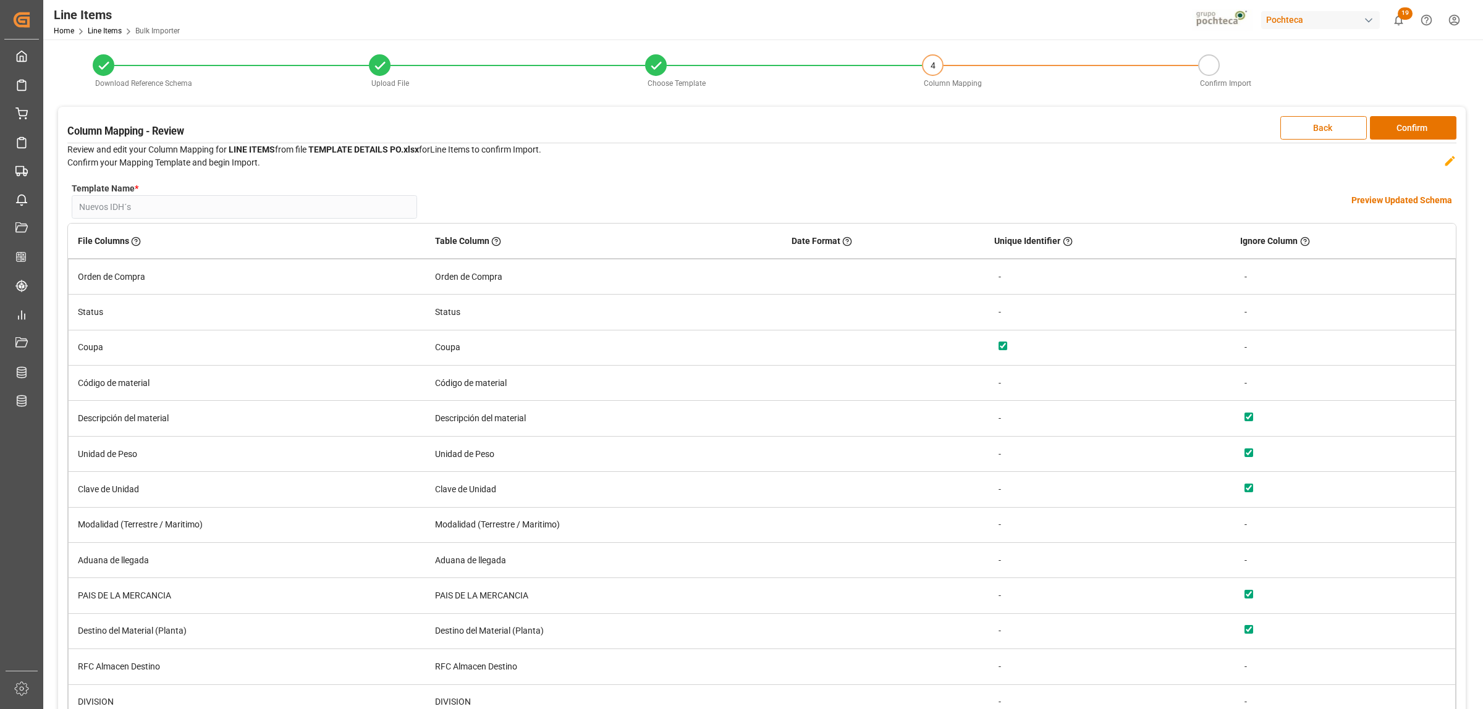
click at [1382, 201] on h4 "Preview Updated Schema" at bounding box center [1401, 200] width 101 height 13
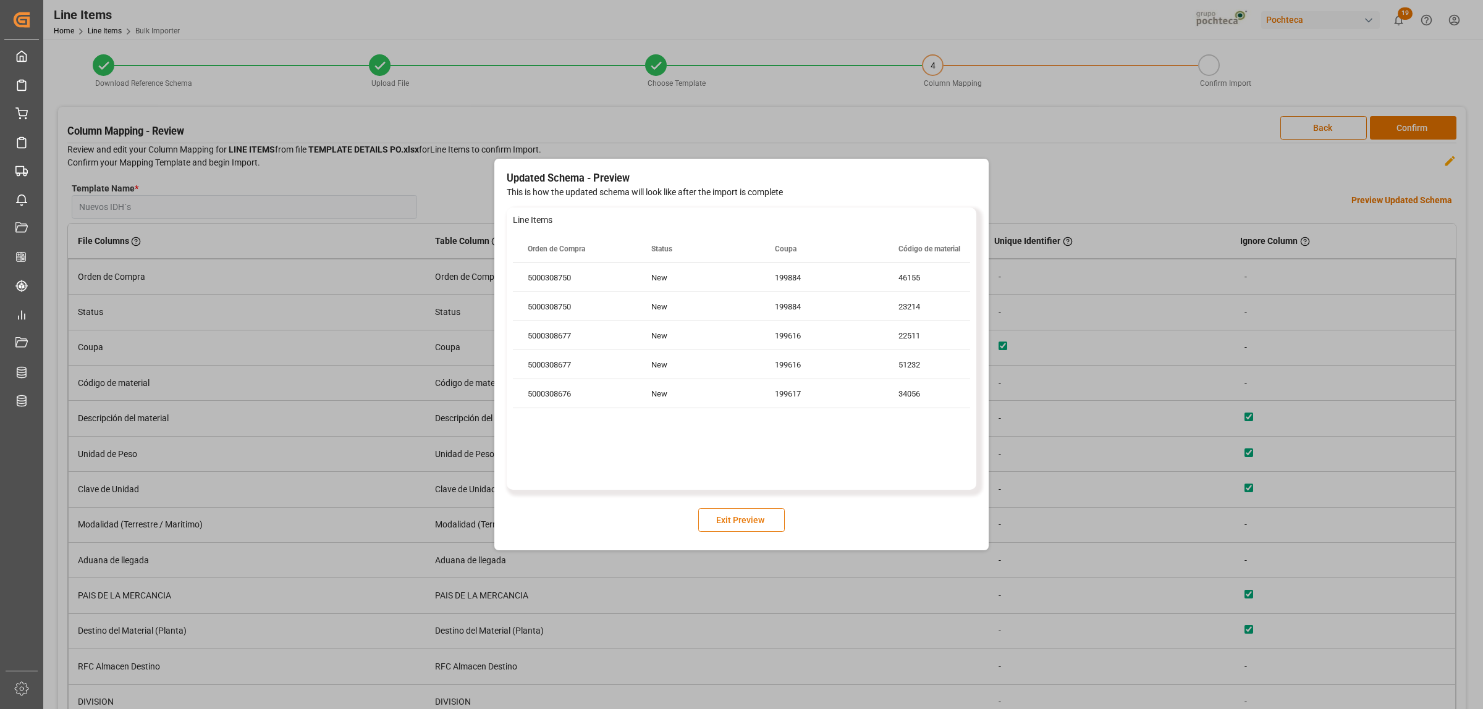
click at [757, 526] on button "Exit Preview" at bounding box center [741, 519] width 86 height 23
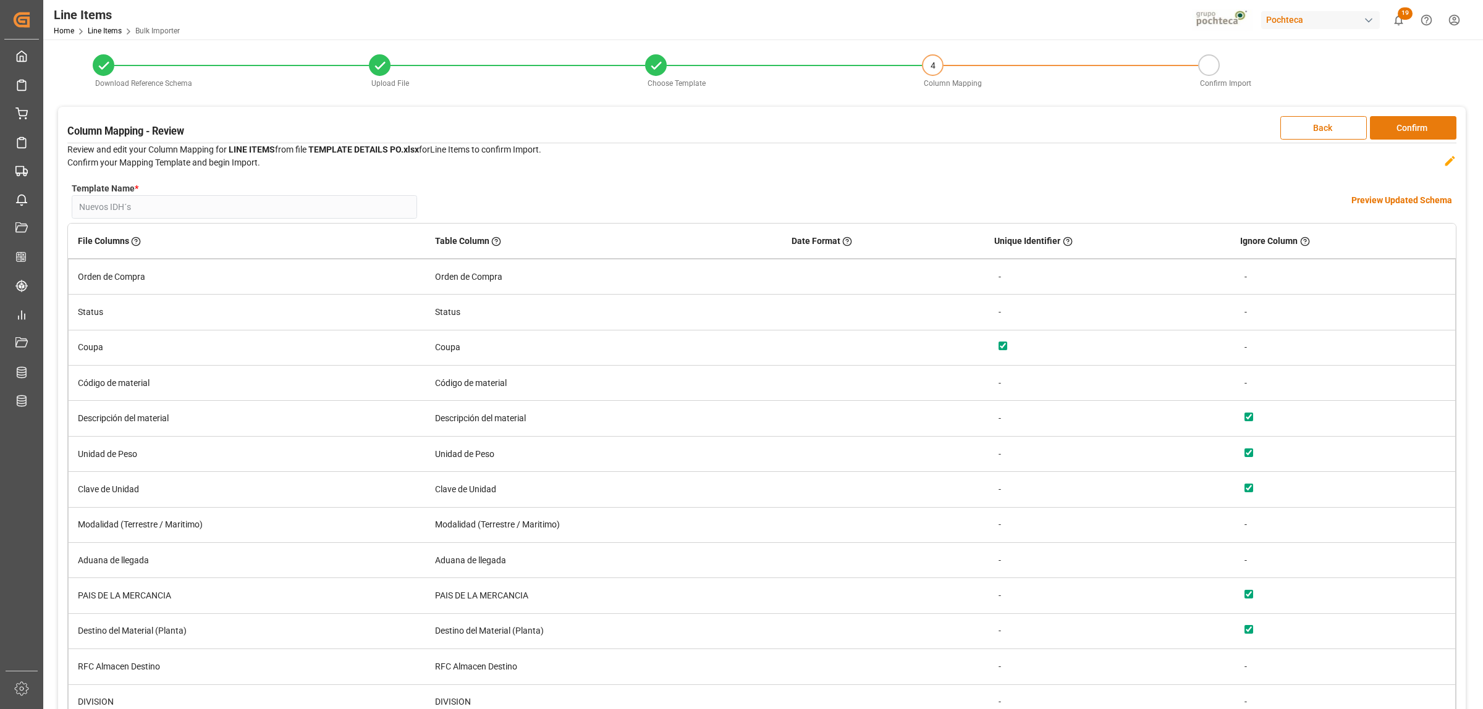
click at [1424, 129] on button "Confirm" at bounding box center [1413, 127] width 86 height 23
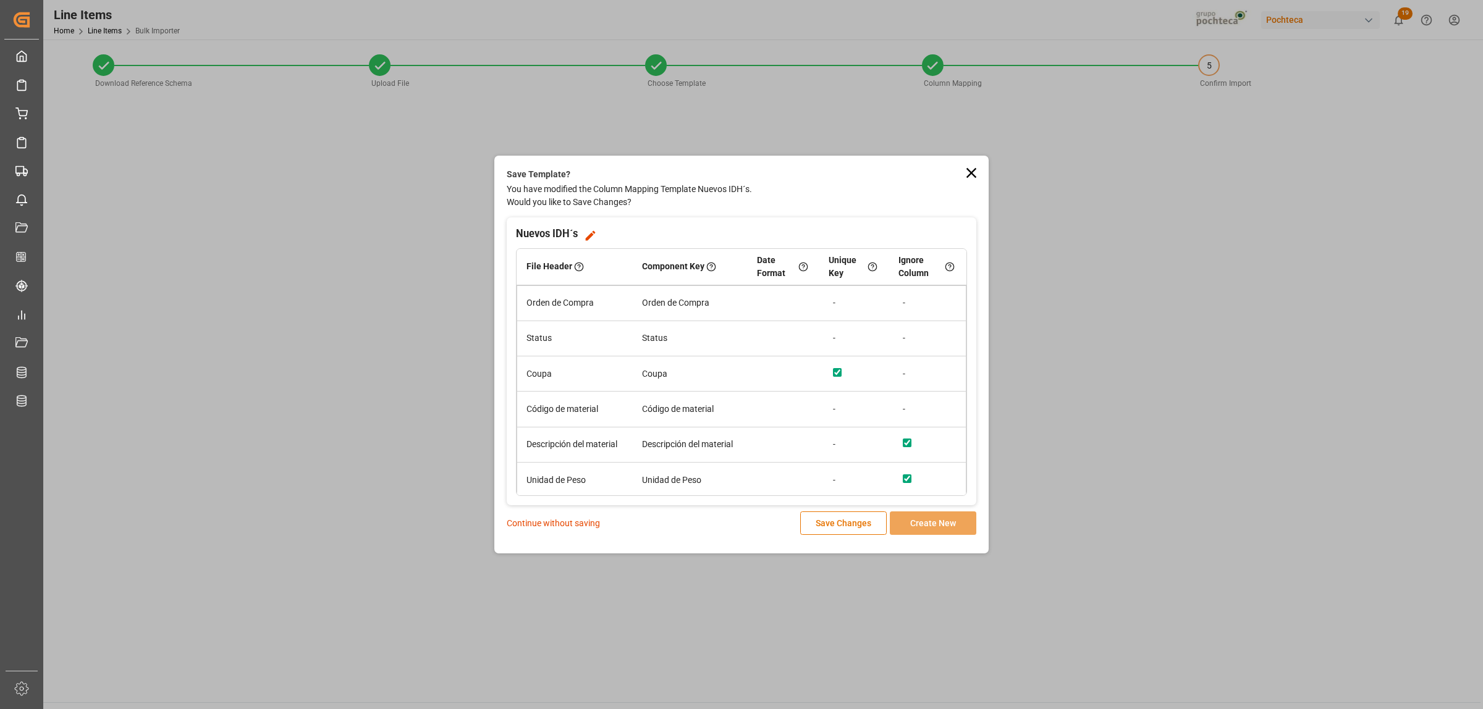
click at [591, 526] on p "Continue without saving" at bounding box center [553, 523] width 93 height 13
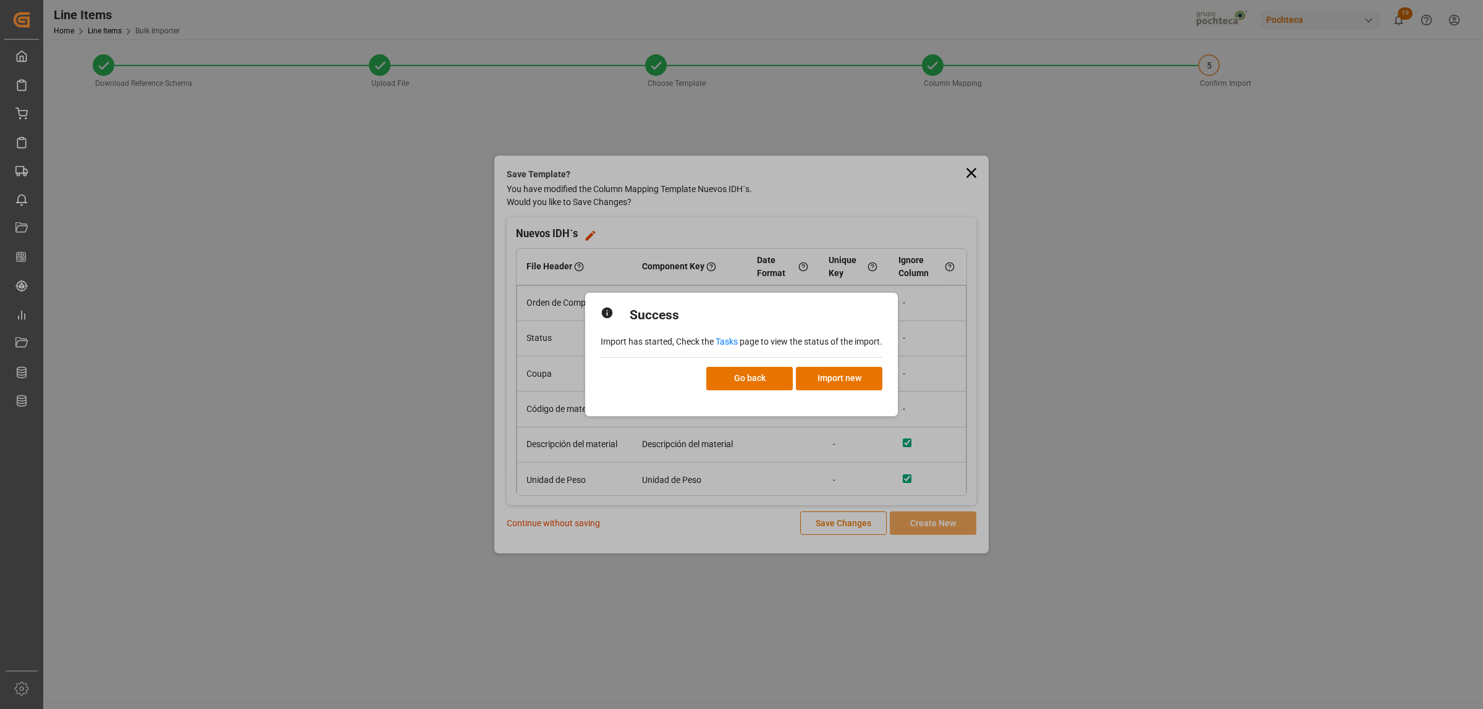
click at [728, 340] on link "Tasks" at bounding box center [726, 342] width 22 height 10
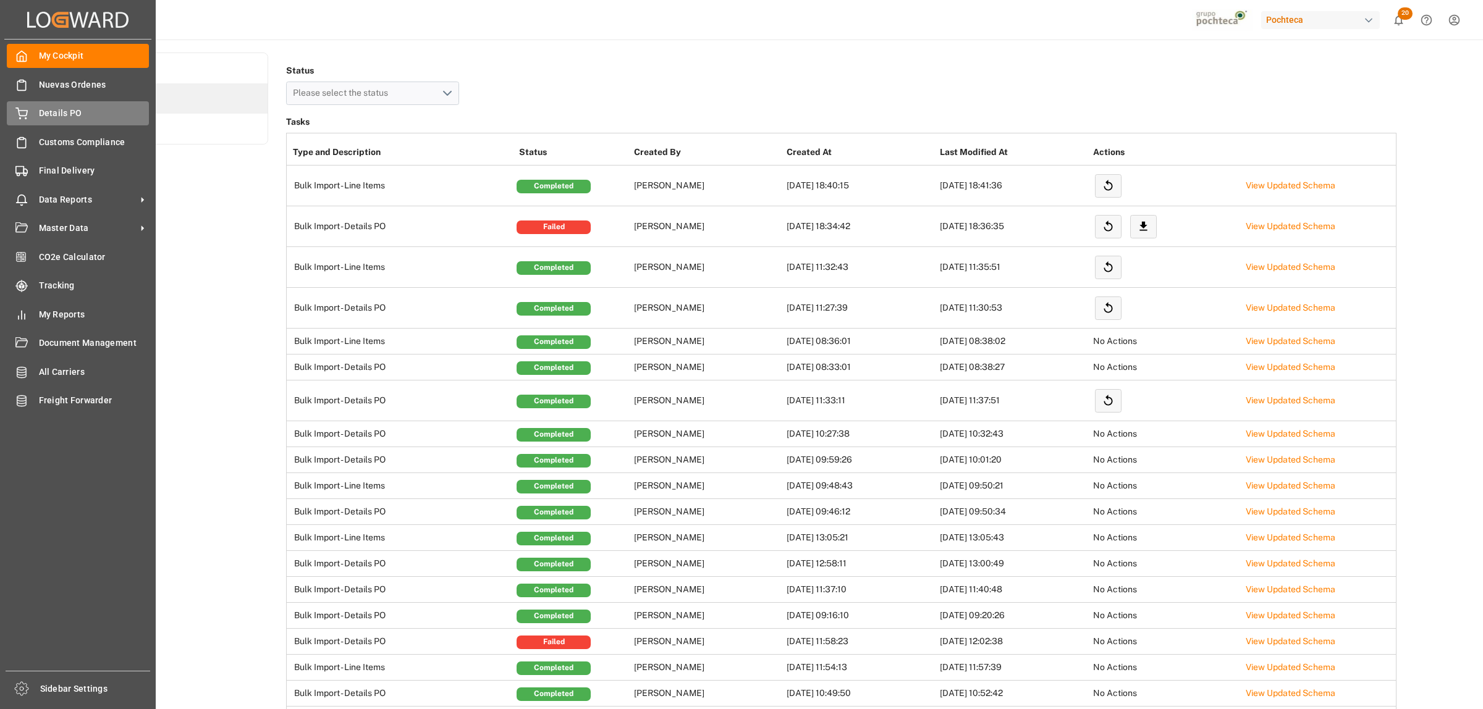
click at [44, 116] on span "Details PO" at bounding box center [94, 113] width 111 height 13
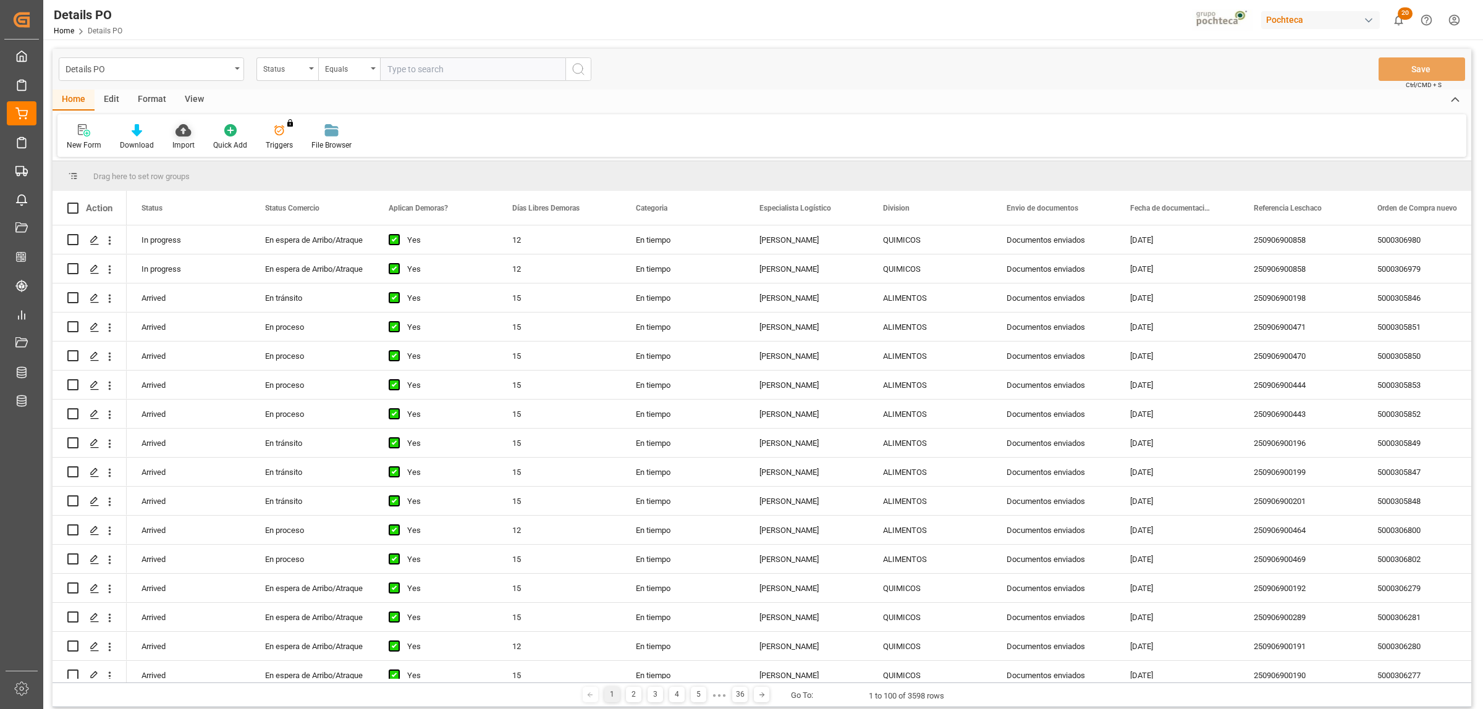
click at [180, 127] on icon at bounding box center [182, 130] width 15 height 12
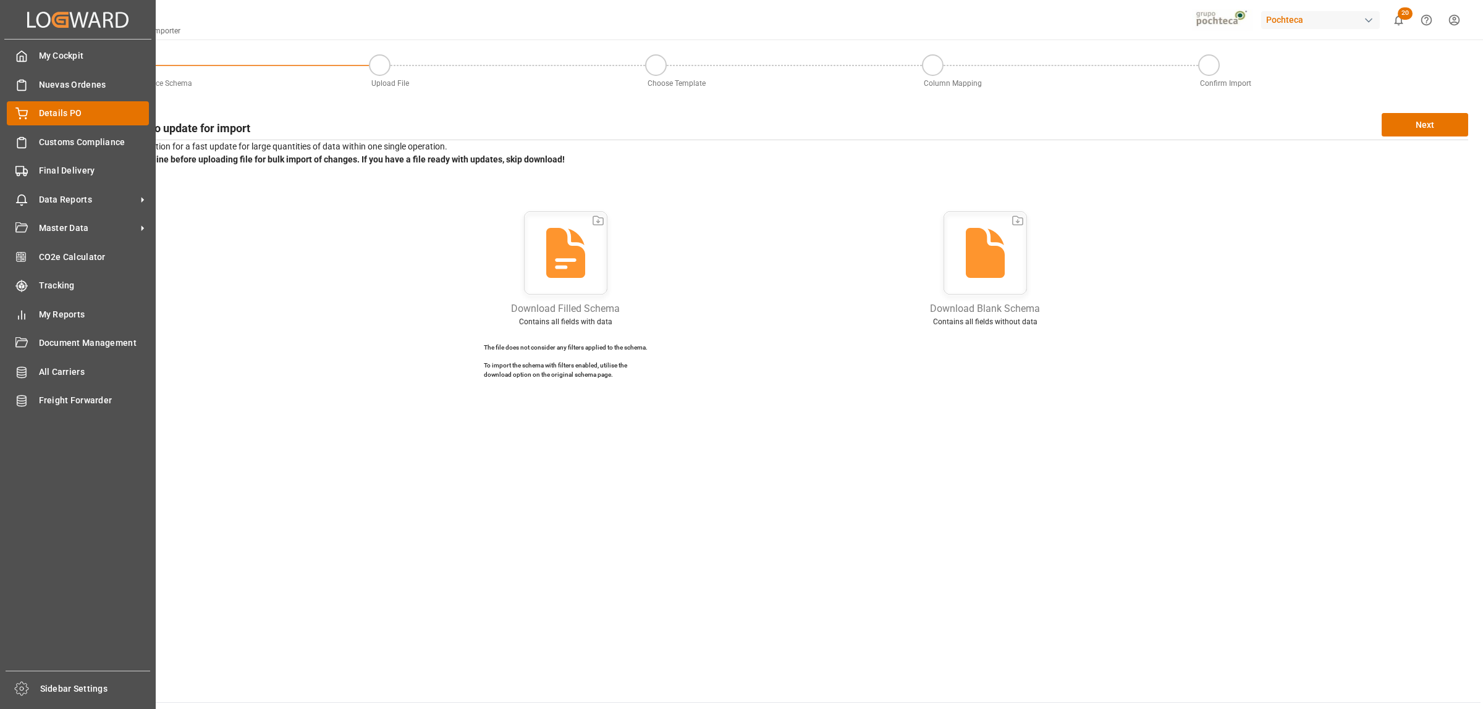
click at [51, 114] on span "Details PO" at bounding box center [94, 113] width 111 height 13
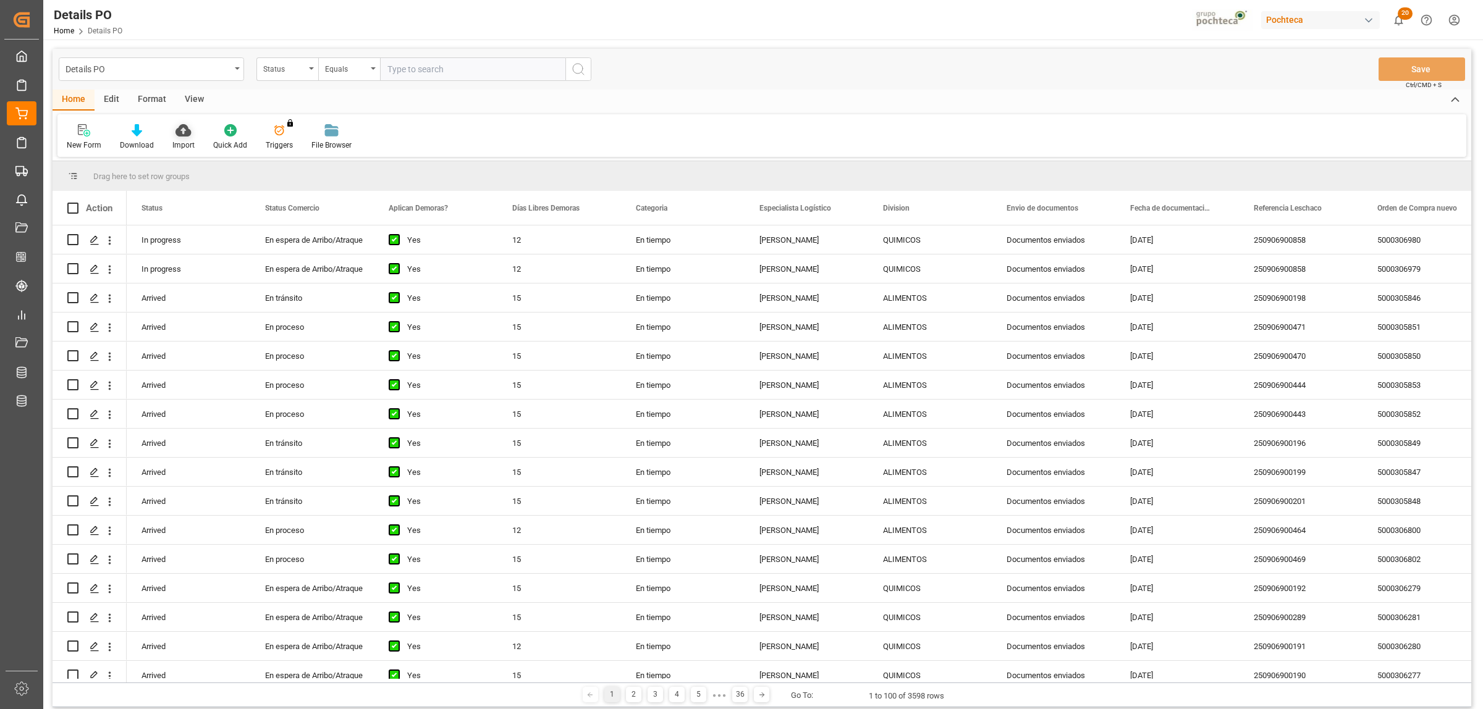
click at [175, 137] on div "Import" at bounding box center [183, 137] width 41 height 27
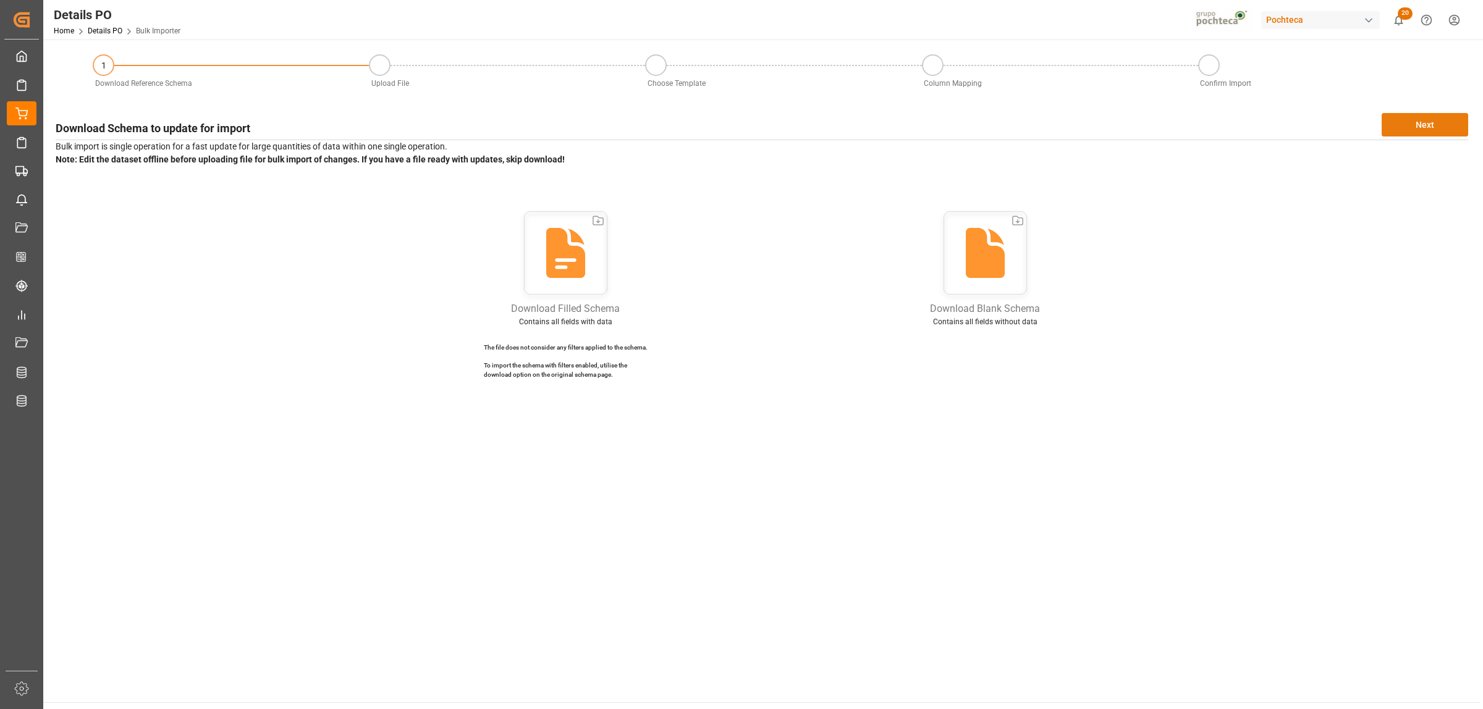
click at [1395, 117] on button "Next" at bounding box center [1424, 124] width 86 height 23
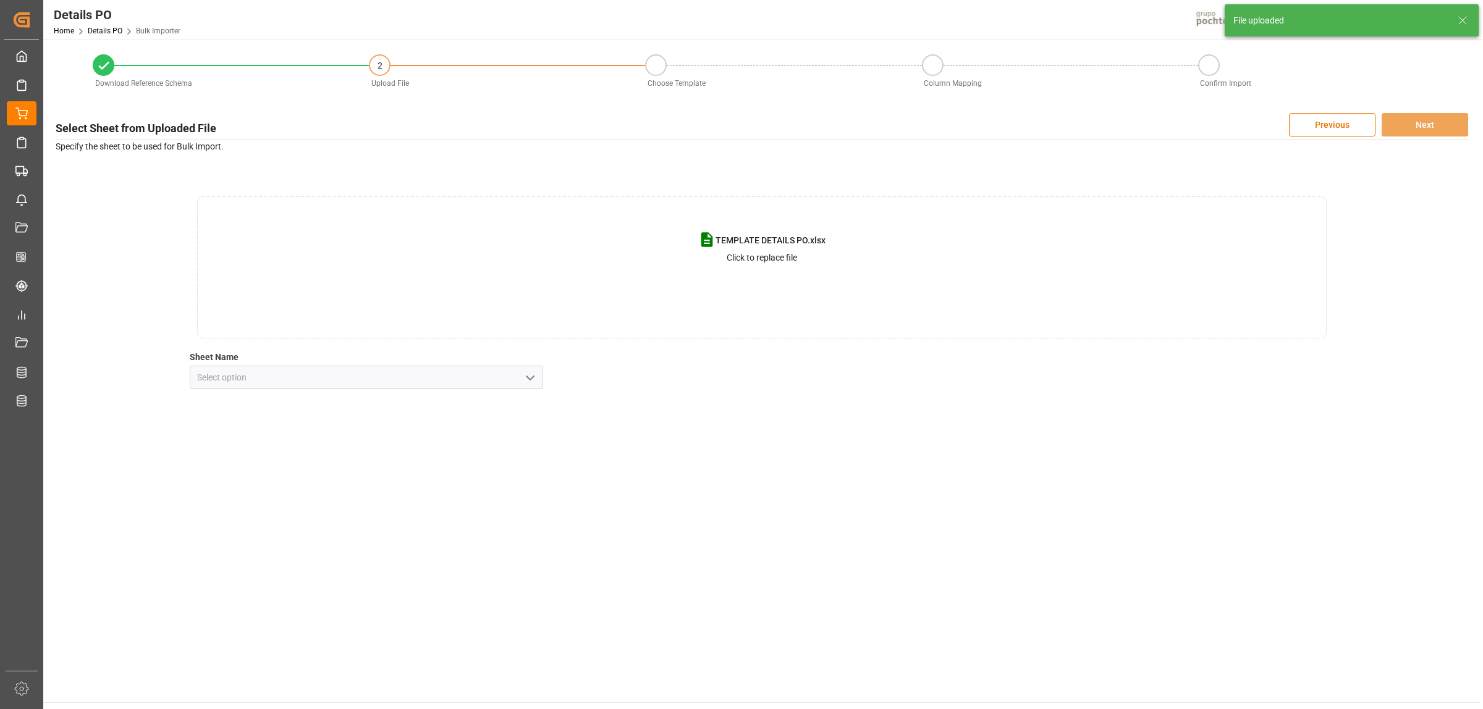
click at [529, 374] on icon "open menu" at bounding box center [530, 378] width 15 height 15
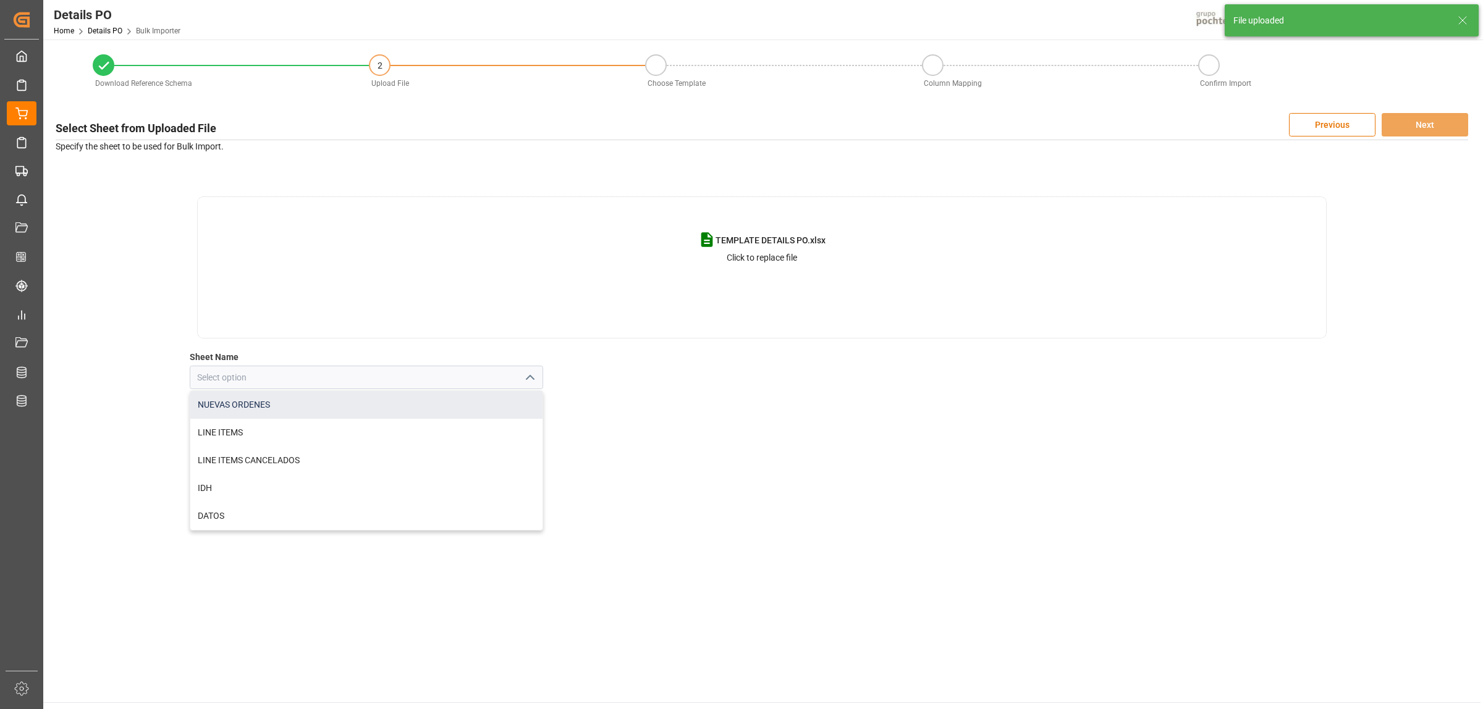
click at [339, 398] on div "NUEVAS ORDENES" at bounding box center [366, 405] width 352 height 28
type input "NUEVAS ORDENES"
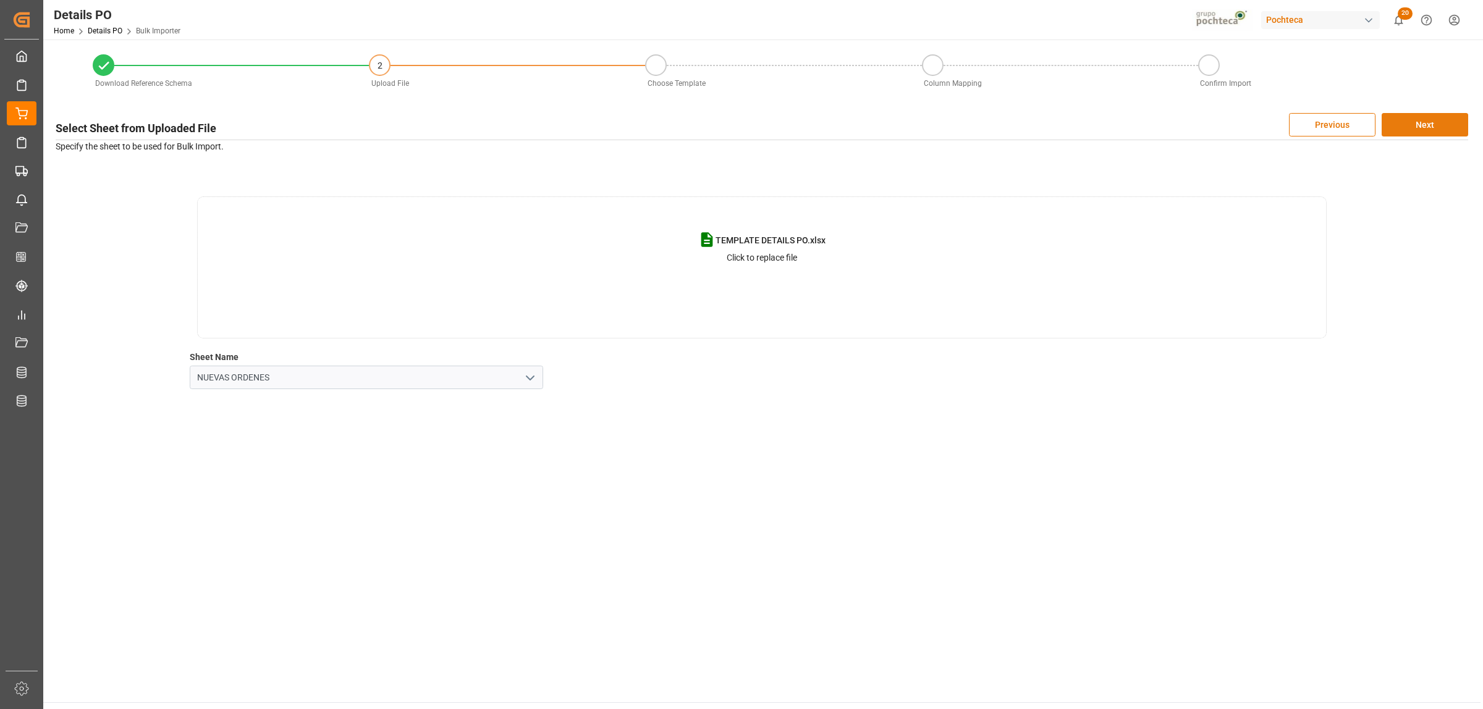
click at [1410, 133] on button "Next" at bounding box center [1424, 124] width 86 height 23
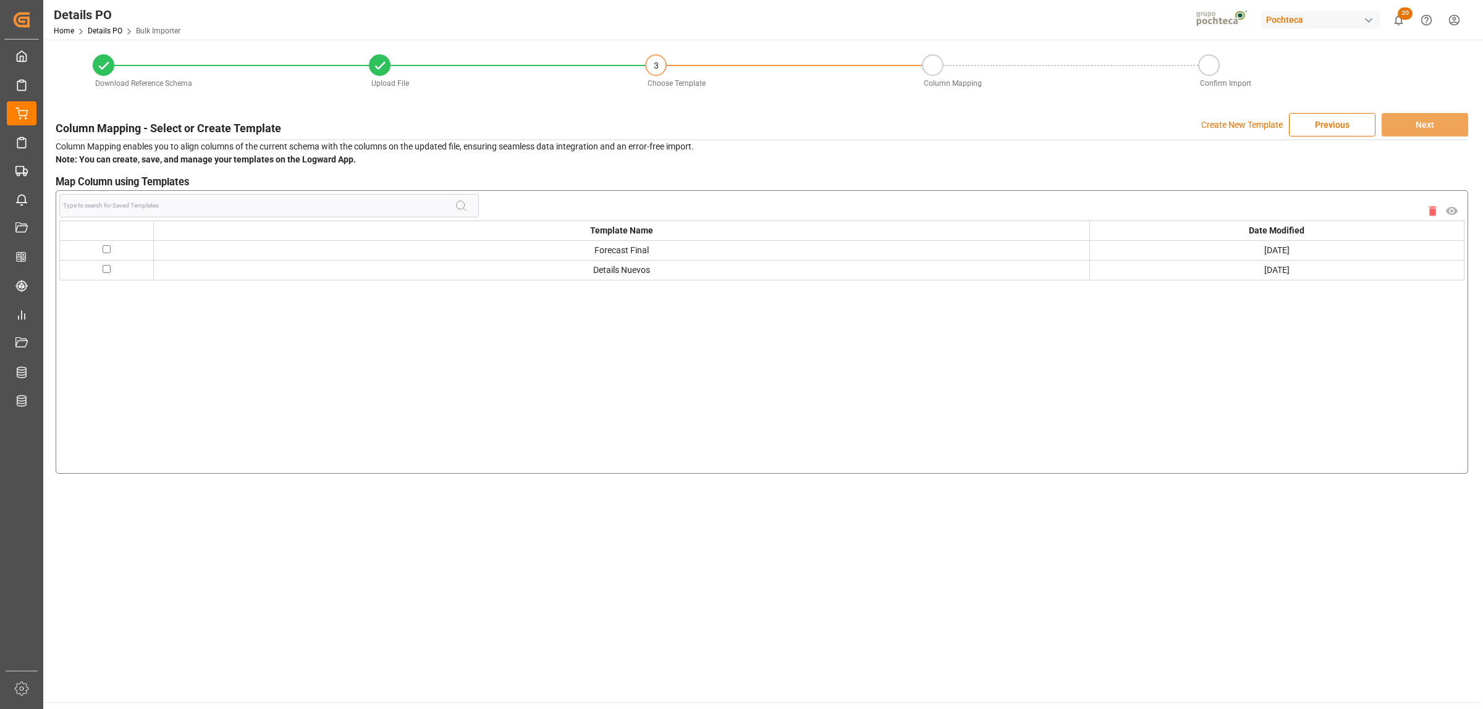
click at [105, 245] on input "checkbox" at bounding box center [107, 249] width 8 height 8
checkbox input "true"
click at [1435, 132] on button "Next" at bounding box center [1424, 124] width 86 height 23
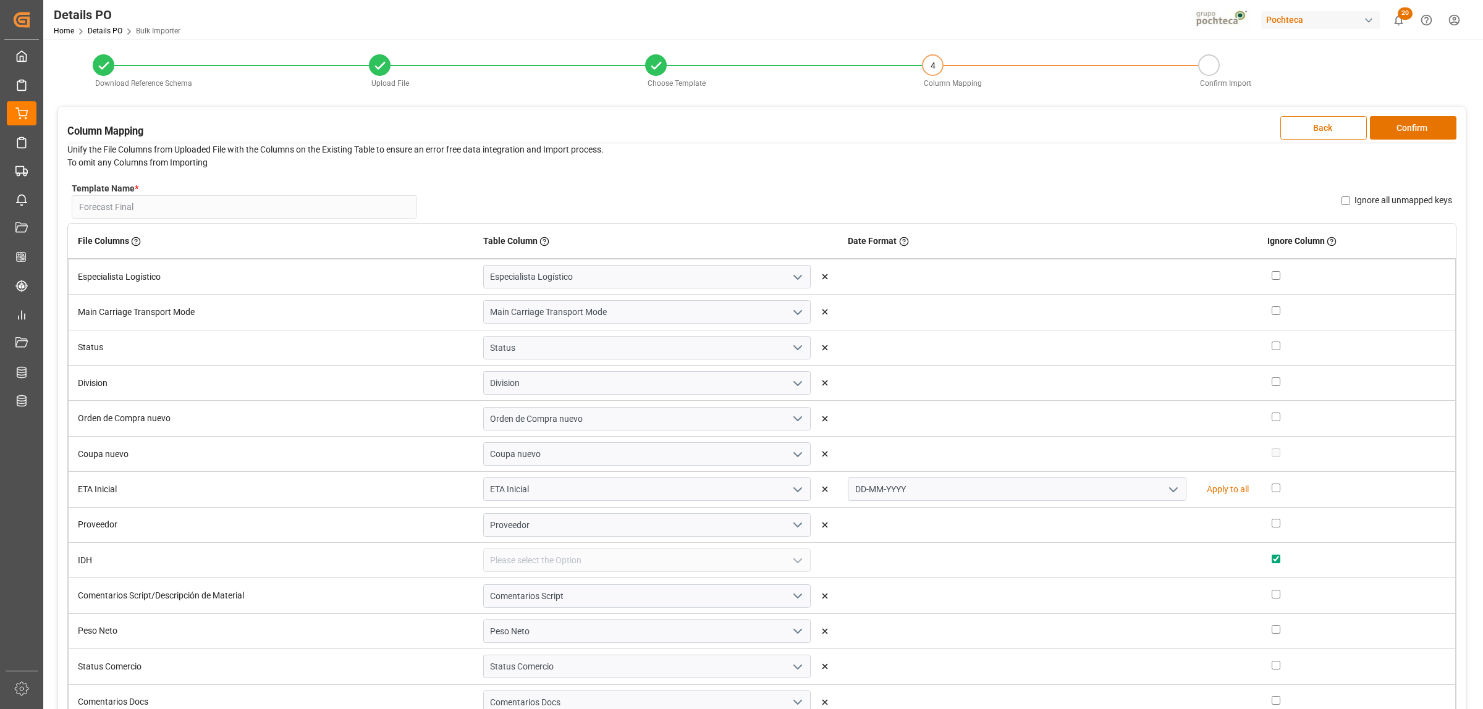
click at [1435, 132] on button "Confirm" at bounding box center [1413, 127] width 86 height 23
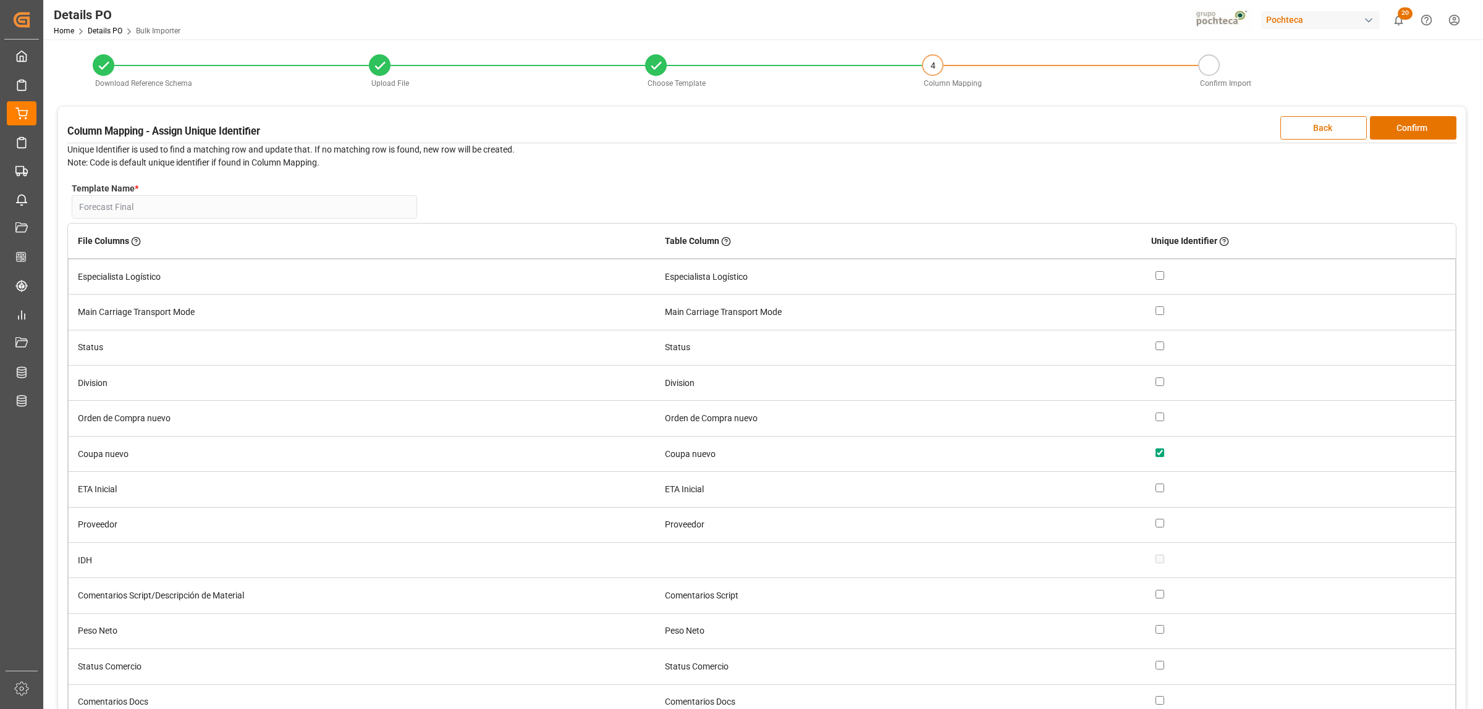
click at [1435, 132] on button "Confirm" at bounding box center [1413, 127] width 86 height 23
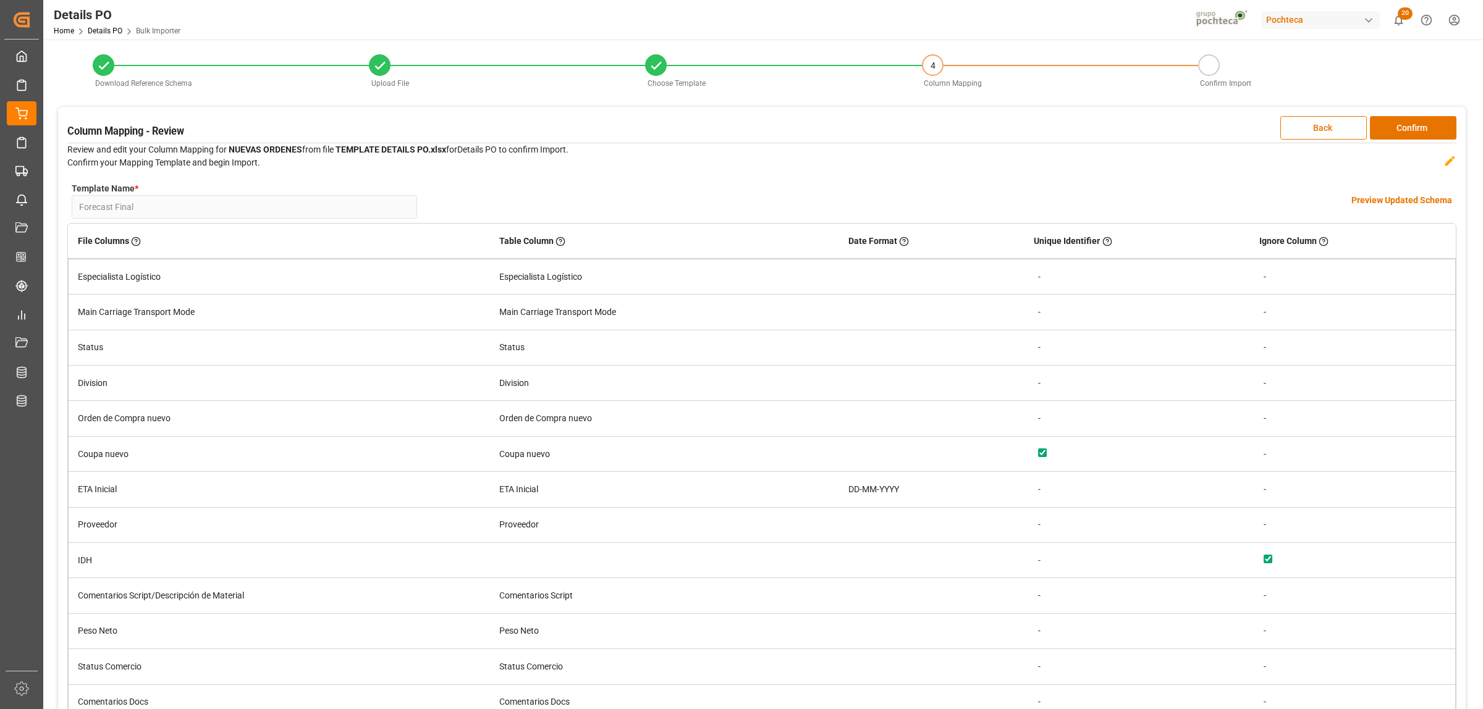
click at [1396, 198] on h4 "Preview Updated Schema" at bounding box center [1401, 200] width 101 height 13
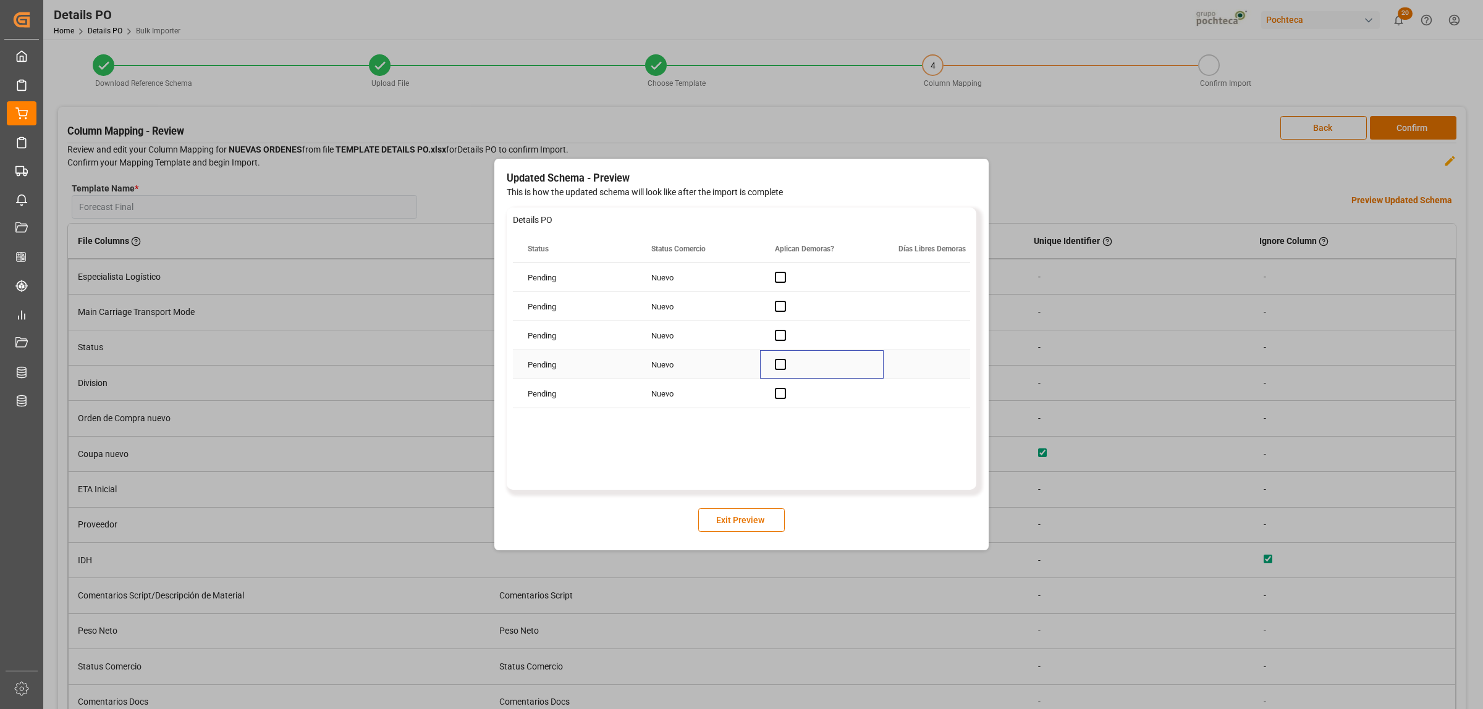
click at [857, 375] on div "Press SPACE to select this row." at bounding box center [822, 364] width 124 height 28
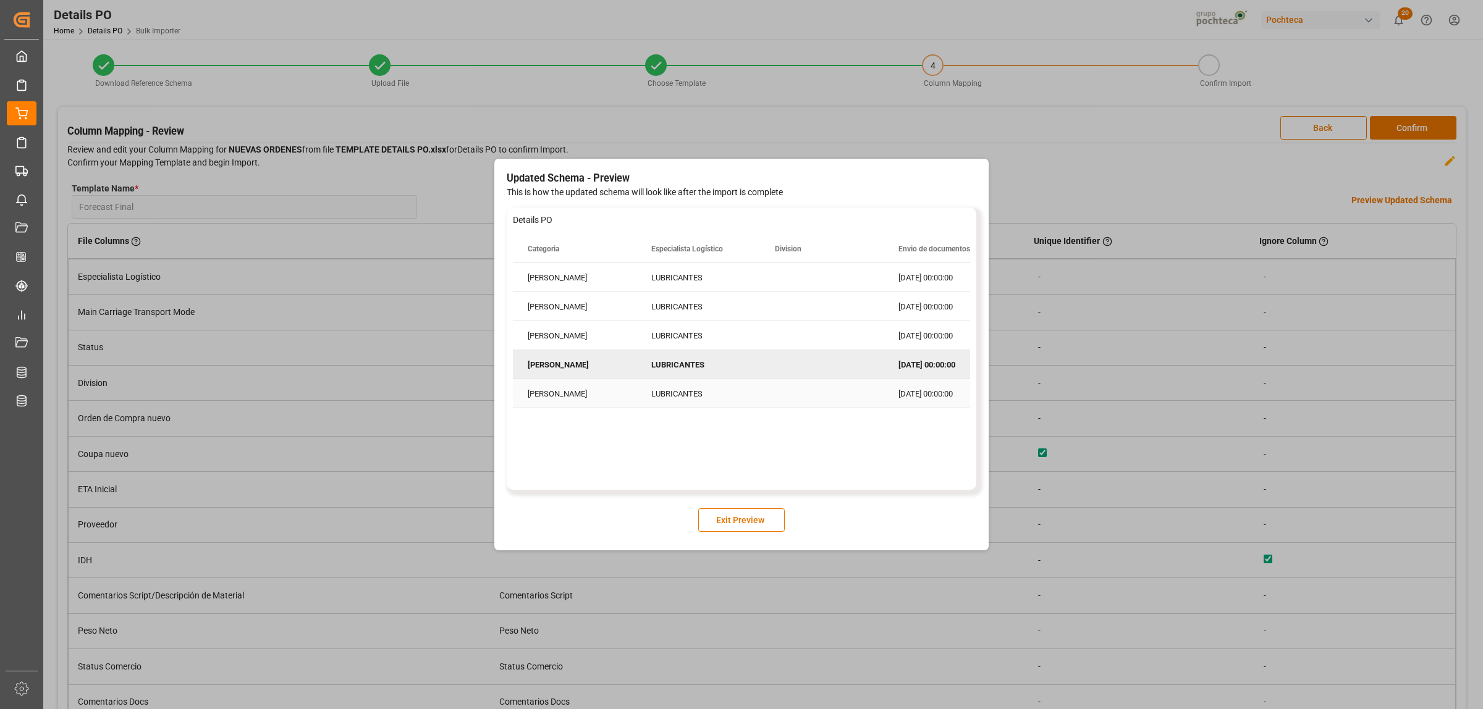
scroll to position [0, 494]
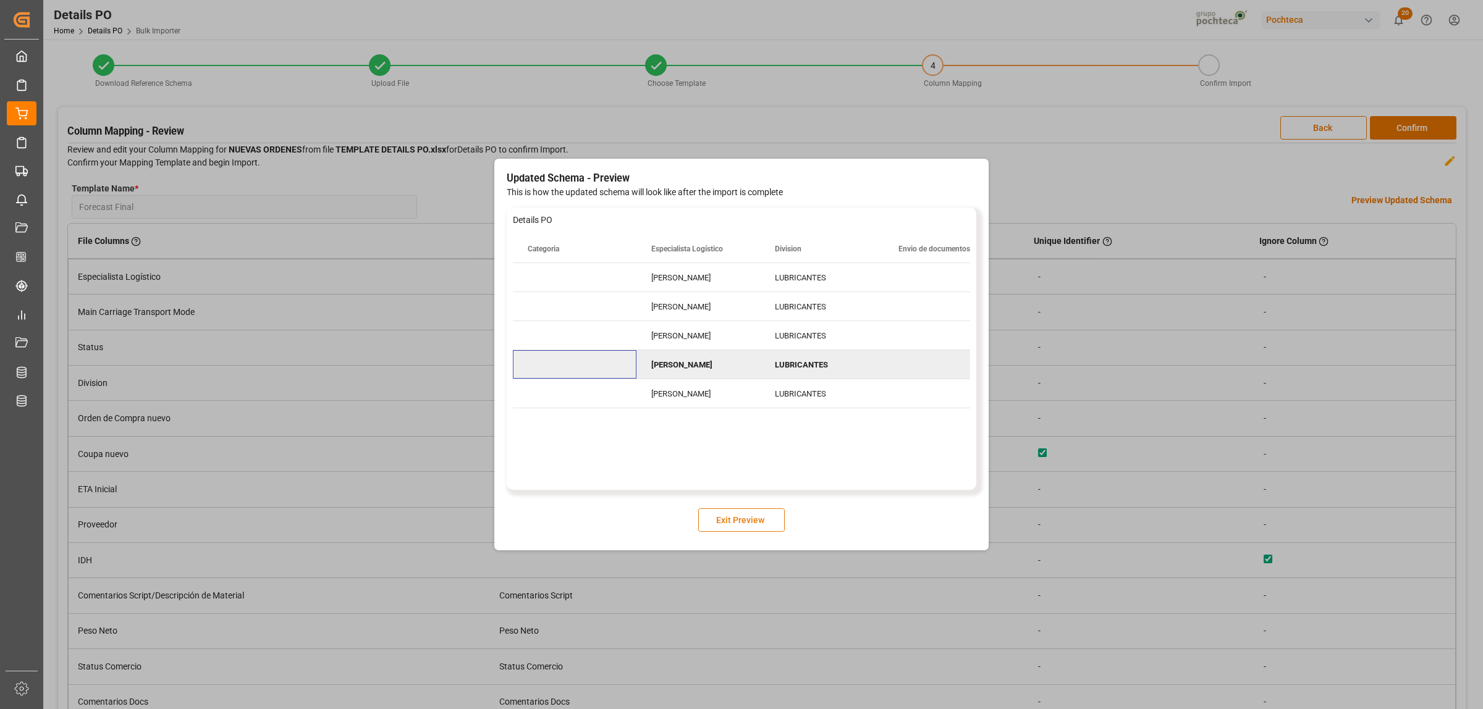
click at [751, 523] on button "Exit Preview" at bounding box center [741, 519] width 86 height 23
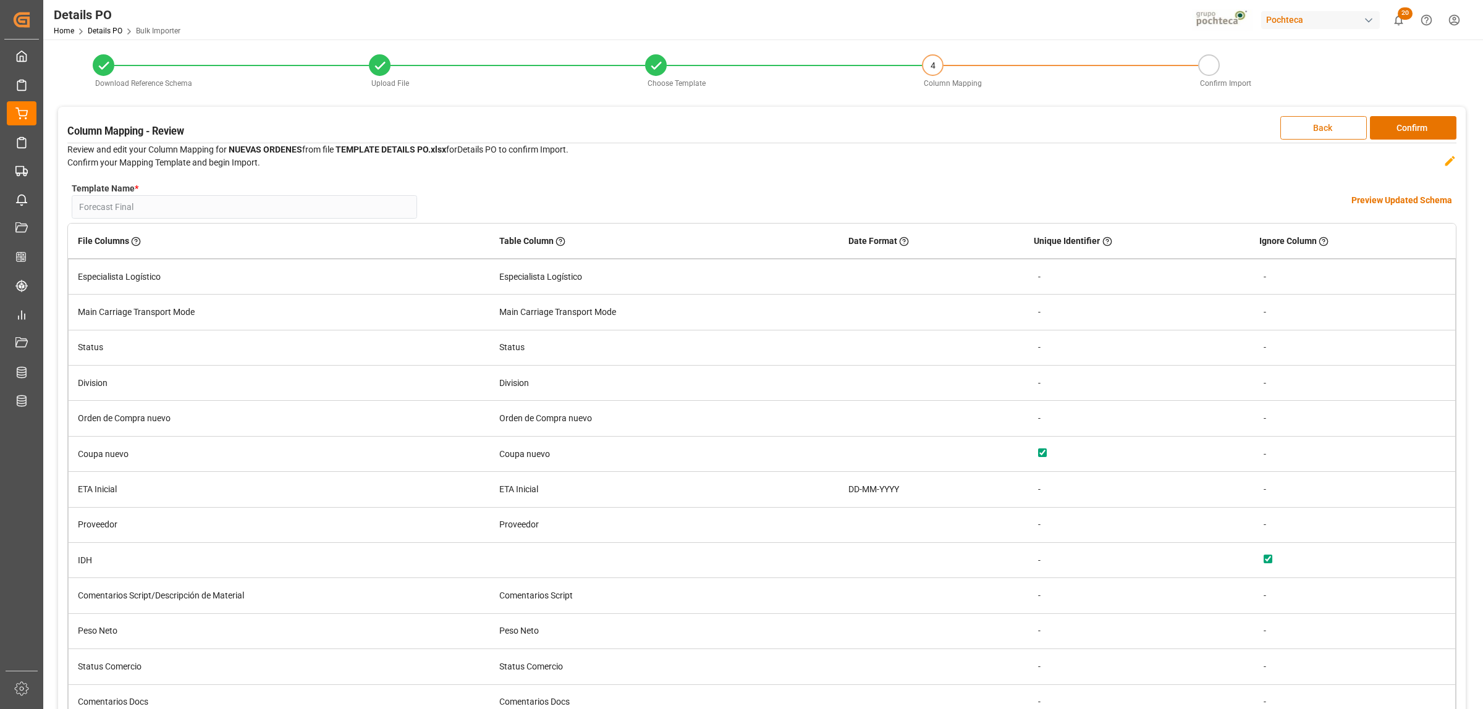
click at [1315, 132] on button "Back" at bounding box center [1323, 127] width 86 height 23
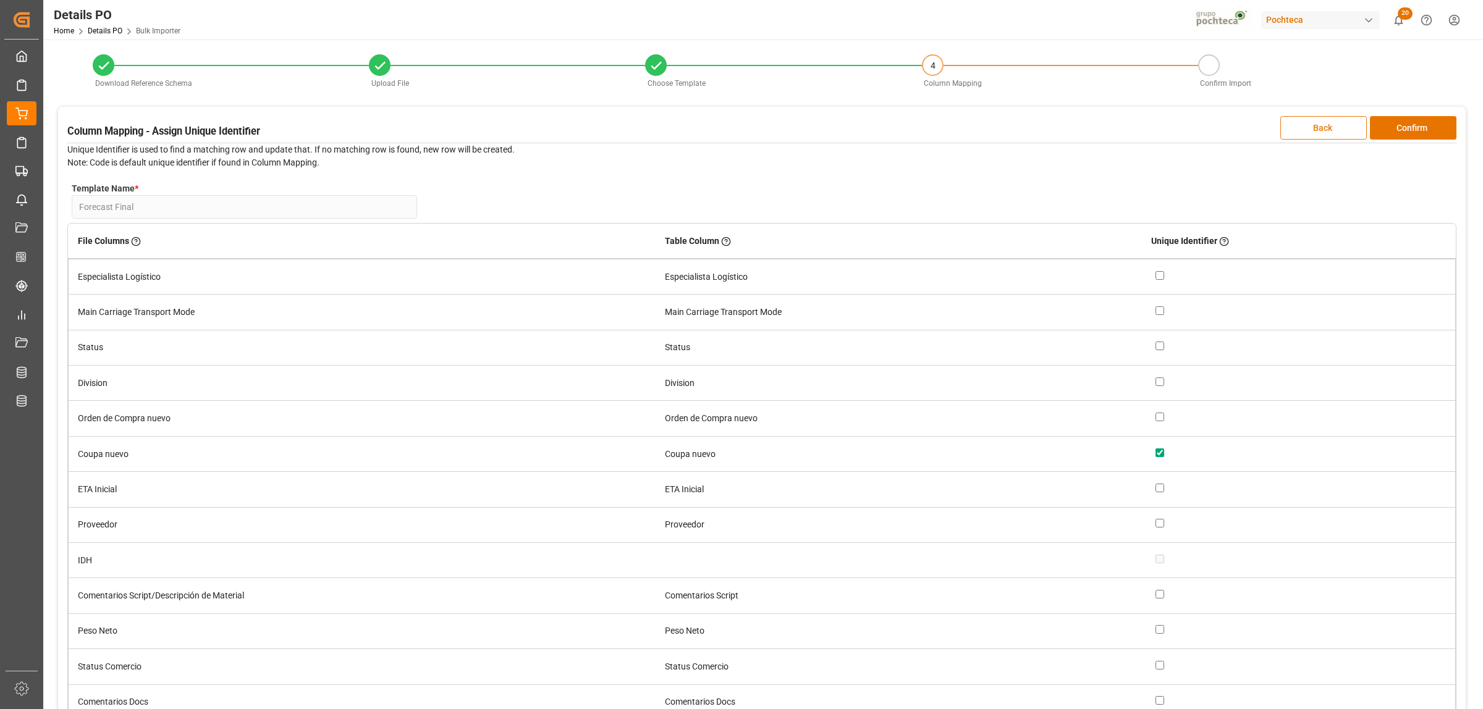
click at [1315, 132] on button "Back" at bounding box center [1323, 127] width 86 height 23
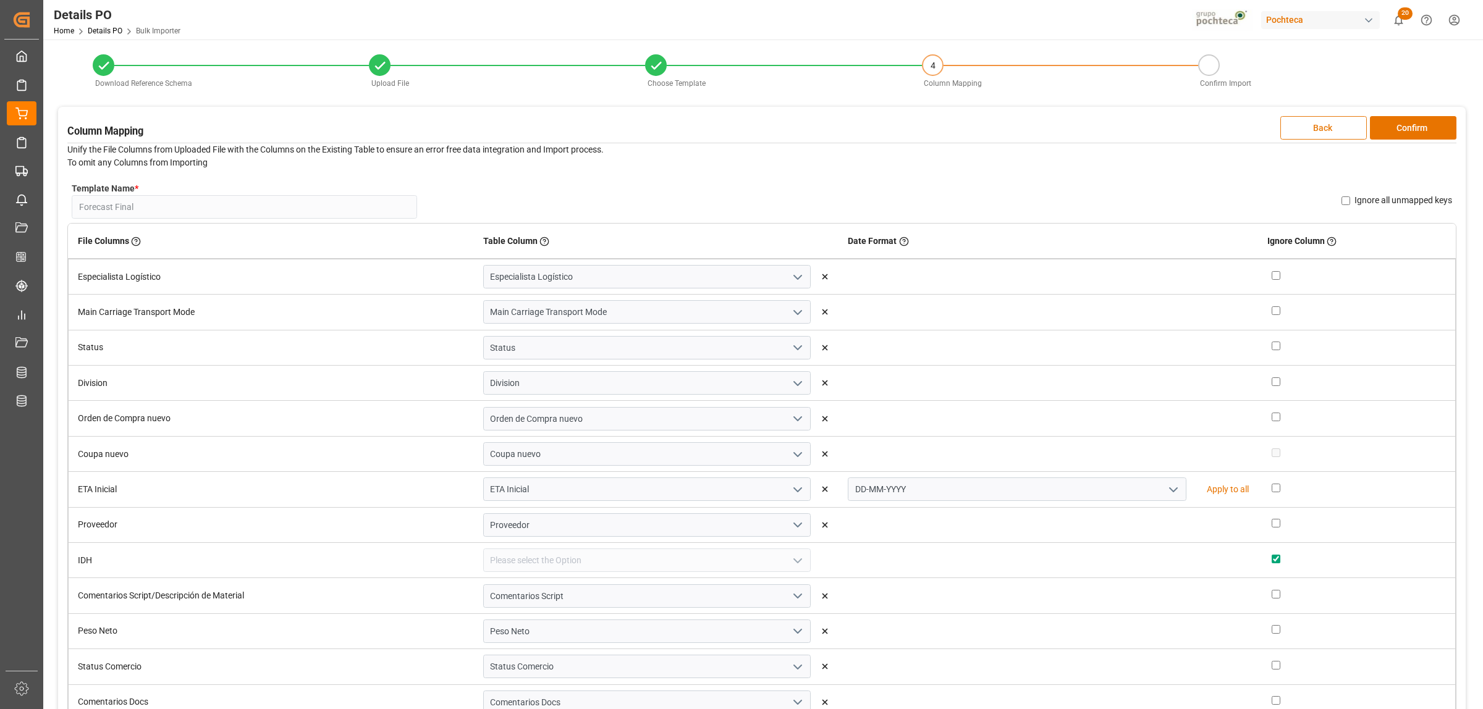
click at [1315, 132] on button "Back" at bounding box center [1323, 127] width 86 height 23
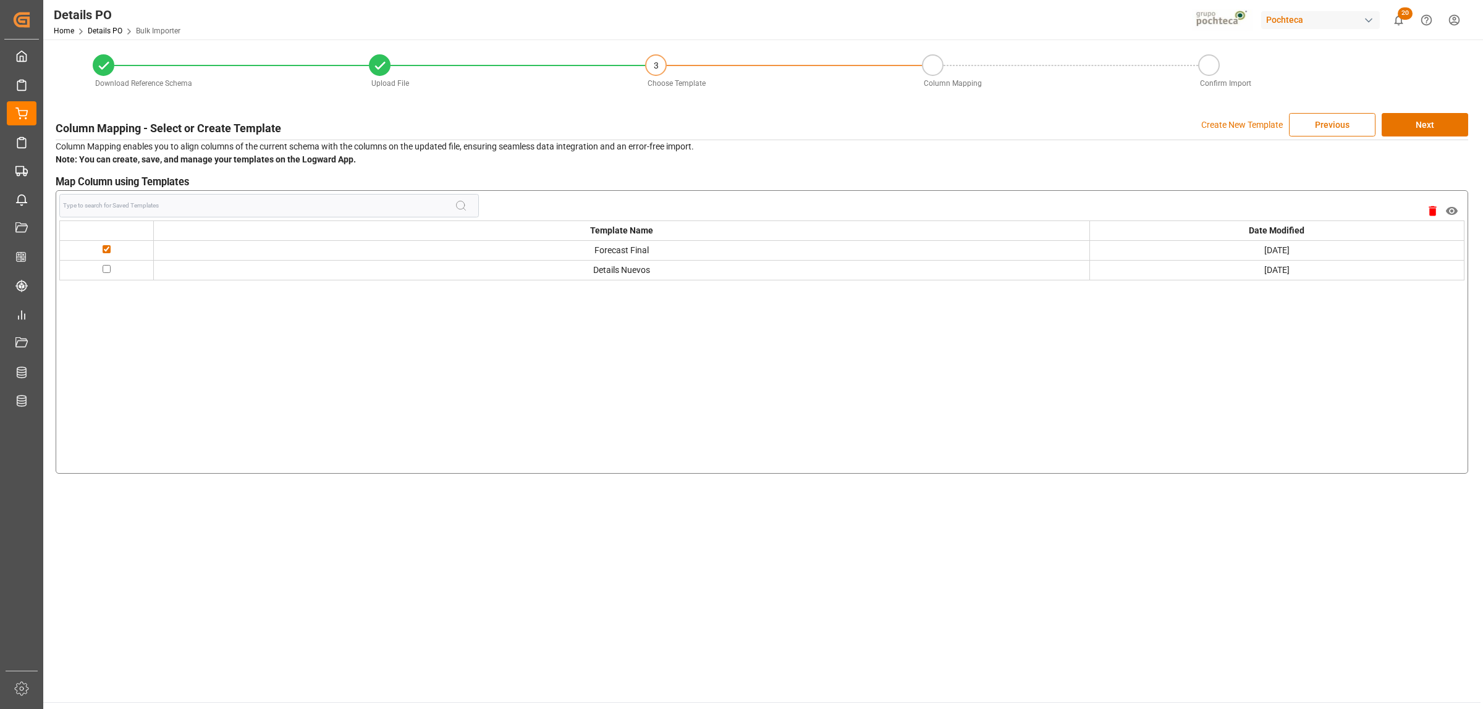
click at [1315, 132] on button "Previous" at bounding box center [1332, 124] width 86 height 23
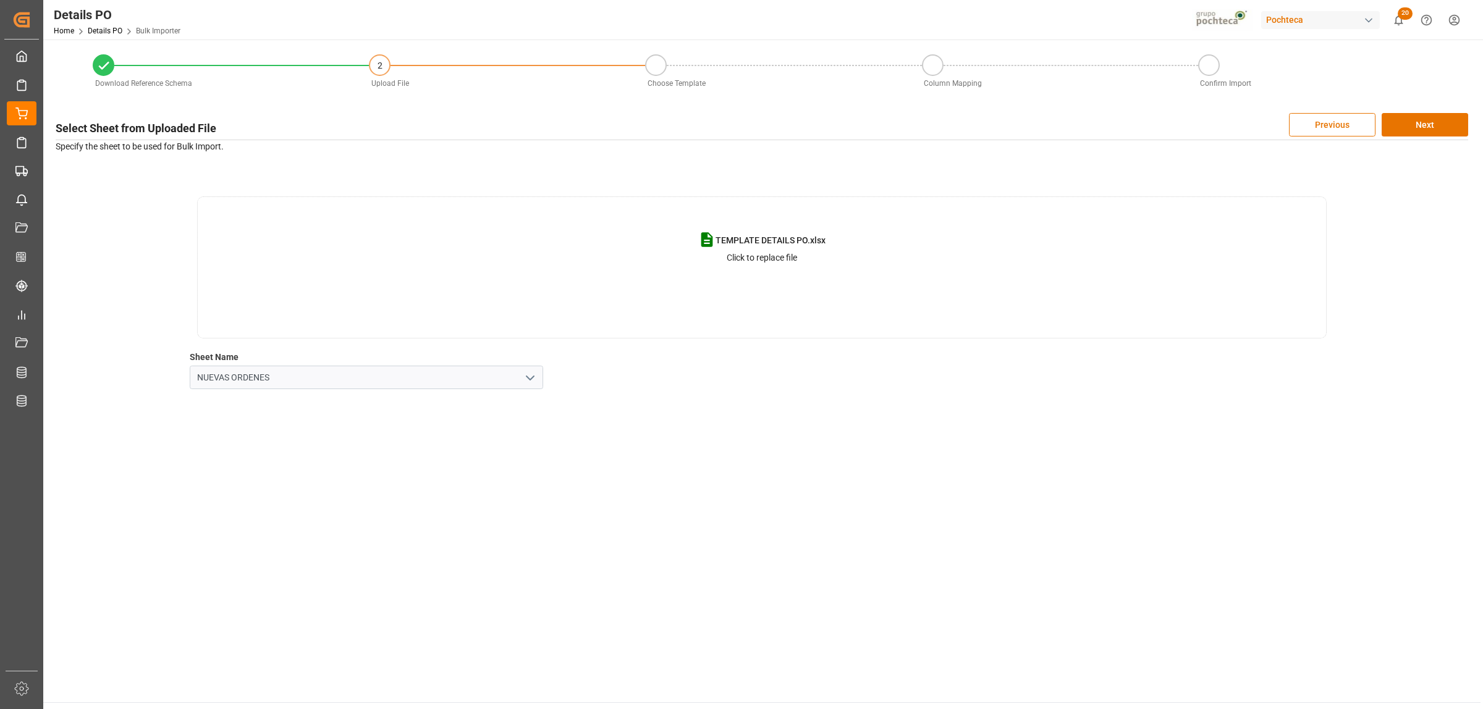
click at [749, 258] on p "Click to replace file" at bounding box center [762, 257] width 70 height 13
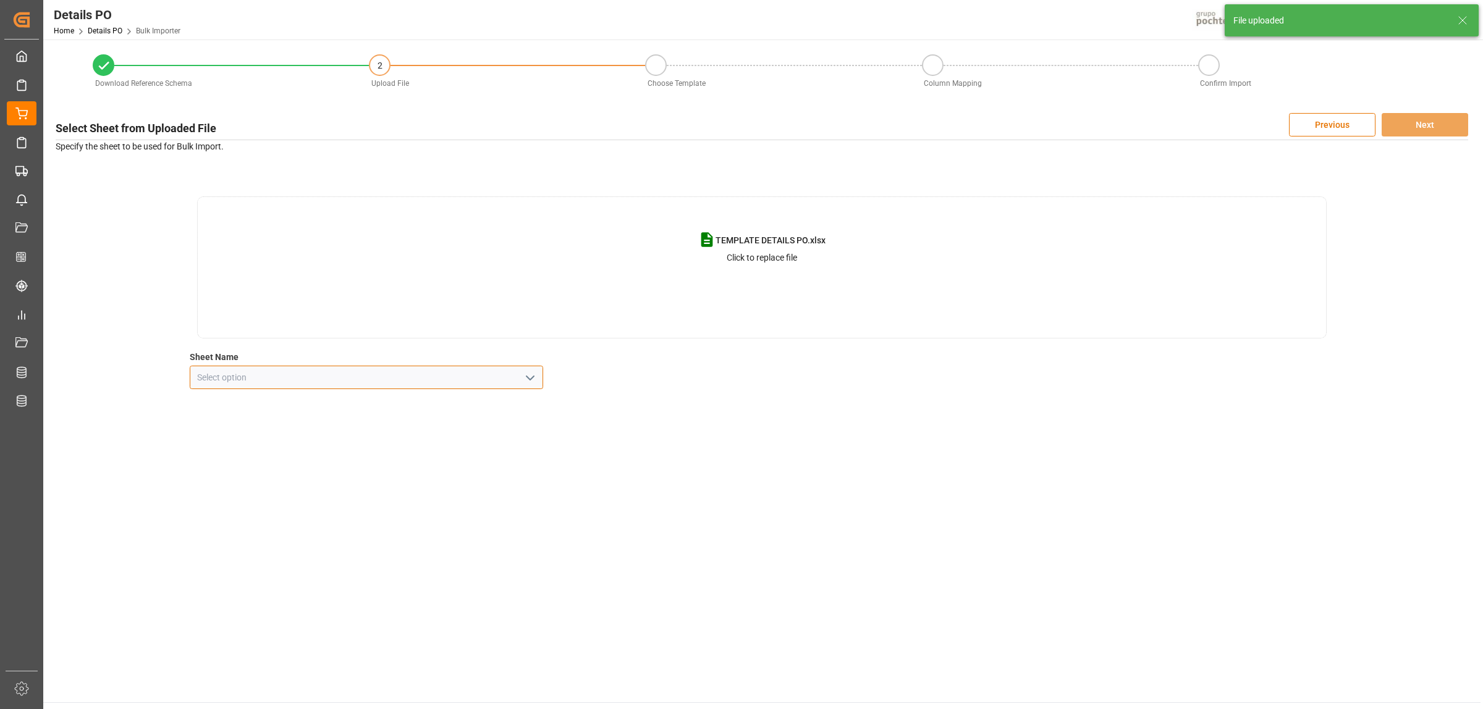
click at [539, 381] on input at bounding box center [366, 377] width 353 height 23
click at [530, 382] on icon "open menu" at bounding box center [530, 378] width 15 height 15
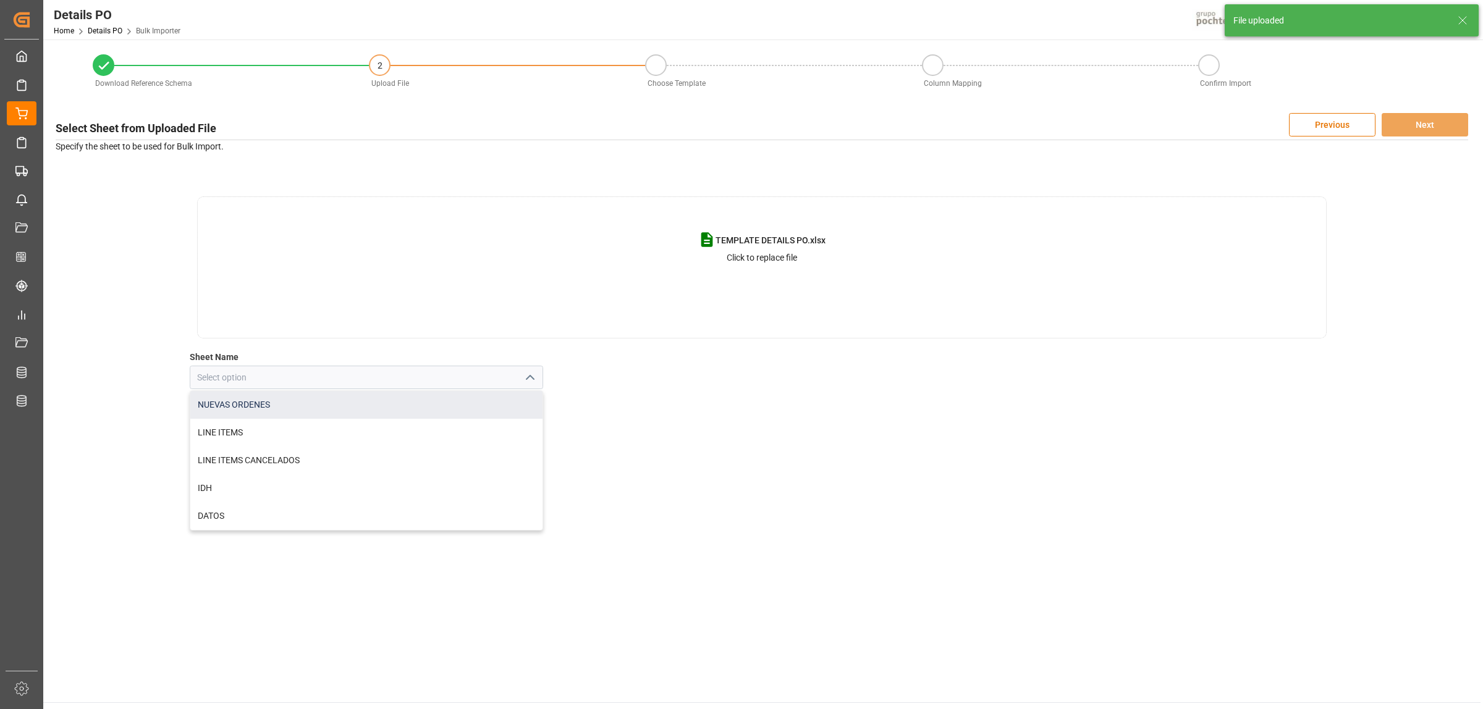
click at [319, 403] on div "NUEVAS ORDENES" at bounding box center [366, 405] width 352 height 28
type input "NUEVAS ORDENES"
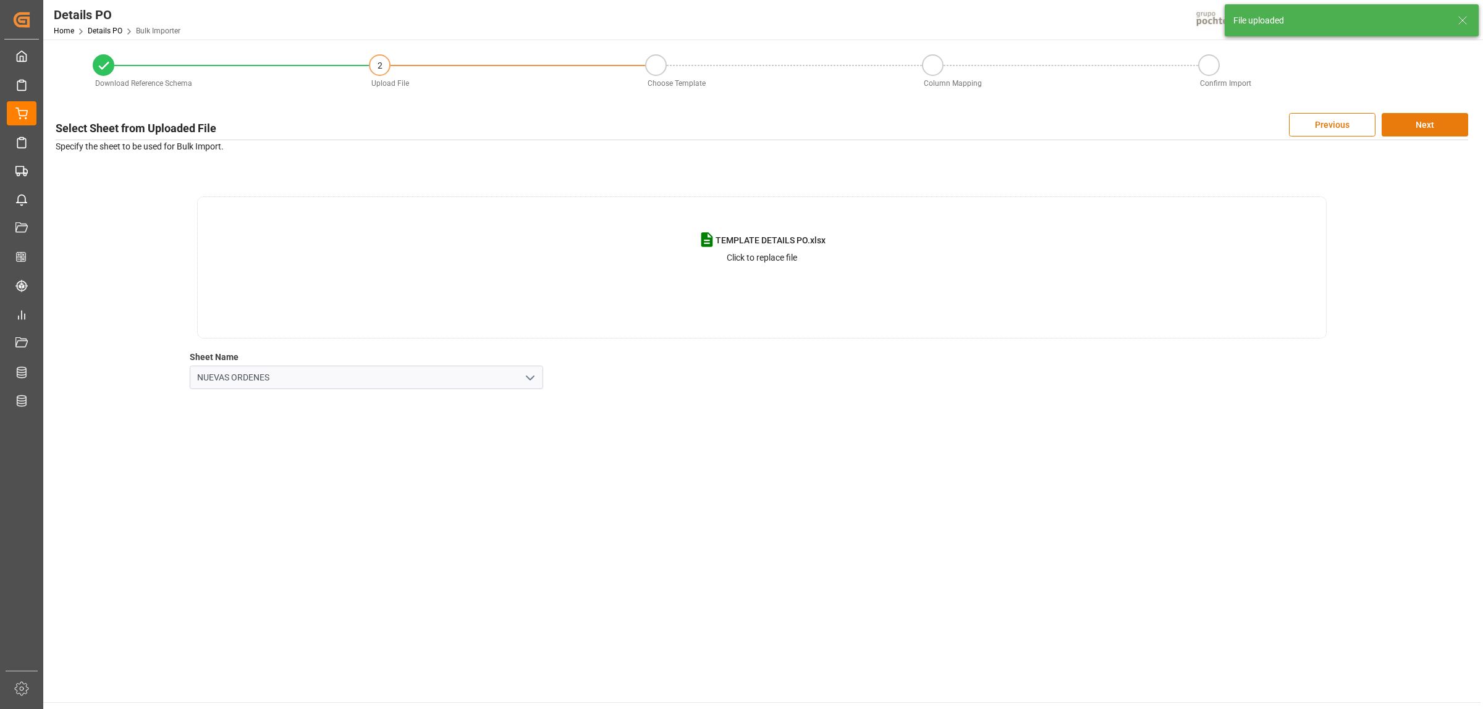
click at [1409, 133] on button "Next" at bounding box center [1424, 124] width 86 height 23
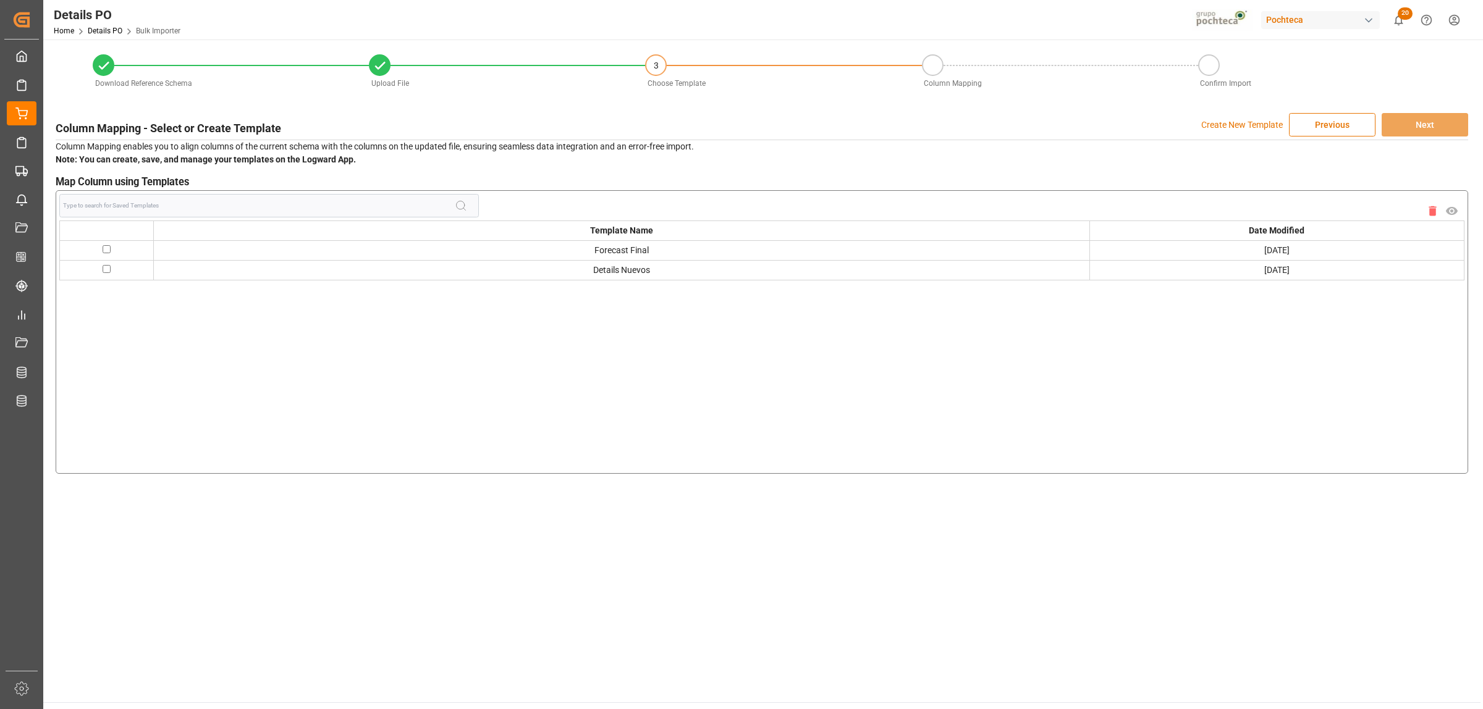
click at [103, 251] on input "checkbox" at bounding box center [107, 249] width 8 height 8
checkbox input "true"
click at [1404, 122] on button "Next" at bounding box center [1424, 124] width 86 height 23
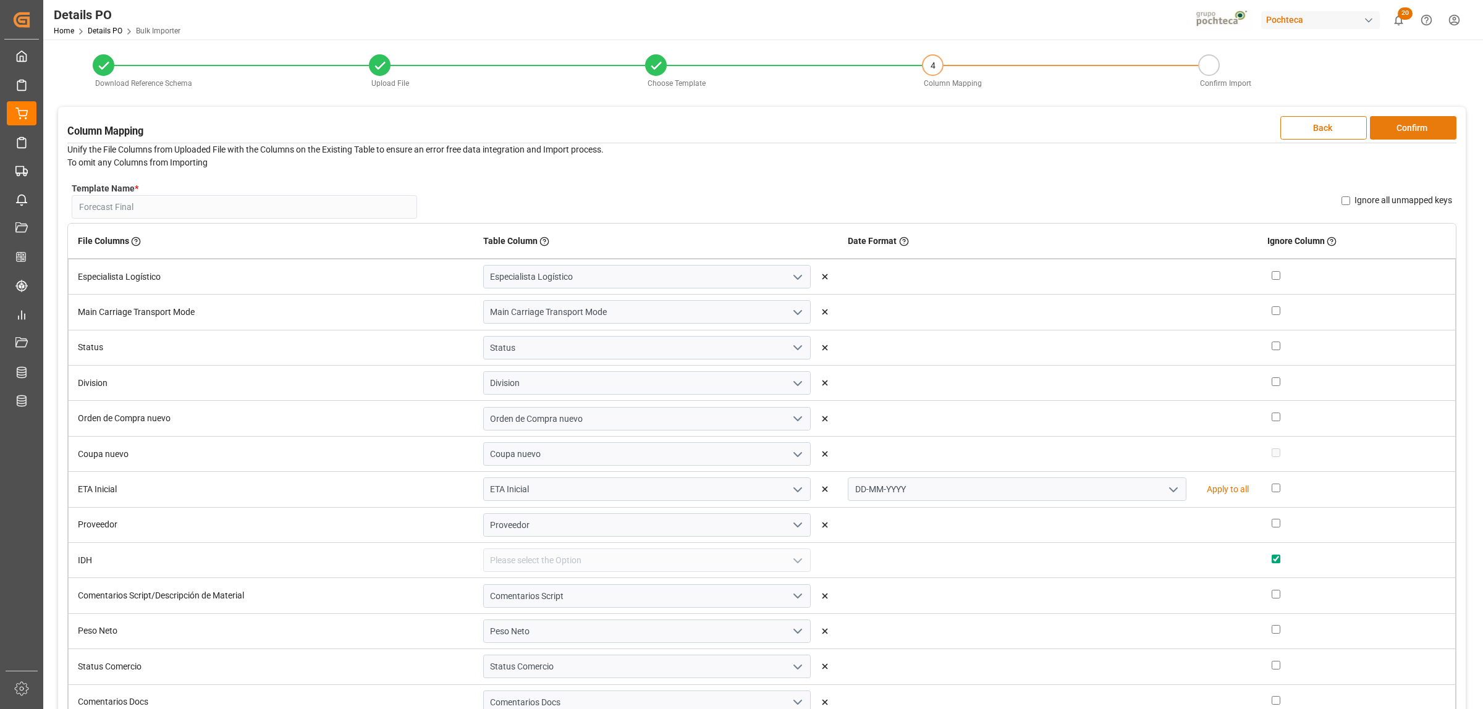
click at [1406, 127] on button "Confirm" at bounding box center [1413, 127] width 86 height 23
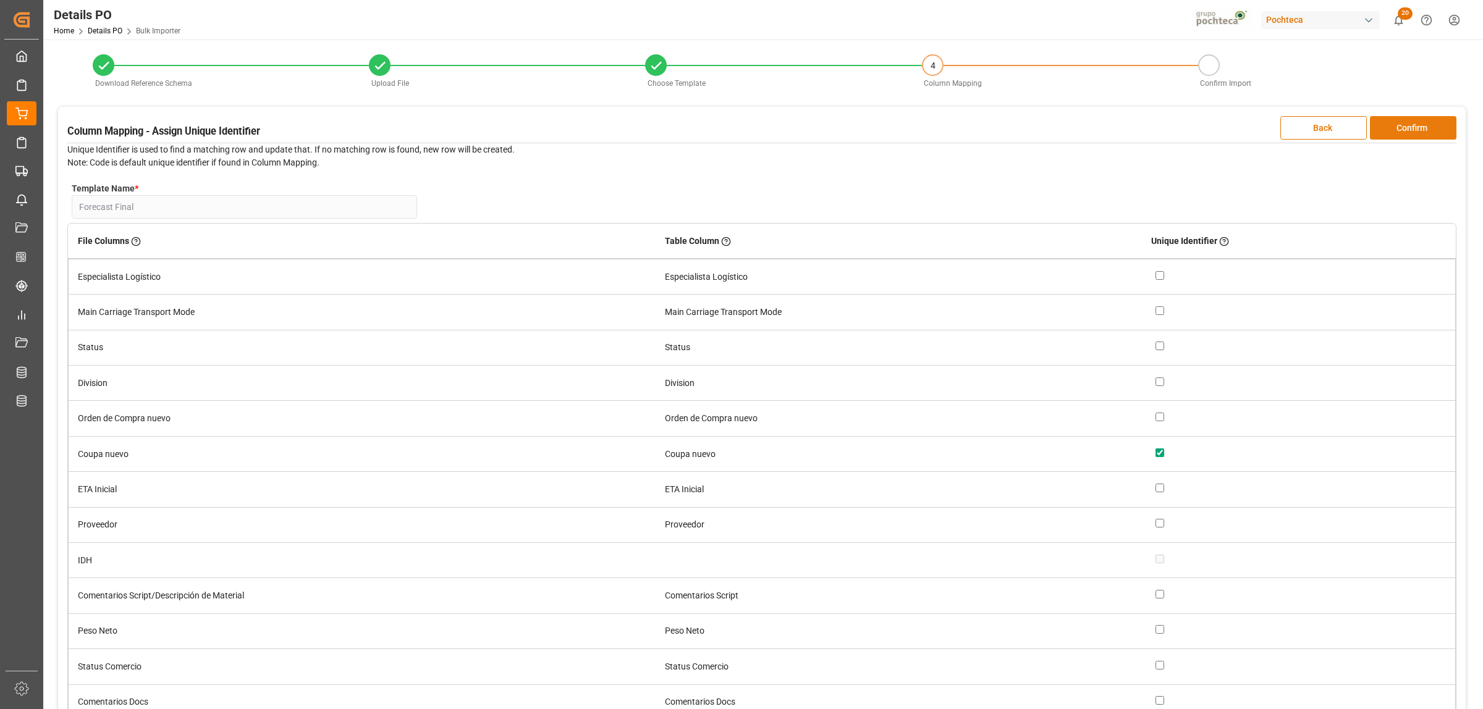
click at [1406, 127] on button "Confirm" at bounding box center [1413, 127] width 86 height 23
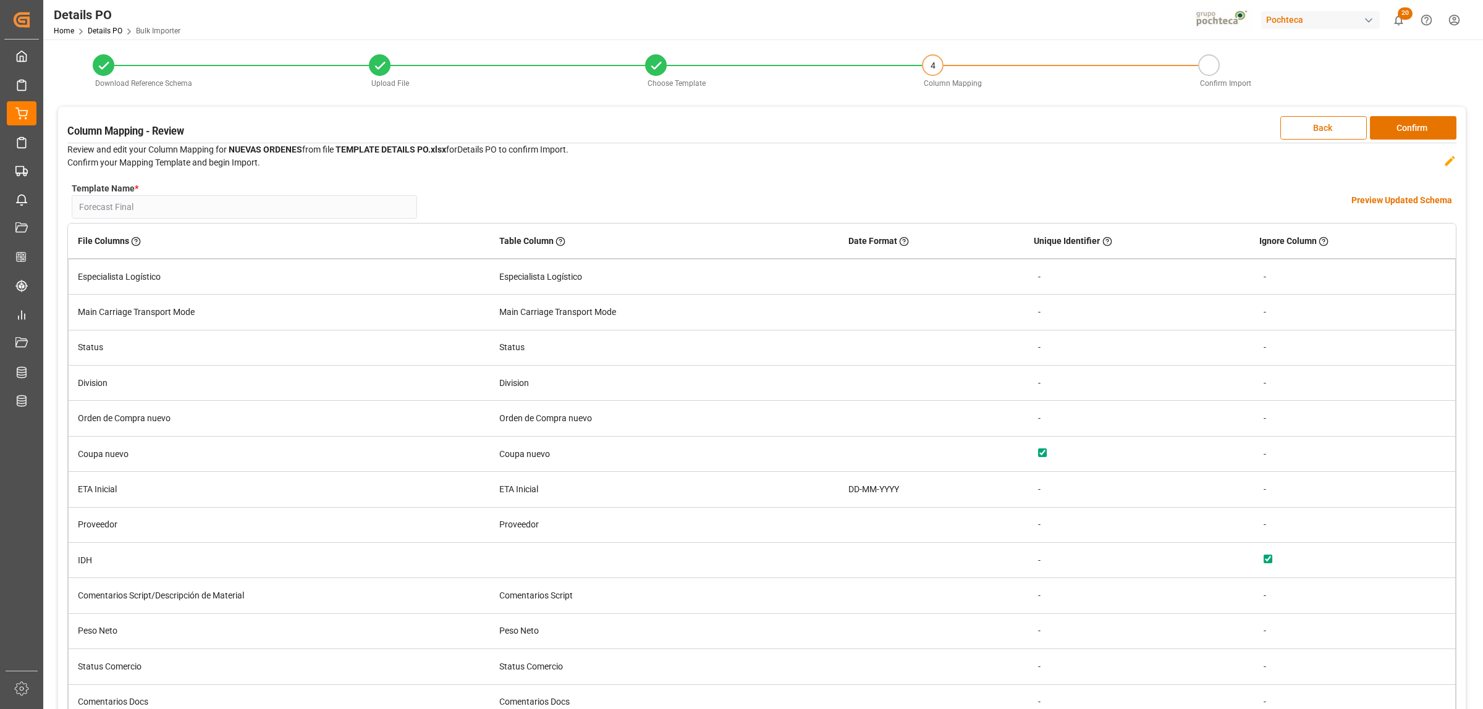
click at [1379, 196] on h4 "Preview Updated Schema" at bounding box center [1401, 200] width 101 height 13
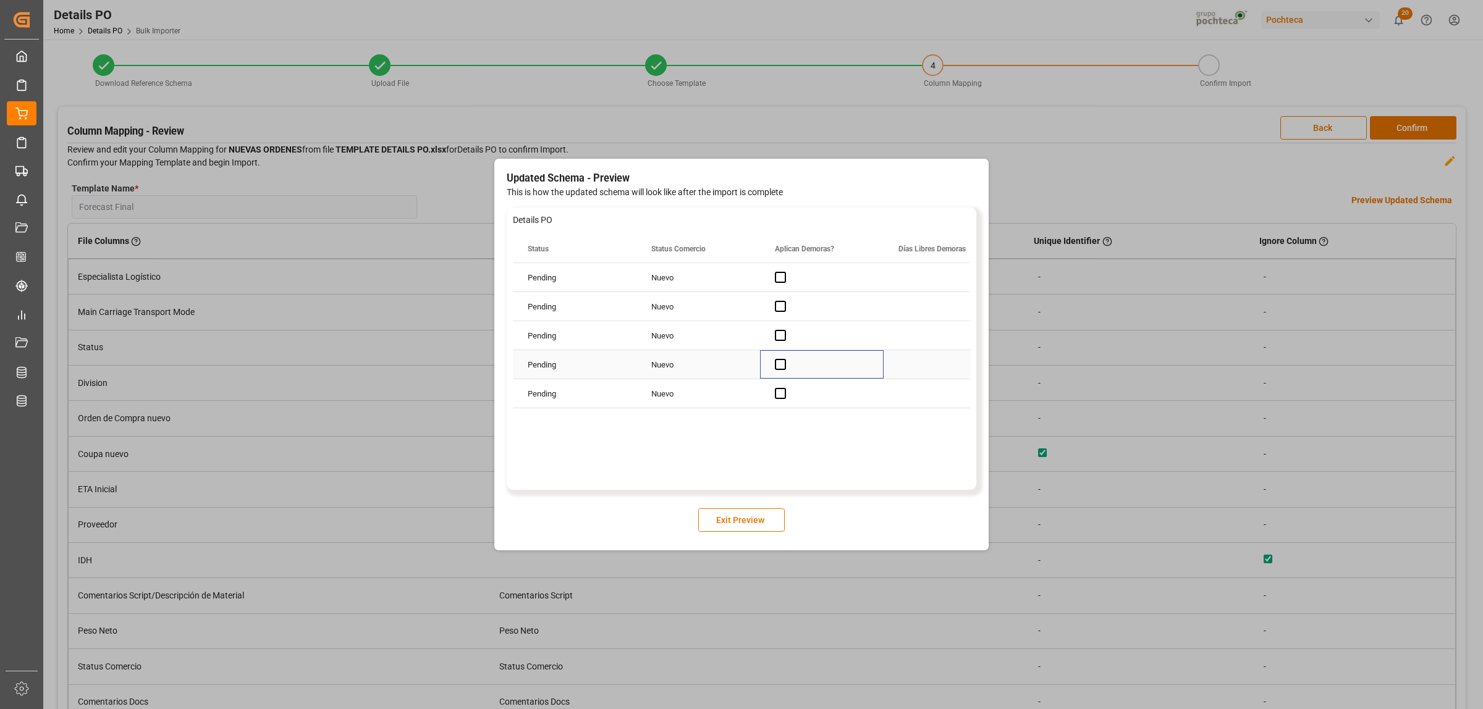
click at [835, 368] on div "Press SPACE to select this row." at bounding box center [822, 364] width 124 height 28
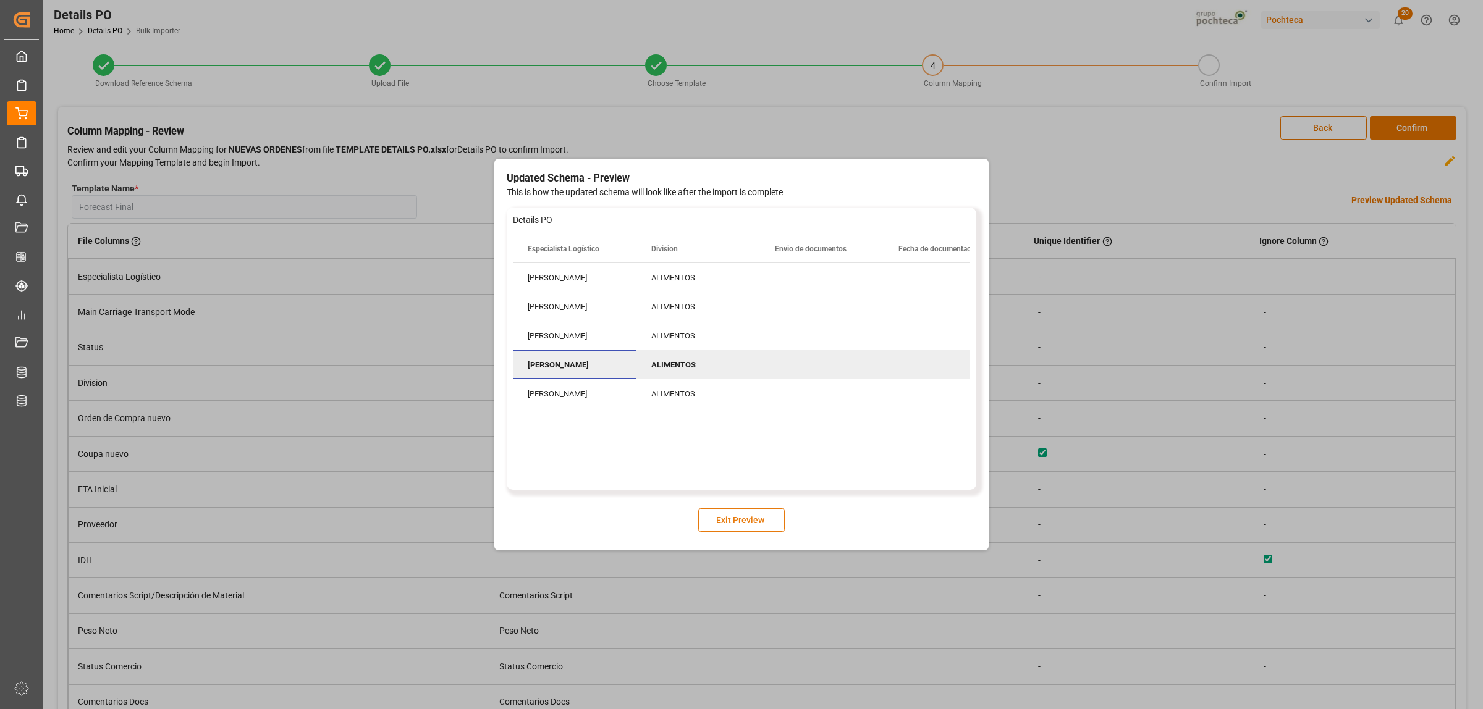
click at [736, 523] on button "Exit Preview" at bounding box center [741, 519] width 86 height 23
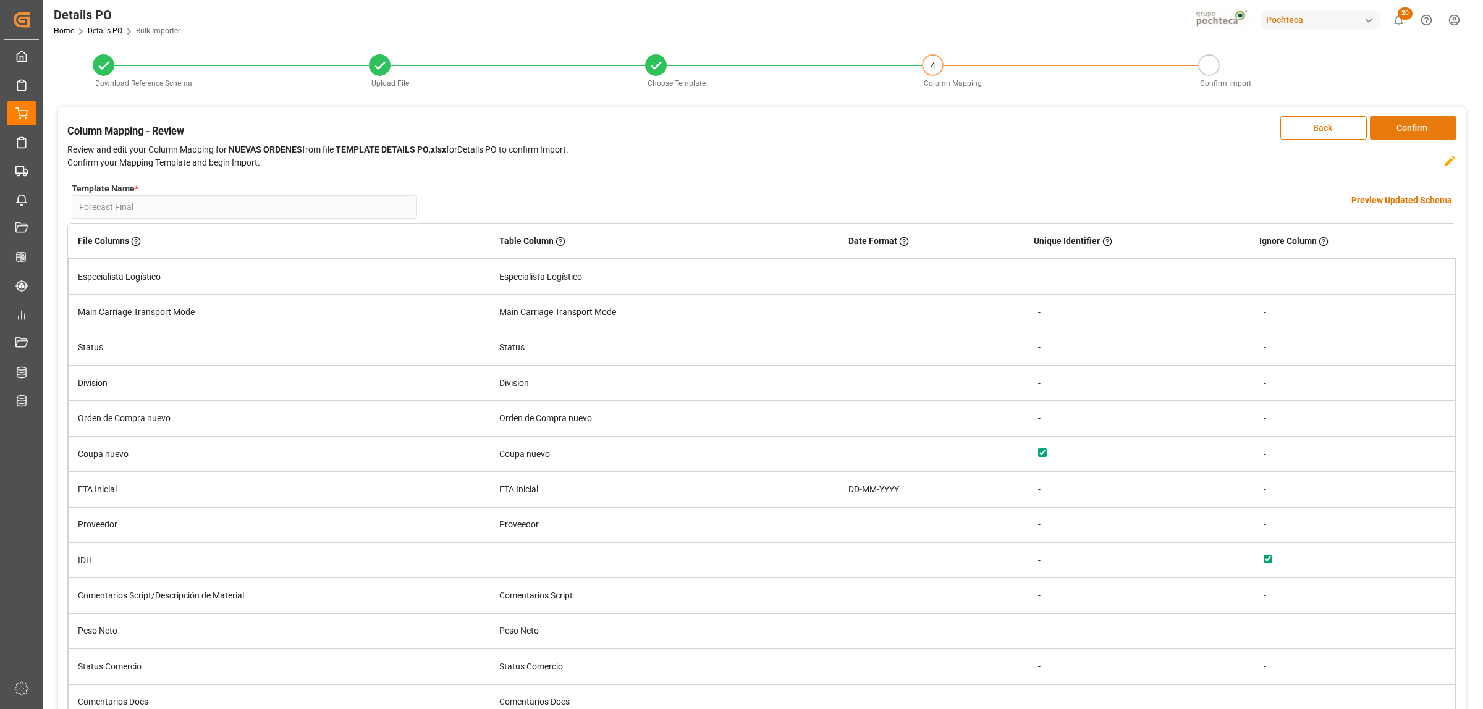
click at [1428, 130] on button "Confirm" at bounding box center [1413, 127] width 86 height 23
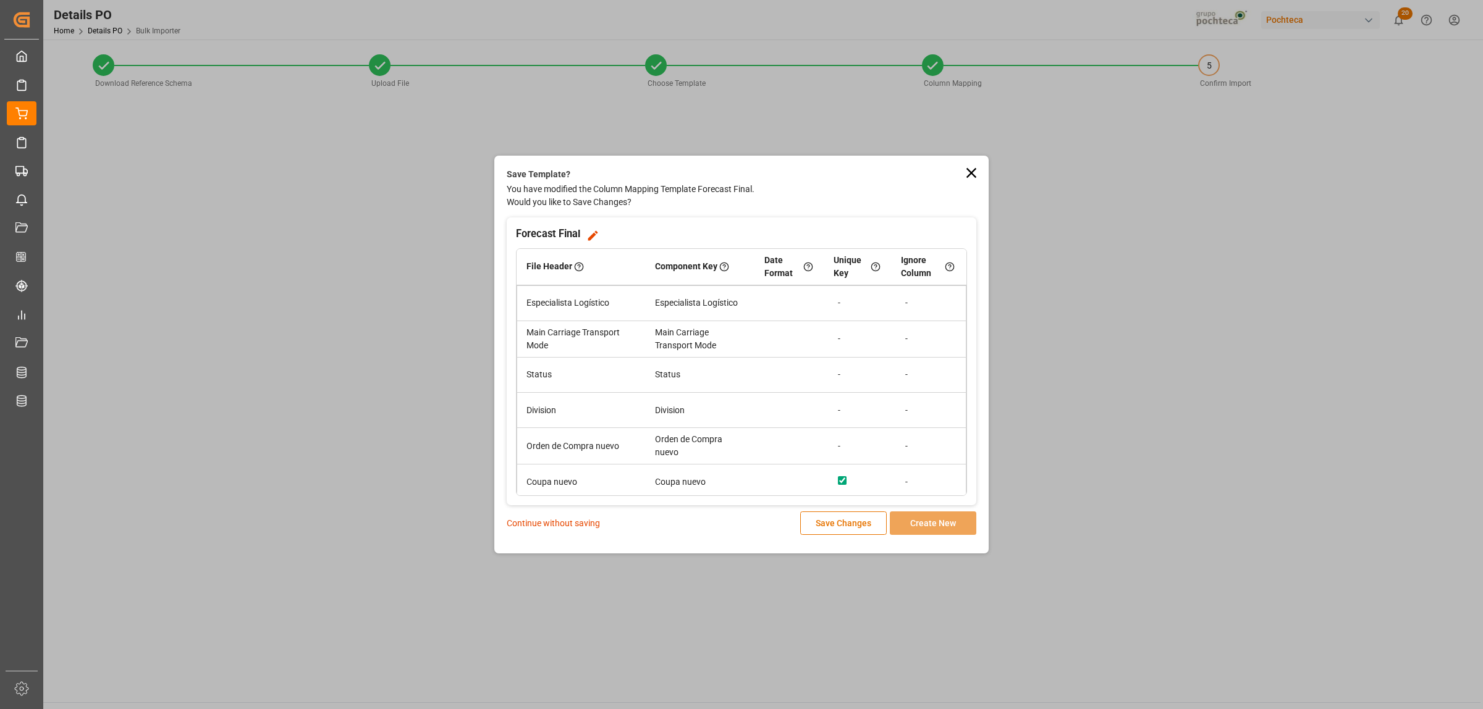
click at [561, 524] on p "Continue without saving" at bounding box center [553, 523] width 93 height 13
click at [563, 526] on p "Continue without saving" at bounding box center [553, 523] width 93 height 13
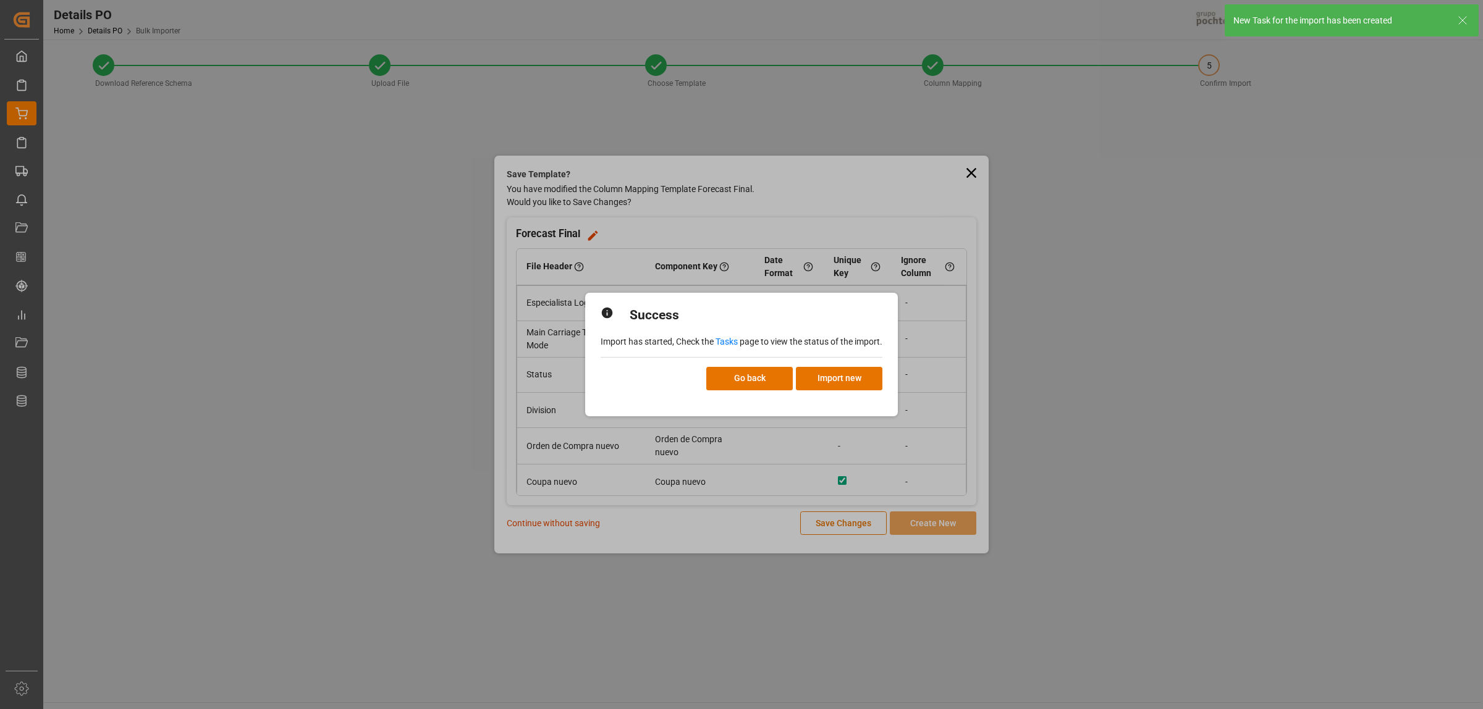
click at [731, 339] on link "Tasks" at bounding box center [726, 342] width 22 height 10
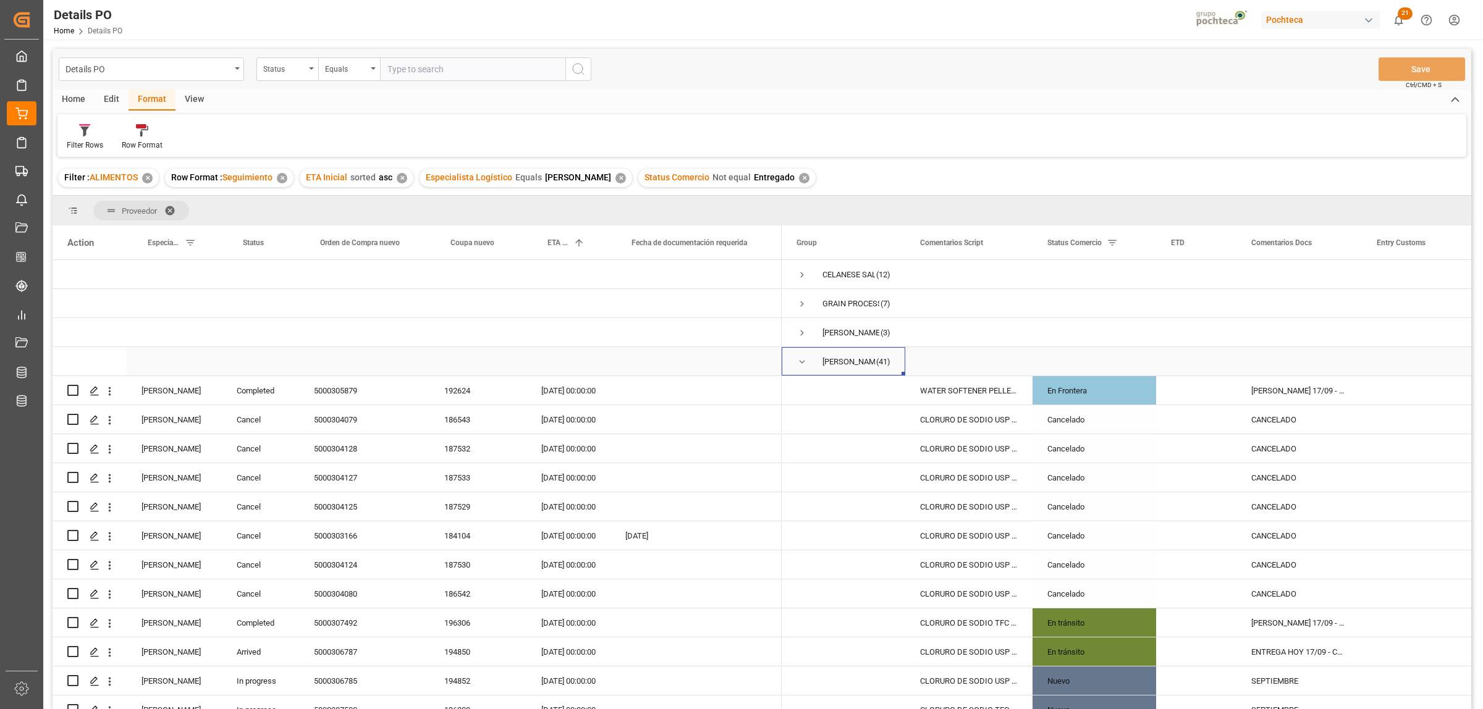
click at [801, 362] on span "Press SPACE to select this row." at bounding box center [801, 361] width 11 height 11
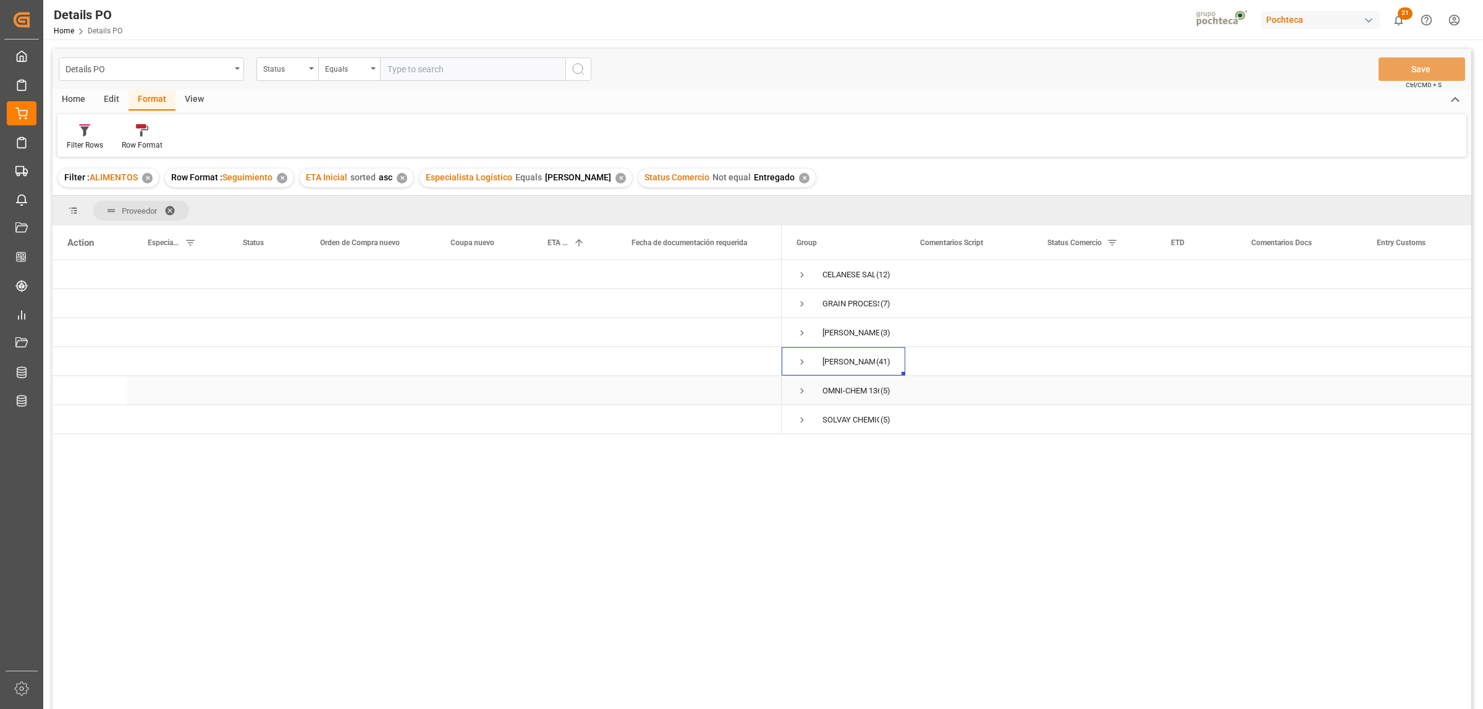
click at [798, 389] on span "Press SPACE to select this row." at bounding box center [801, 391] width 11 height 11
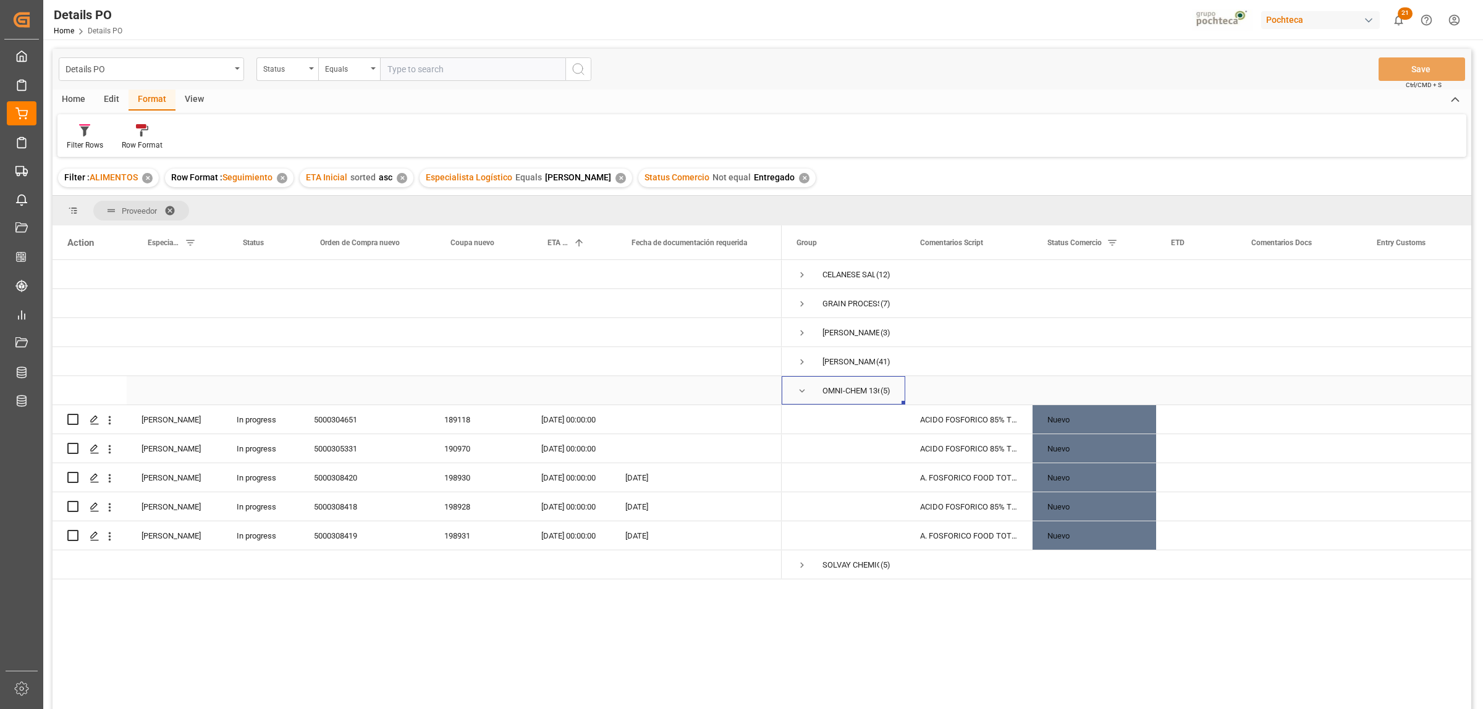
click at [799, 390] on span "Press SPACE to select this row." at bounding box center [801, 391] width 11 height 11
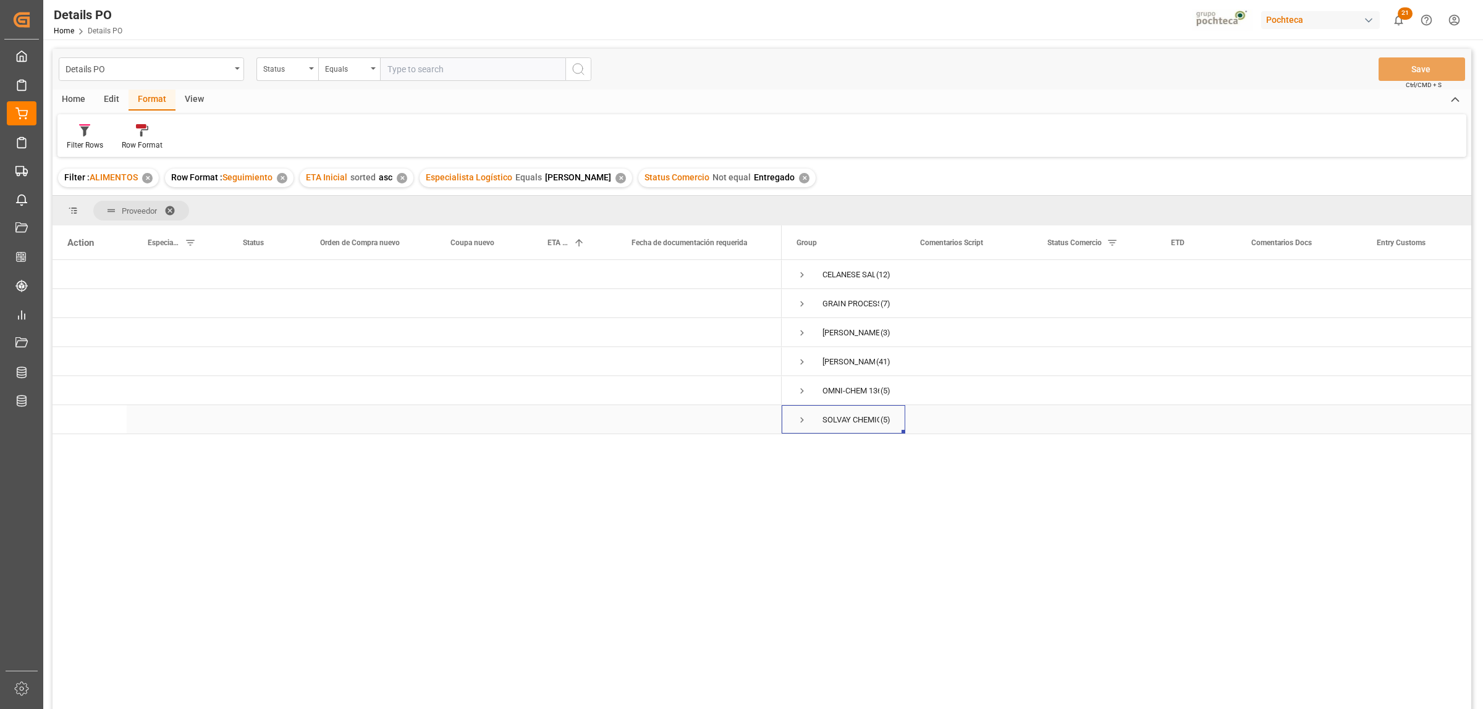
click at [800, 419] on span "Press SPACE to select this row." at bounding box center [801, 420] width 11 height 11
